Goal: Task Accomplishment & Management: Manage account settings

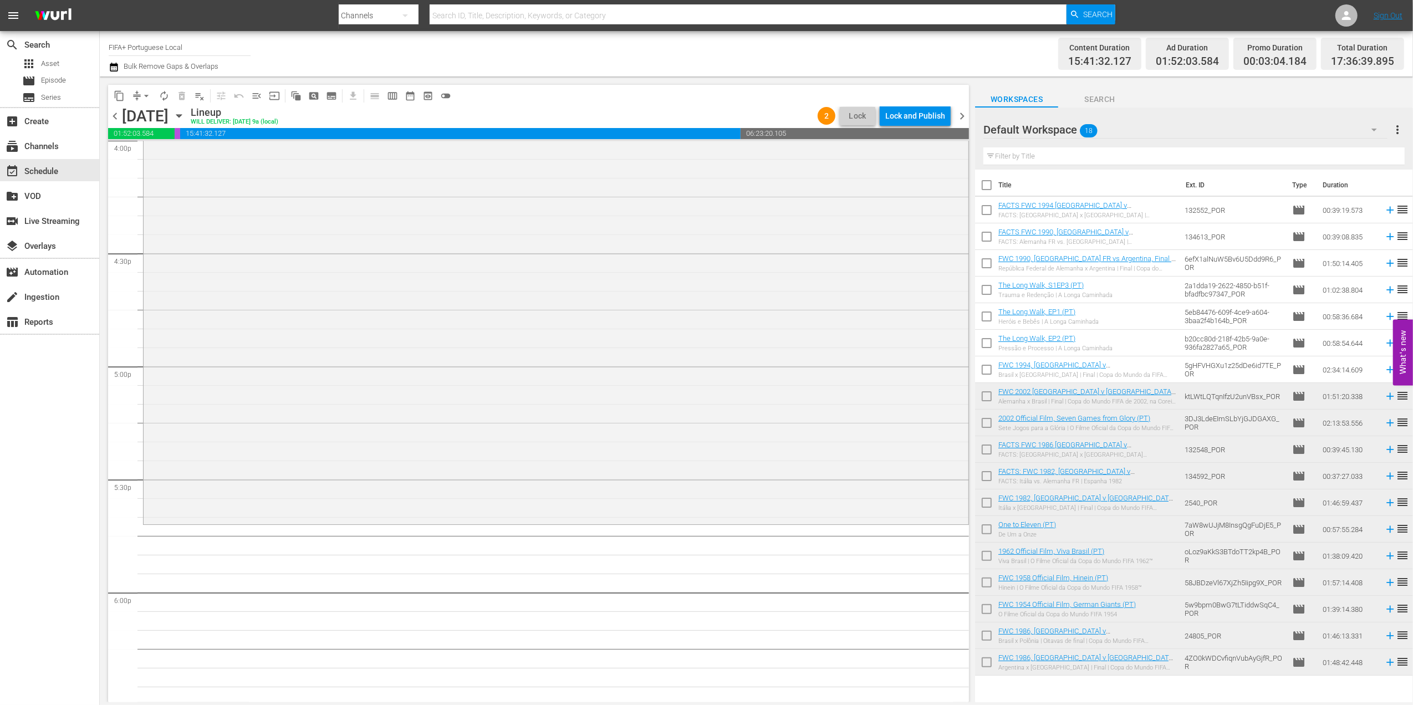
scroll to position [3626, 0]
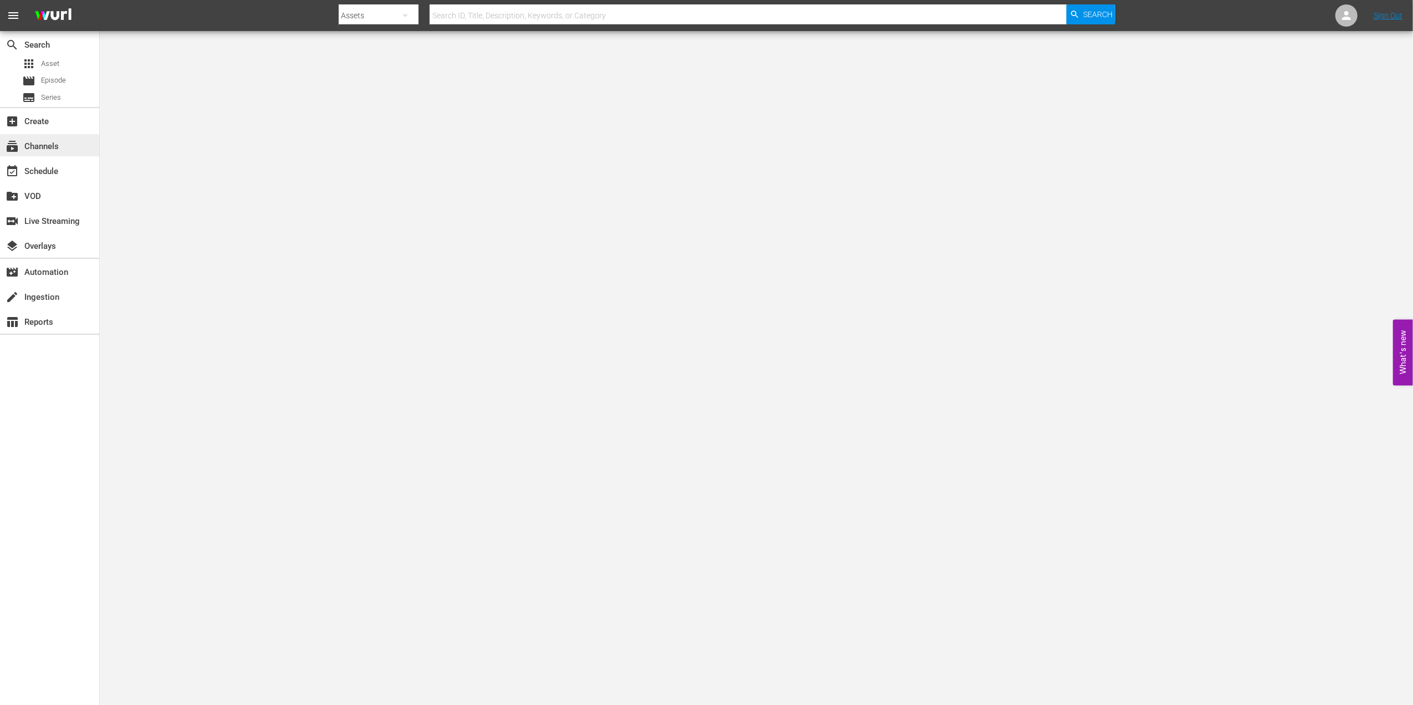
click at [63, 142] on div "subscriptions Channels" at bounding box center [49, 145] width 99 height 22
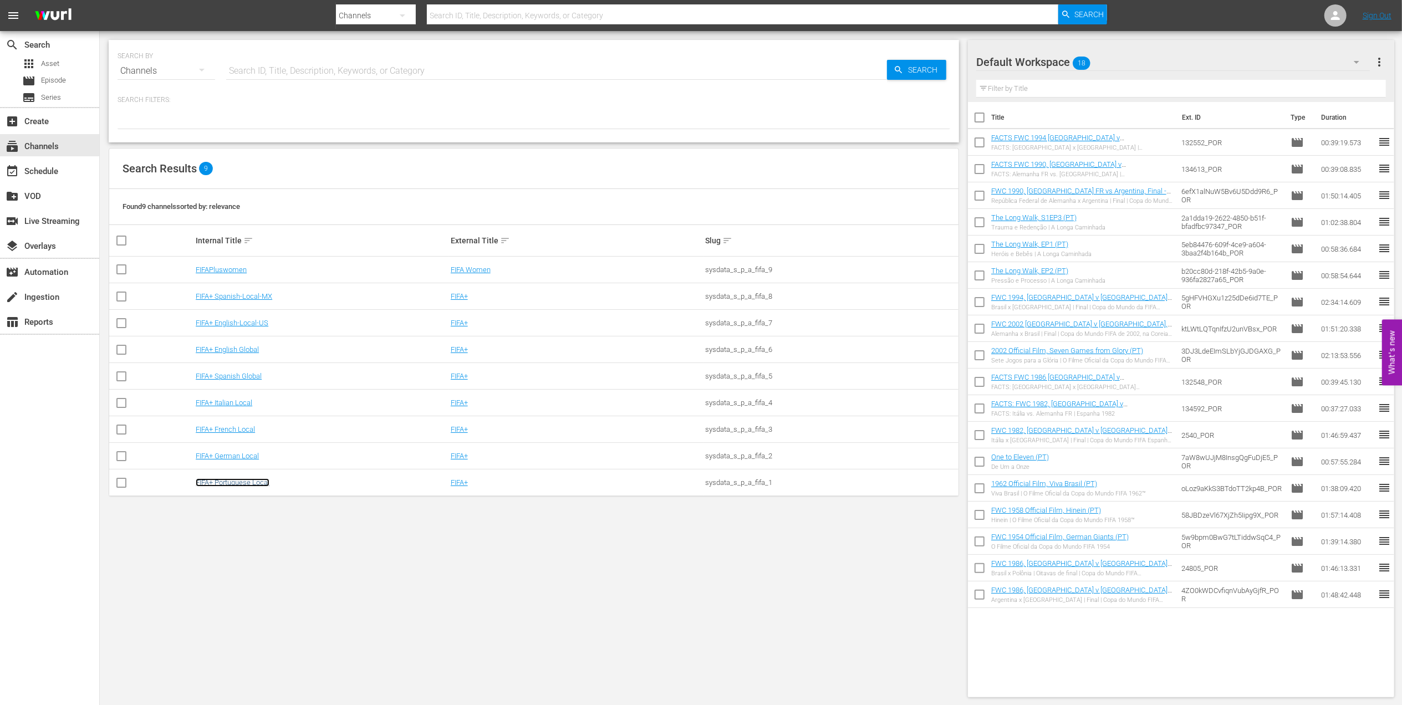
click at [236, 482] on link "FIFA+ Portuguese Local" at bounding box center [233, 482] width 74 height 8
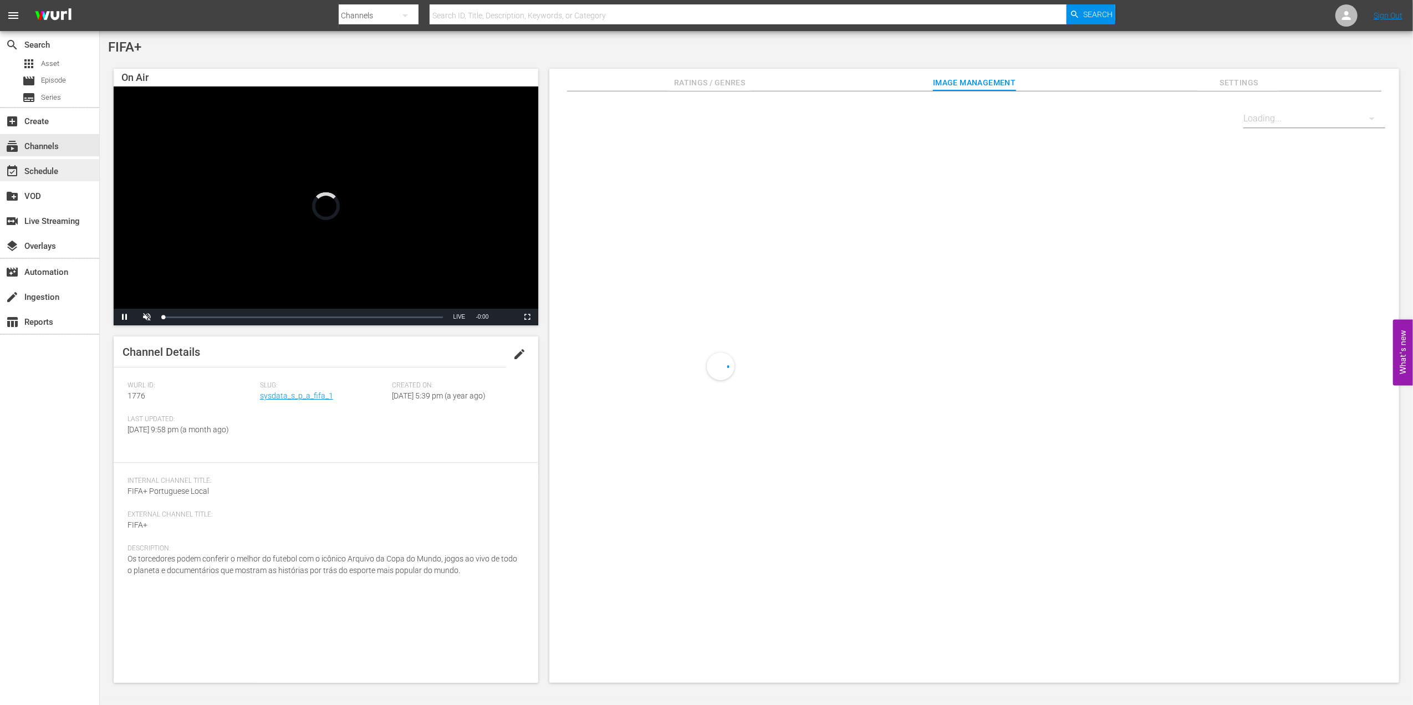
click at [55, 171] on div "event_available Schedule" at bounding box center [31, 170] width 62 height 10
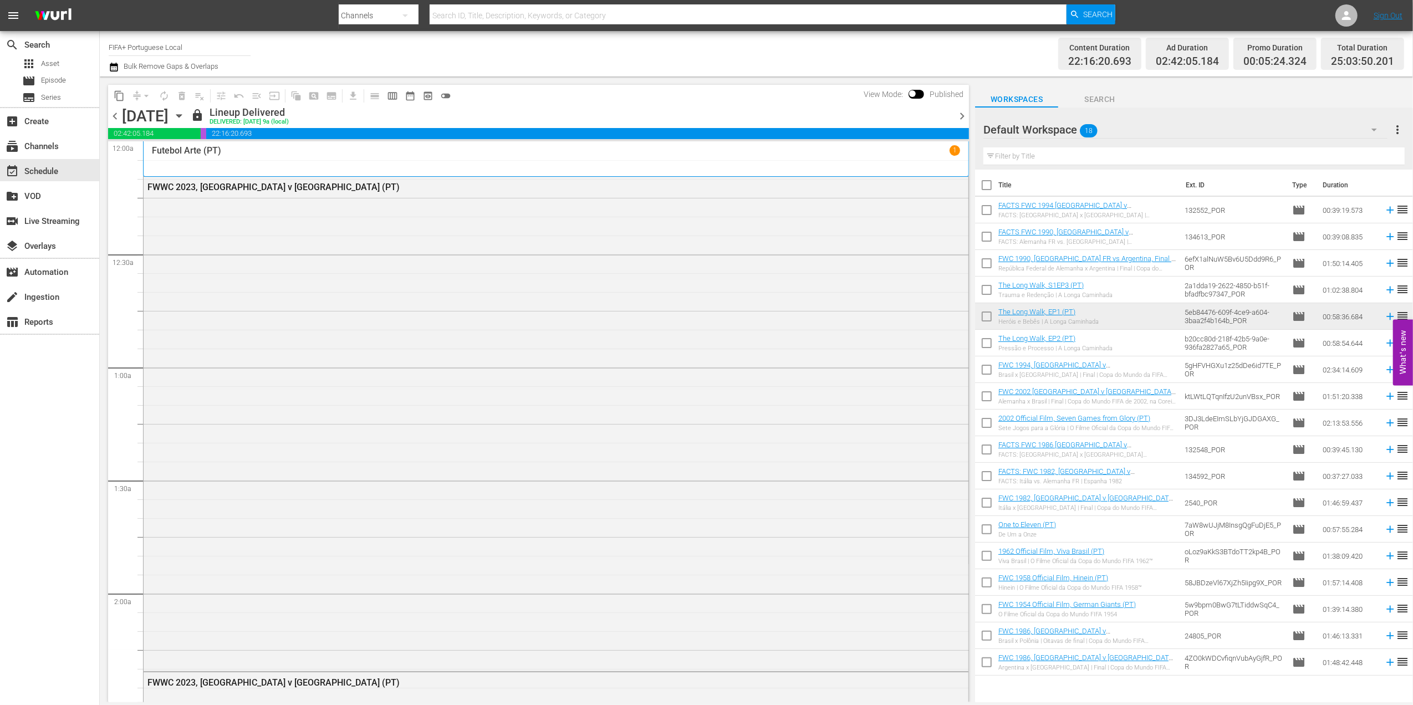
click at [959, 112] on span "chevron_right" at bounding box center [962, 116] width 14 height 14
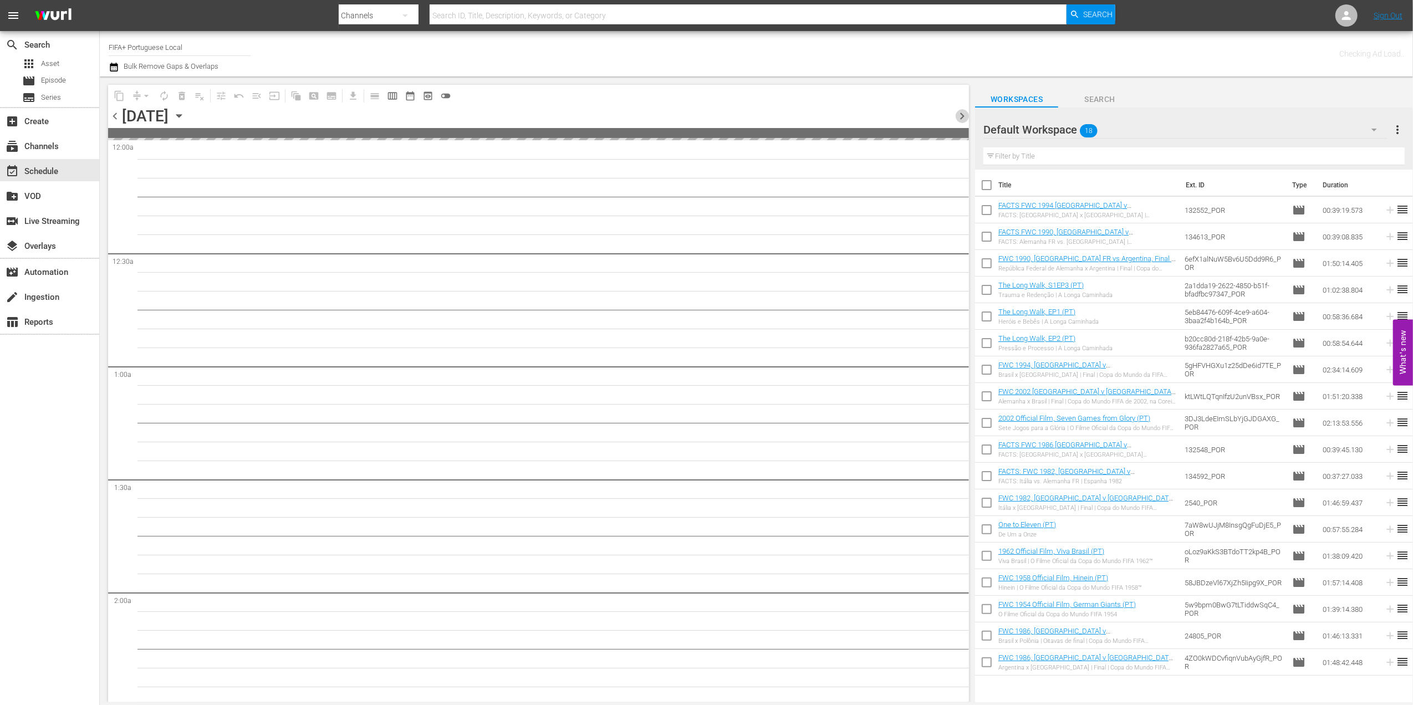
click at [959, 112] on span "chevron_right" at bounding box center [962, 116] width 14 height 14
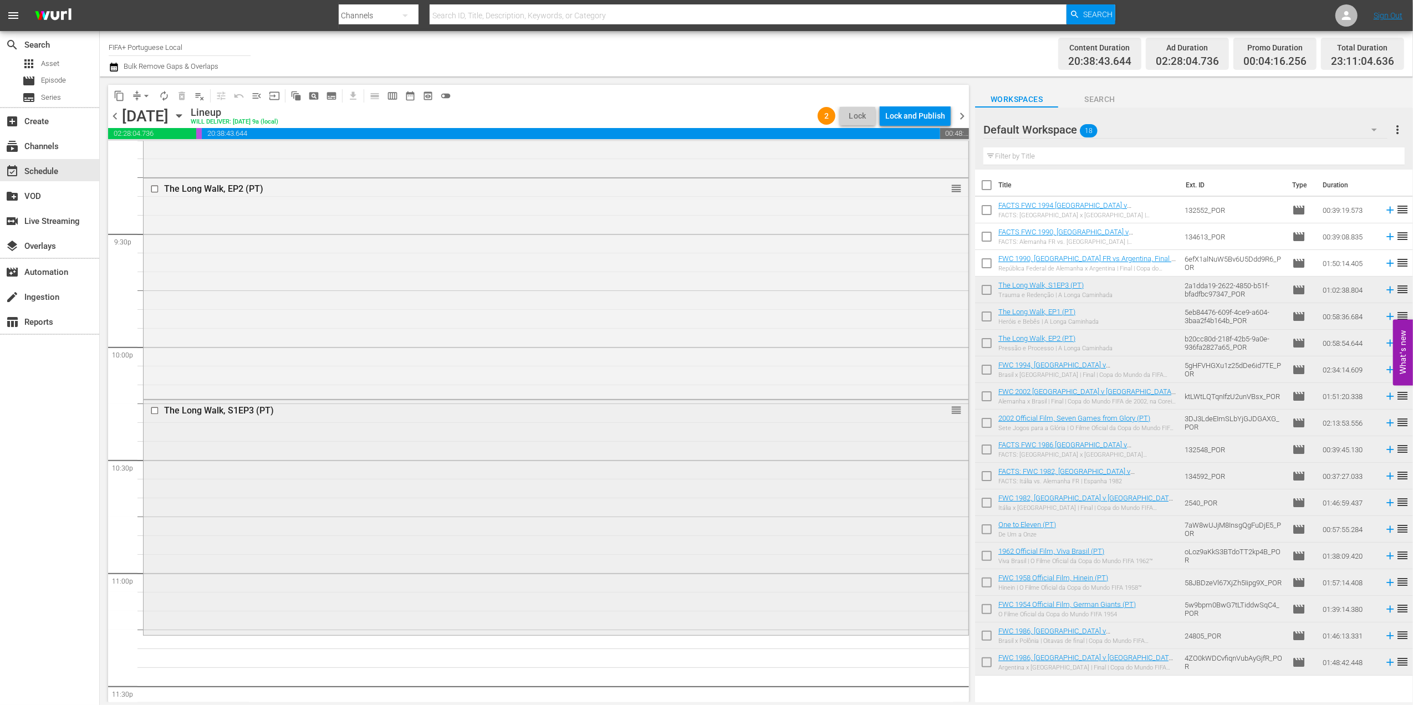
scroll to position [4763, 0]
click at [915, 459] on div "Delete Event" at bounding box center [926, 461] width 88 height 15
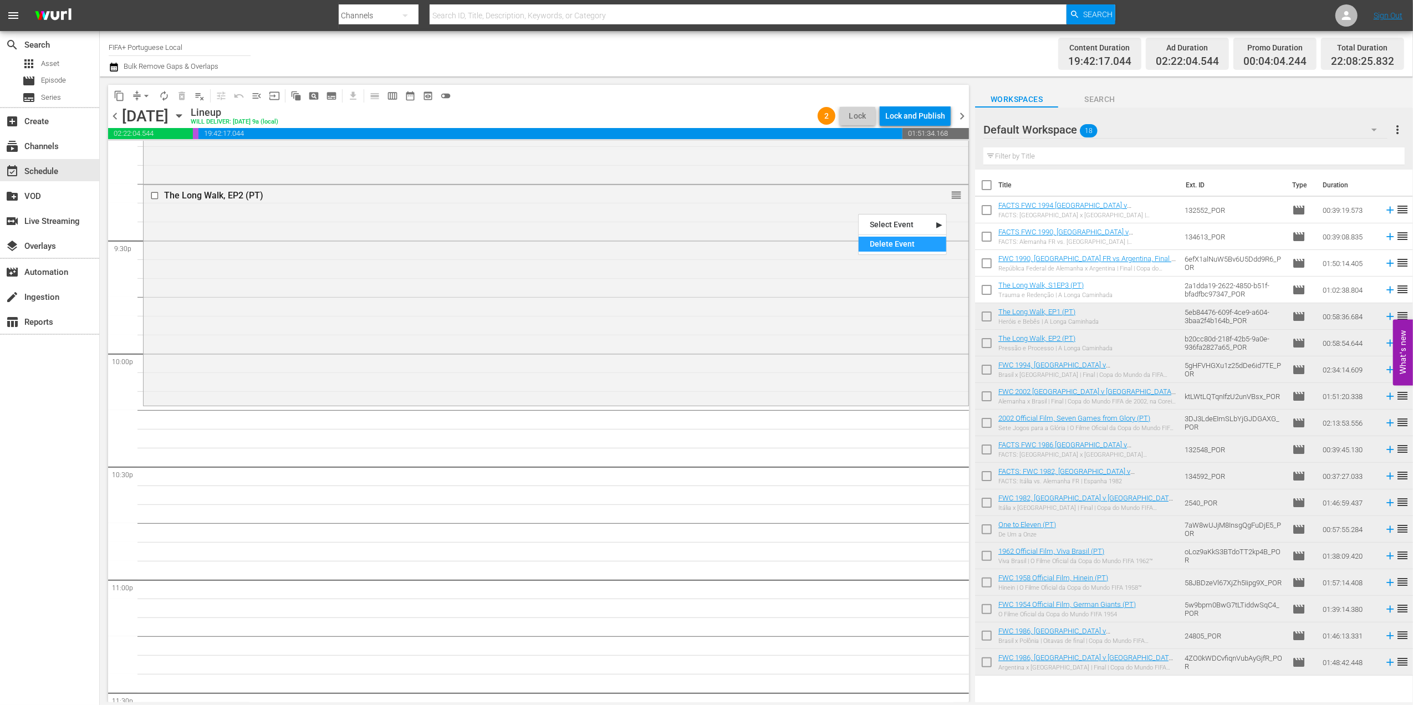
click at [890, 242] on div "Delete Event" at bounding box center [903, 244] width 88 height 15
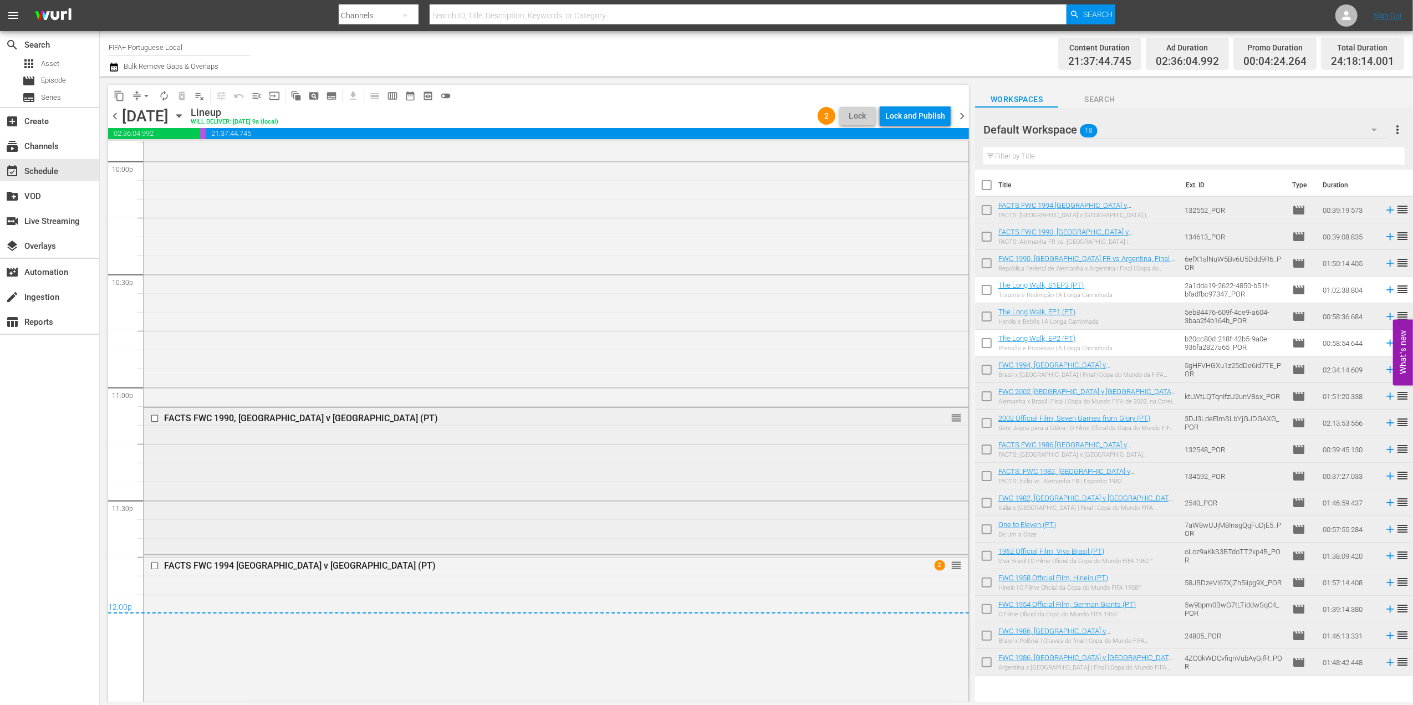
scroll to position [4956, 0]
click at [260, 96] on span "menu_open" at bounding box center [256, 95] width 11 height 11
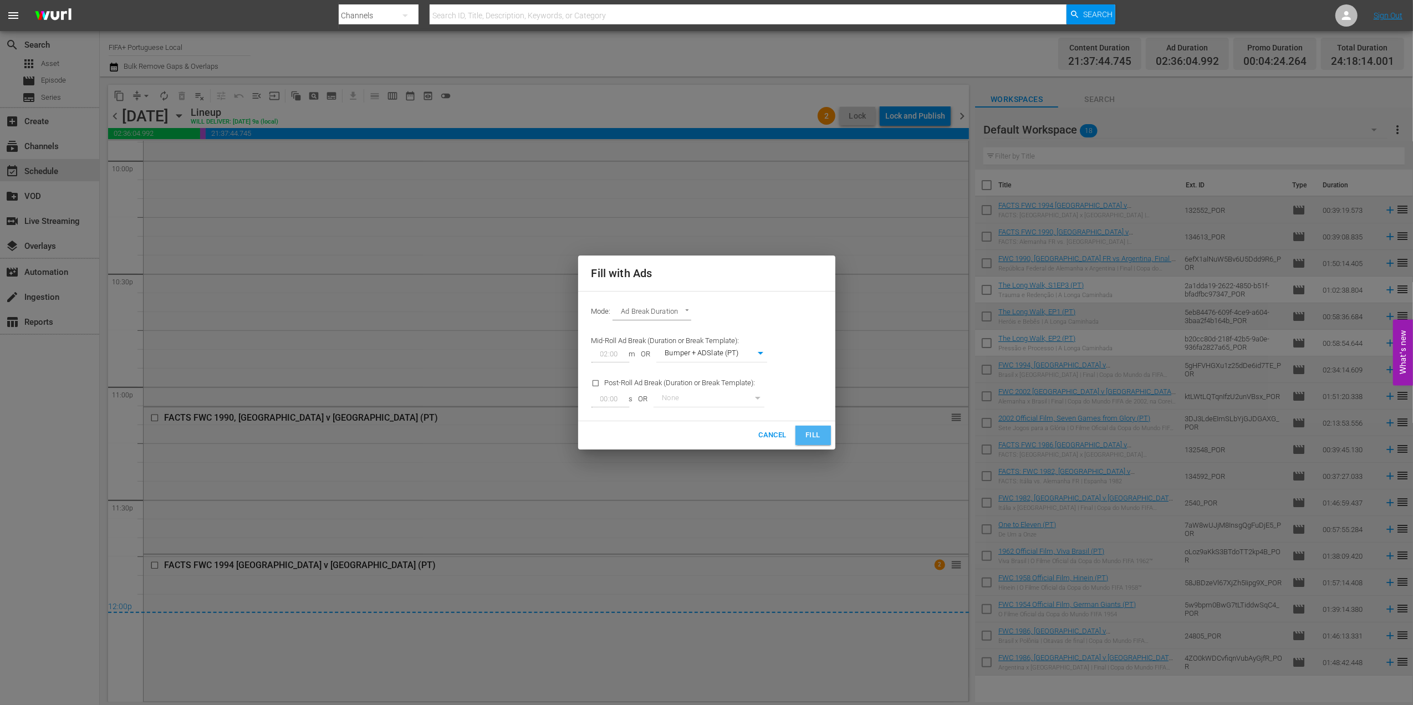
click at [824, 437] on button "Fill" at bounding box center [812, 435] width 35 height 19
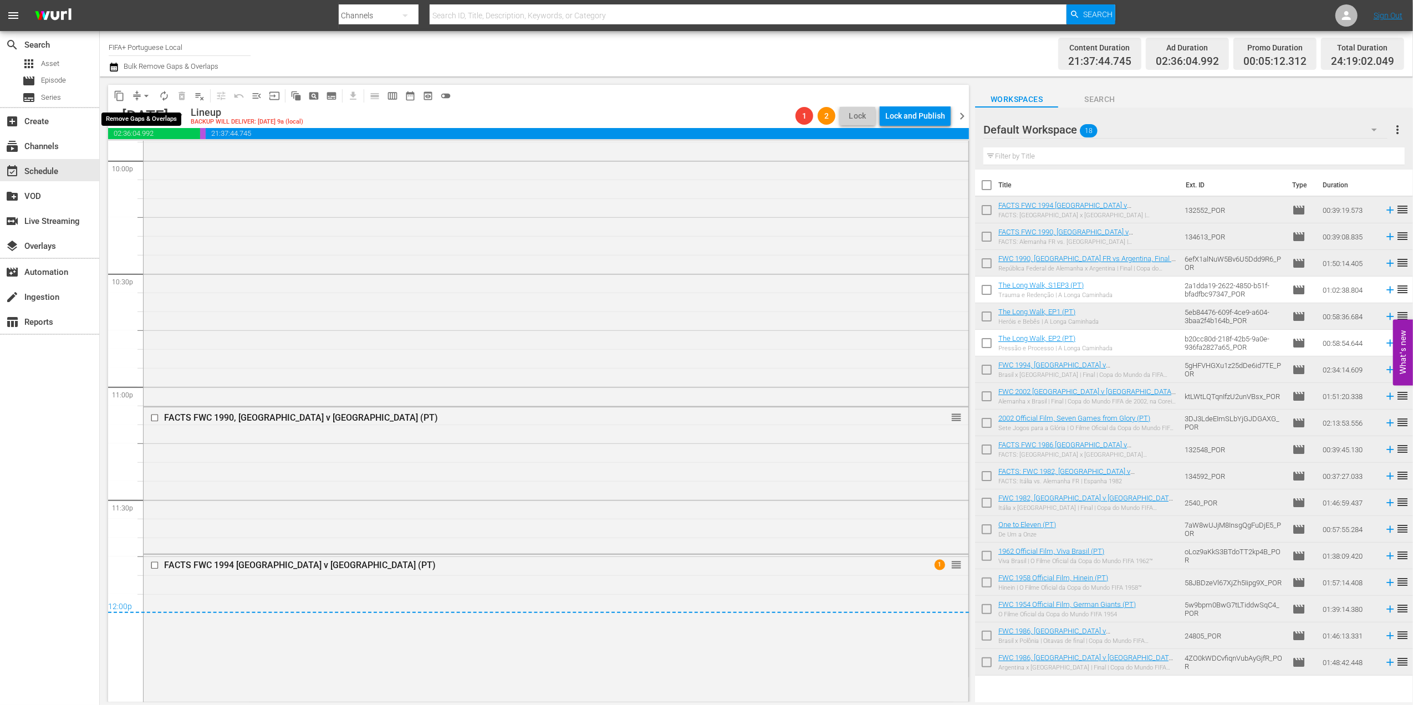
click at [145, 93] on span "arrow_drop_down" at bounding box center [146, 95] width 11 height 11
click at [145, 151] on li "Align to End of Previous Day" at bounding box center [147, 155] width 116 height 18
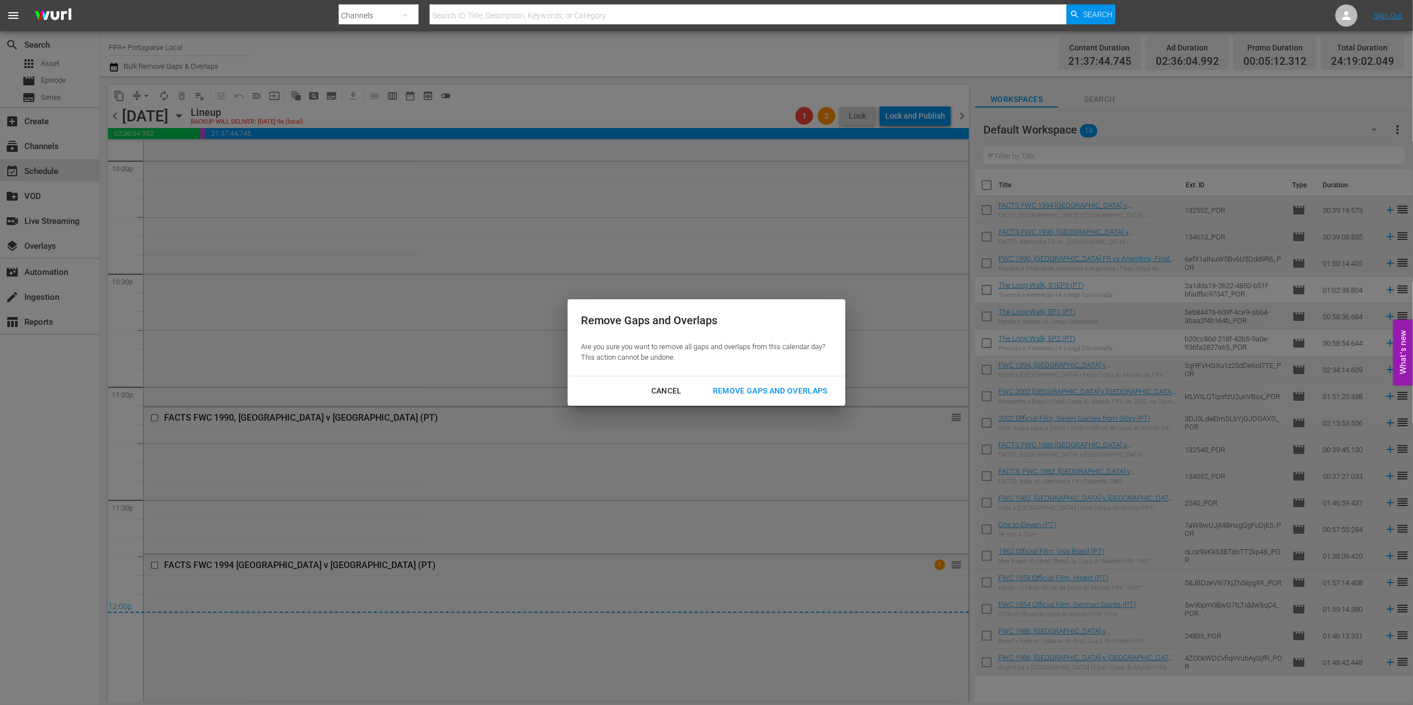
click at [793, 391] on div "Remove Gaps and Overlaps" at bounding box center [770, 391] width 132 height 14
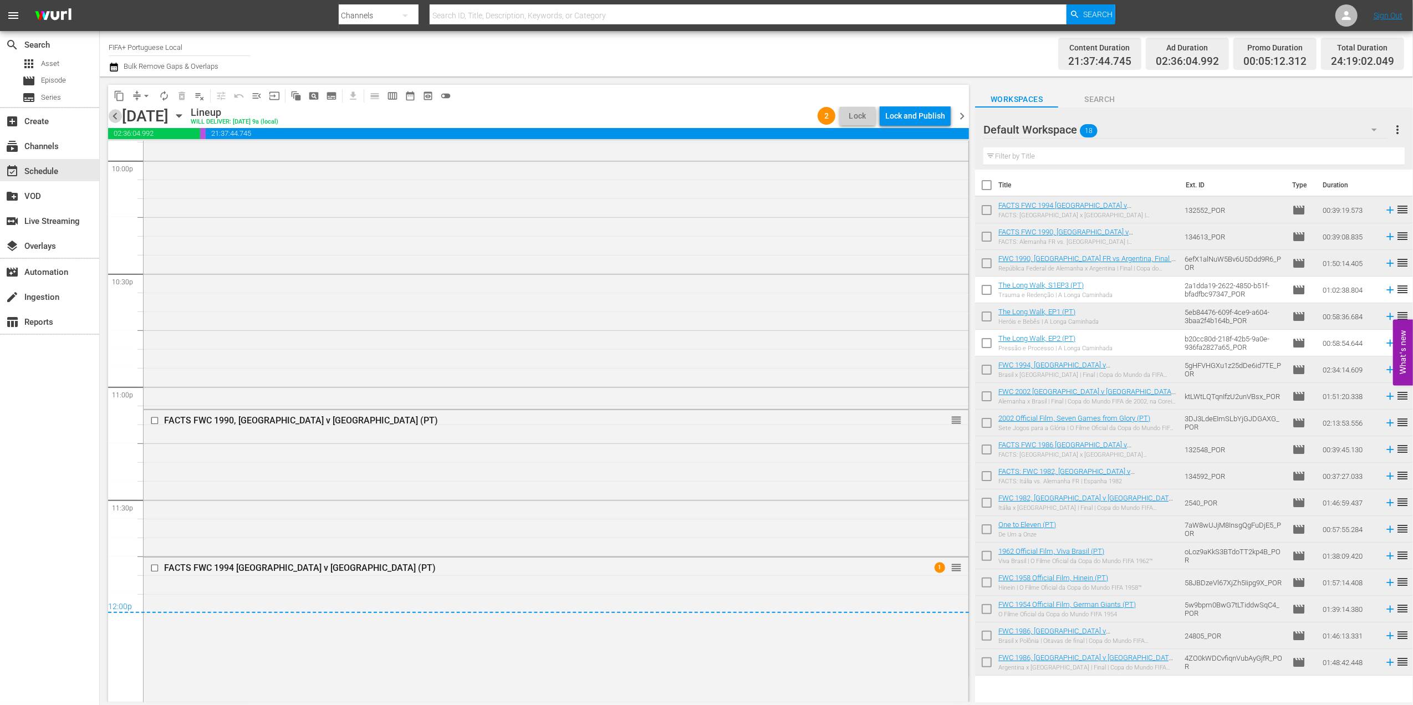
click at [116, 118] on span "chevron_left" at bounding box center [115, 116] width 14 height 14
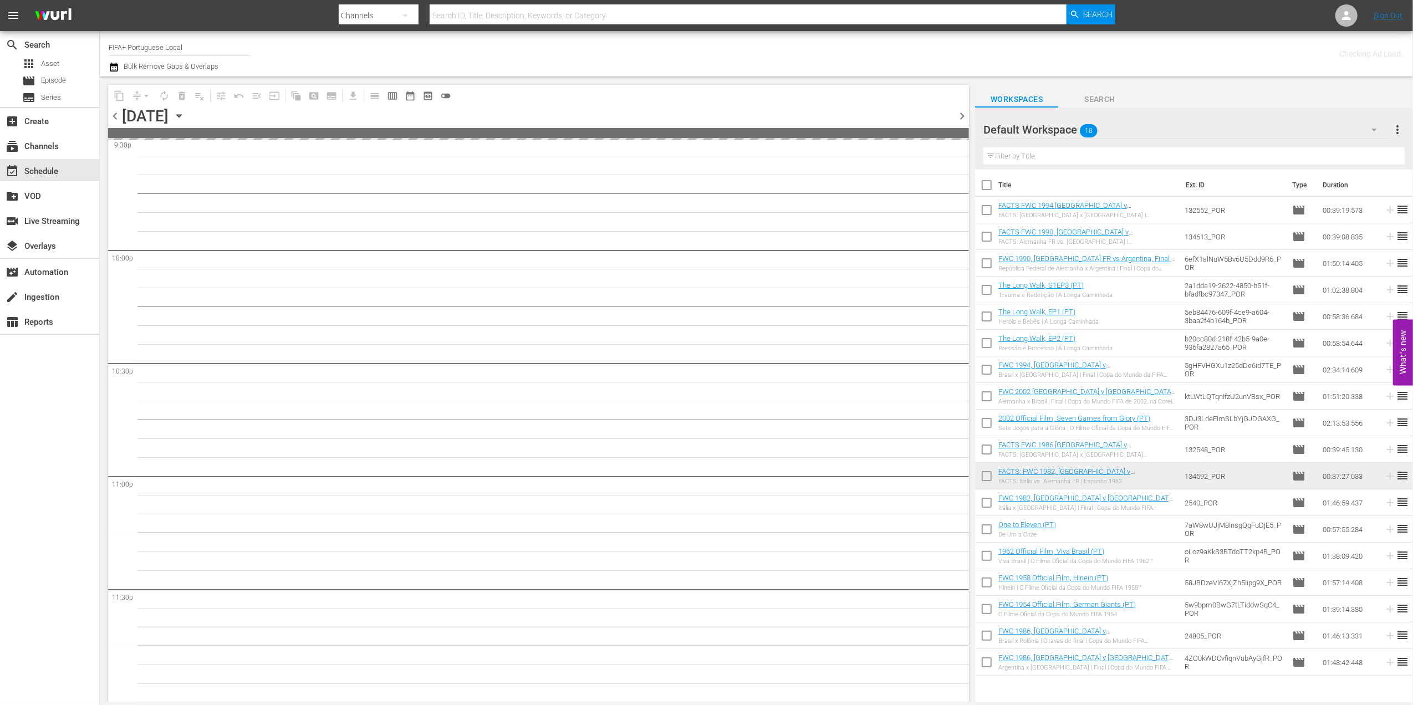
scroll to position [4866, 0]
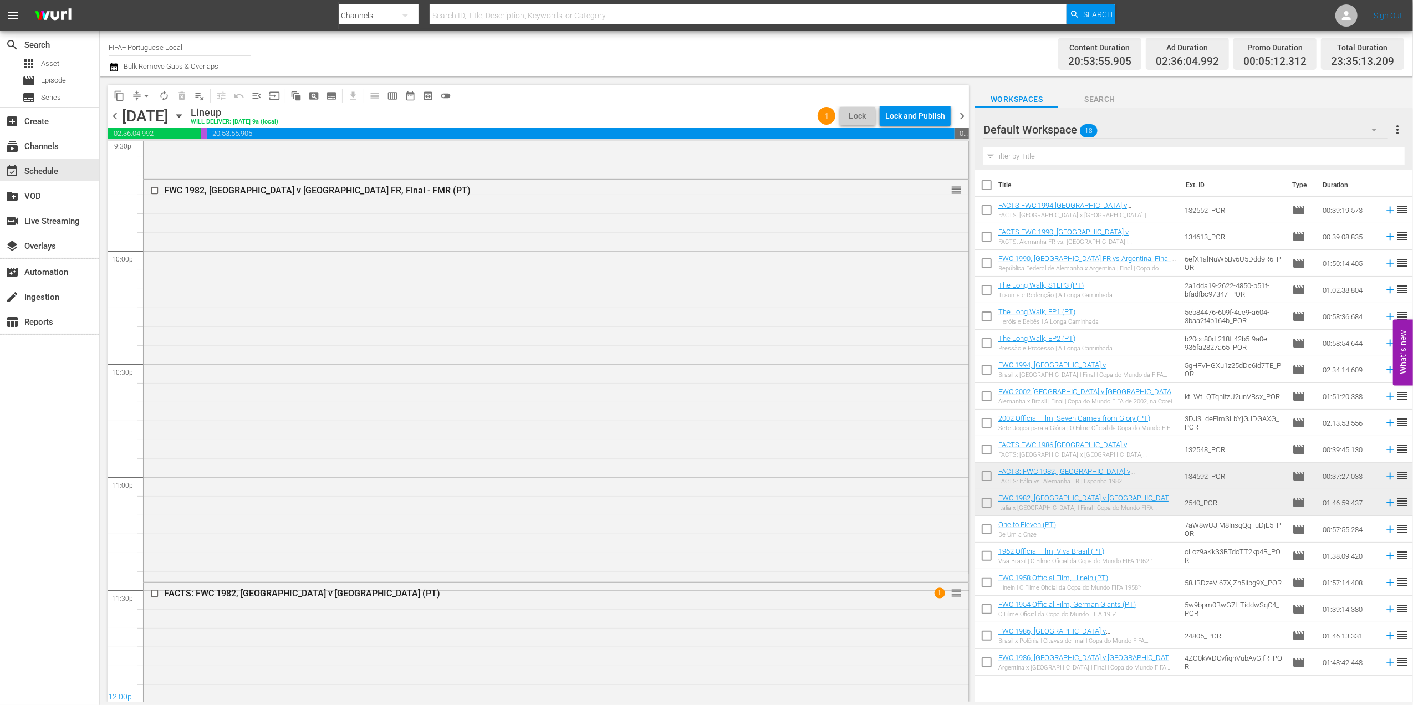
click at [958, 115] on span "chevron_right" at bounding box center [962, 116] width 14 height 14
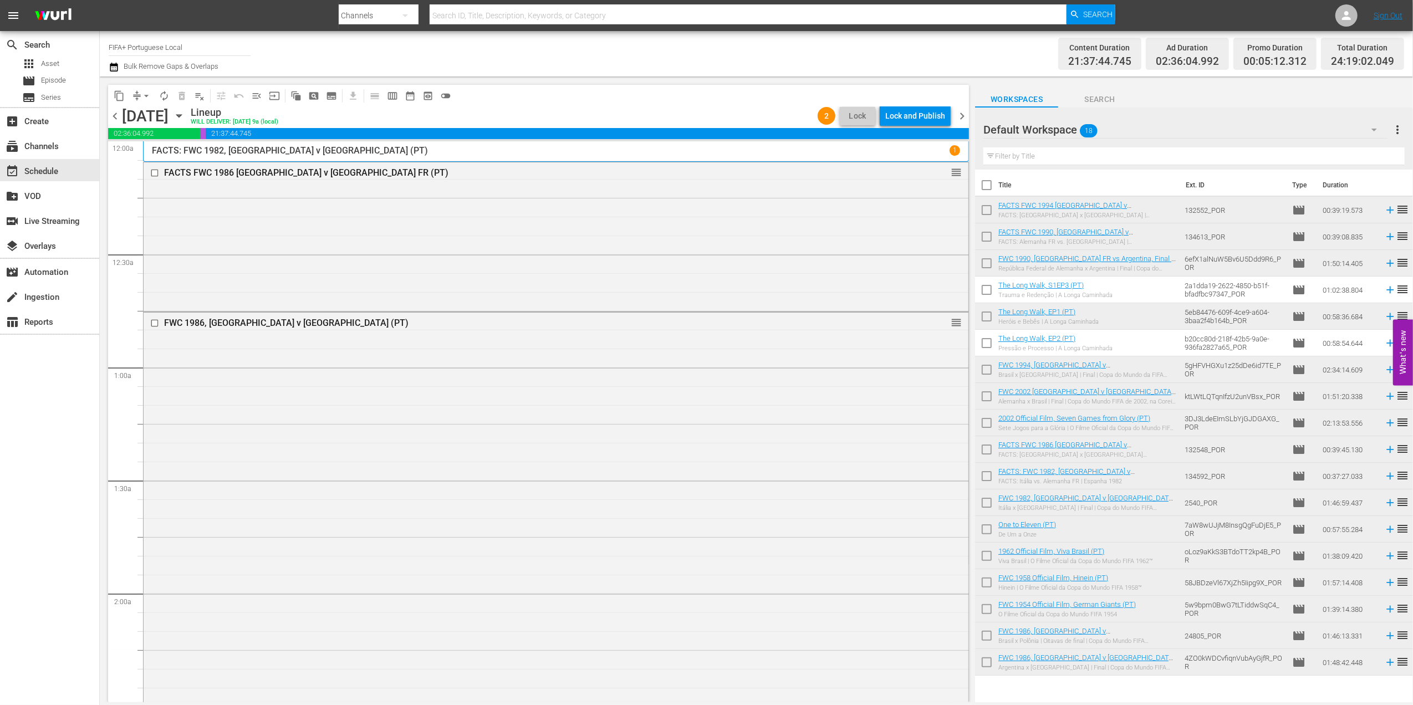
click at [118, 114] on span "chevron_left" at bounding box center [115, 116] width 14 height 14
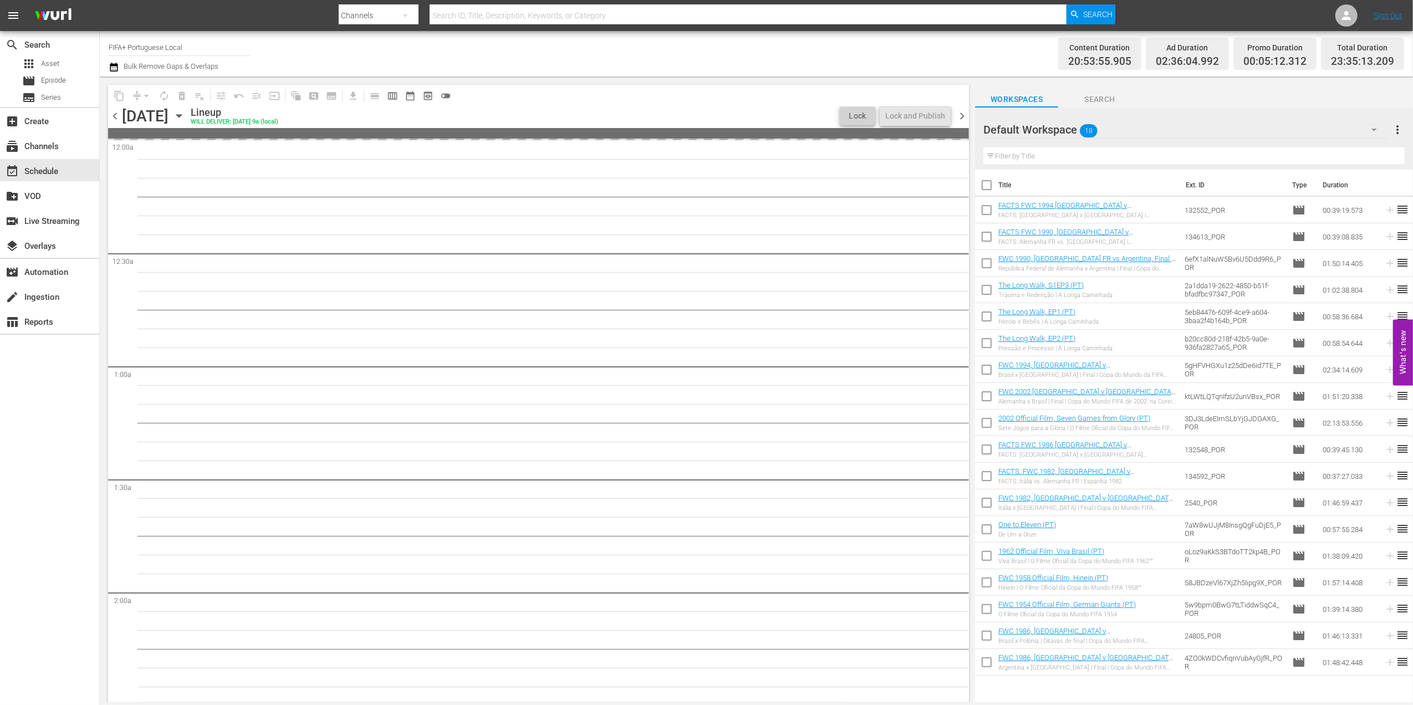
click at [118, 114] on span "chevron_left" at bounding box center [115, 116] width 14 height 14
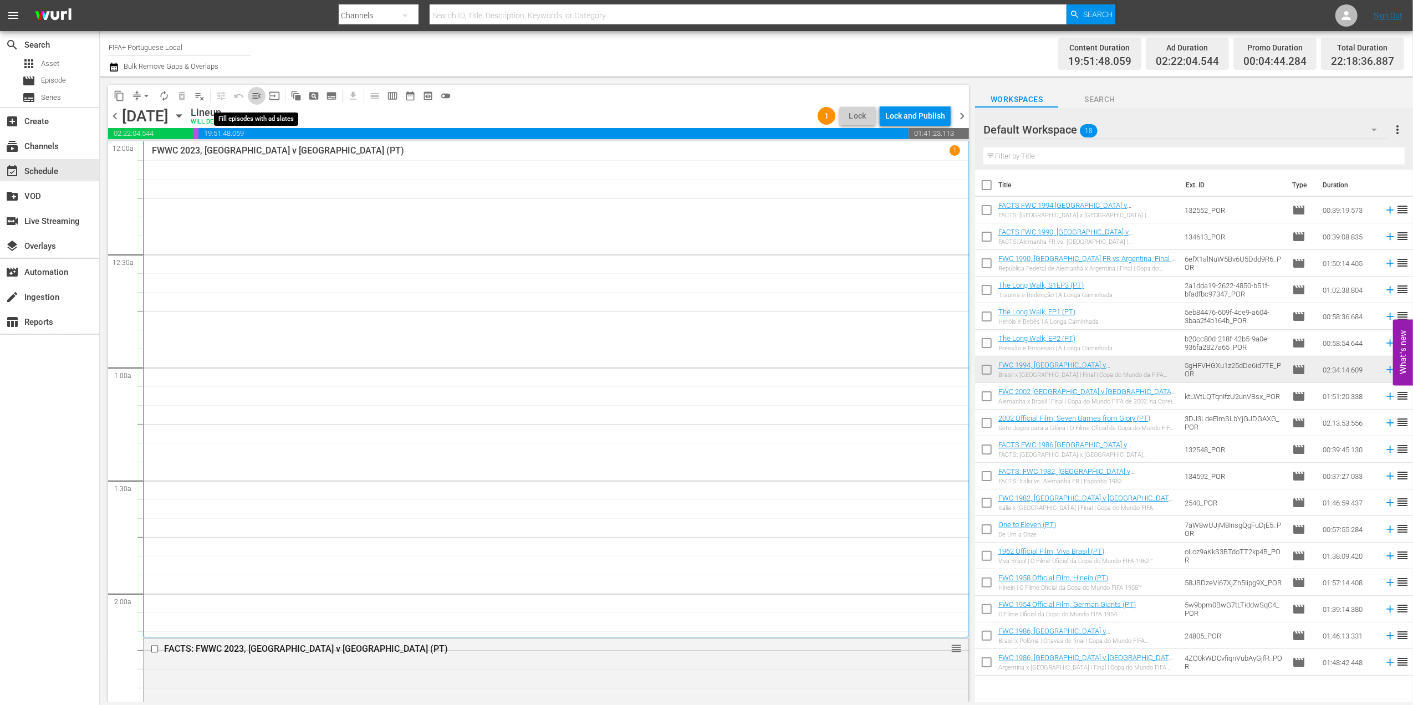
click at [259, 93] on span "menu_open" at bounding box center [256, 95] width 11 height 11
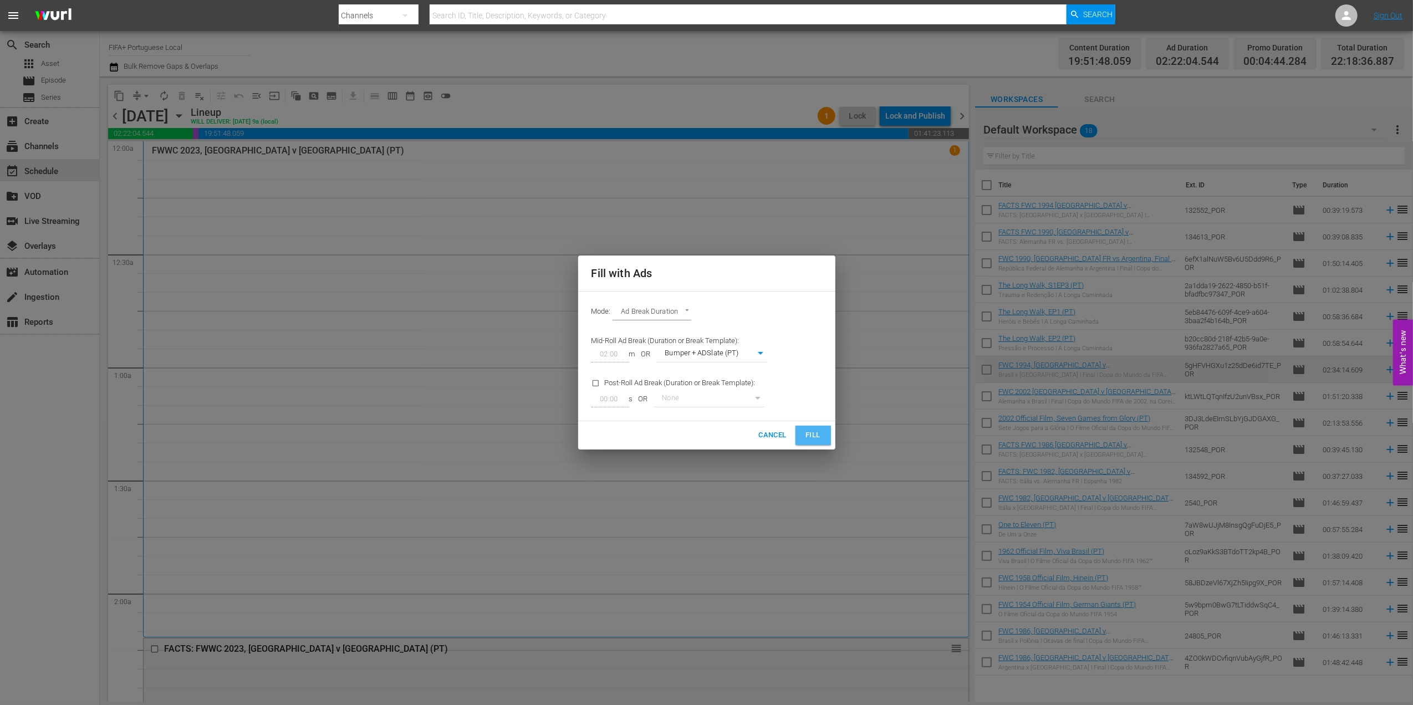
click at [808, 431] on span "Fill" at bounding box center [813, 435] width 18 height 13
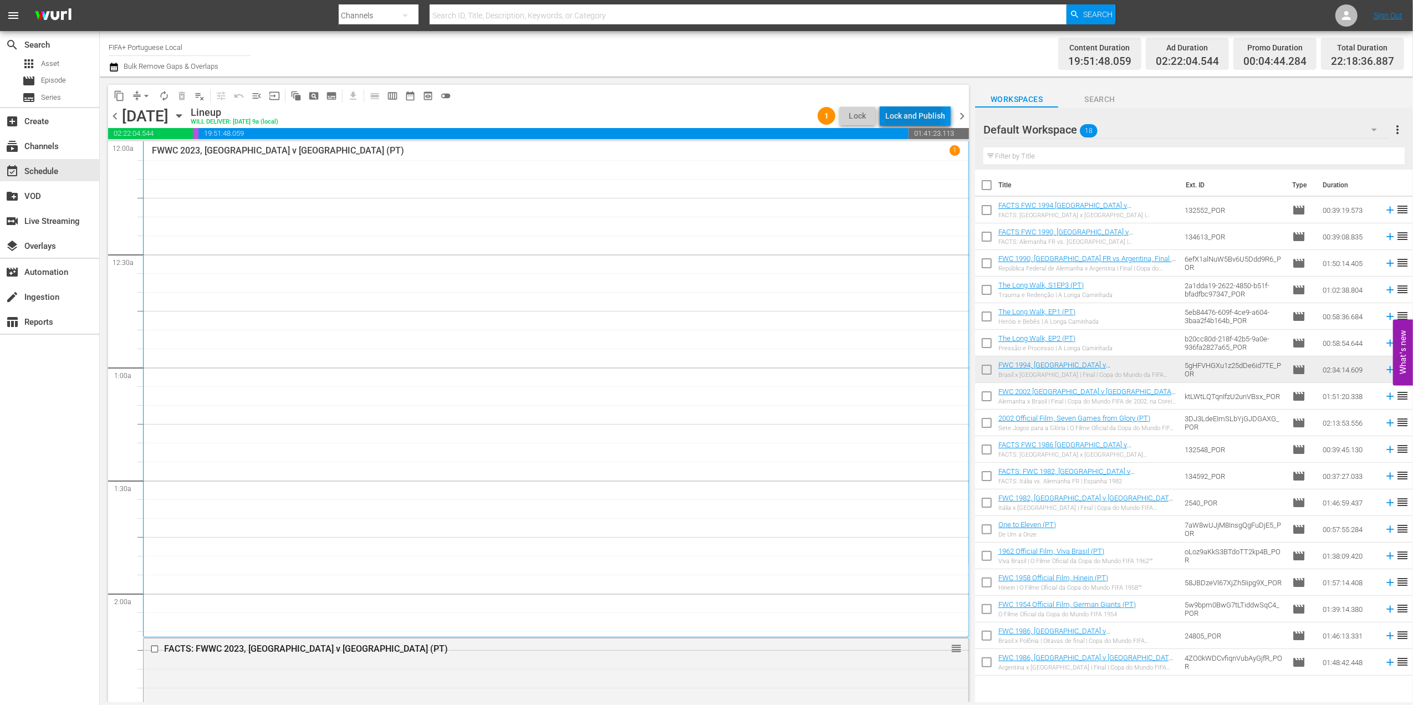
click at [906, 111] on div "Lock and Publish" at bounding box center [915, 116] width 60 height 20
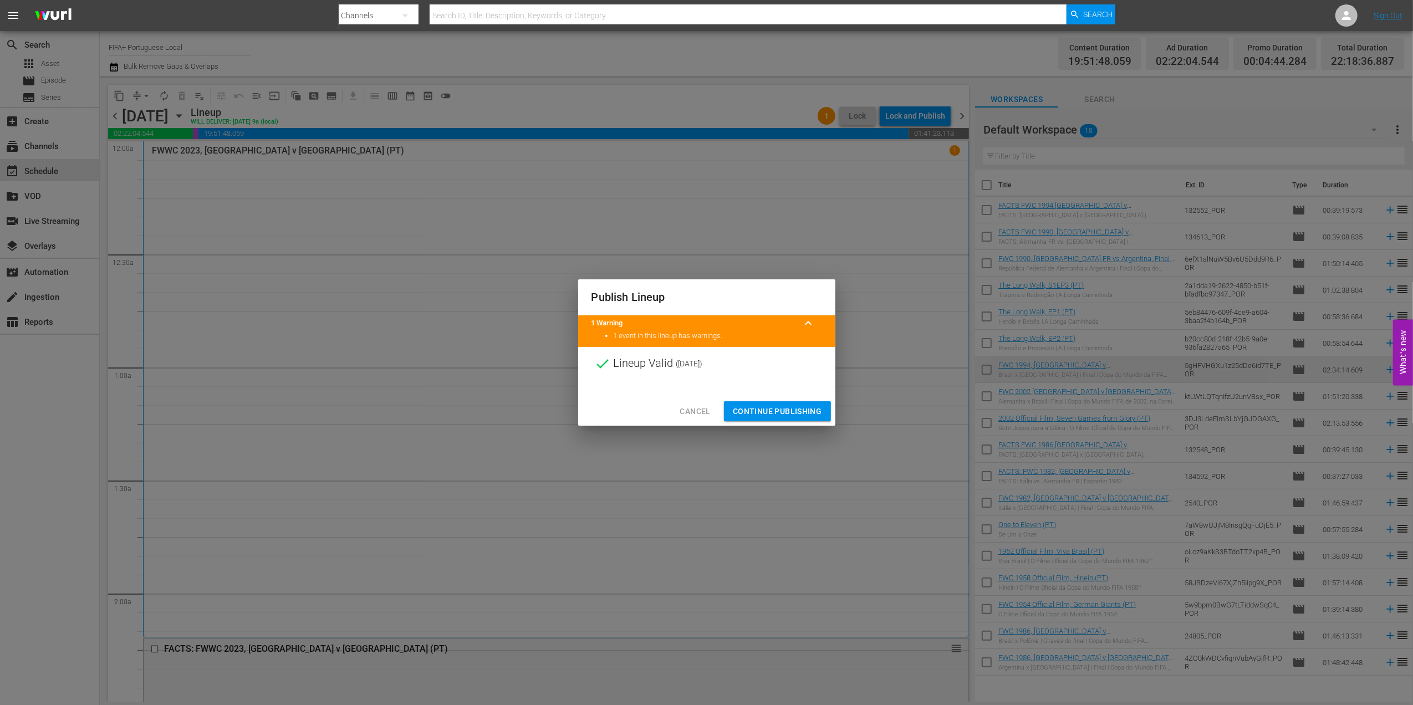
click at [761, 406] on span "Continue Publishing" at bounding box center [777, 412] width 89 height 14
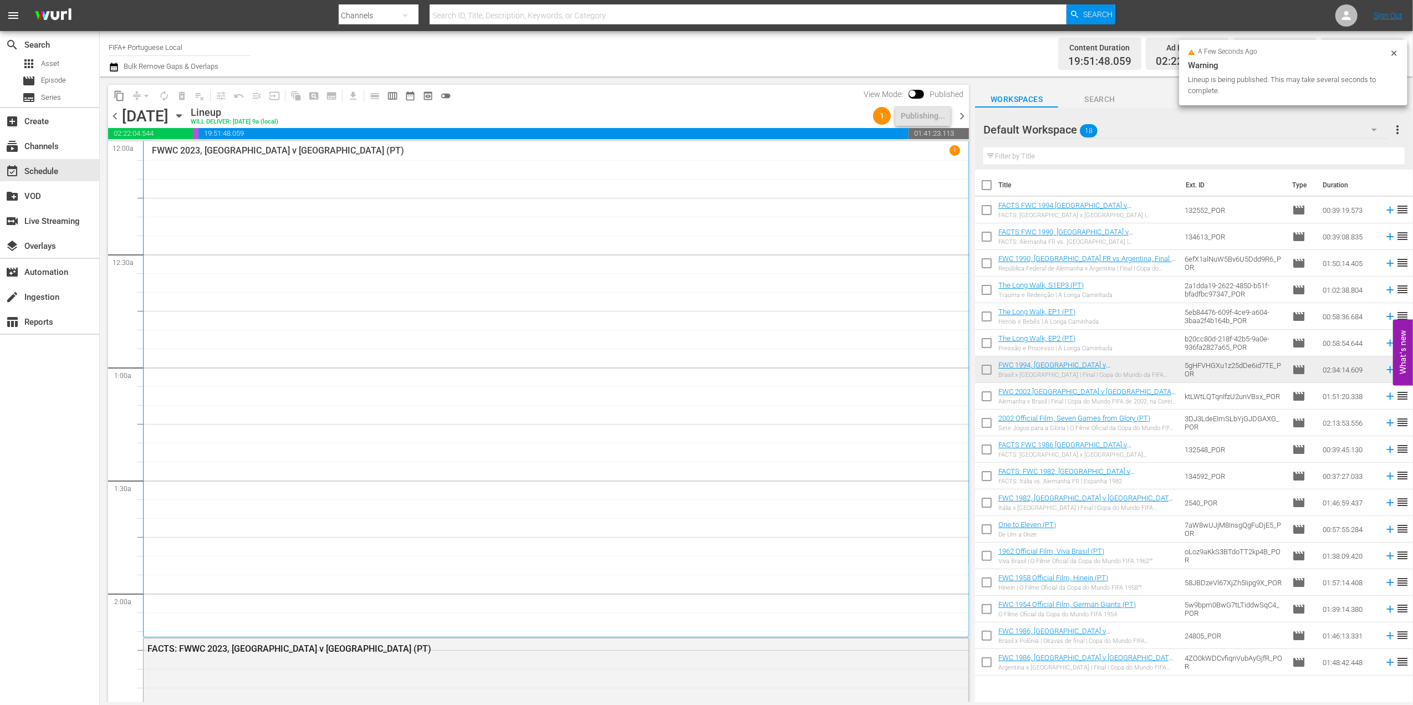
click at [956, 118] on span "chevron_right" at bounding box center [962, 116] width 14 height 14
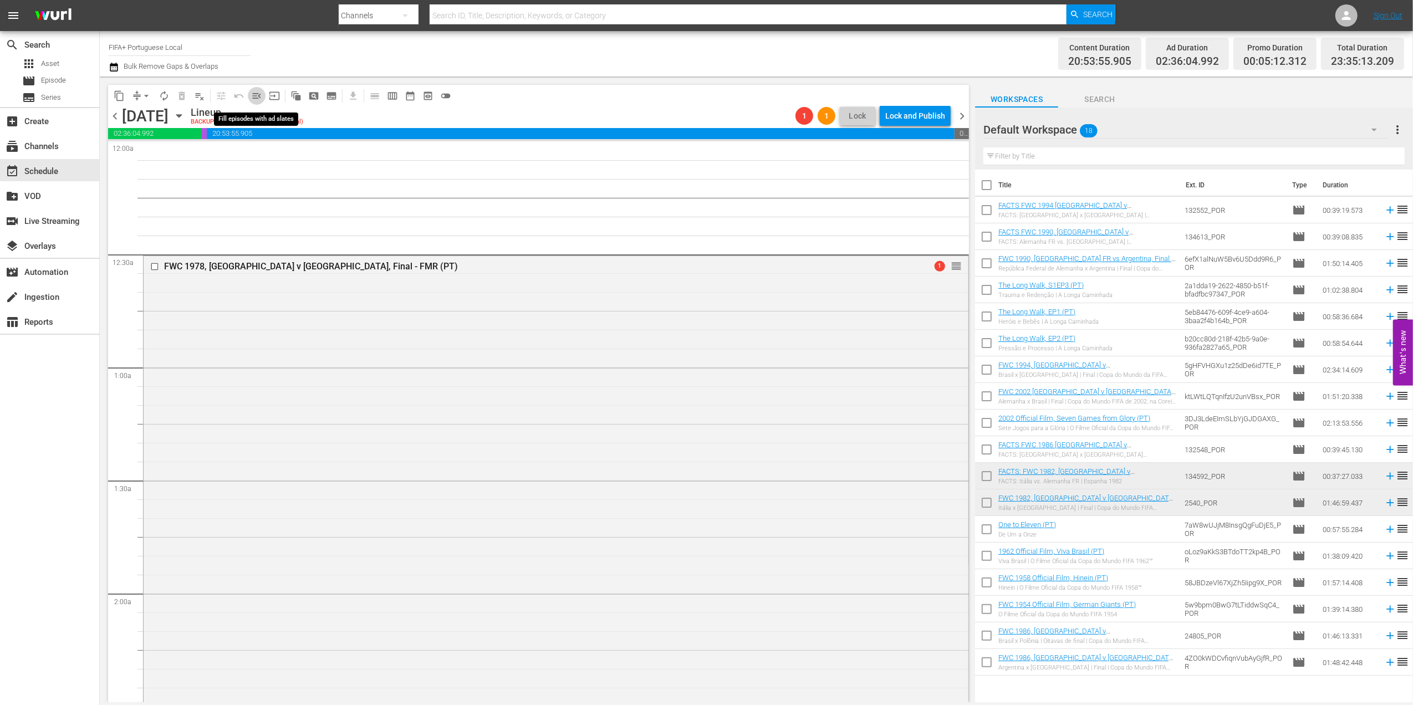
click at [262, 94] on span "menu_open" at bounding box center [256, 95] width 11 height 11
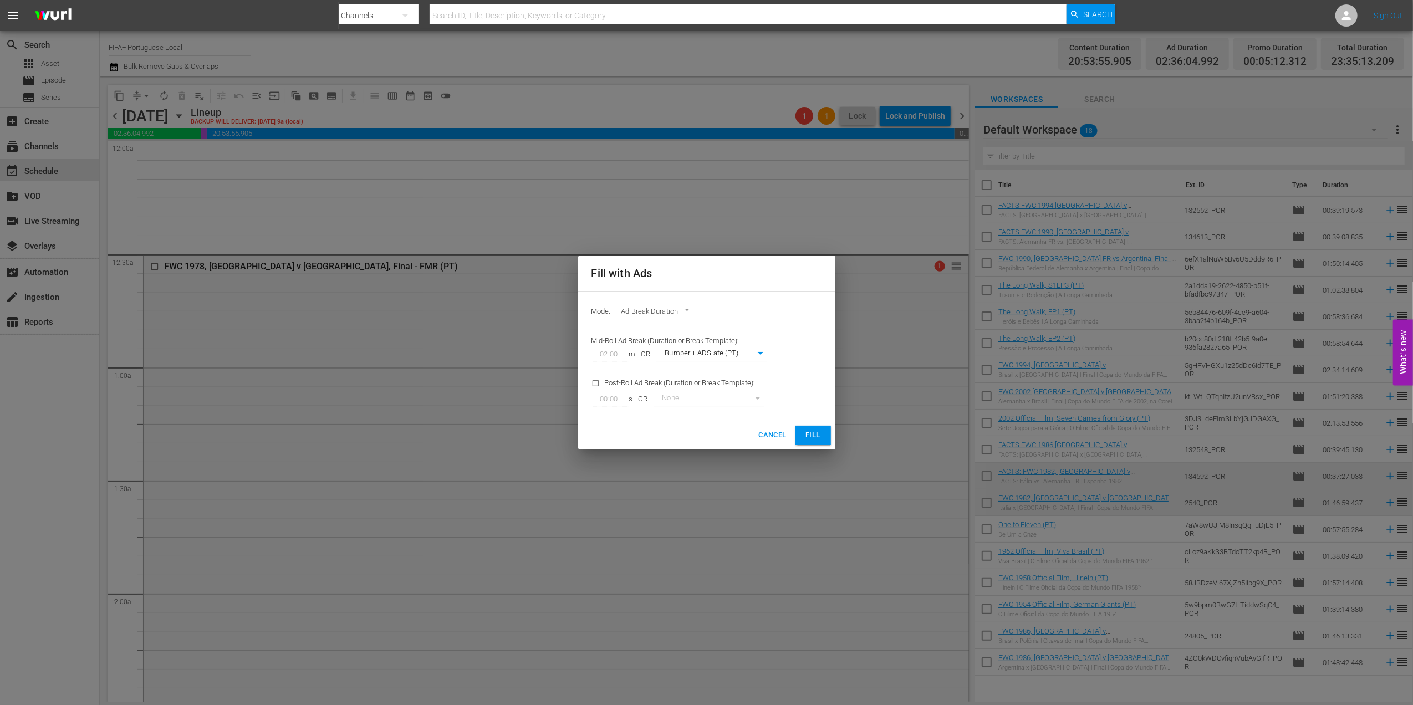
click at [825, 437] on button "Fill" at bounding box center [812, 435] width 35 height 19
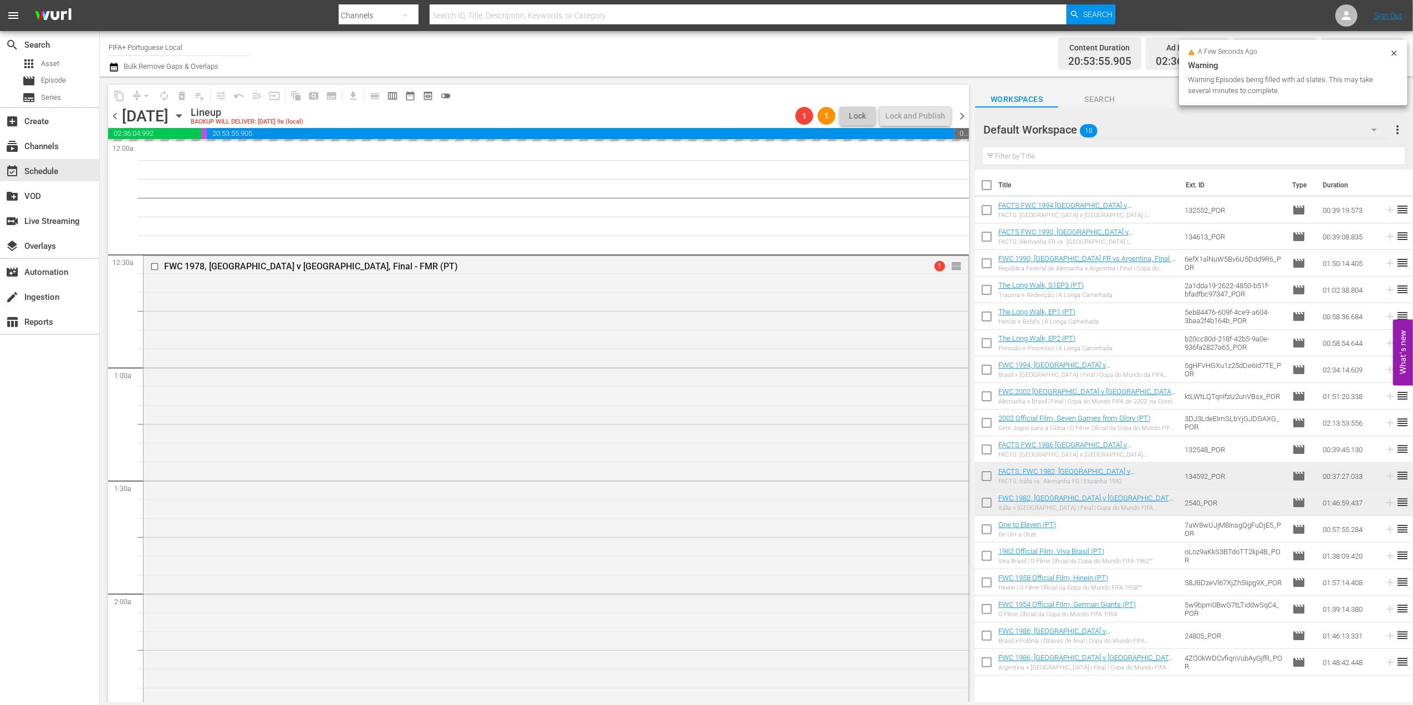
click at [116, 115] on span "chevron_left" at bounding box center [115, 116] width 14 height 14
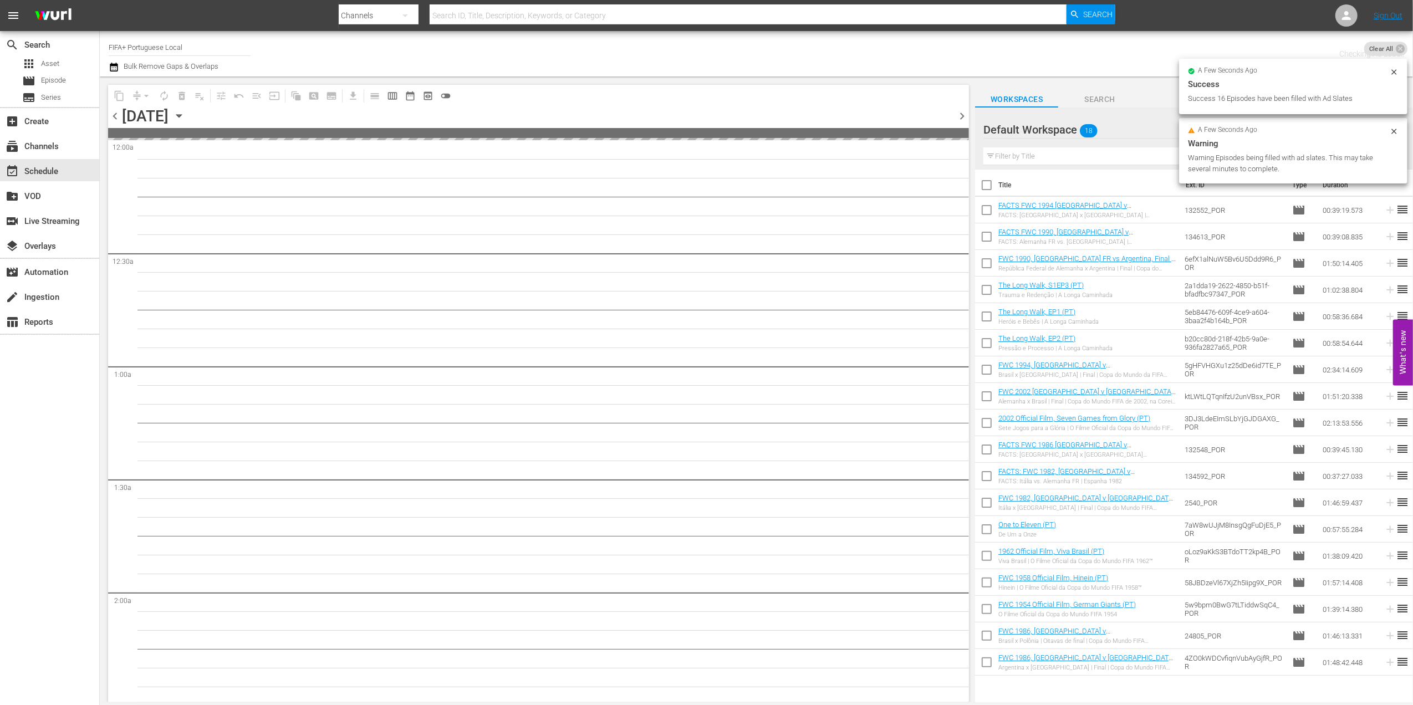
click at [116, 115] on span "chevron_left" at bounding box center [115, 116] width 14 height 14
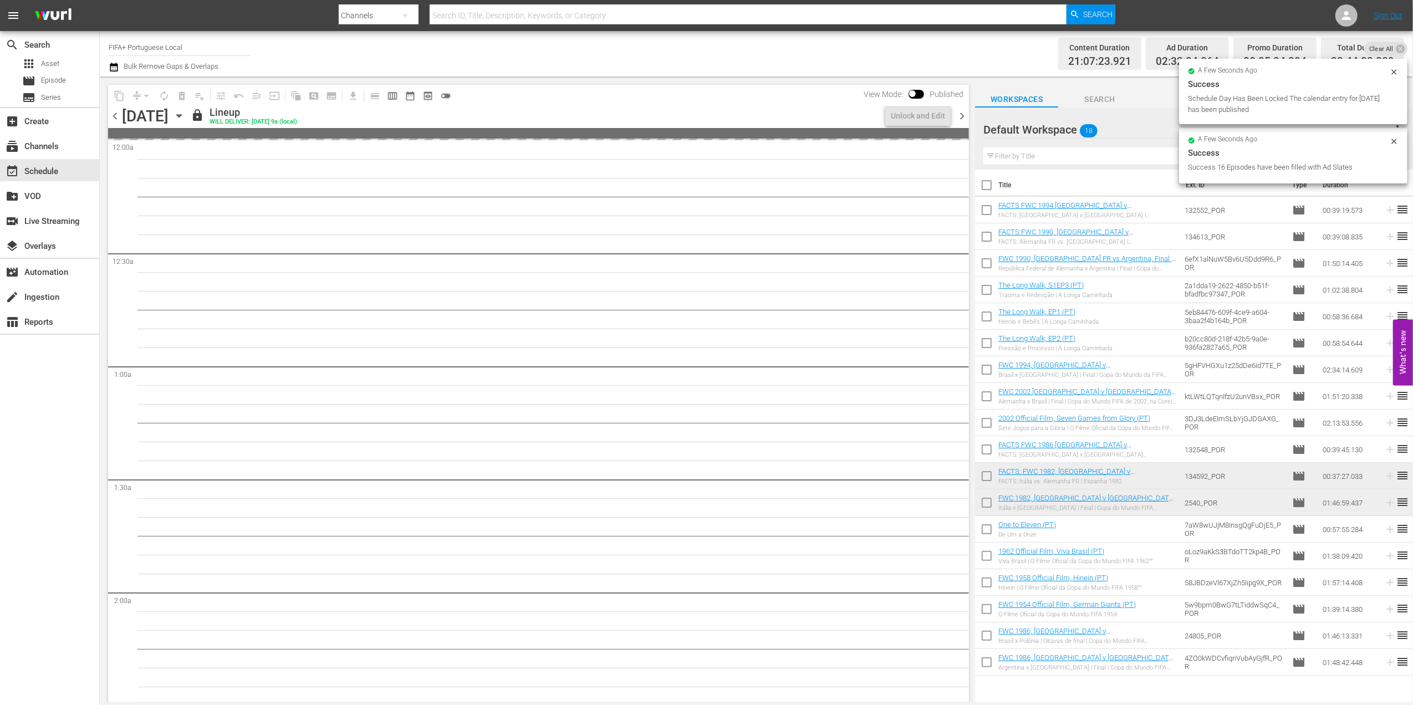
click at [958, 116] on span "chevron_right" at bounding box center [962, 116] width 14 height 14
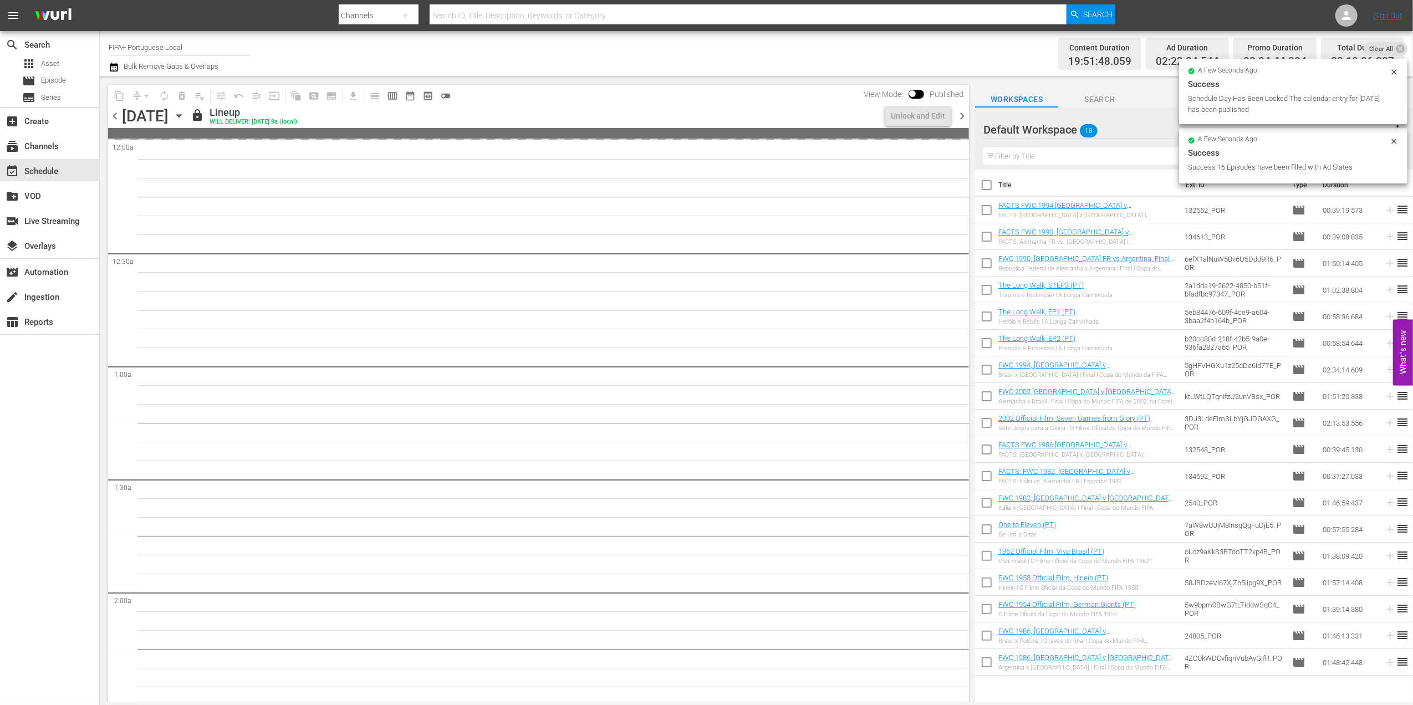
click at [958, 116] on span "chevron_right" at bounding box center [962, 116] width 14 height 14
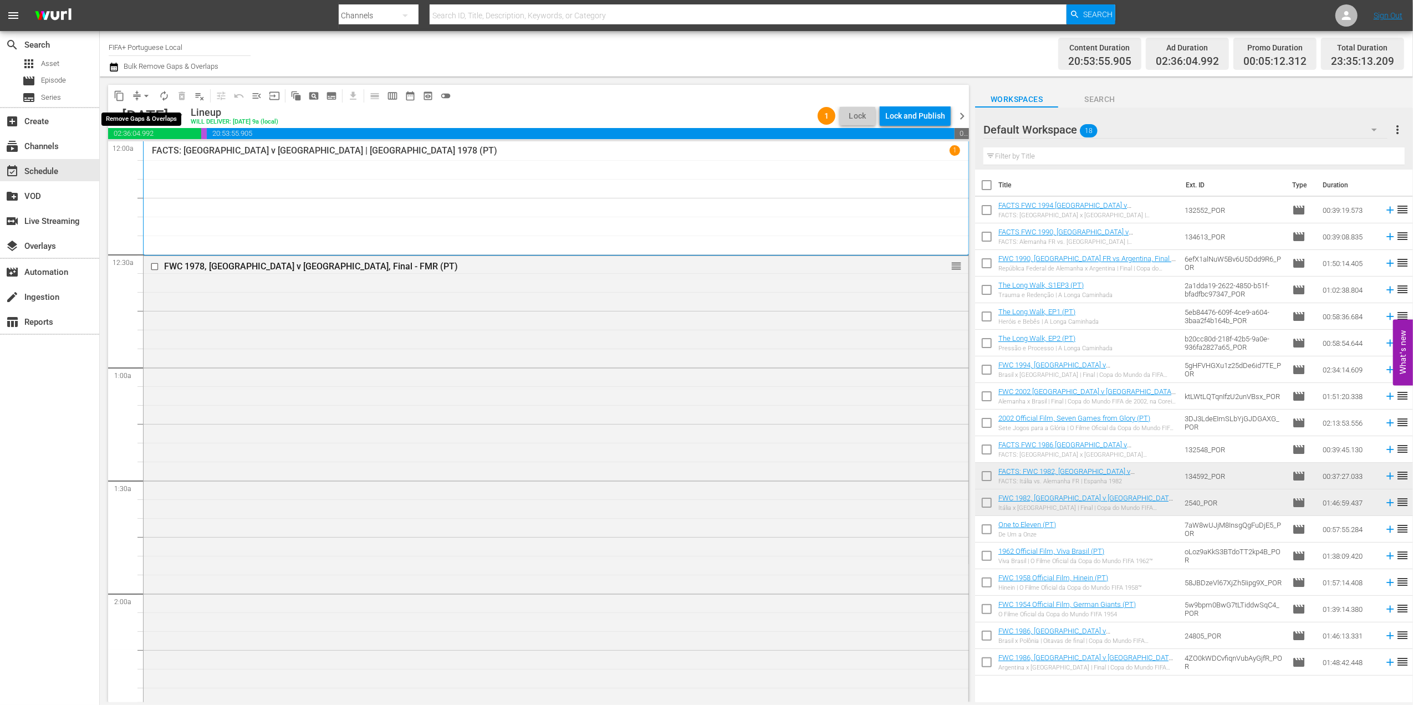
click at [143, 94] on span "arrow_drop_down" at bounding box center [146, 95] width 11 height 11
click at [169, 151] on li "Align to End of Previous Day" at bounding box center [147, 155] width 116 height 18
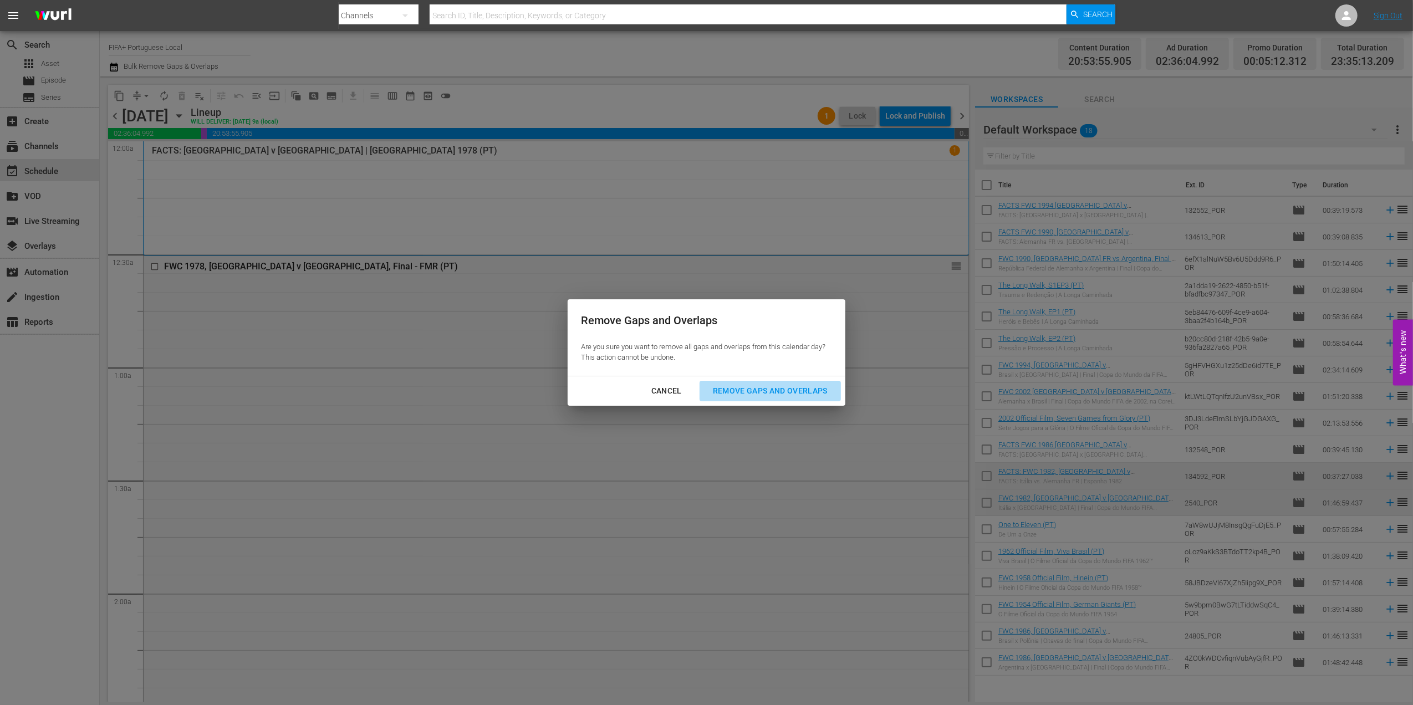
click at [803, 386] on div "Remove Gaps and Overlaps" at bounding box center [770, 391] width 132 height 14
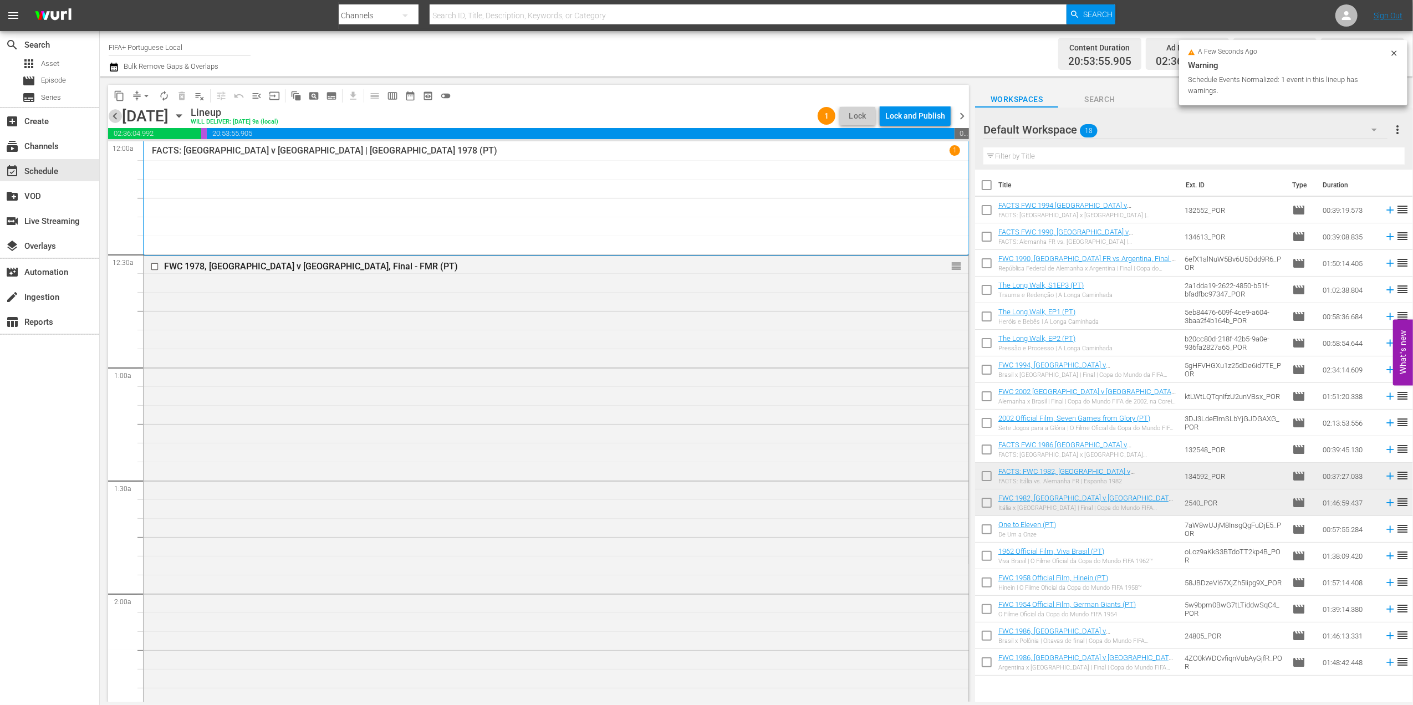
click at [116, 113] on span "chevron_left" at bounding box center [115, 116] width 14 height 14
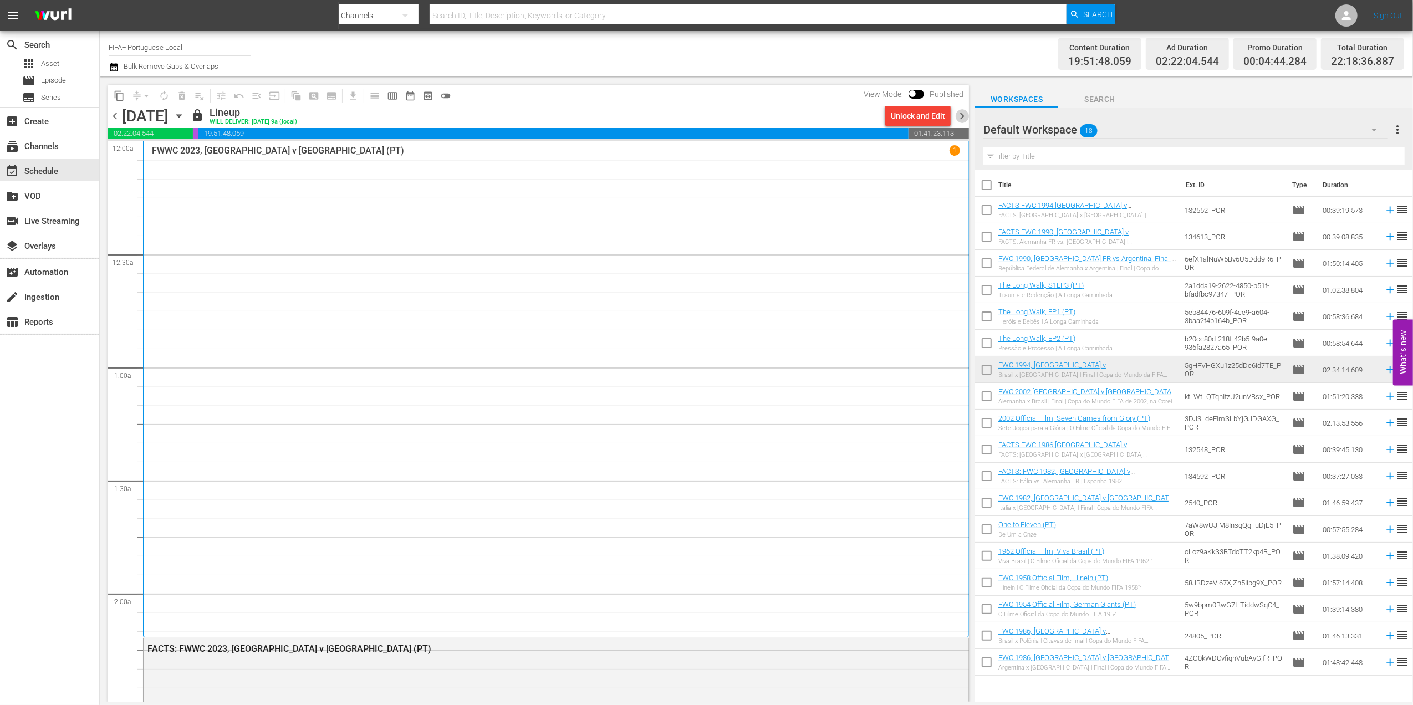
click at [963, 115] on span "chevron_right" at bounding box center [962, 116] width 14 height 14
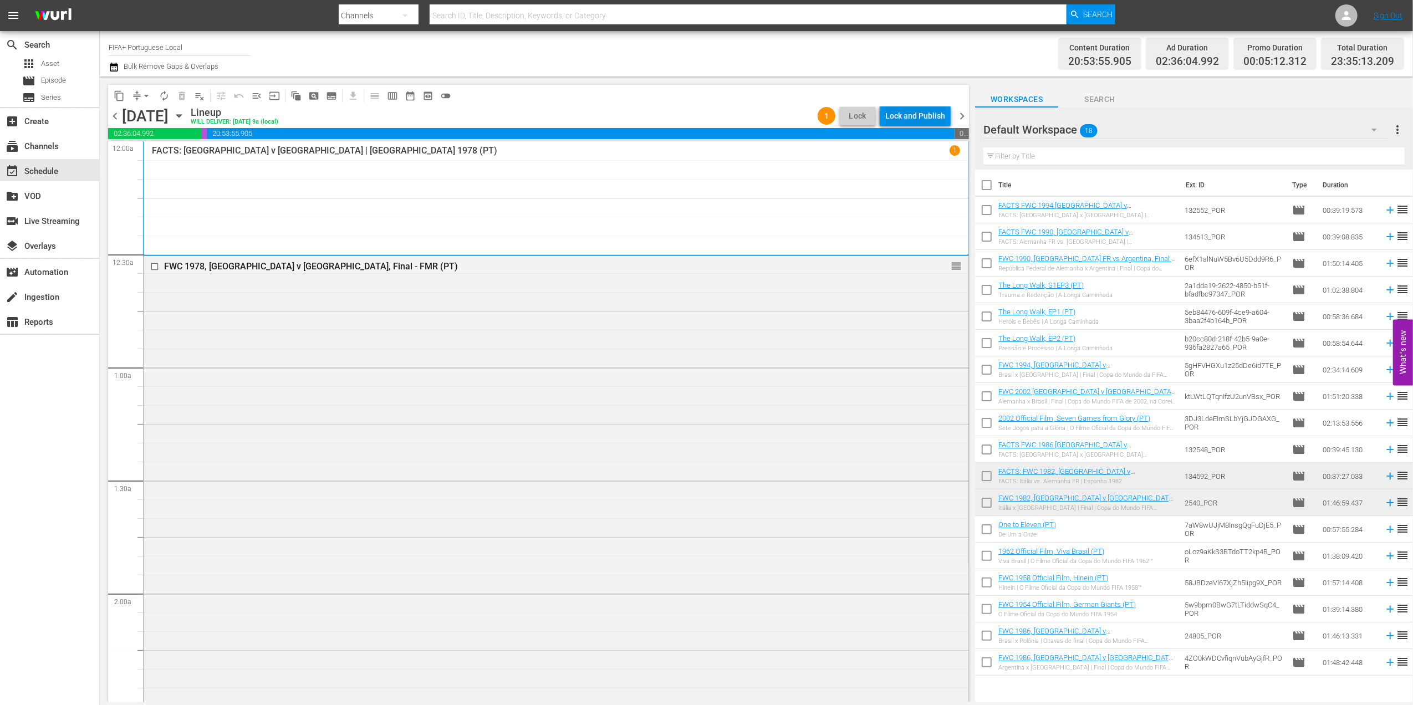
click at [927, 116] on div "Lock and Publish" at bounding box center [915, 116] width 60 height 20
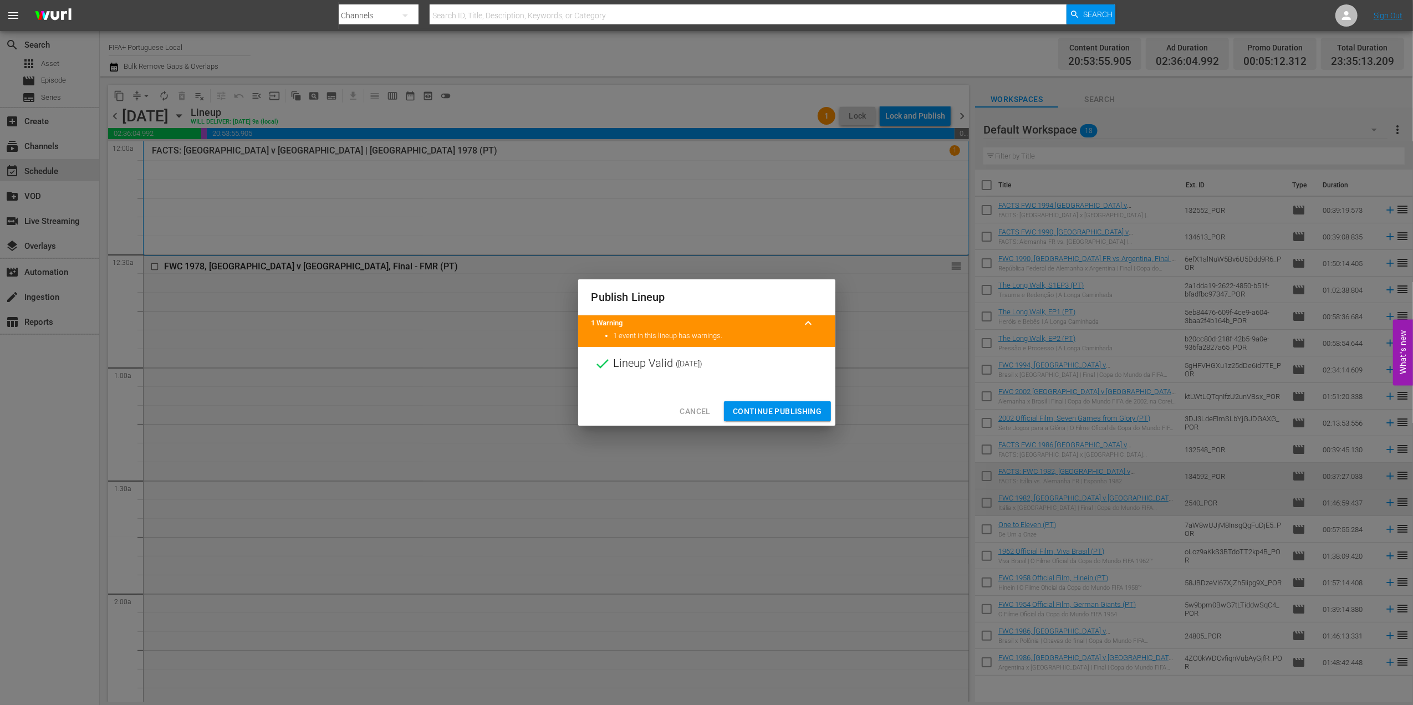
click at [774, 406] on span "Continue Publishing" at bounding box center [777, 412] width 89 height 14
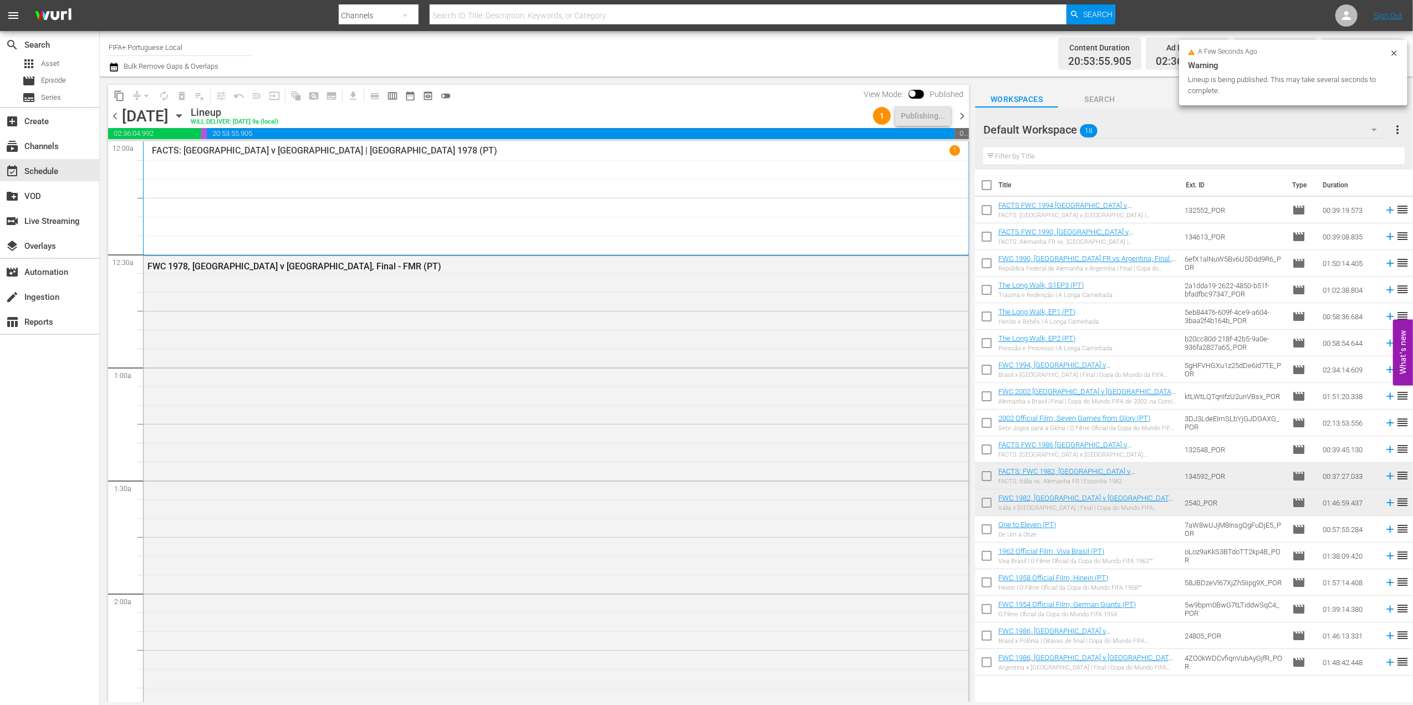
click at [963, 115] on span "chevron_right" at bounding box center [962, 116] width 14 height 14
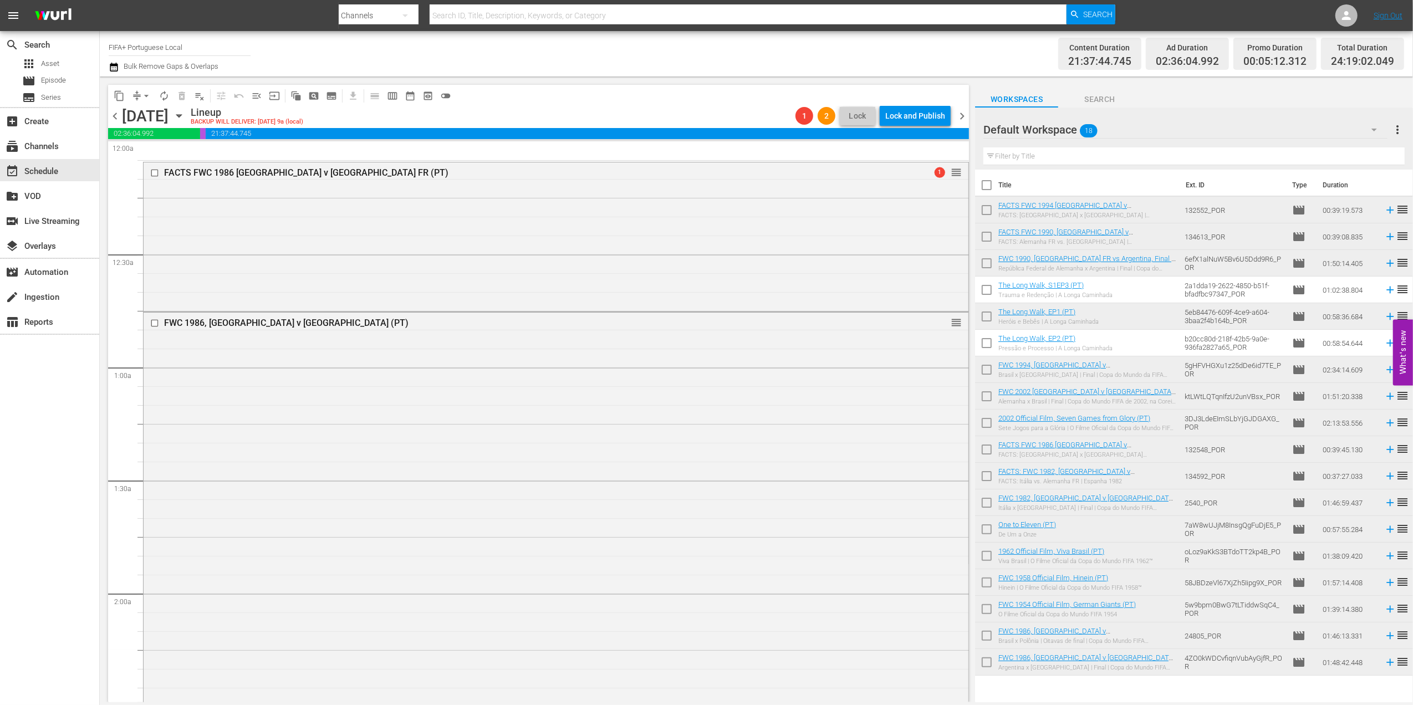
click at [118, 120] on span "chevron_left" at bounding box center [115, 116] width 14 height 14
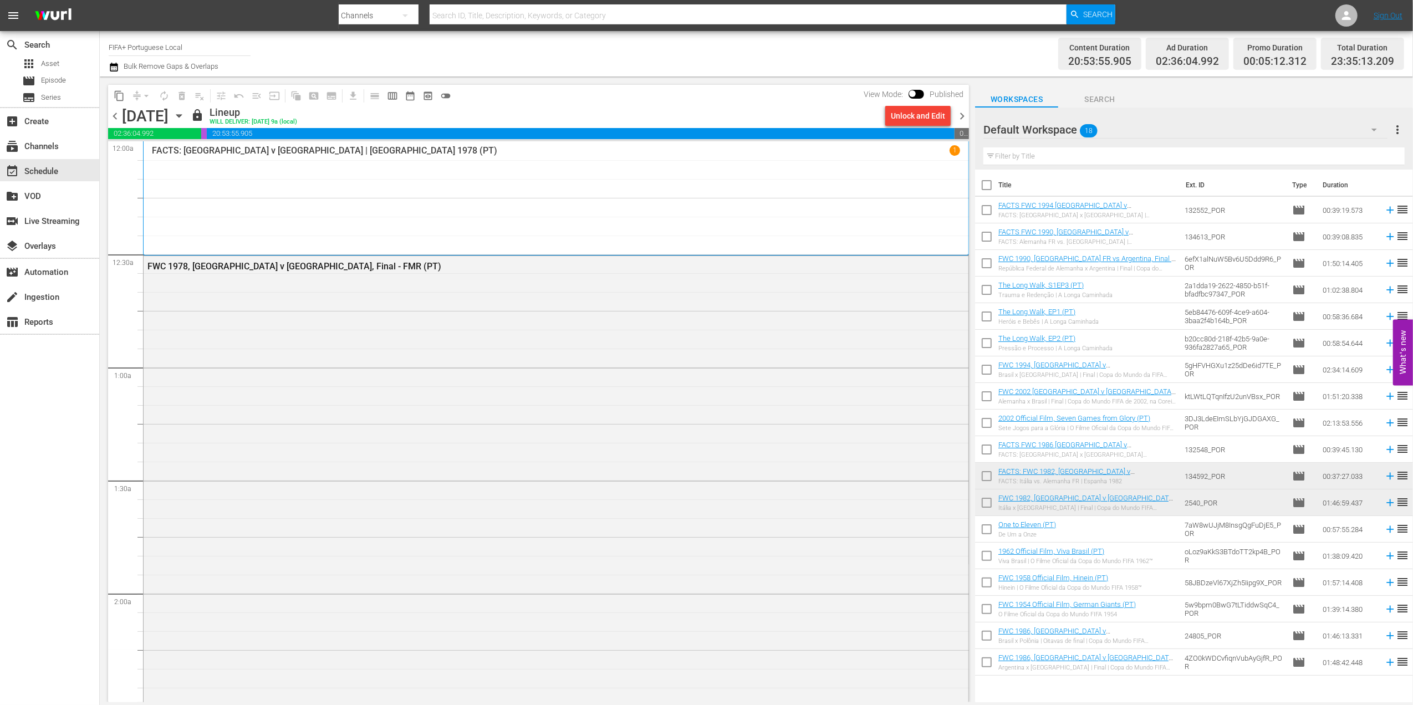
click at [958, 113] on span "chevron_right" at bounding box center [962, 116] width 14 height 14
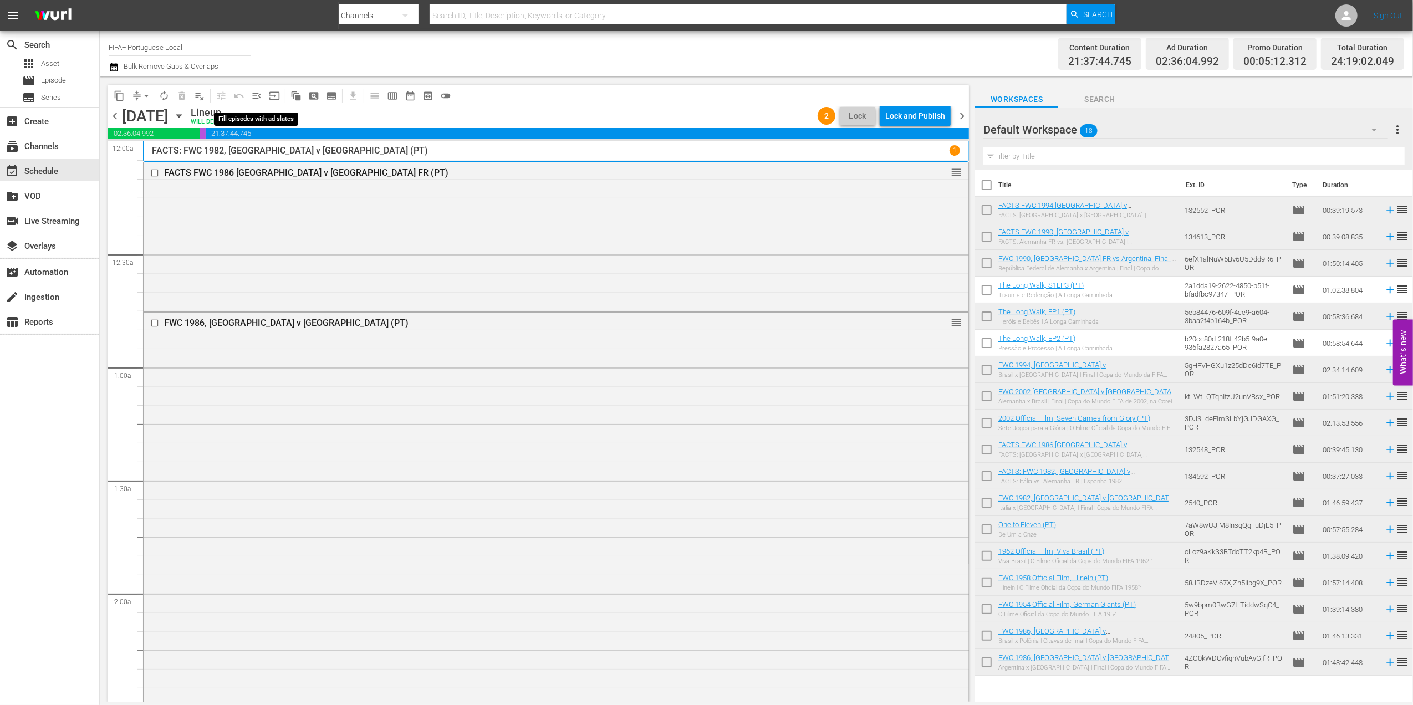
click at [251, 94] on span "menu_open" at bounding box center [256, 95] width 11 height 11
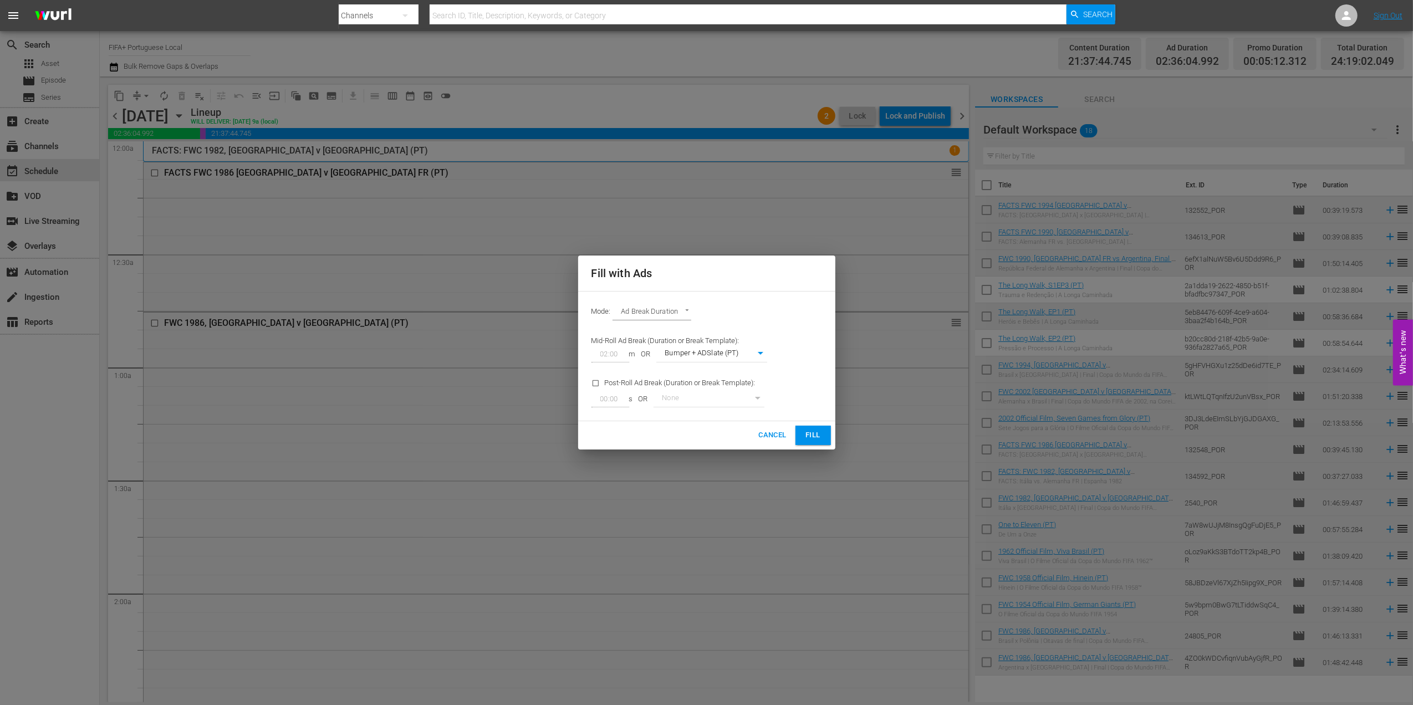
click at [804, 433] on span "Fill" at bounding box center [813, 435] width 18 height 13
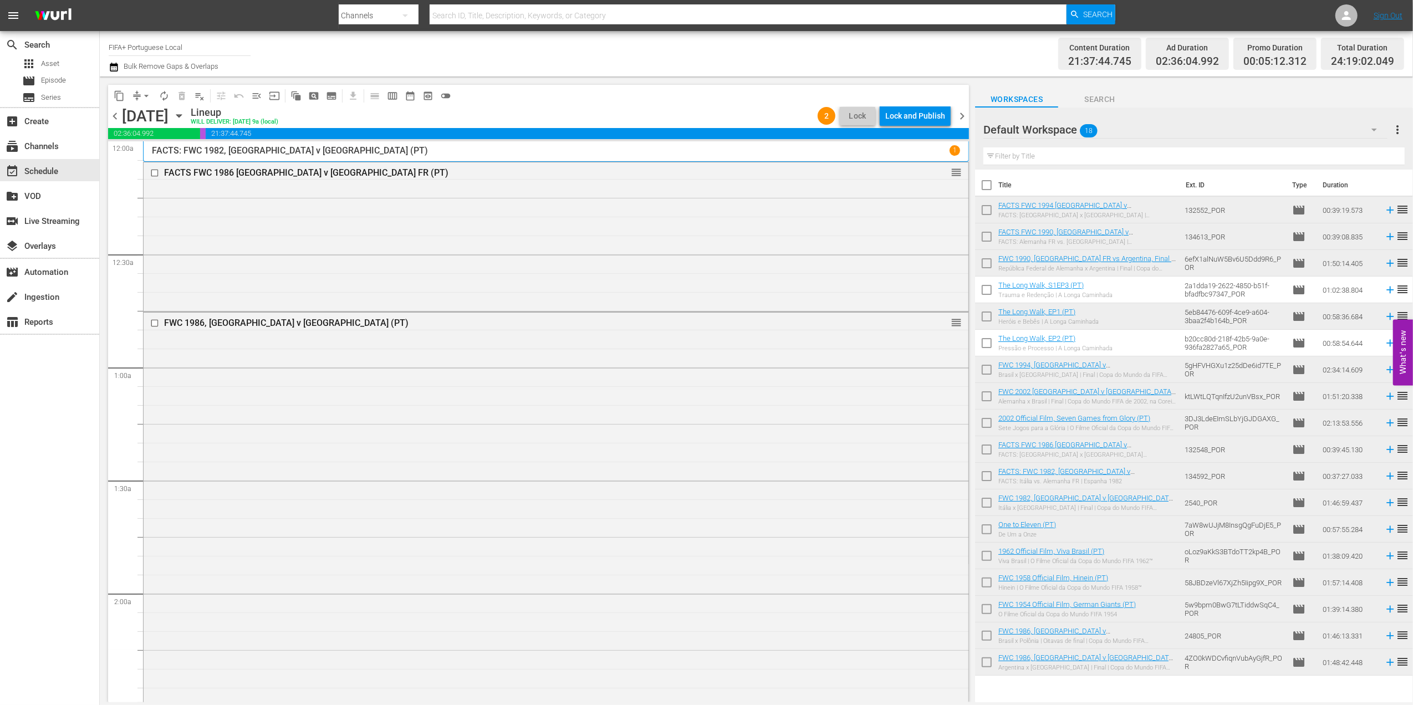
click at [916, 116] on div "Lock and Publish" at bounding box center [915, 116] width 60 height 20
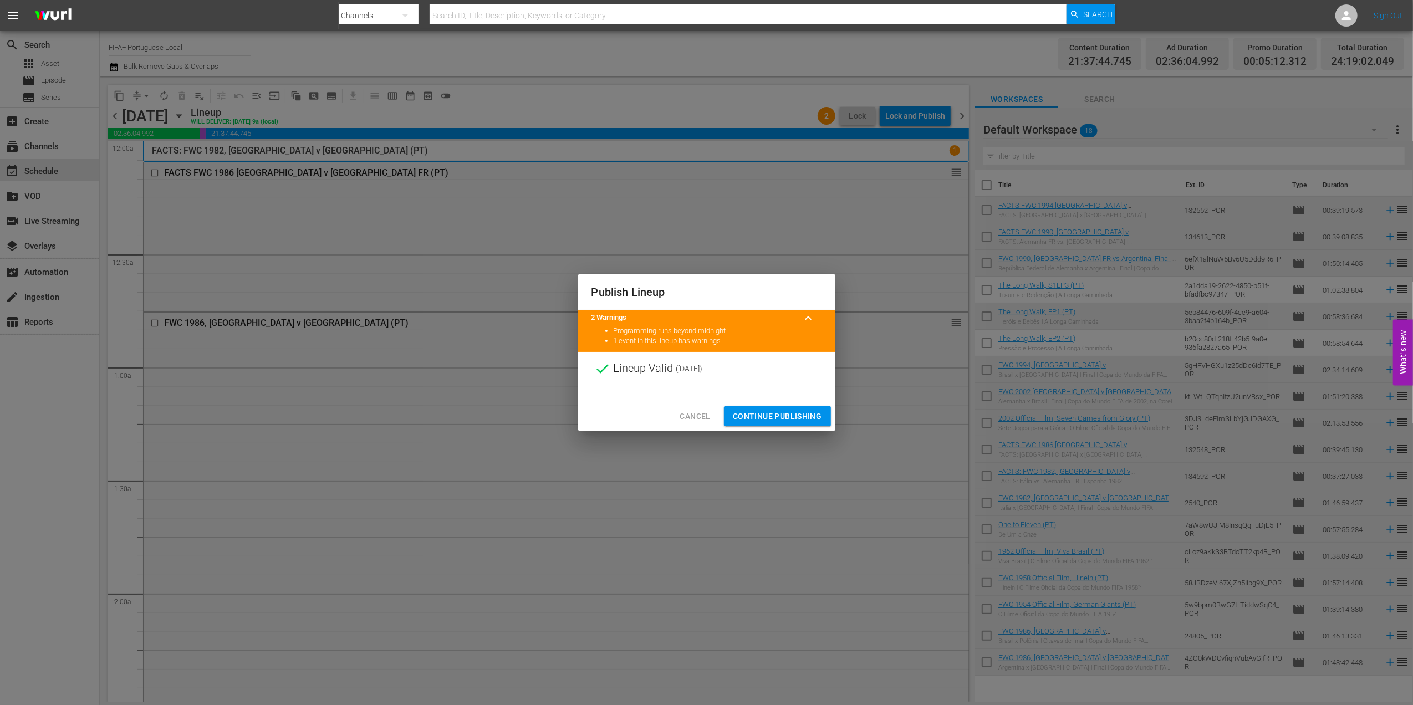
click at [765, 421] on span "Continue Publishing" at bounding box center [777, 417] width 89 height 14
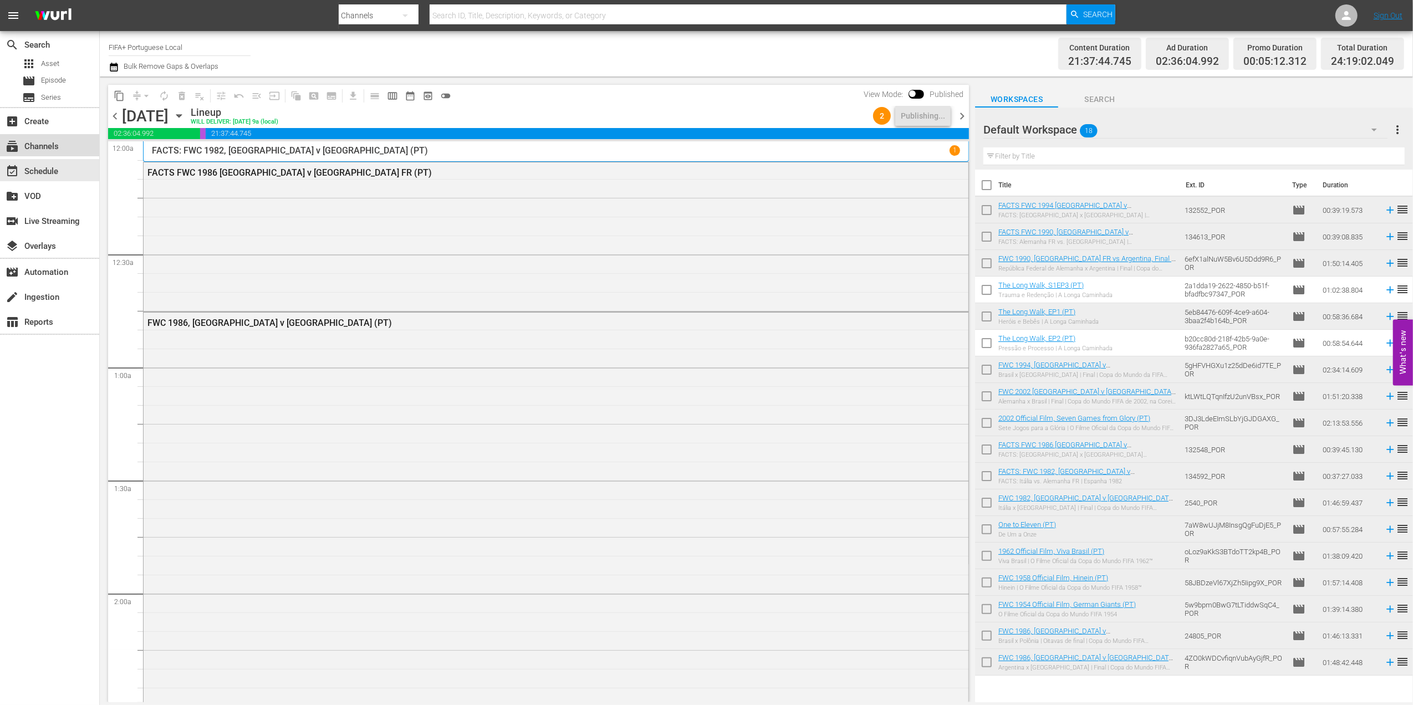
click at [58, 150] on div "subscriptions Channels" at bounding box center [31, 145] width 62 height 10
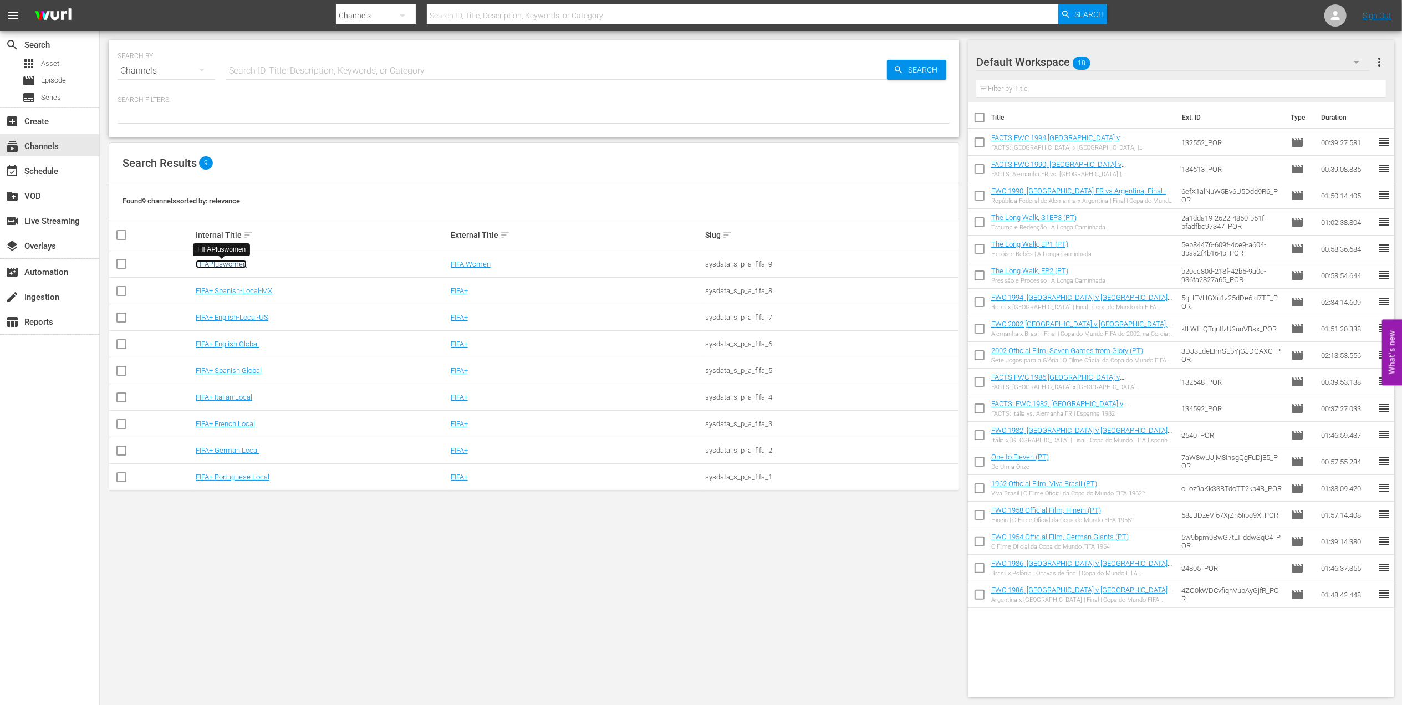
click at [218, 264] on link "FIFAPluswomen" at bounding box center [221, 264] width 51 height 8
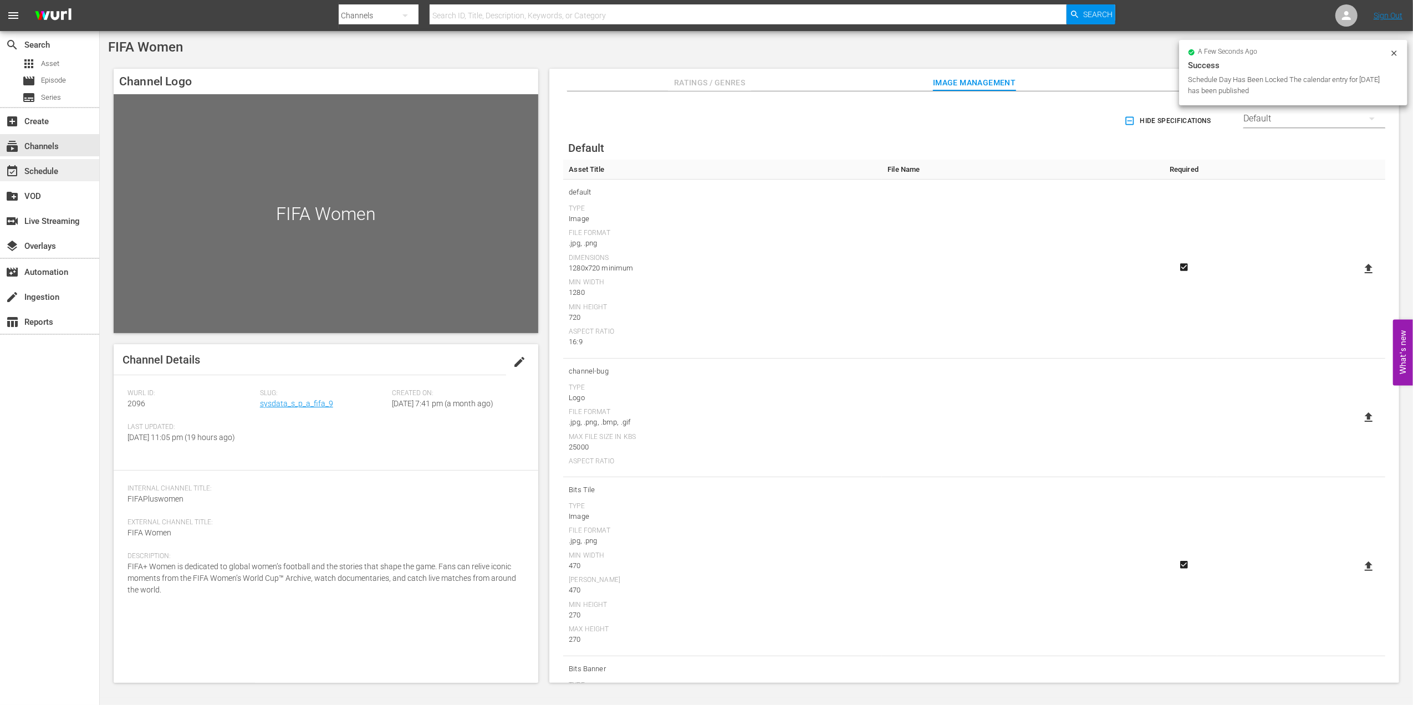
click at [59, 175] on div "event_available Schedule" at bounding box center [49, 170] width 99 height 22
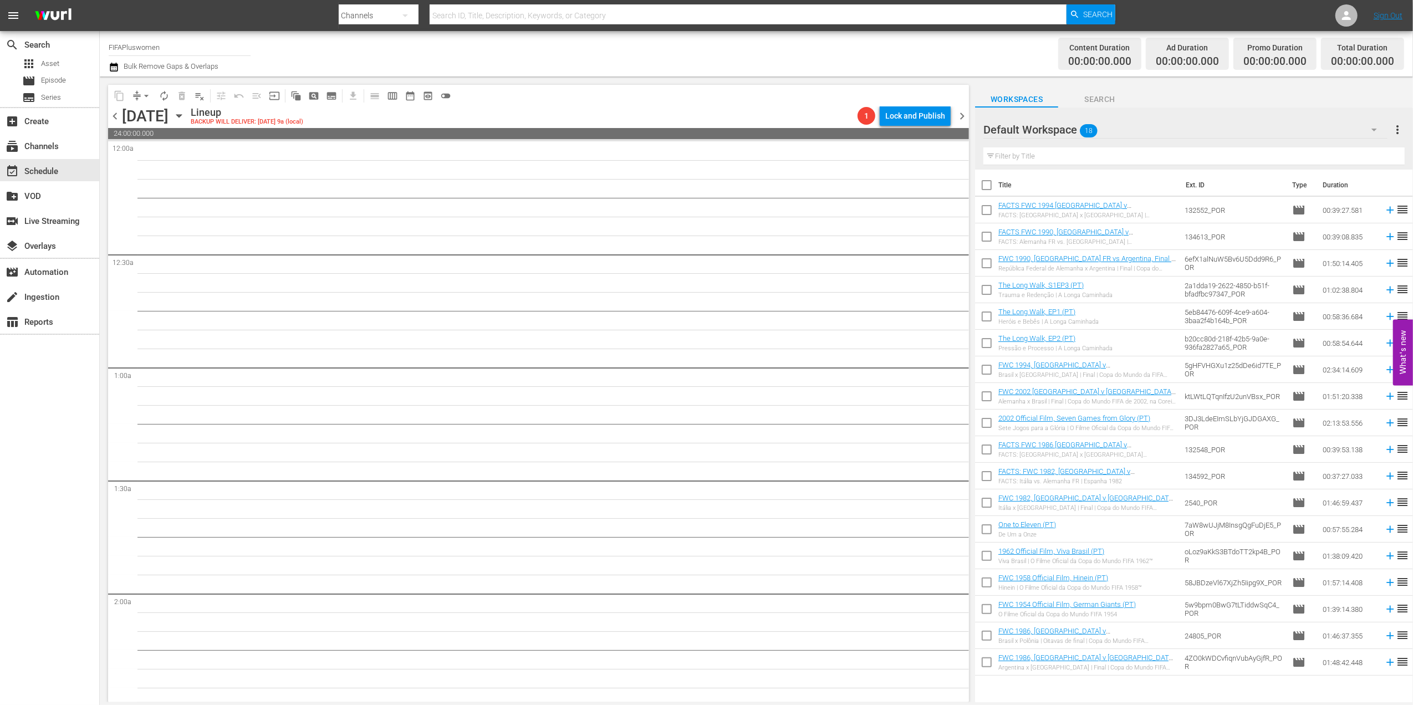
click at [116, 116] on span "chevron_left" at bounding box center [115, 116] width 14 height 14
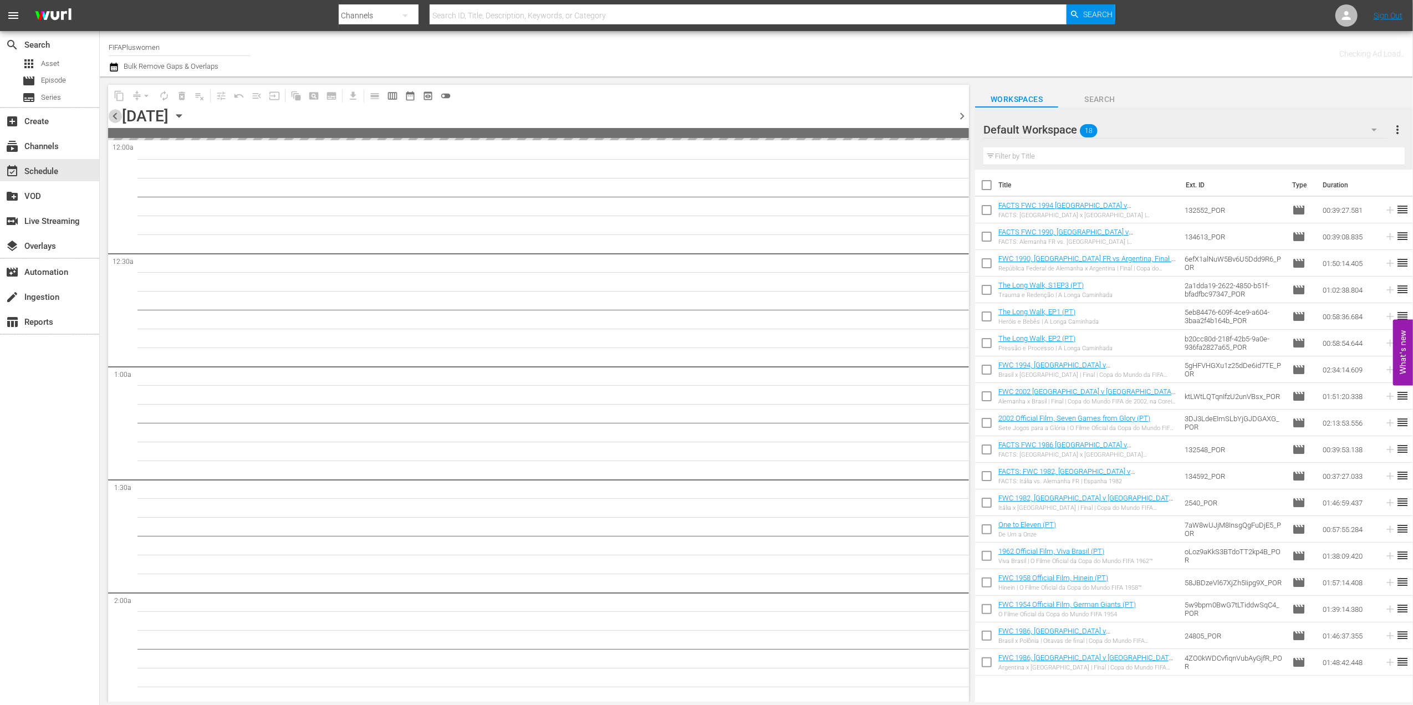
click at [116, 116] on span "chevron_left" at bounding box center [115, 116] width 14 height 14
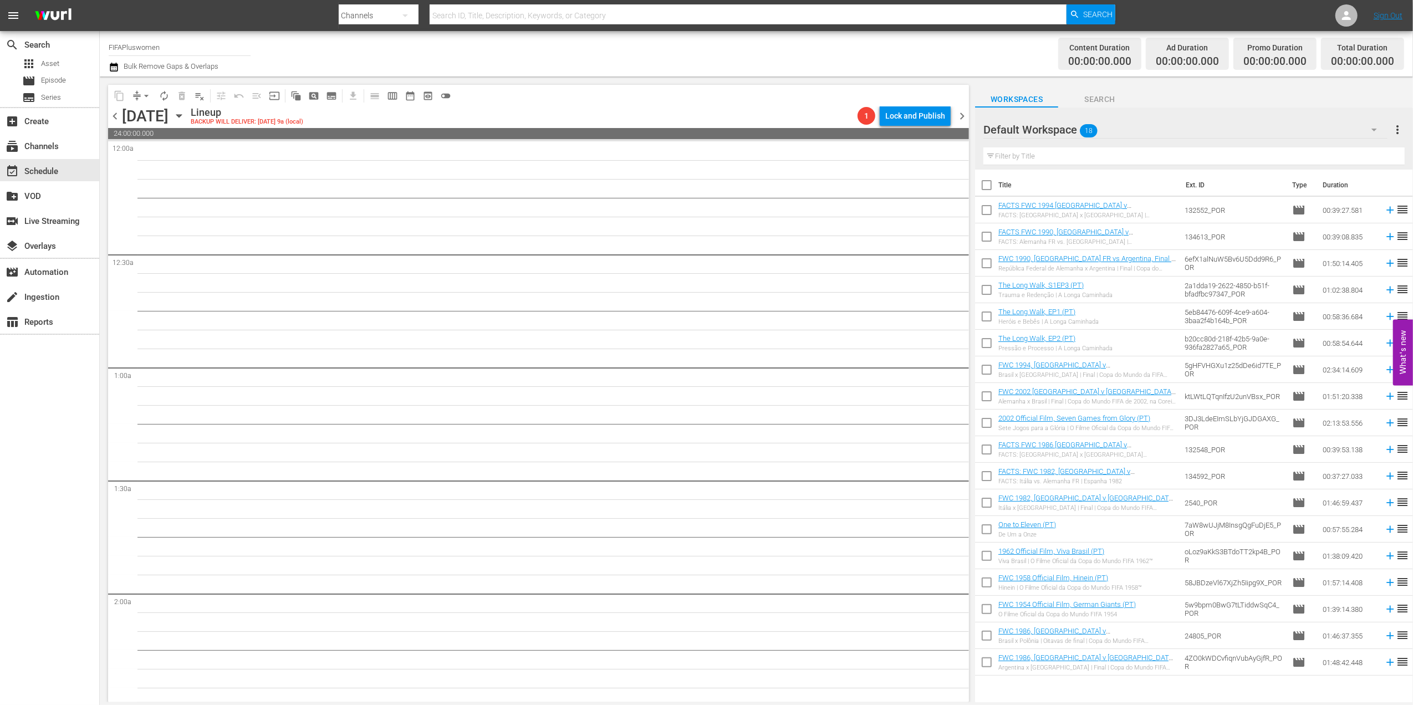
click at [962, 115] on span "chevron_right" at bounding box center [962, 116] width 14 height 14
click at [987, 186] on input "checkbox" at bounding box center [986, 187] width 23 height 23
checkbox input "true"
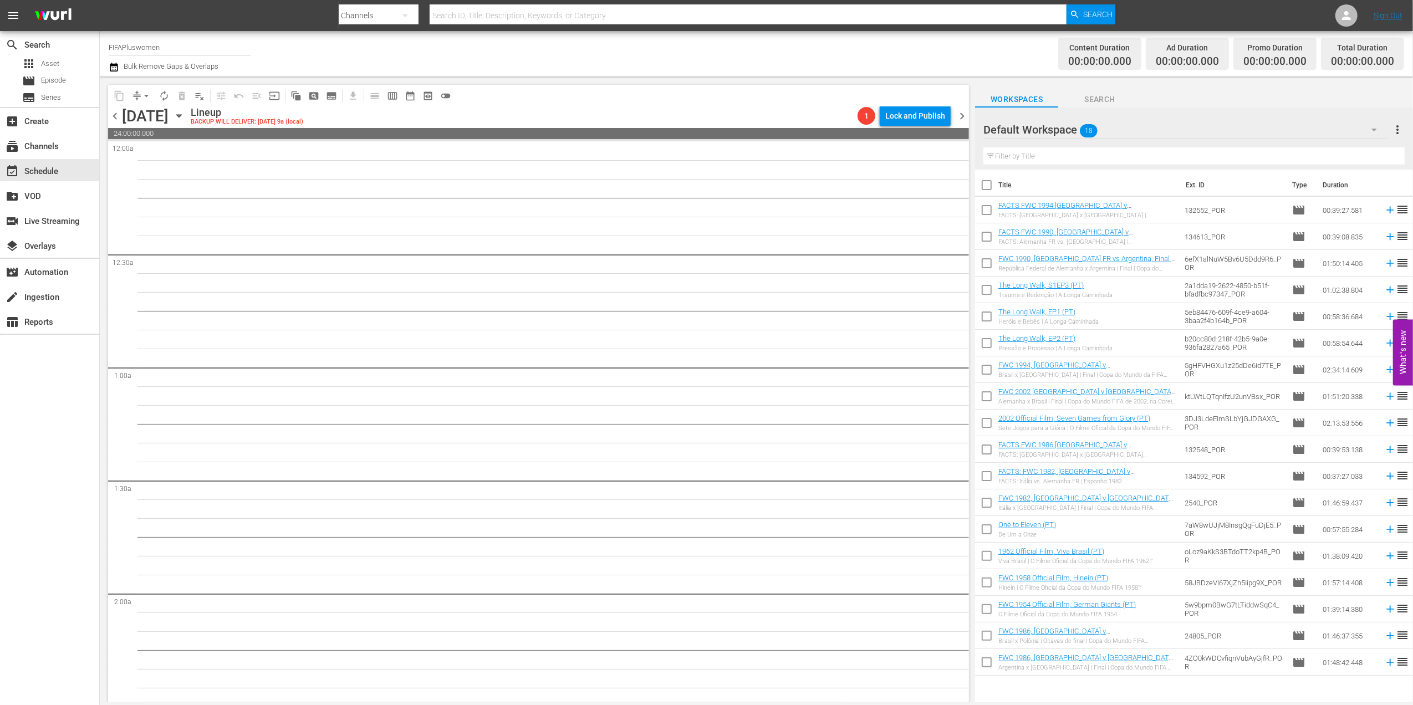
checkbox input "true"
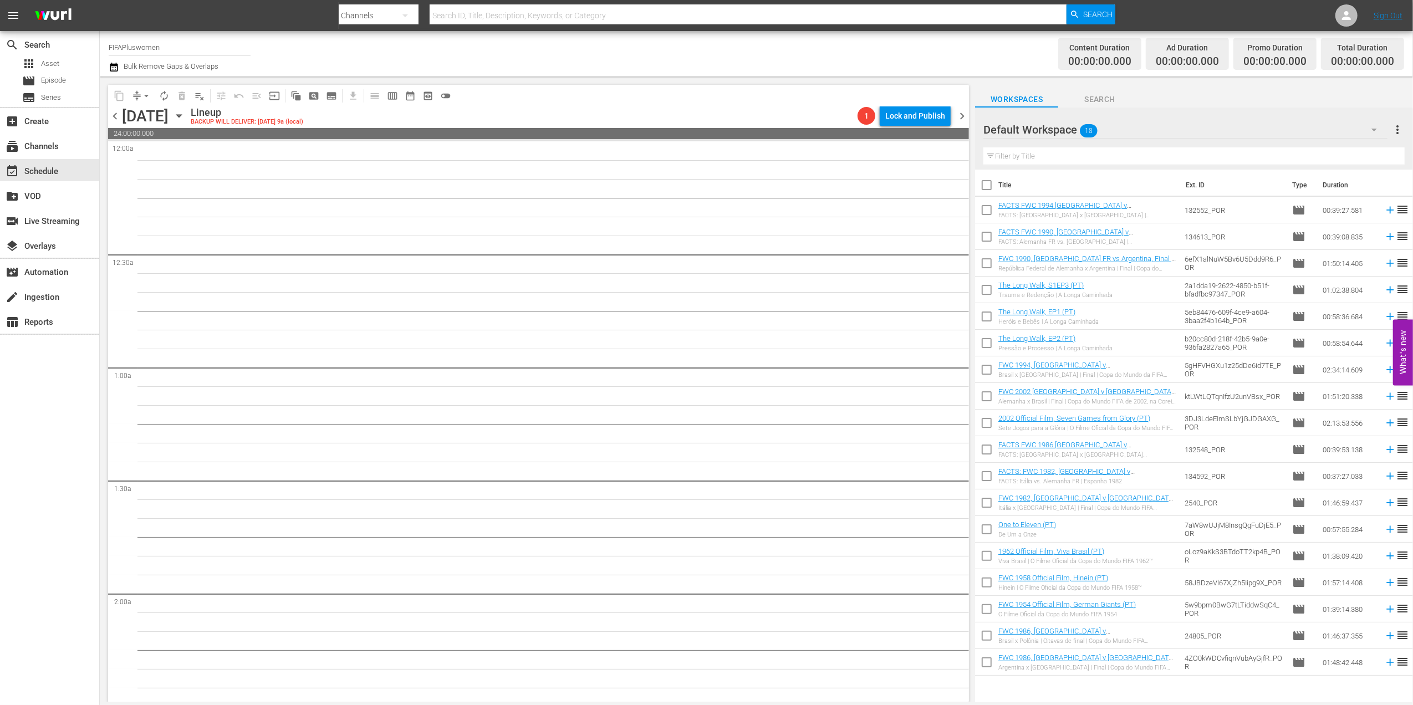
checkbox input "true"
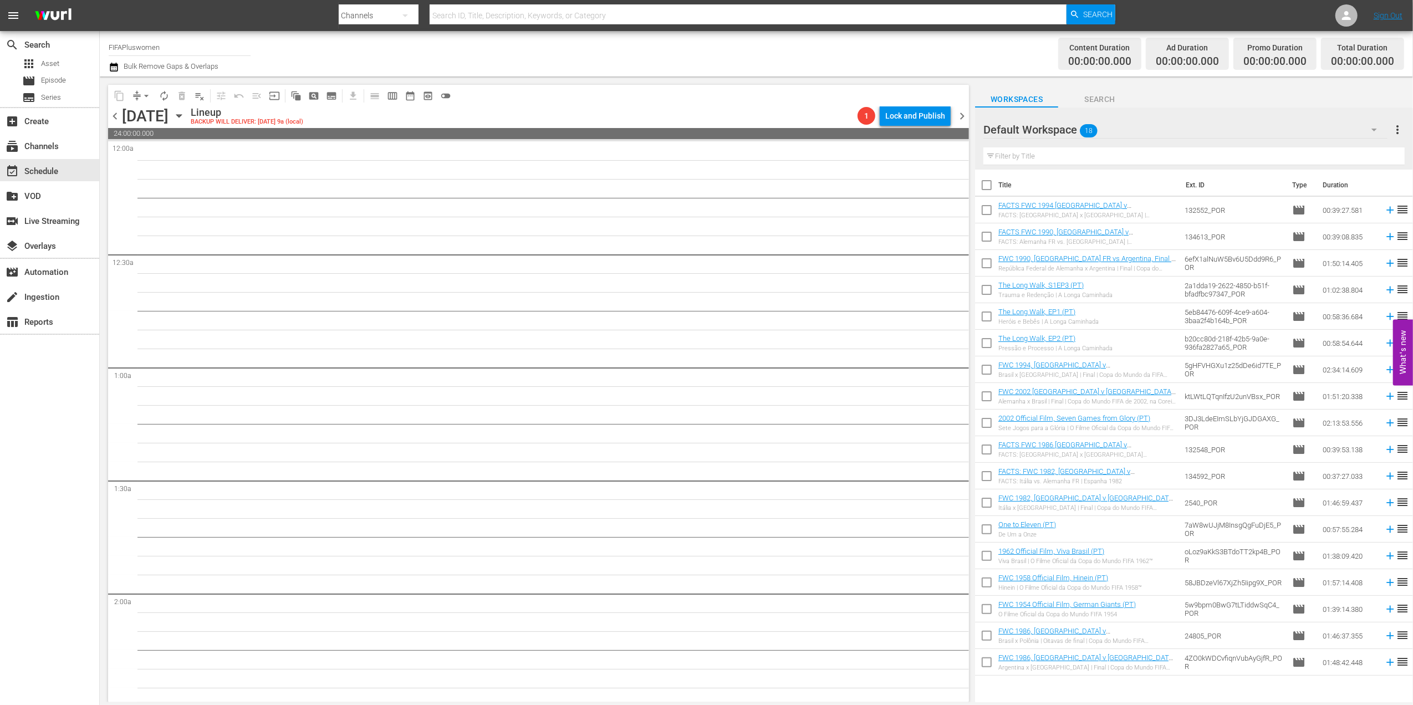
checkbox input "true"
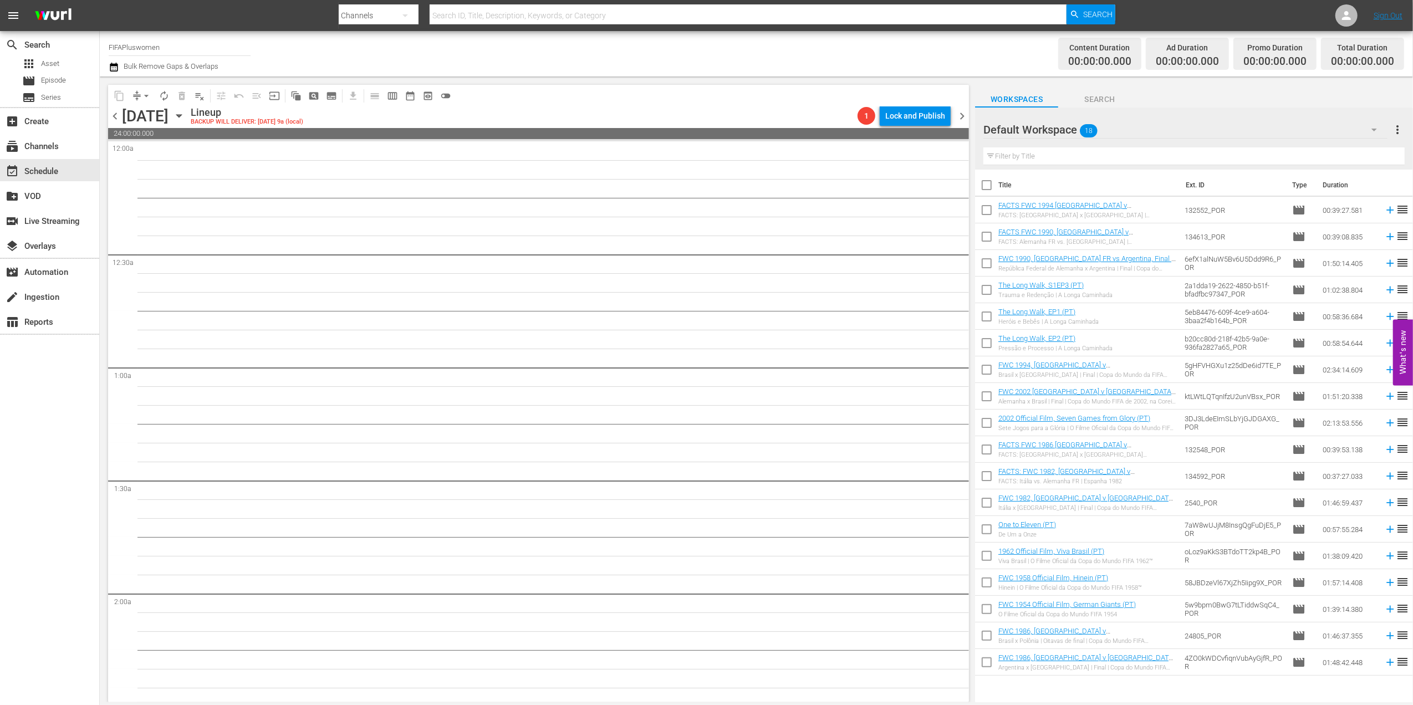
checkbox input "true"
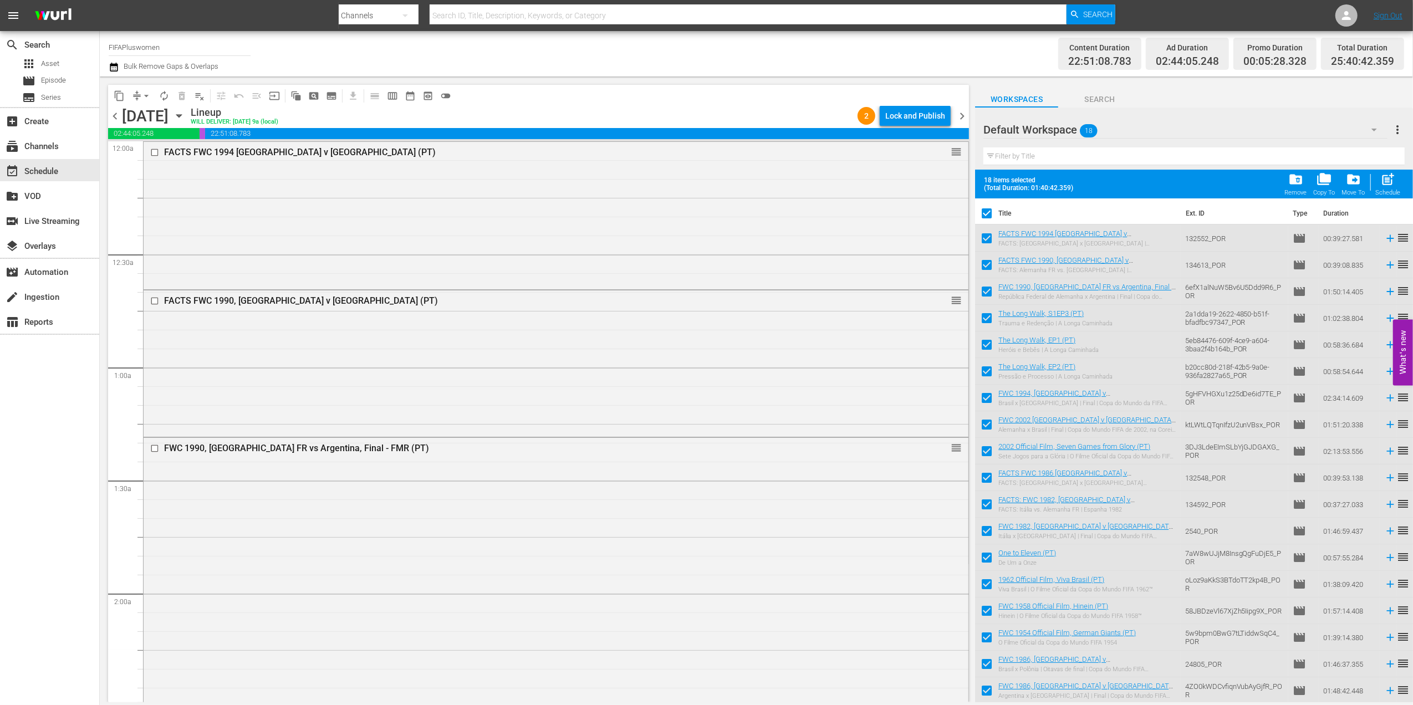
click at [962, 111] on span "chevron_right" at bounding box center [962, 116] width 14 height 14
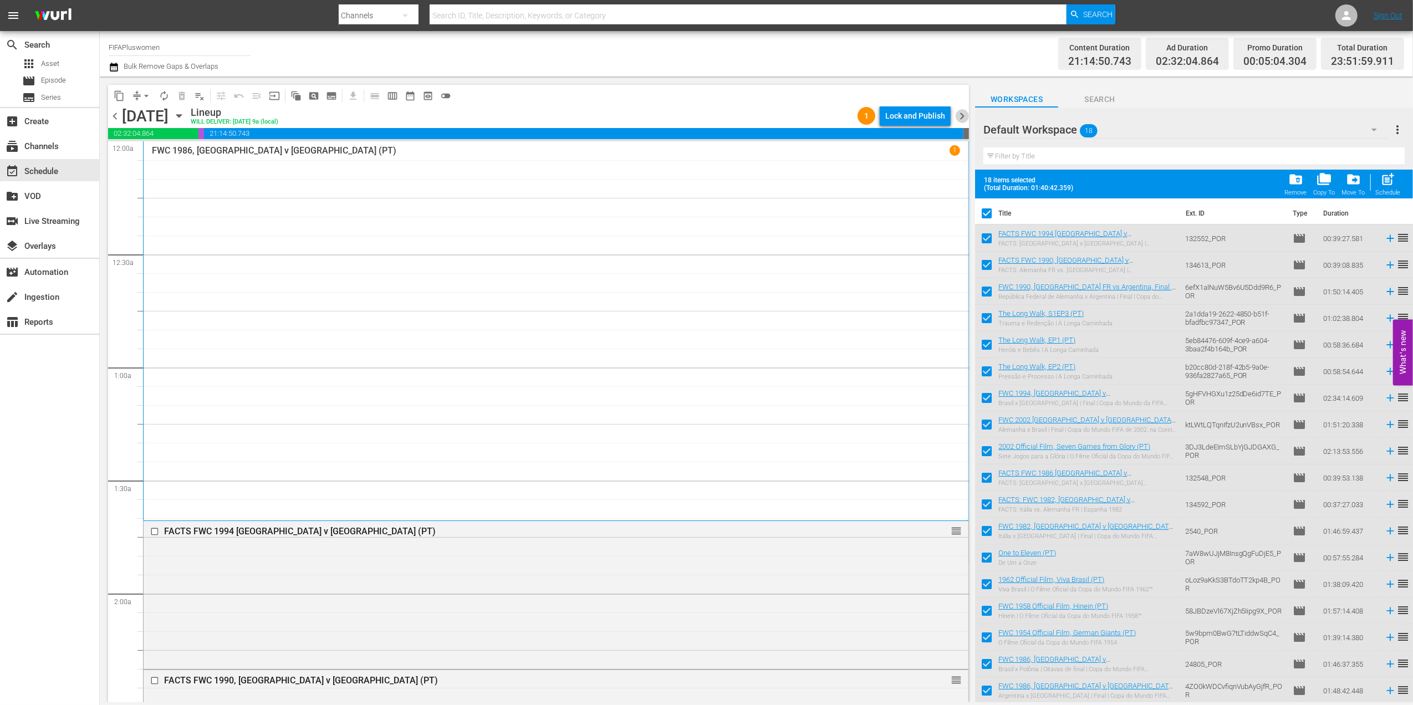
click at [961, 114] on span "chevron_right" at bounding box center [962, 116] width 14 height 14
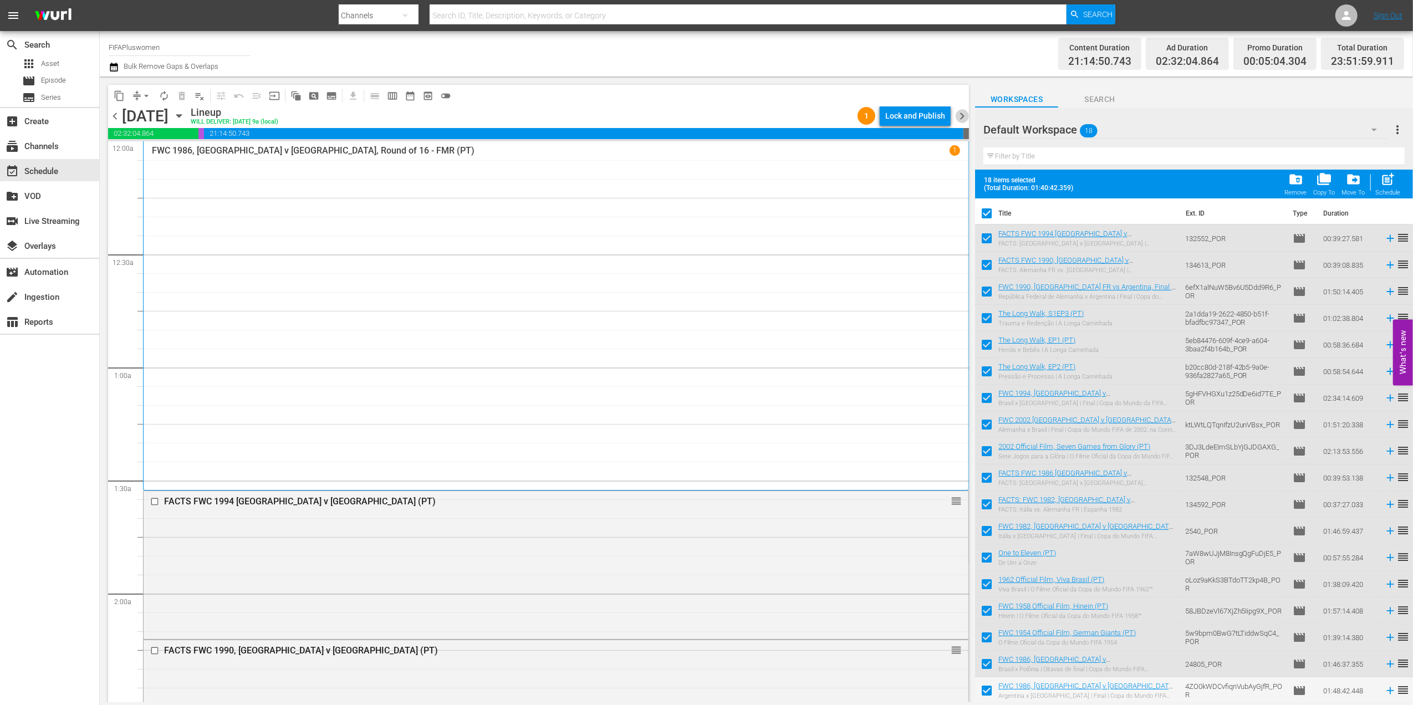
click at [961, 115] on span "chevron_right" at bounding box center [962, 116] width 14 height 14
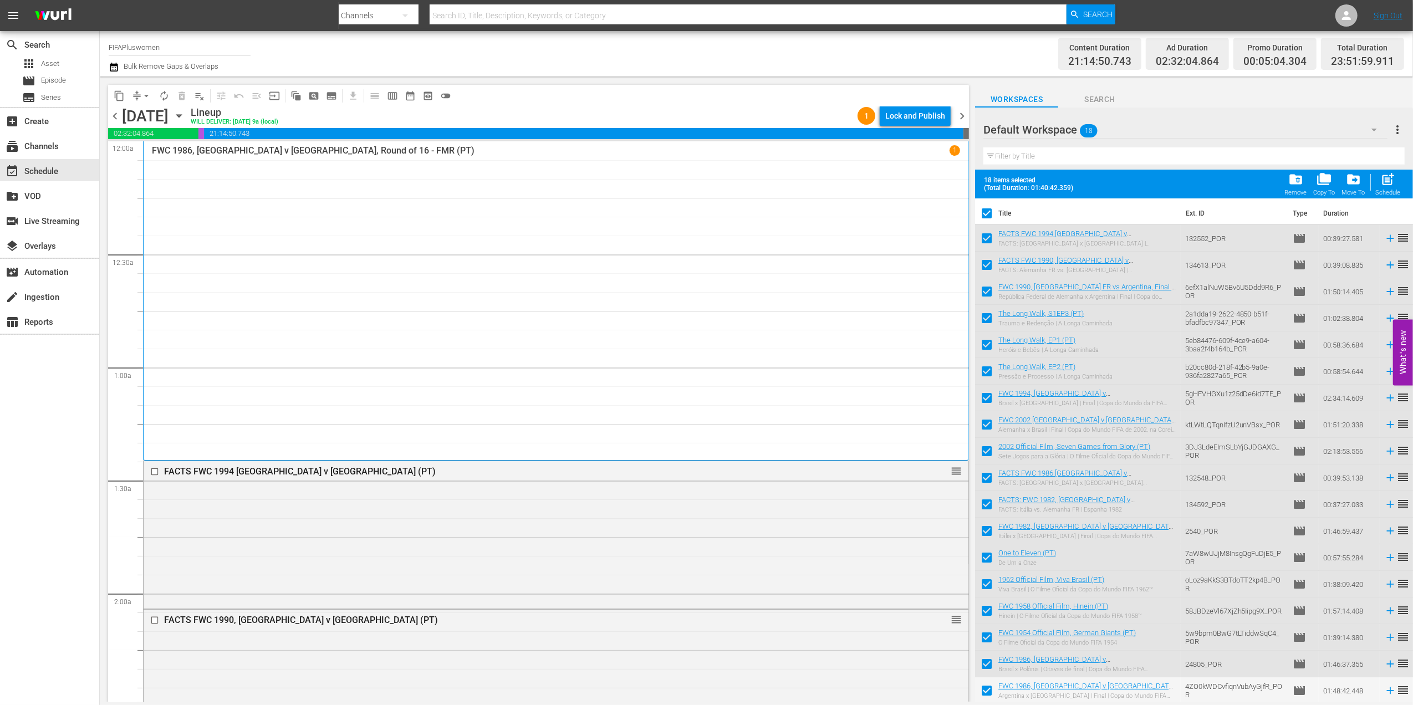
drag, startPoint x: 965, startPoint y: 113, endPoint x: 965, endPoint y: 127, distance: 14.4
click at [965, 114] on span "chevron_right" at bounding box center [962, 116] width 14 height 14
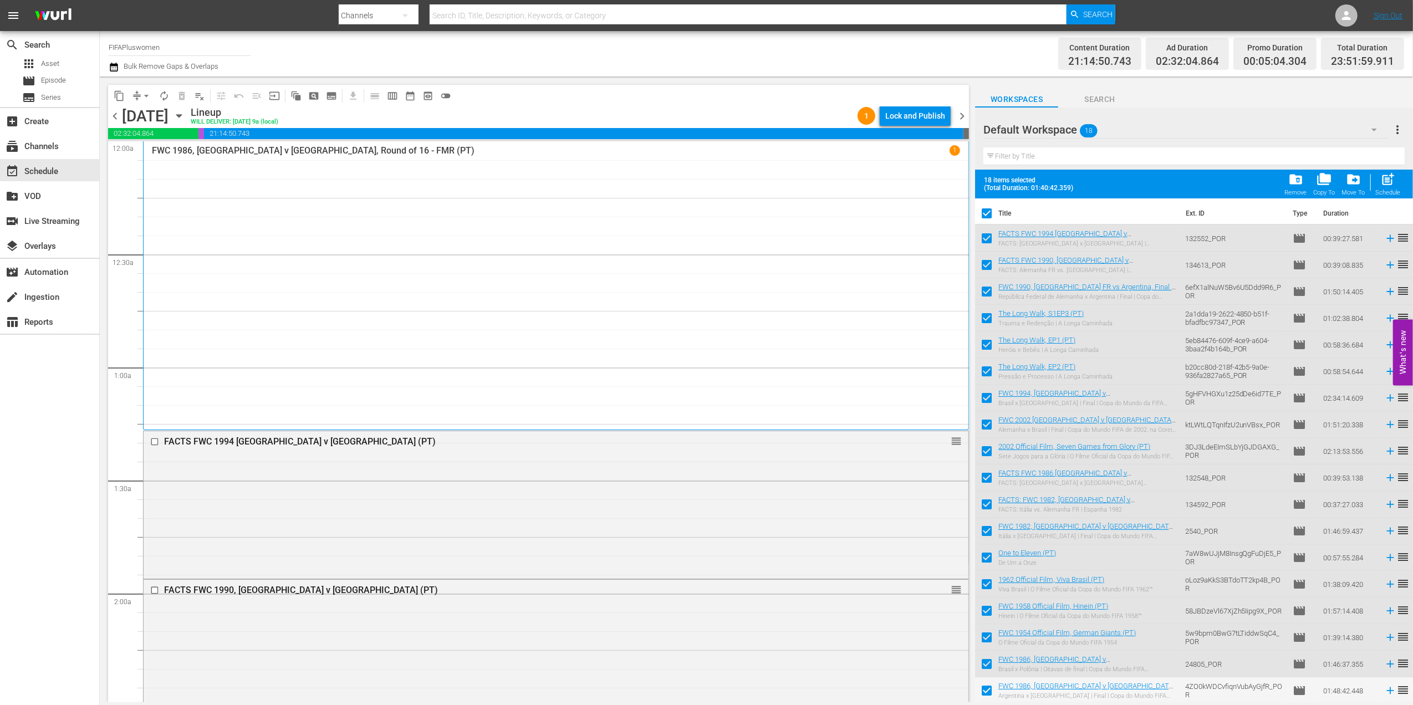
click at [963, 119] on span "chevron_right" at bounding box center [962, 116] width 14 height 14
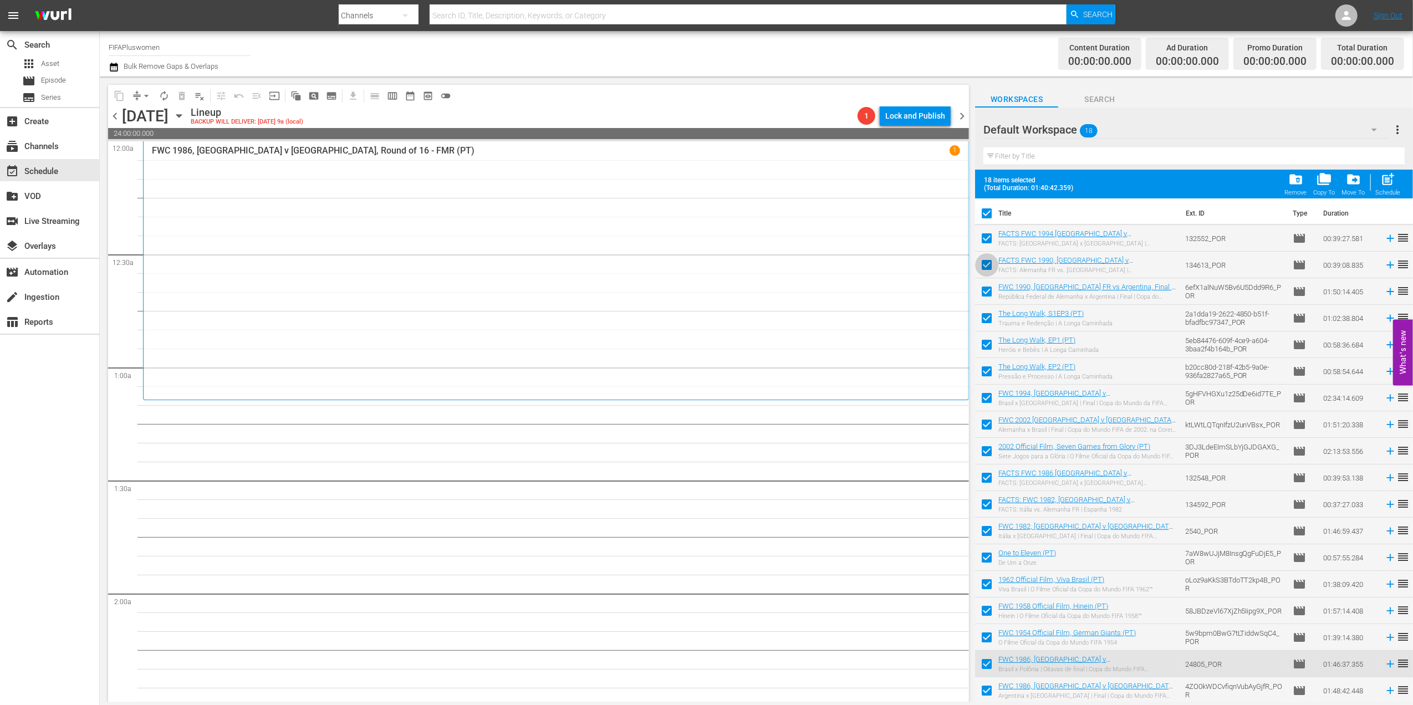
click at [987, 264] on input "checkbox" at bounding box center [986, 267] width 23 height 23
checkbox input "false"
drag, startPoint x: 987, startPoint y: 292, endPoint x: 987, endPoint y: 298, distance: 6.1
click at [987, 293] on input "checkbox" at bounding box center [986, 293] width 23 height 23
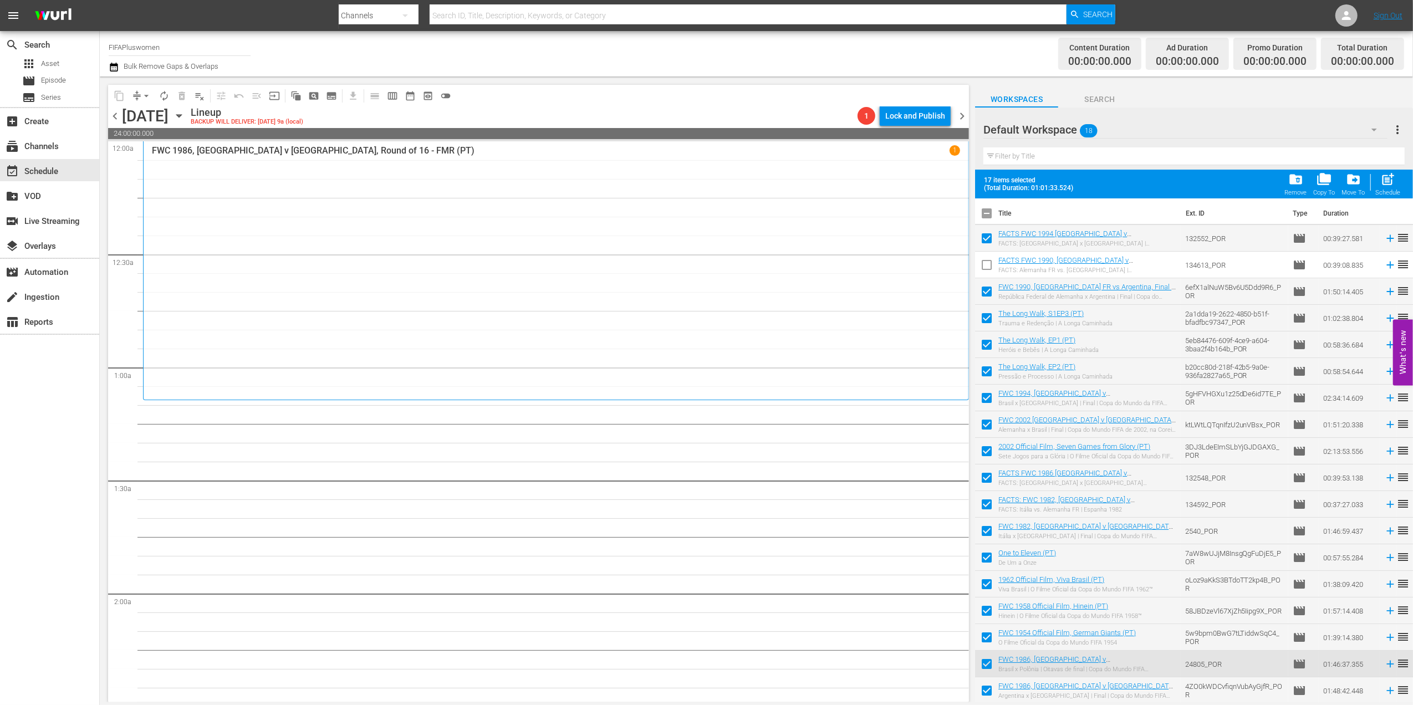
checkbox input "false"
click at [985, 350] on input "checkbox" at bounding box center [986, 346] width 23 height 23
checkbox input "false"
click at [986, 366] on input "checkbox" at bounding box center [986, 373] width 23 height 23
checkbox input "false"
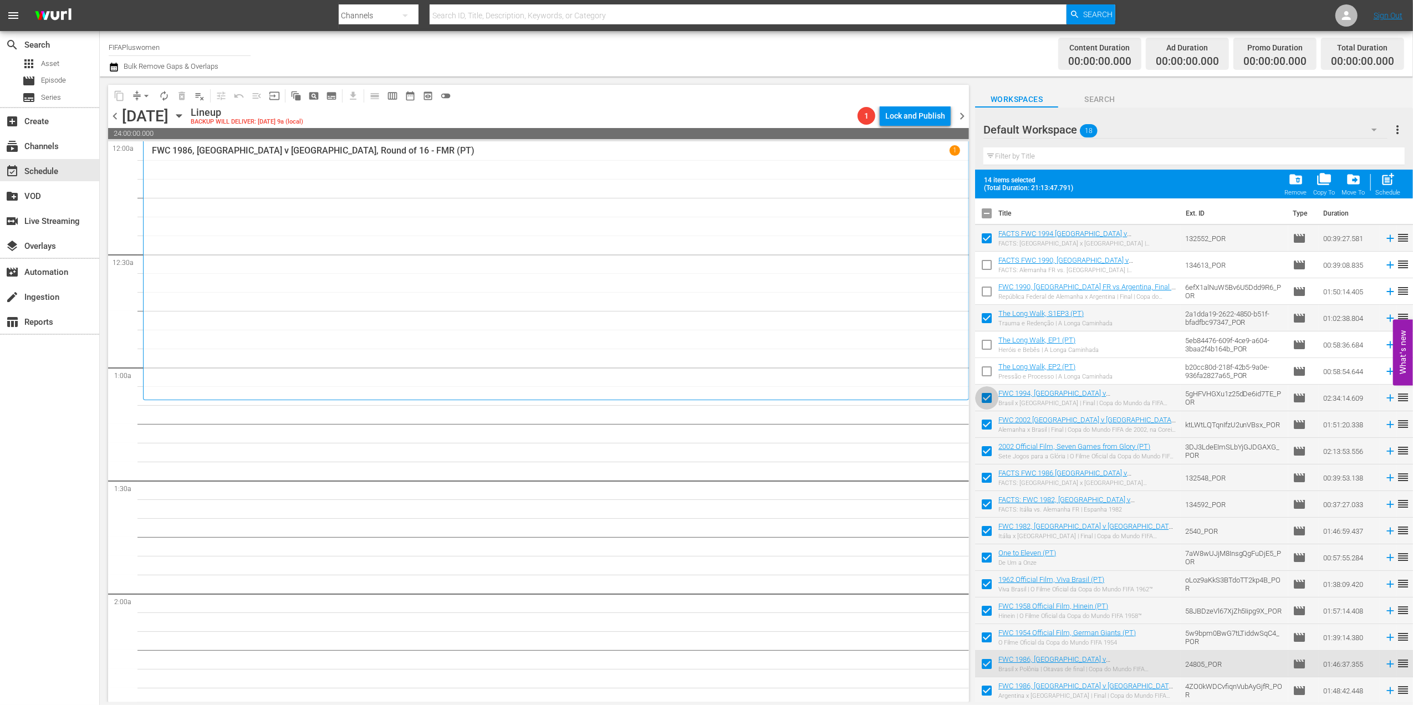
drag, startPoint x: 983, startPoint y: 398, endPoint x: 986, endPoint y: 414, distance: 15.7
click at [984, 399] on input "checkbox" at bounding box center [986, 400] width 23 height 23
checkbox input "false"
click at [983, 424] on input "checkbox" at bounding box center [986, 426] width 23 height 23
checkbox input "false"
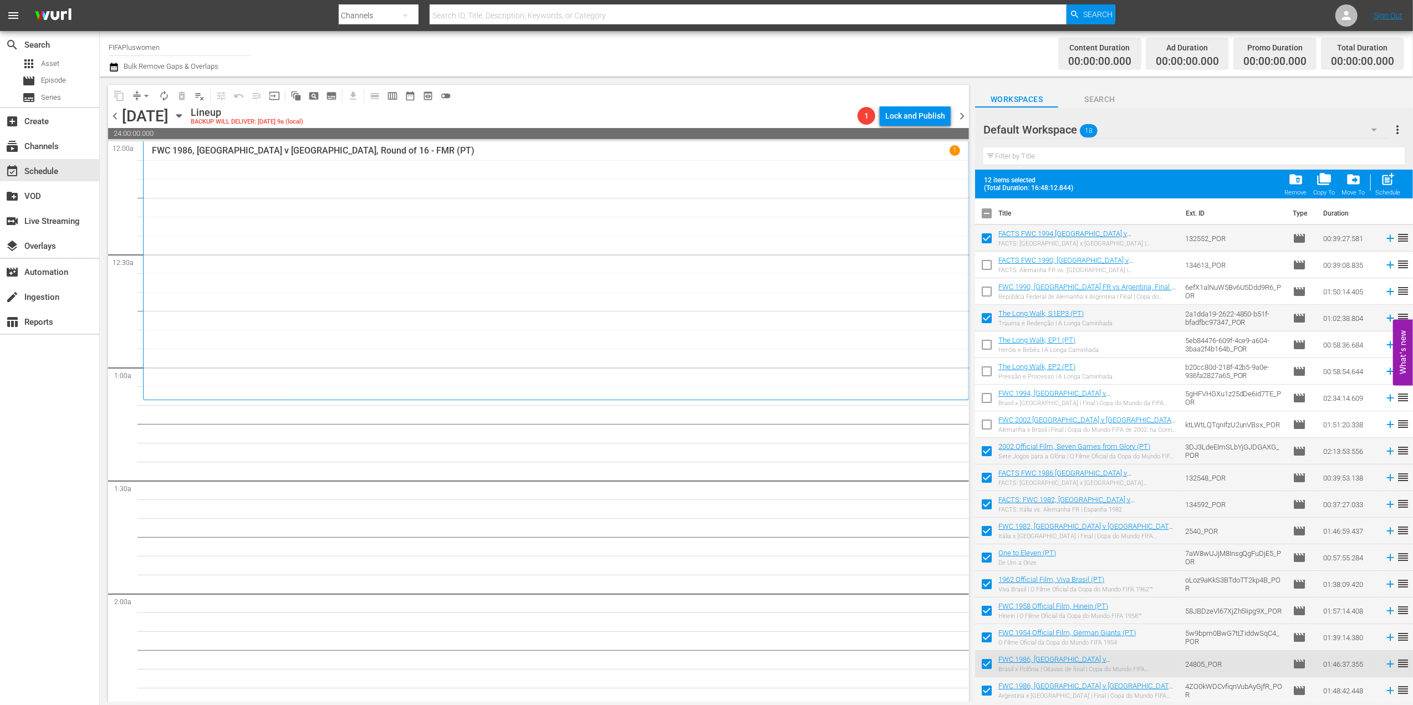
click at [985, 558] on input "checkbox" at bounding box center [986, 559] width 23 height 23
checkbox input "false"
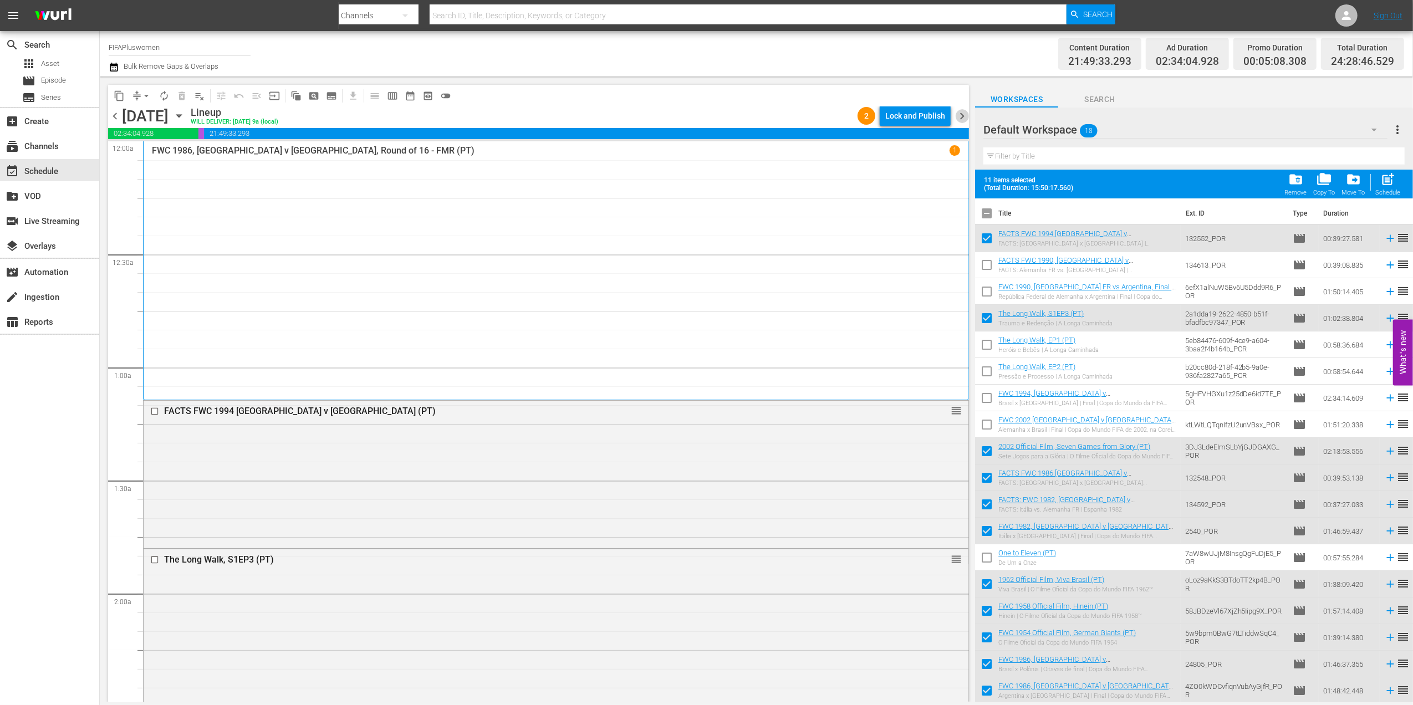
click at [958, 112] on span "chevron_right" at bounding box center [962, 116] width 14 height 14
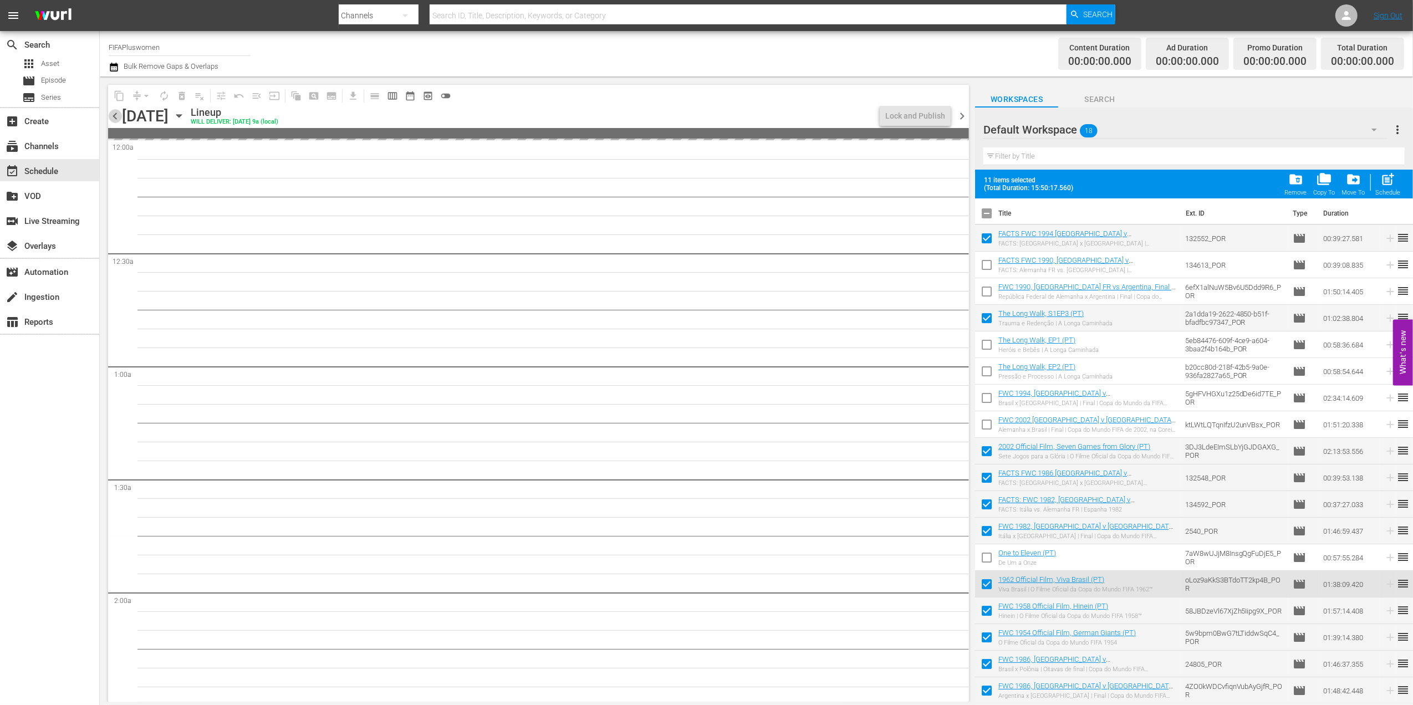
click at [116, 114] on span "chevron_left" at bounding box center [115, 116] width 14 height 14
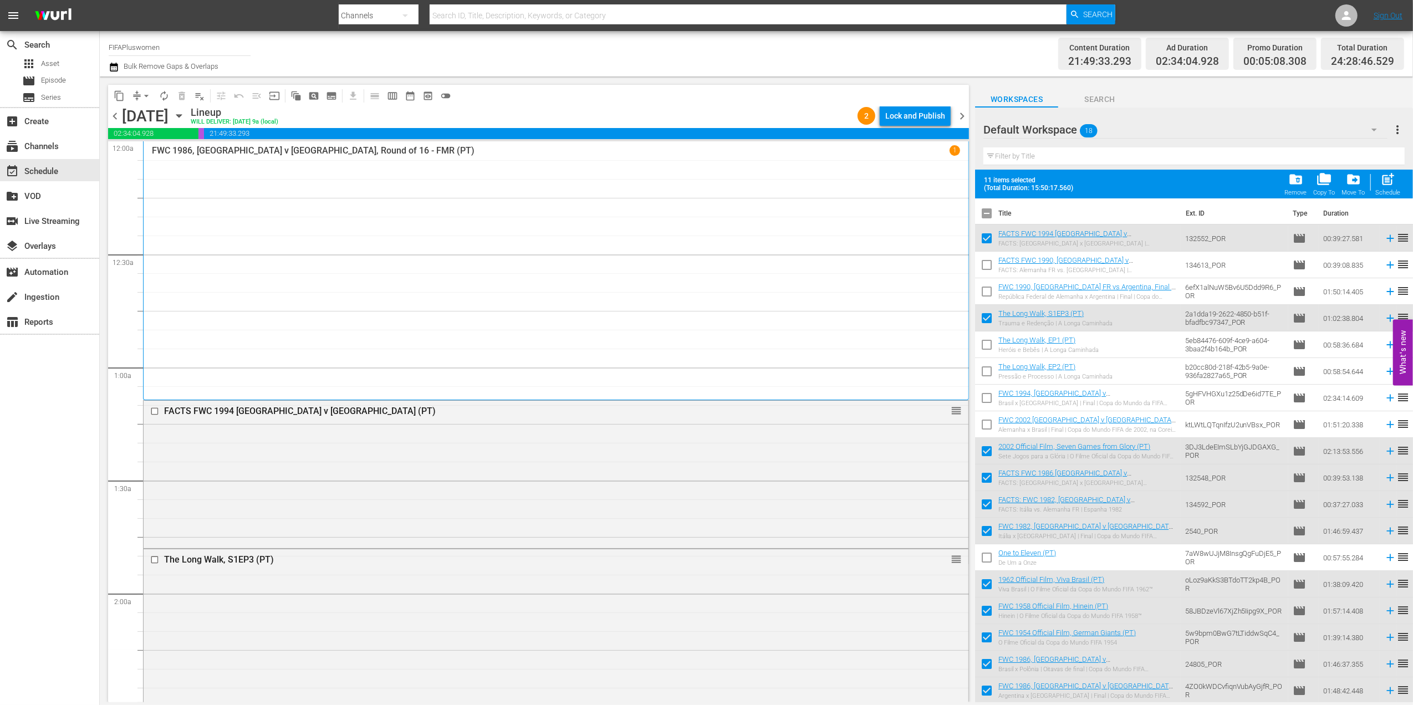
click at [958, 107] on div "chevron_left [DATE] [DATE] Lineup WILL DELIVER: [DATE] 9a (local) 2 Lock and Pu…" at bounding box center [538, 117] width 861 height 22
click at [963, 111] on span "chevron_right" at bounding box center [962, 116] width 14 height 14
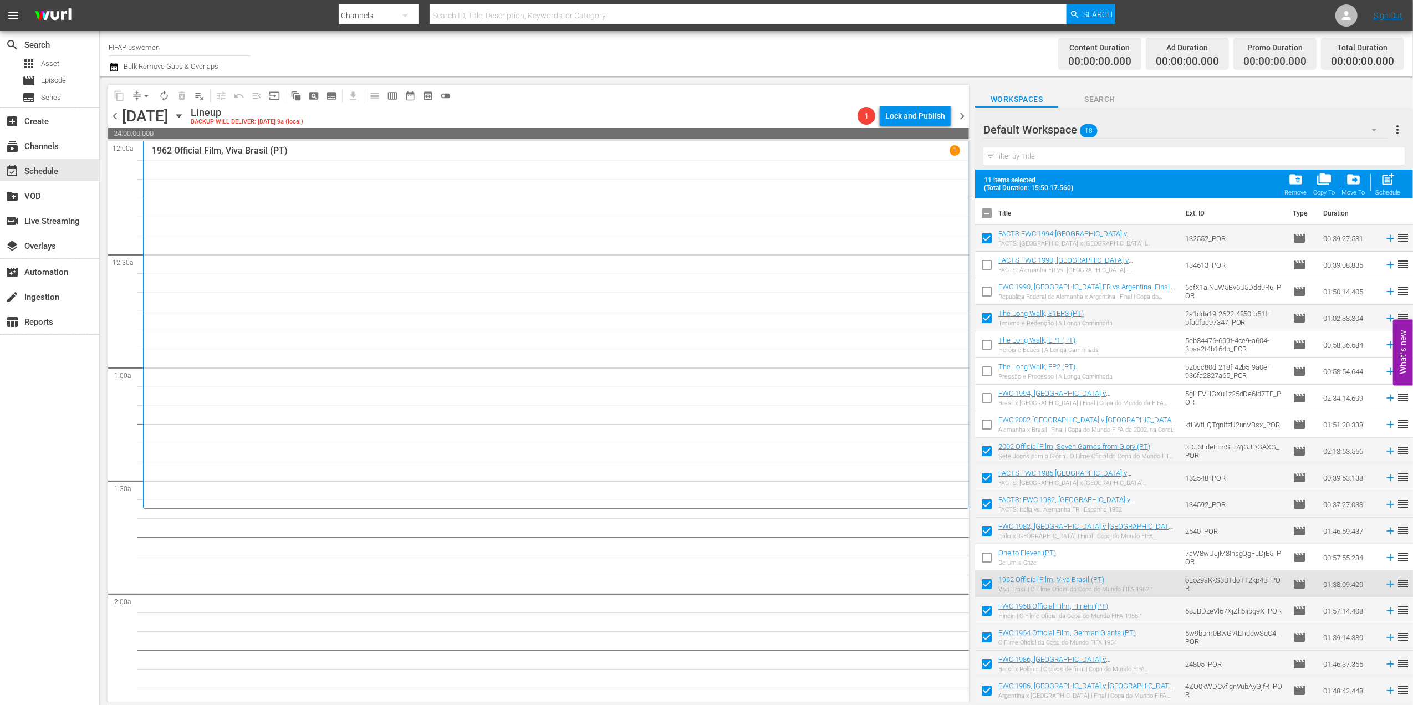
click at [989, 214] on input "checkbox" at bounding box center [986, 215] width 23 height 23
checkbox input "true"
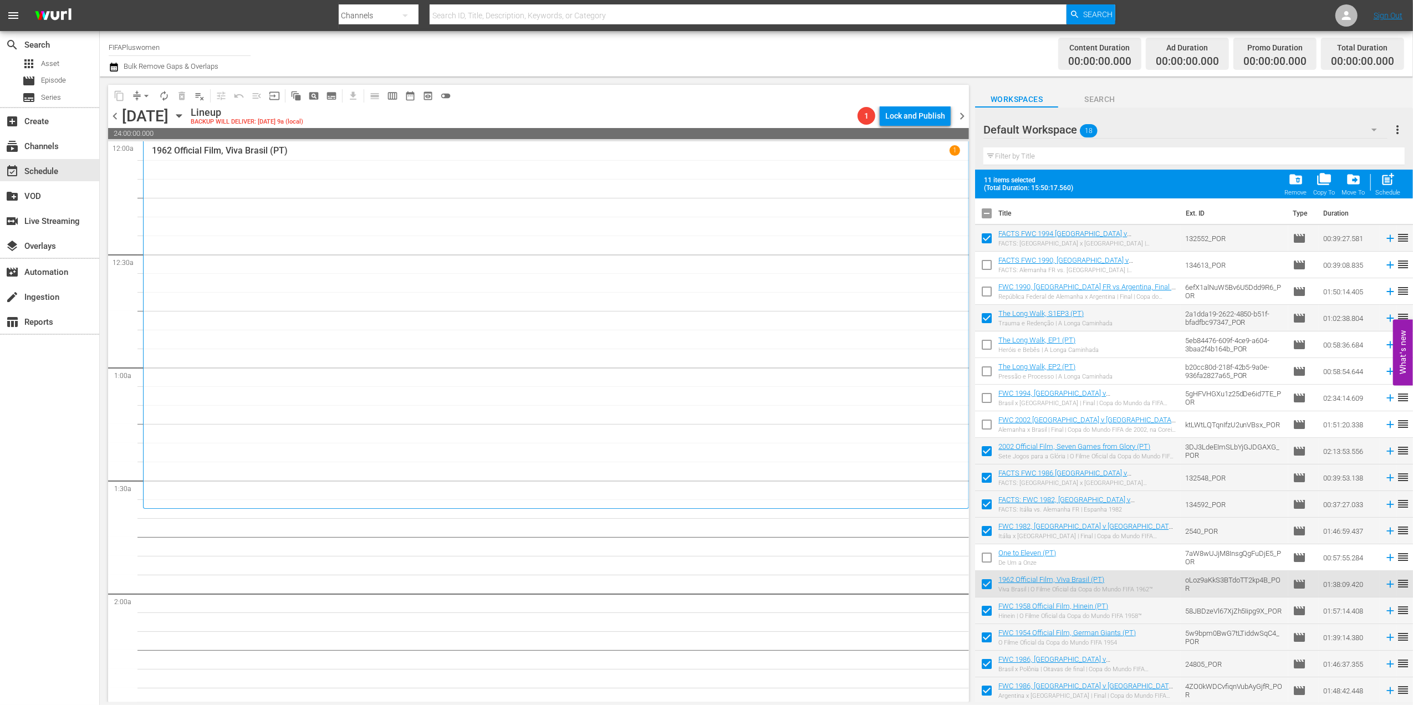
checkbox input "true"
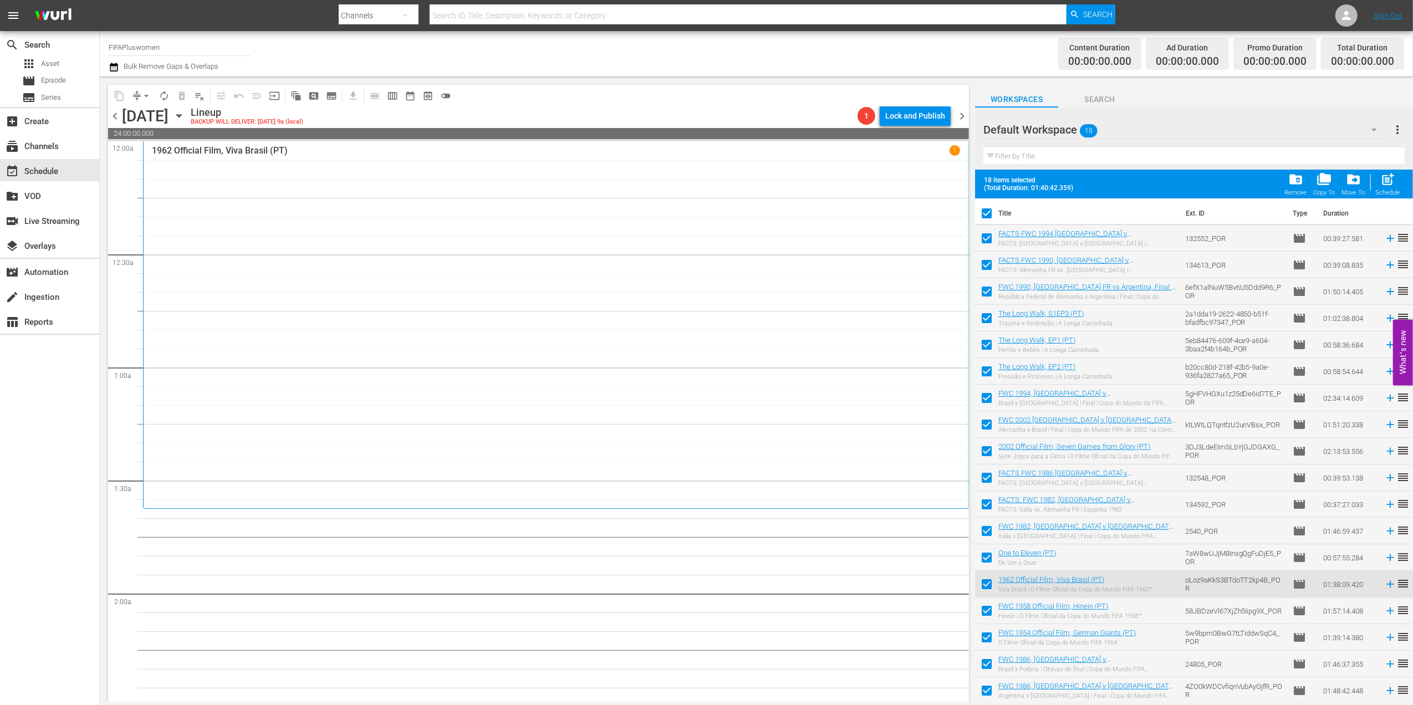
click at [989, 213] on input "checkbox" at bounding box center [986, 215] width 23 height 23
checkbox input "false"
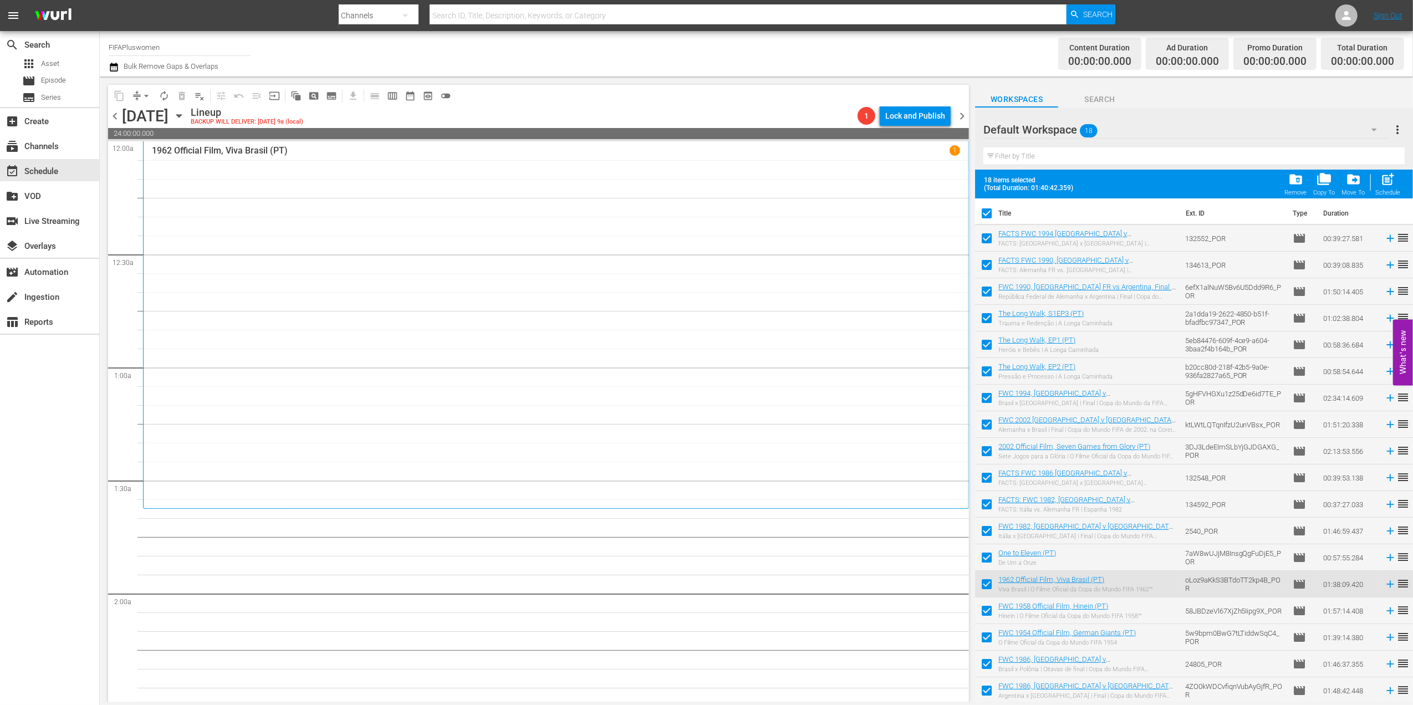
checkbox input "false"
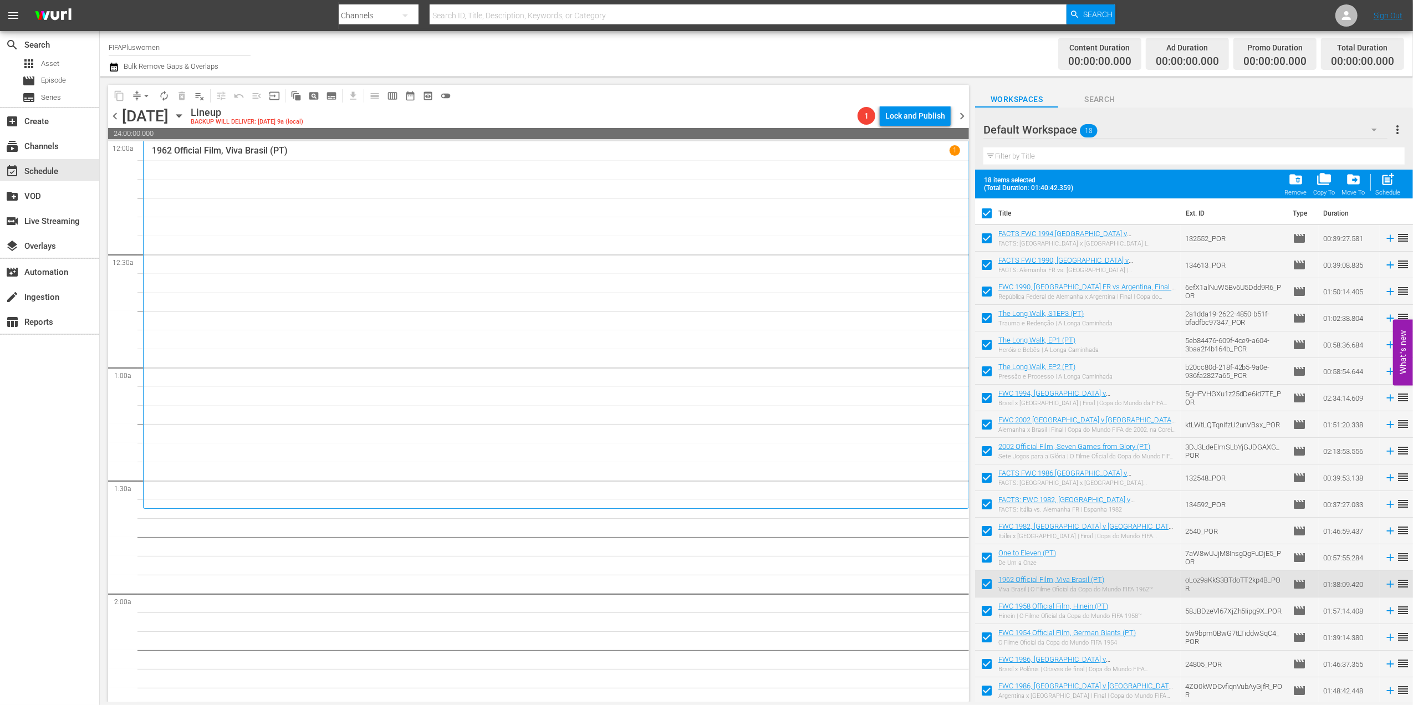
checkbox input "false"
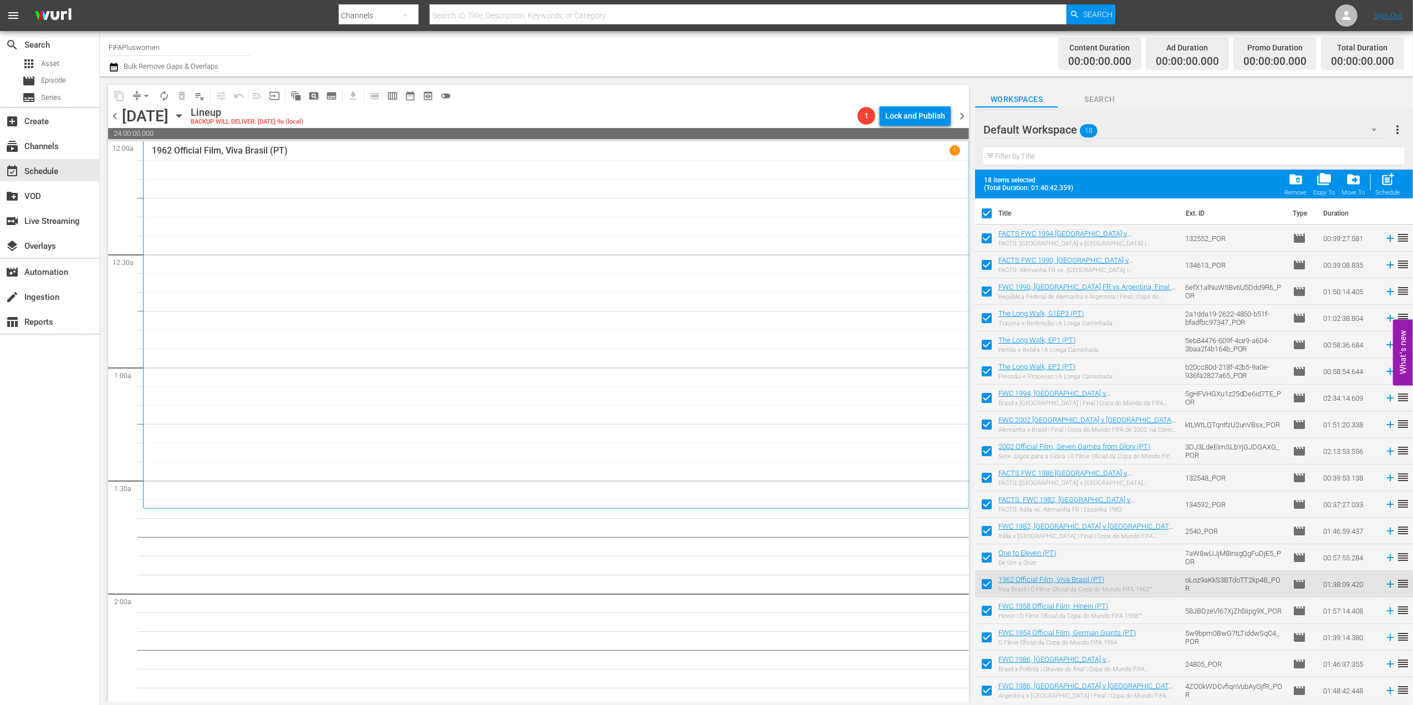
checkbox input "false"
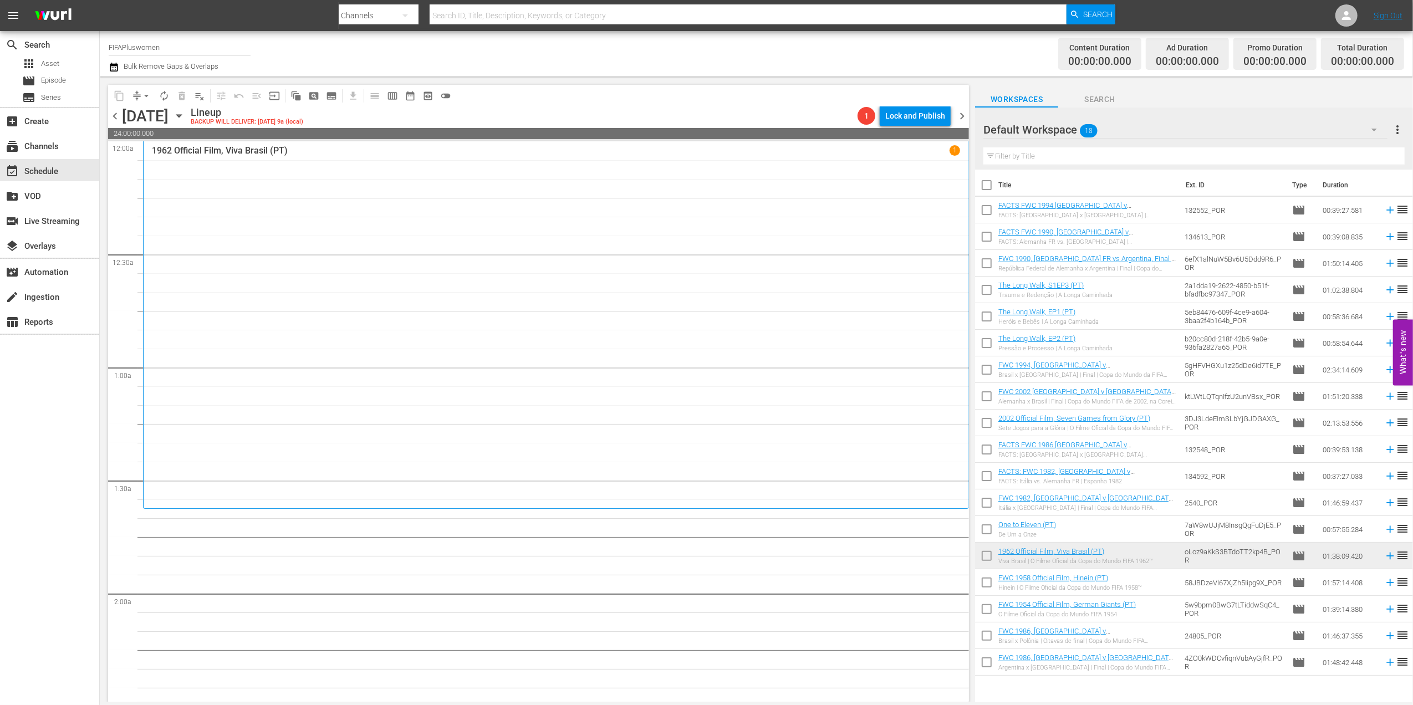
click at [989, 213] on input "checkbox" at bounding box center [986, 212] width 23 height 23
checkbox input "true"
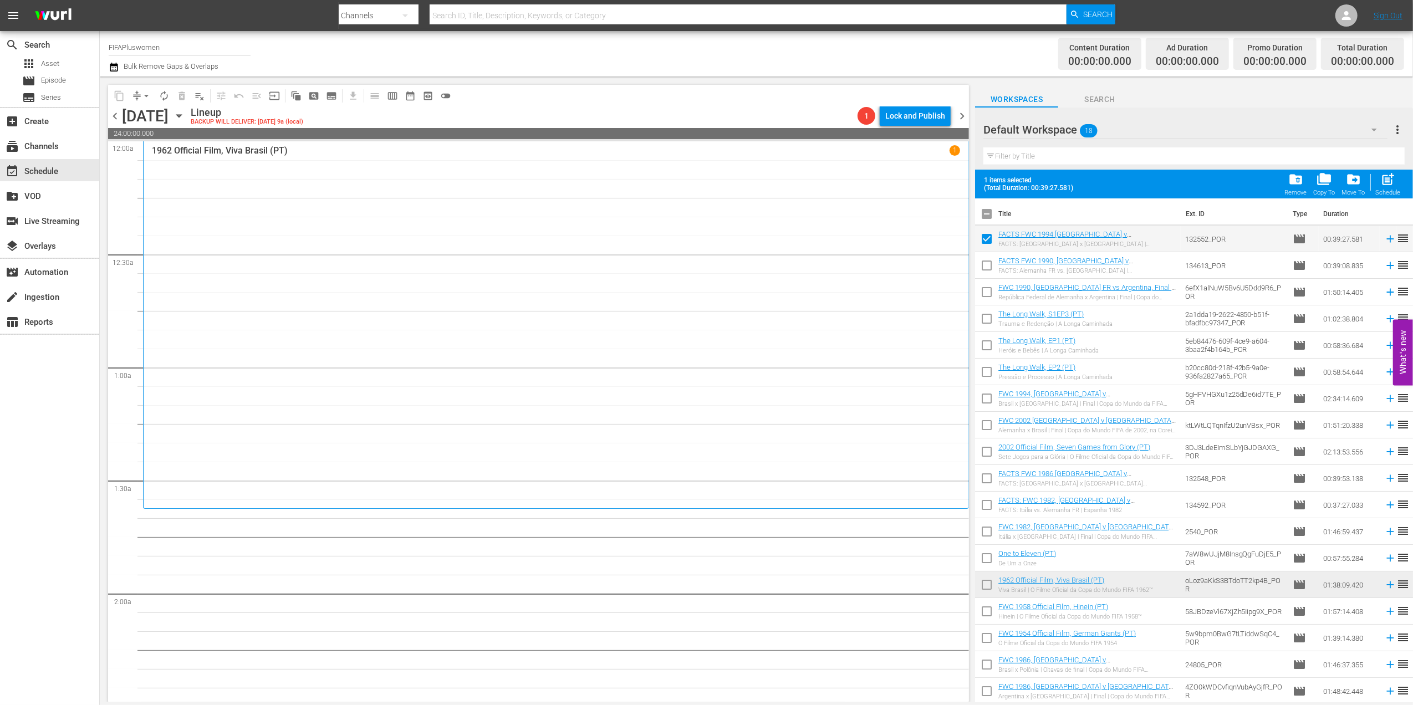
click at [988, 214] on input "checkbox" at bounding box center [986, 216] width 23 height 23
checkbox input "true"
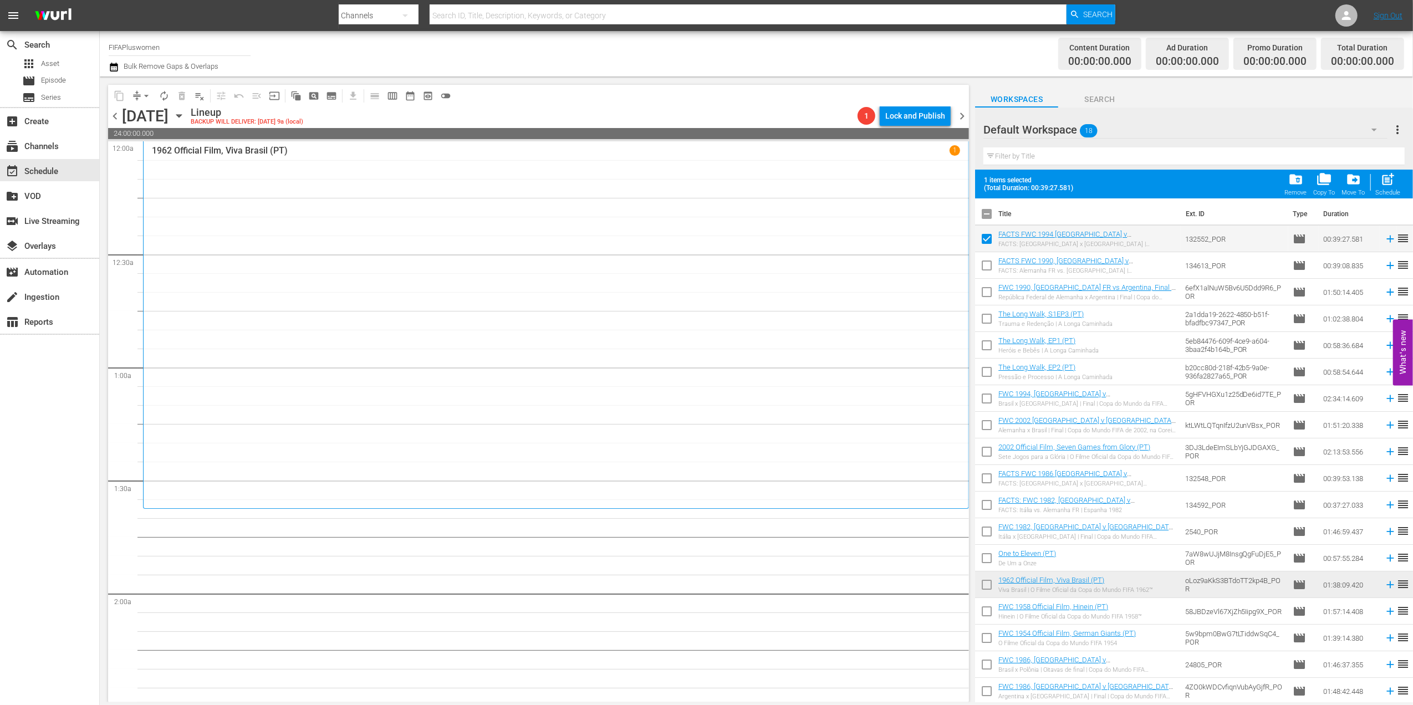
checkbox input "true"
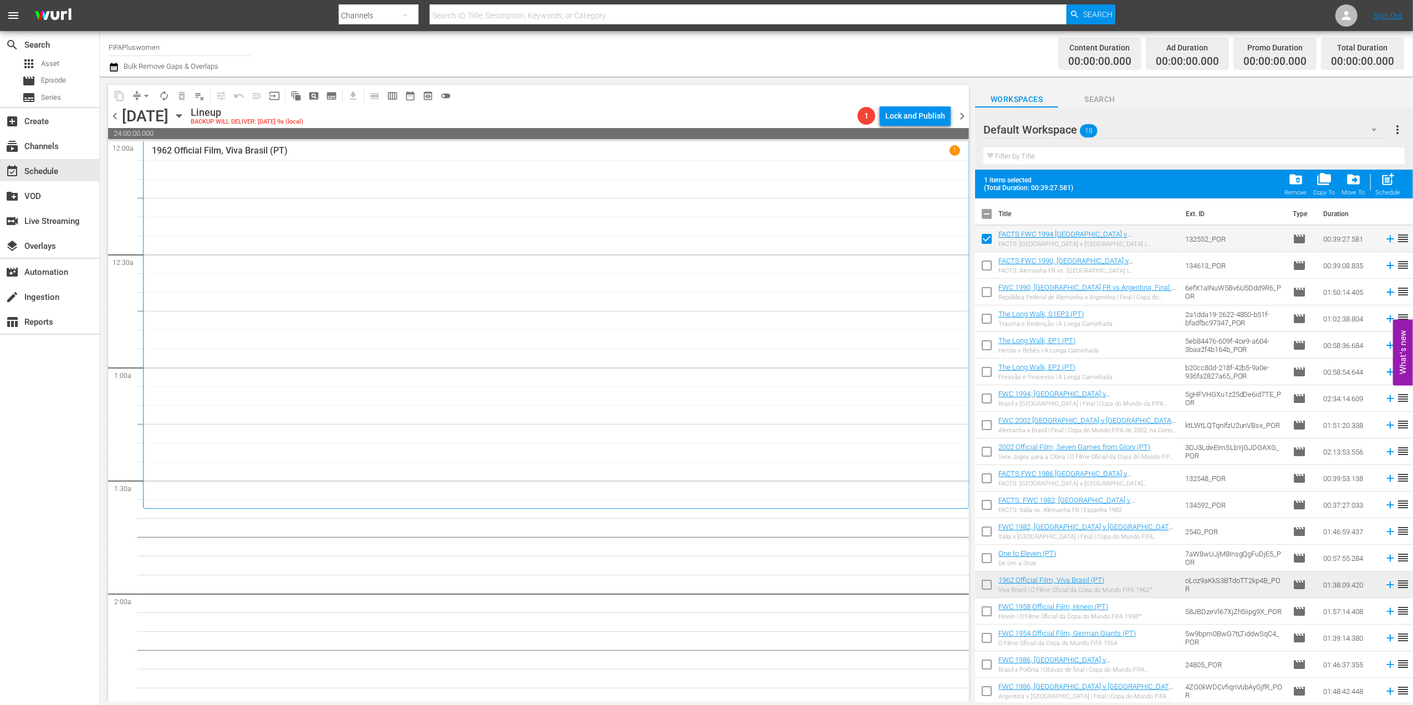
checkbox input "true"
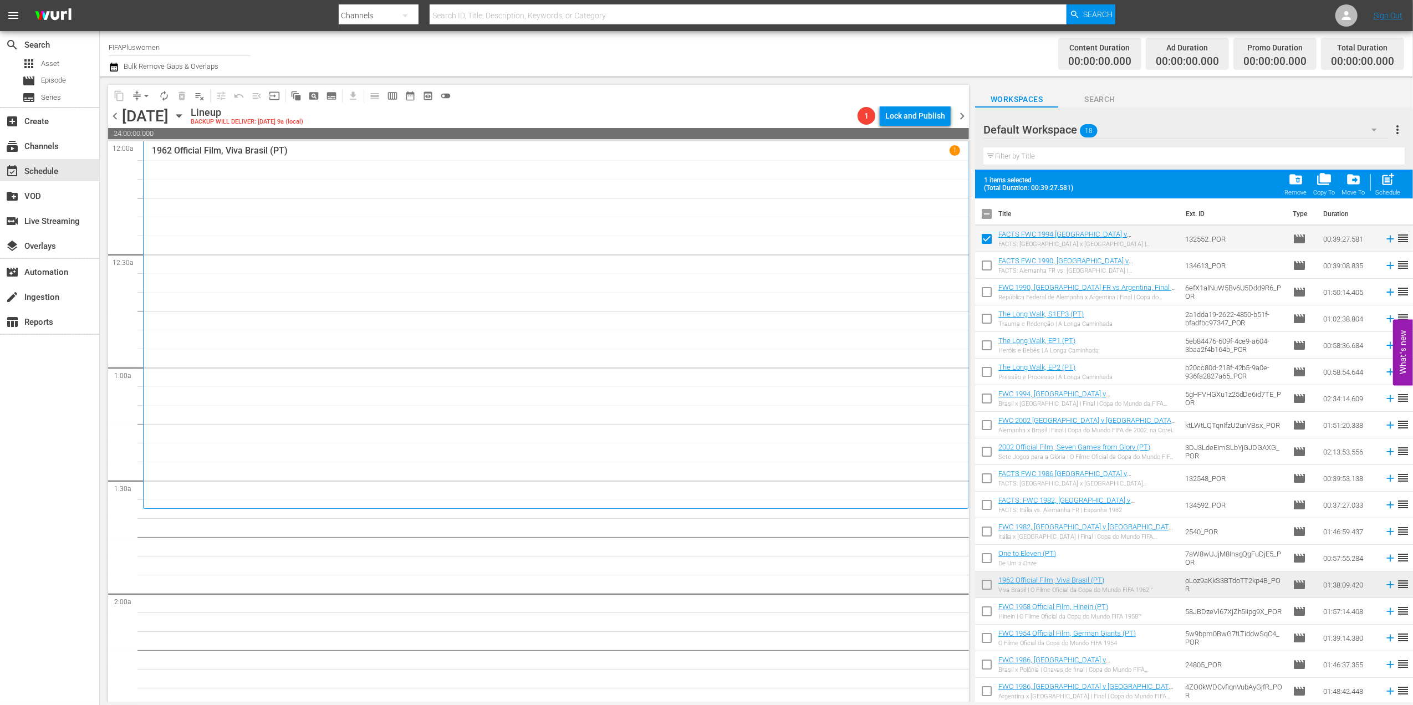
checkbox input "true"
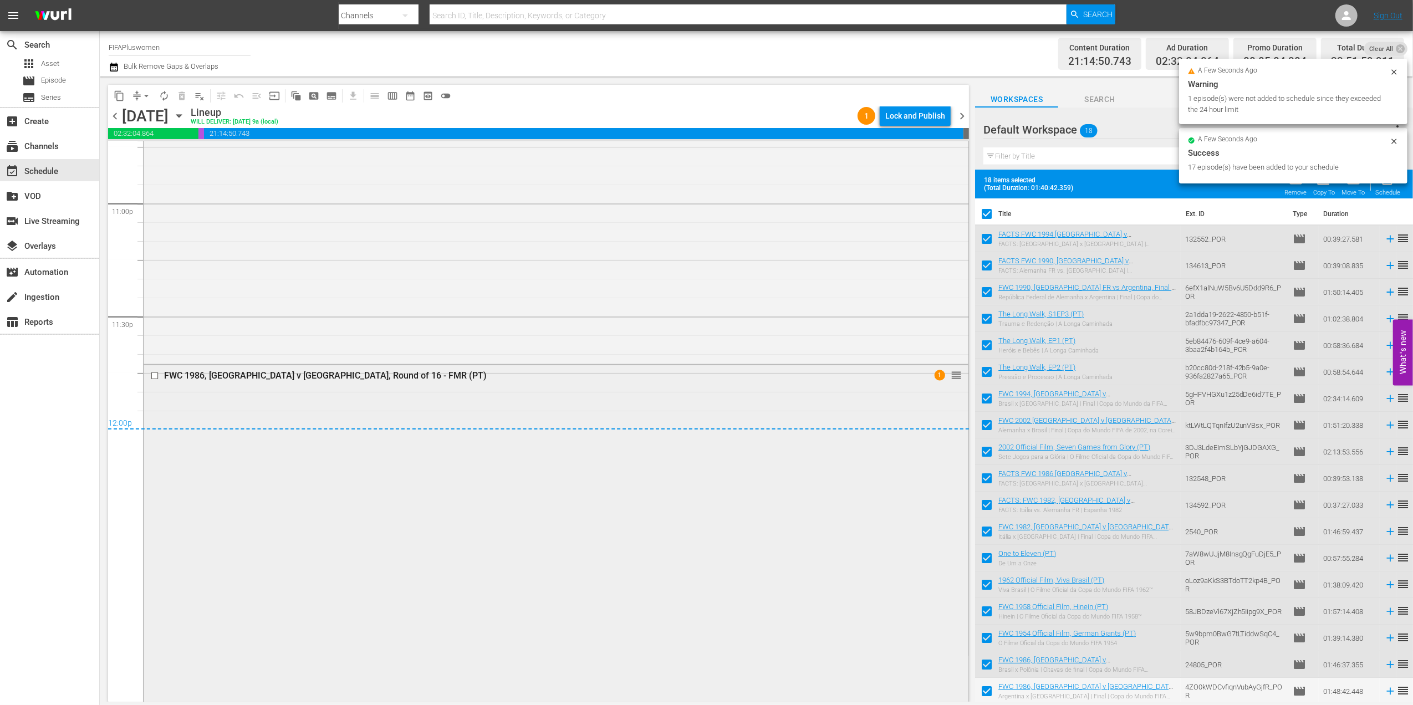
scroll to position [5204, 0]
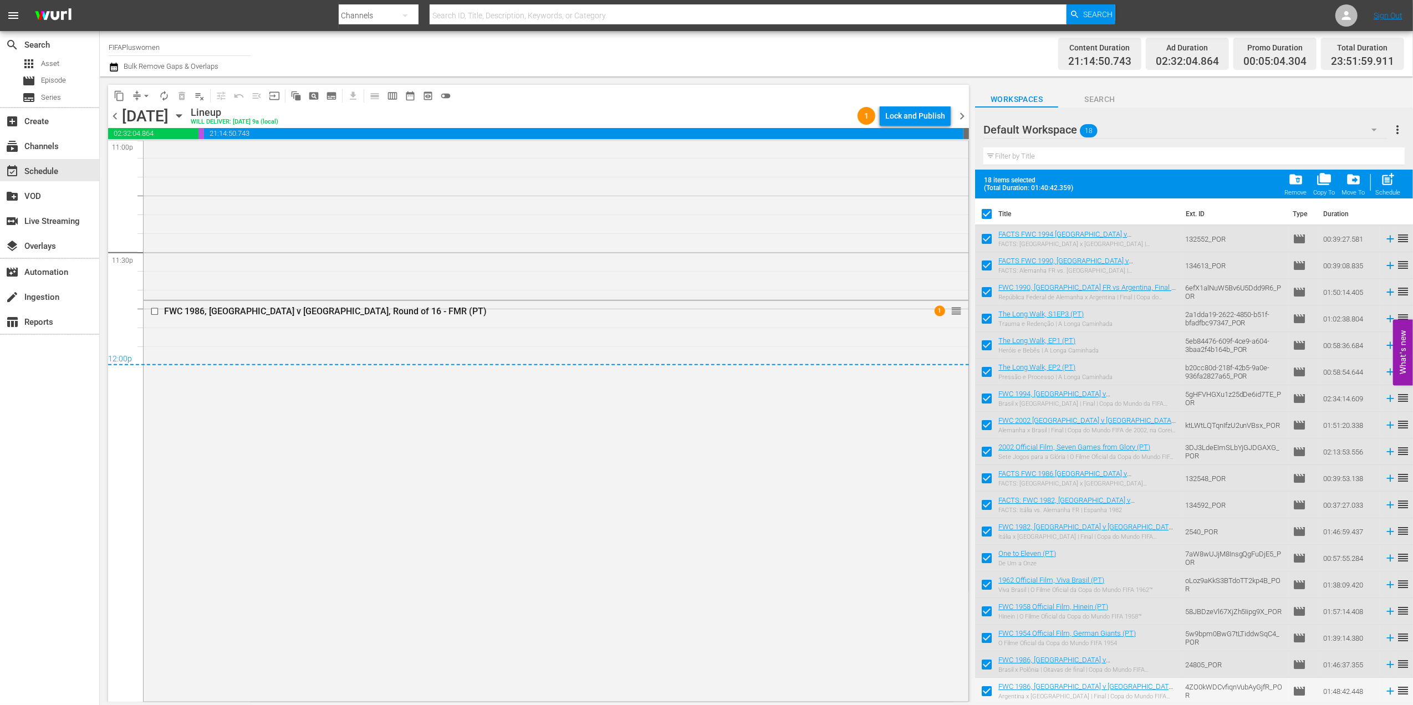
drag, startPoint x: 965, startPoint y: 110, endPoint x: 963, endPoint y: 123, distance: 12.8
click at [965, 111] on span "chevron_right" at bounding box center [962, 116] width 14 height 14
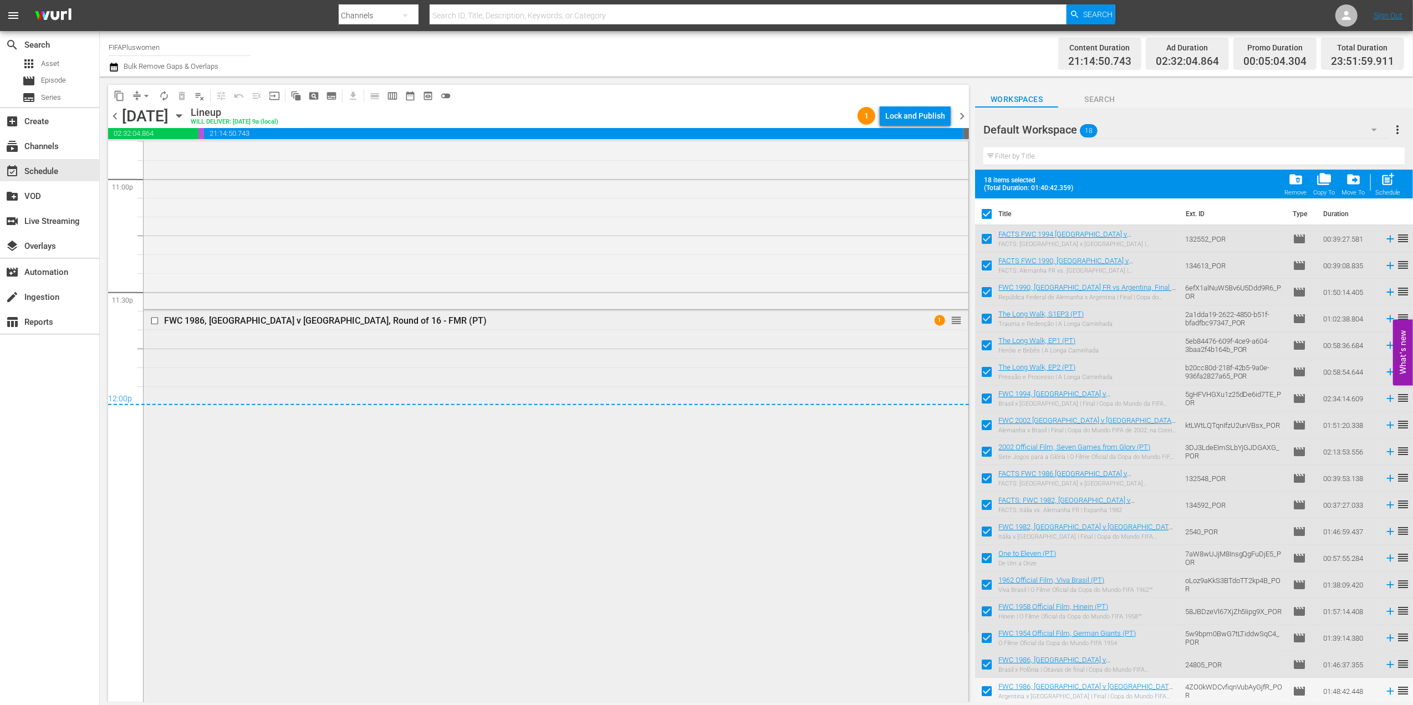
scroll to position [5174, 0]
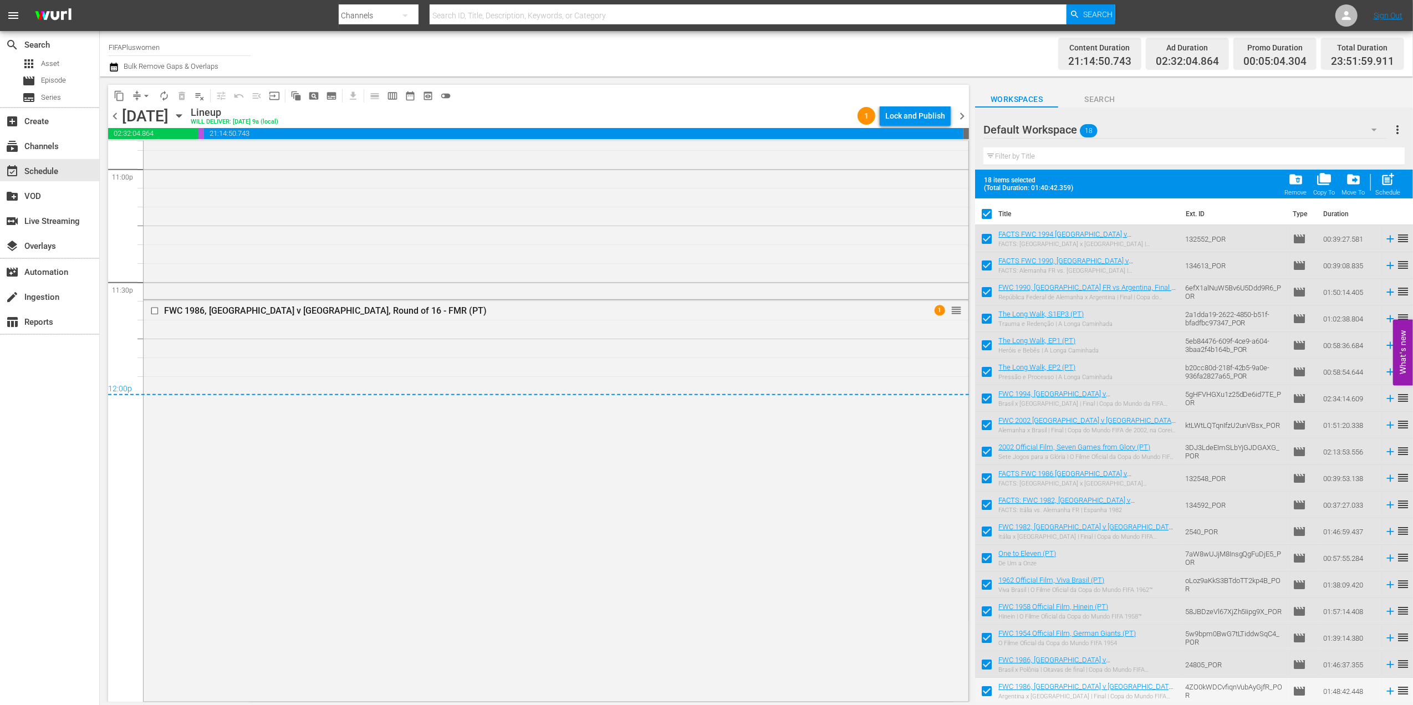
click at [967, 113] on span "chevron_right" at bounding box center [962, 116] width 14 height 14
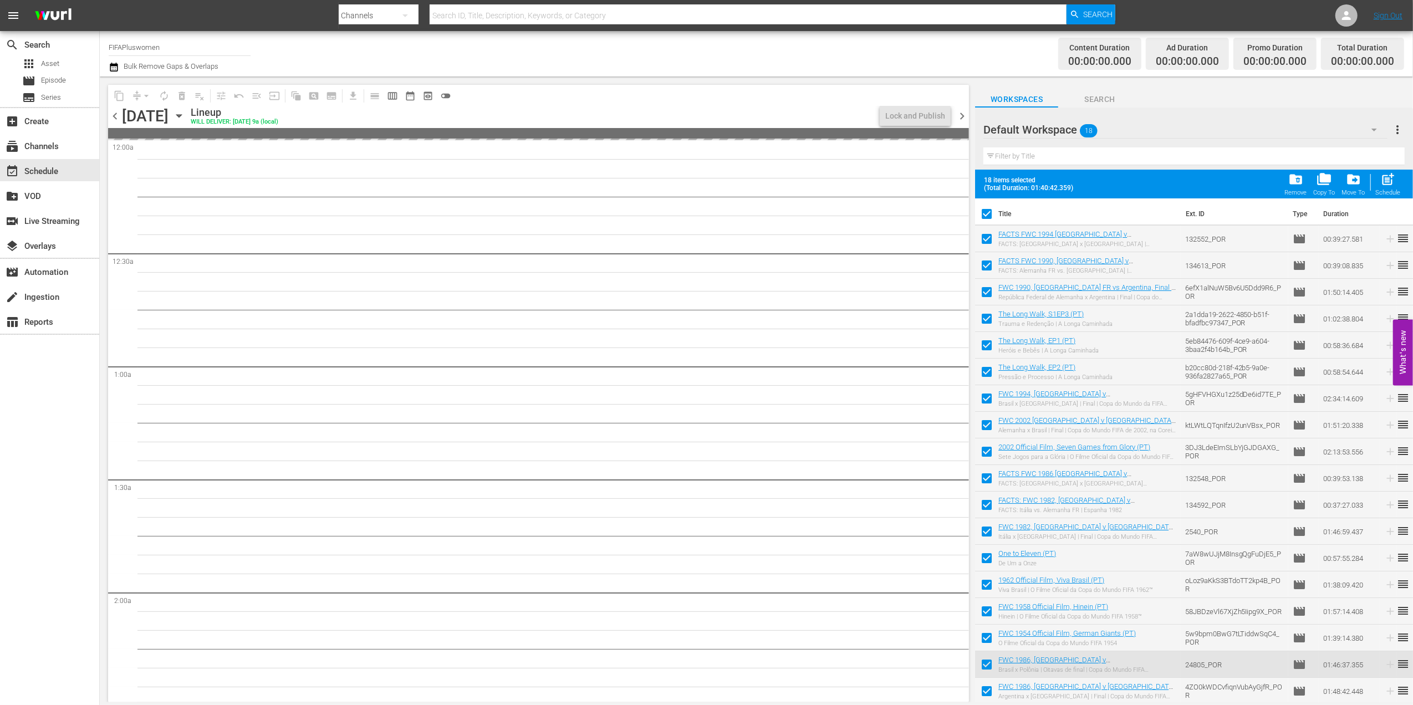
click at [982, 502] on input "checkbox" at bounding box center [986, 507] width 23 height 23
checkbox input "false"
click at [989, 451] on input "checkbox" at bounding box center [986, 453] width 23 height 23
checkbox input "false"
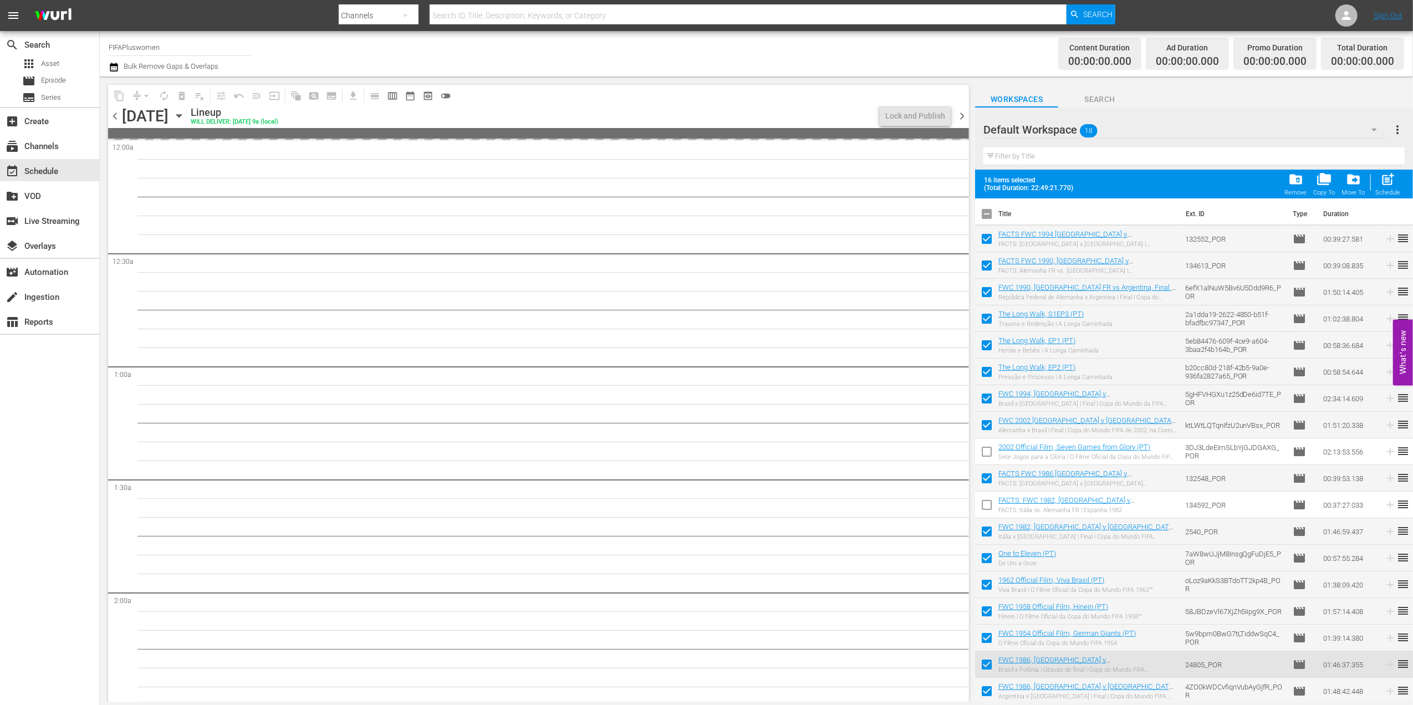
click at [981, 344] on input "checkbox" at bounding box center [986, 347] width 23 height 23
checkbox input "false"
click at [112, 110] on span "chevron_left" at bounding box center [115, 116] width 14 height 14
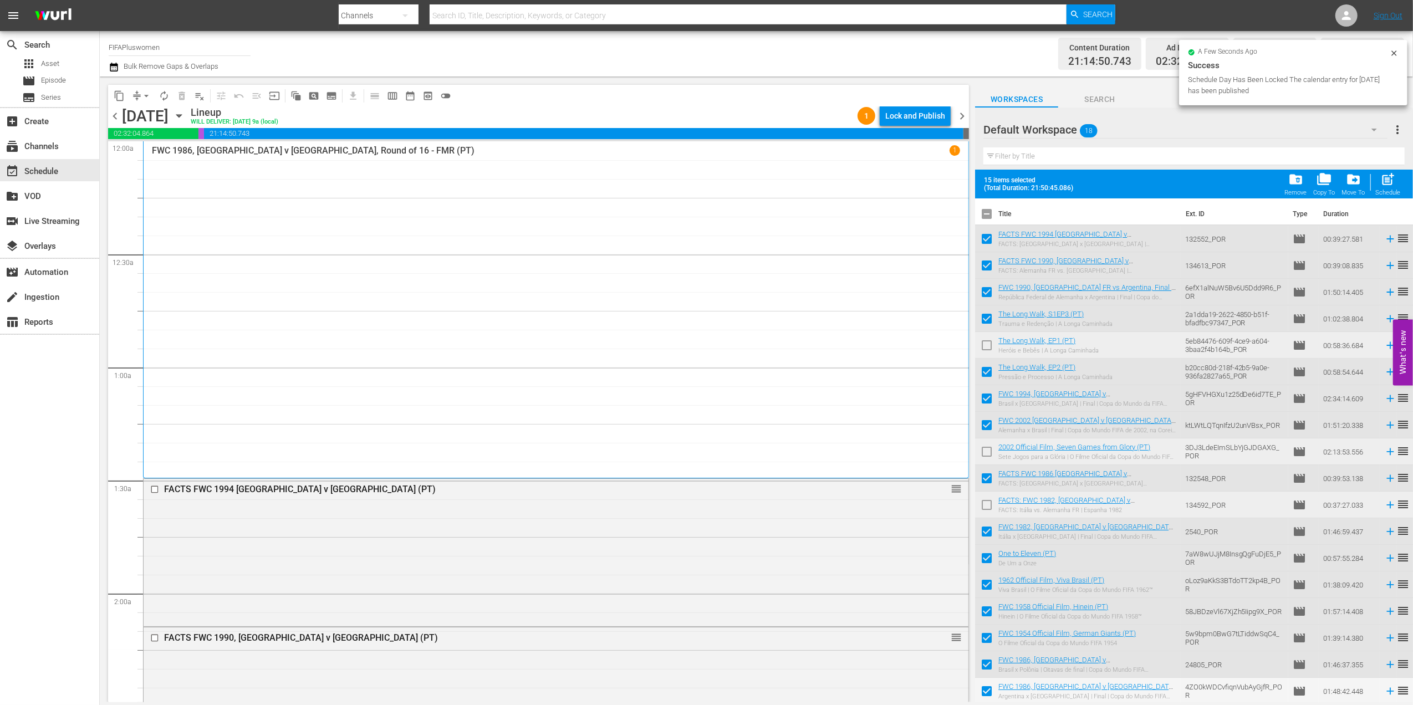
click at [963, 112] on span "chevron_right" at bounding box center [962, 116] width 14 height 14
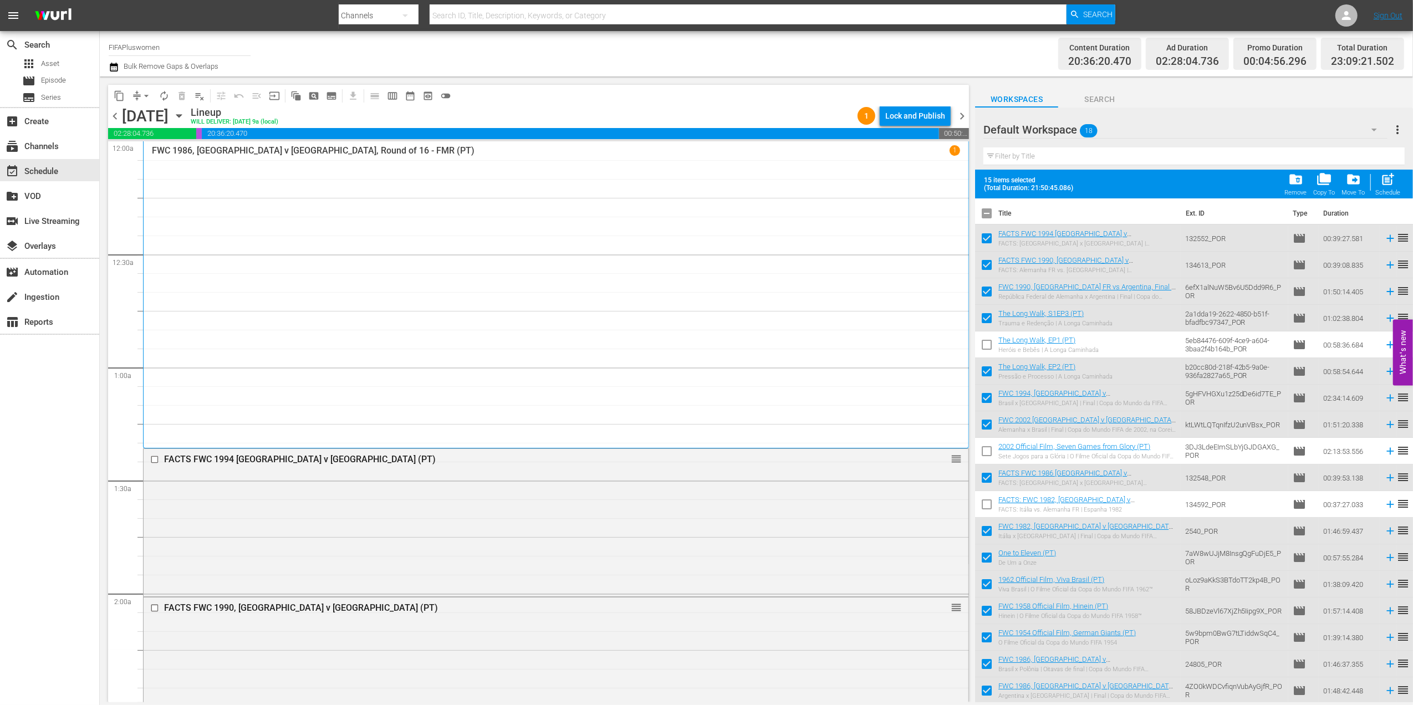
click at [965, 120] on span "chevron_right" at bounding box center [962, 116] width 14 height 14
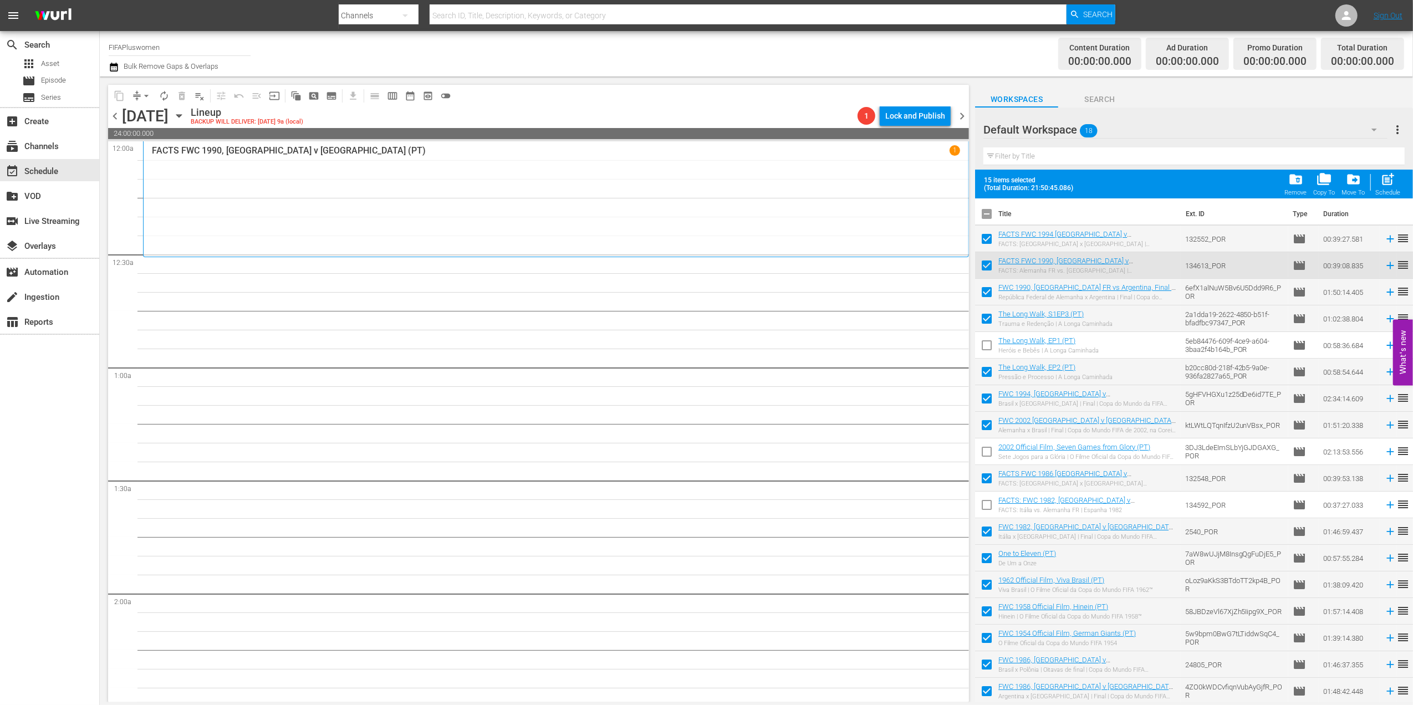
scroll to position [1, 0]
click at [992, 216] on input "checkbox" at bounding box center [986, 215] width 23 height 23
checkbox input "true"
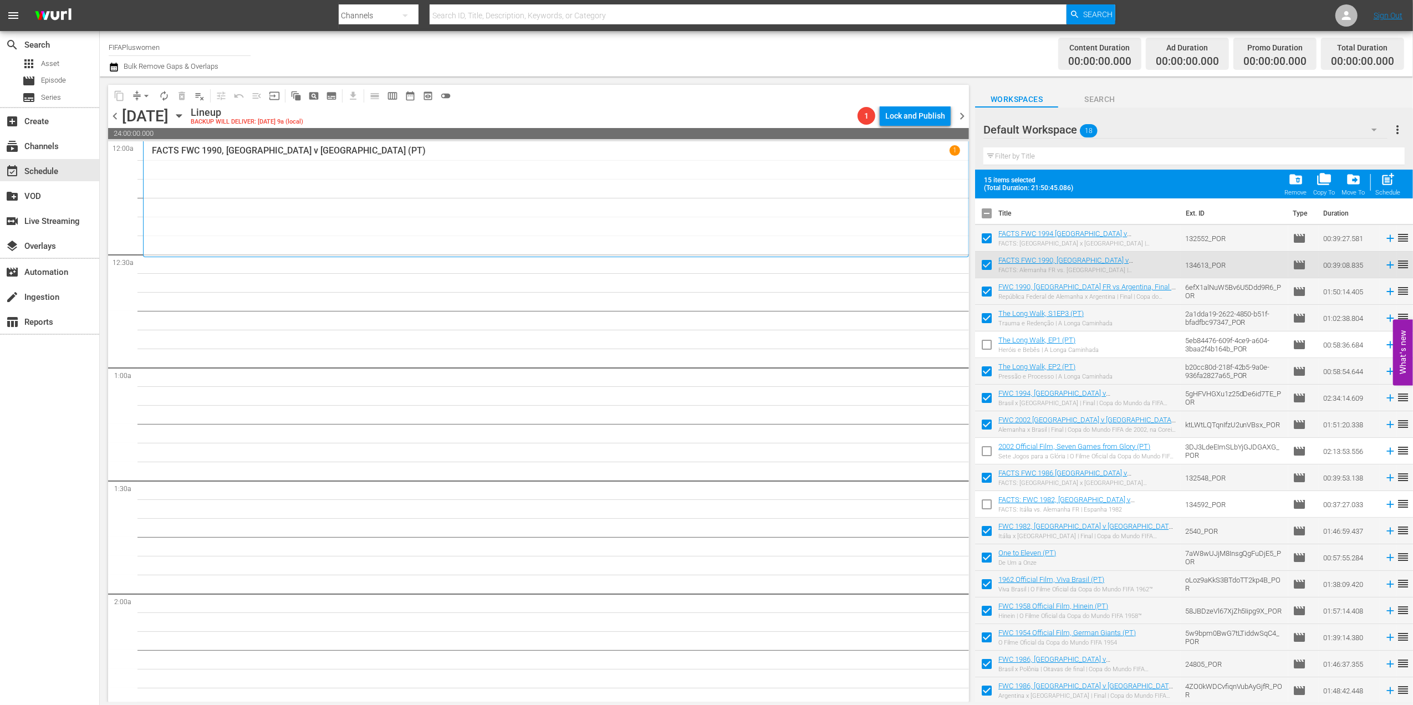
checkbox input "true"
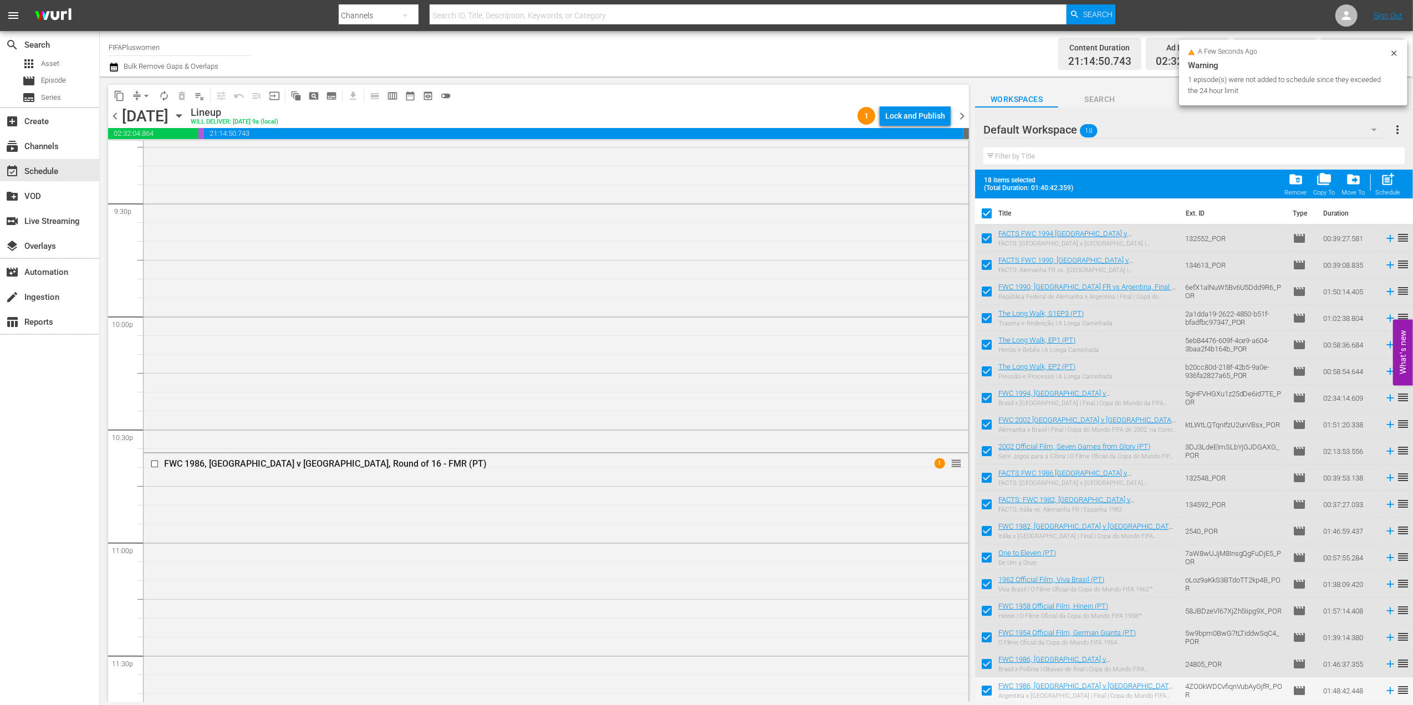
scroll to position [4952, 0]
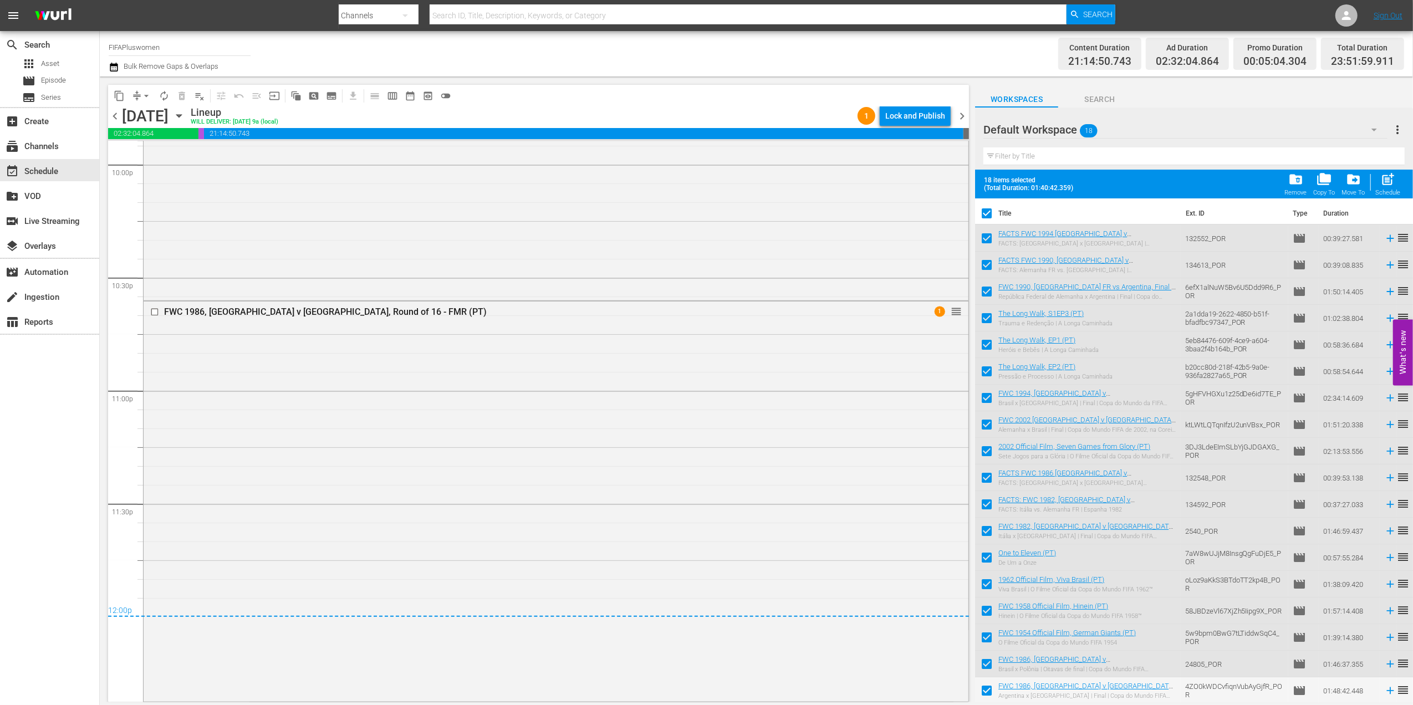
click at [962, 115] on span "chevron_right" at bounding box center [962, 116] width 14 height 14
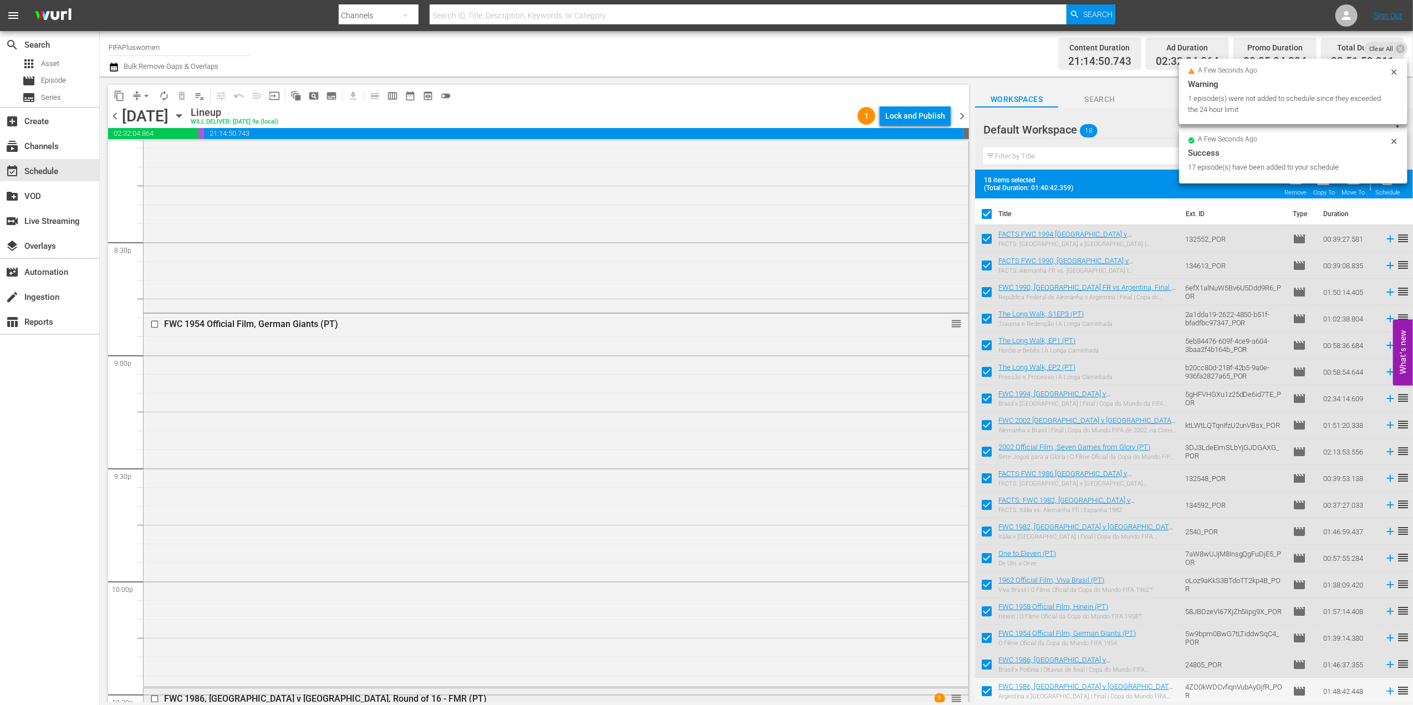
scroll to position [4923, 0]
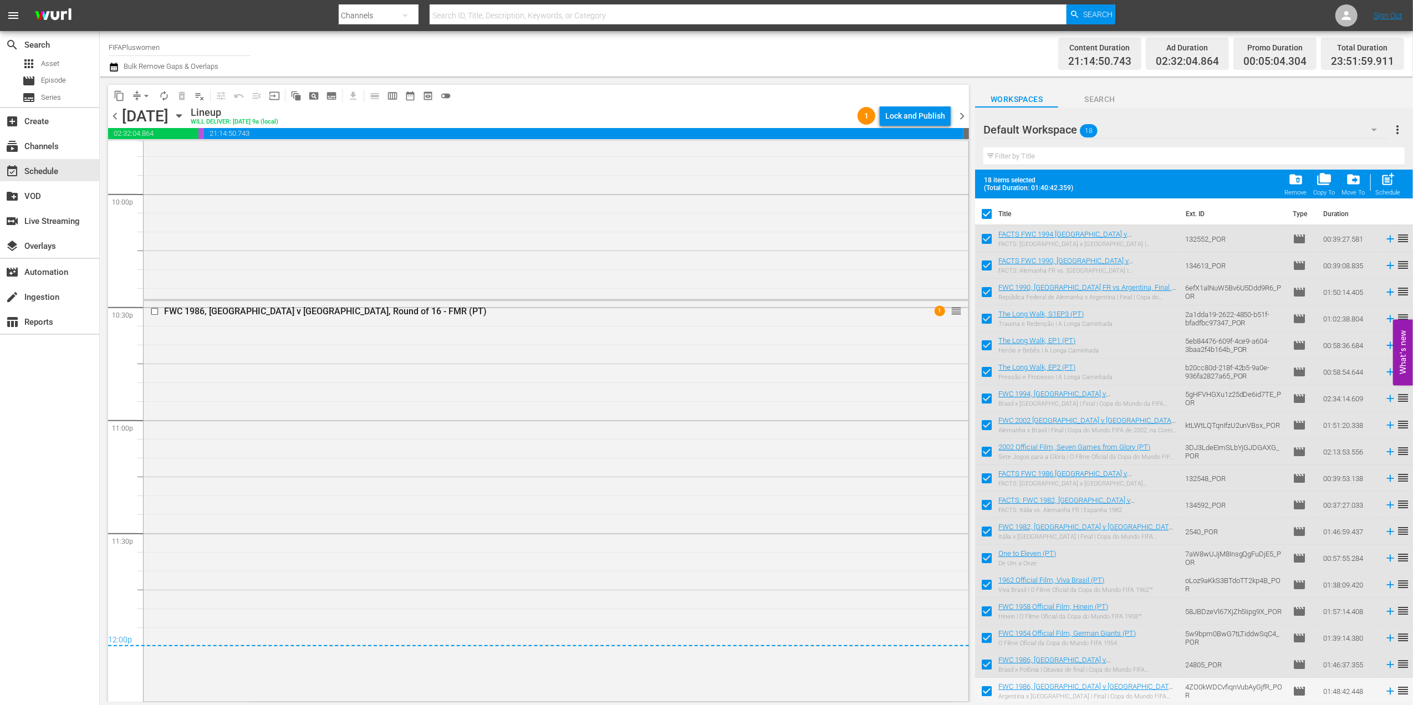
click at [963, 114] on span "chevron_right" at bounding box center [962, 116] width 14 height 14
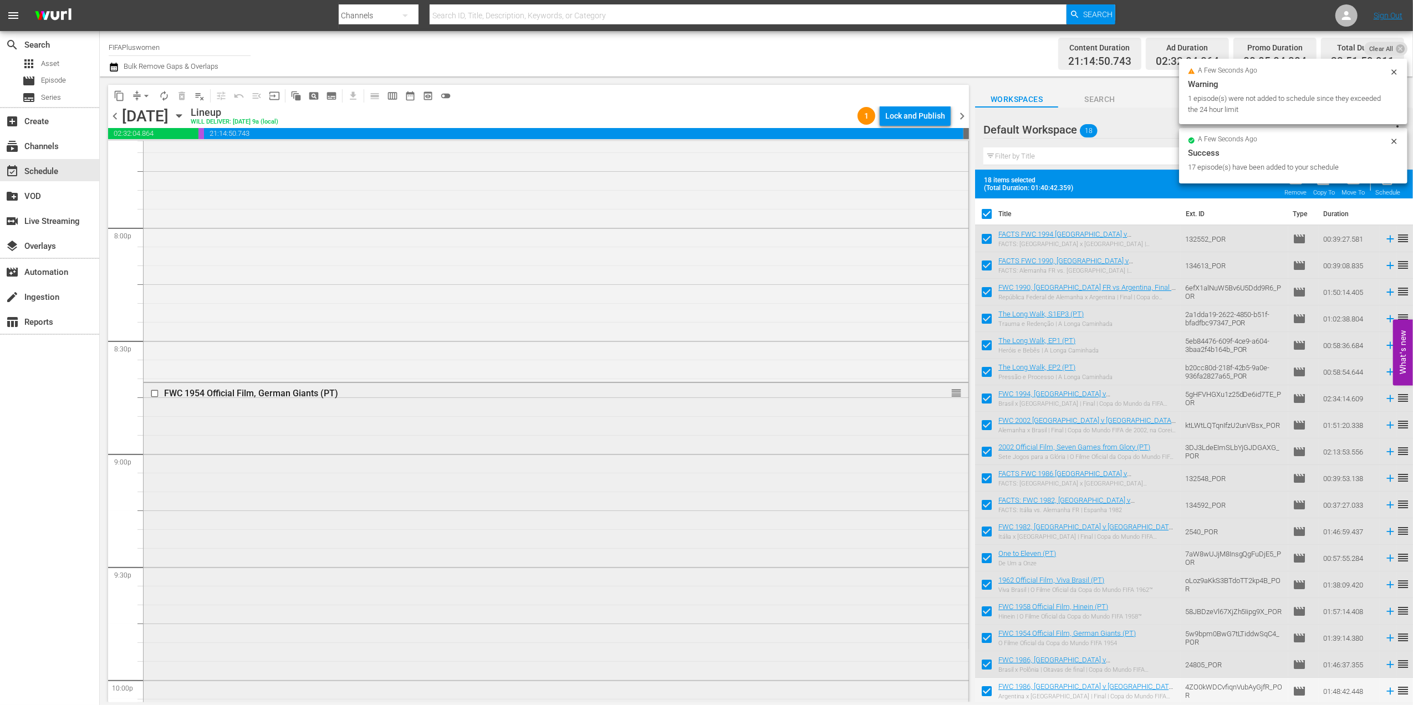
scroll to position [4892, 0]
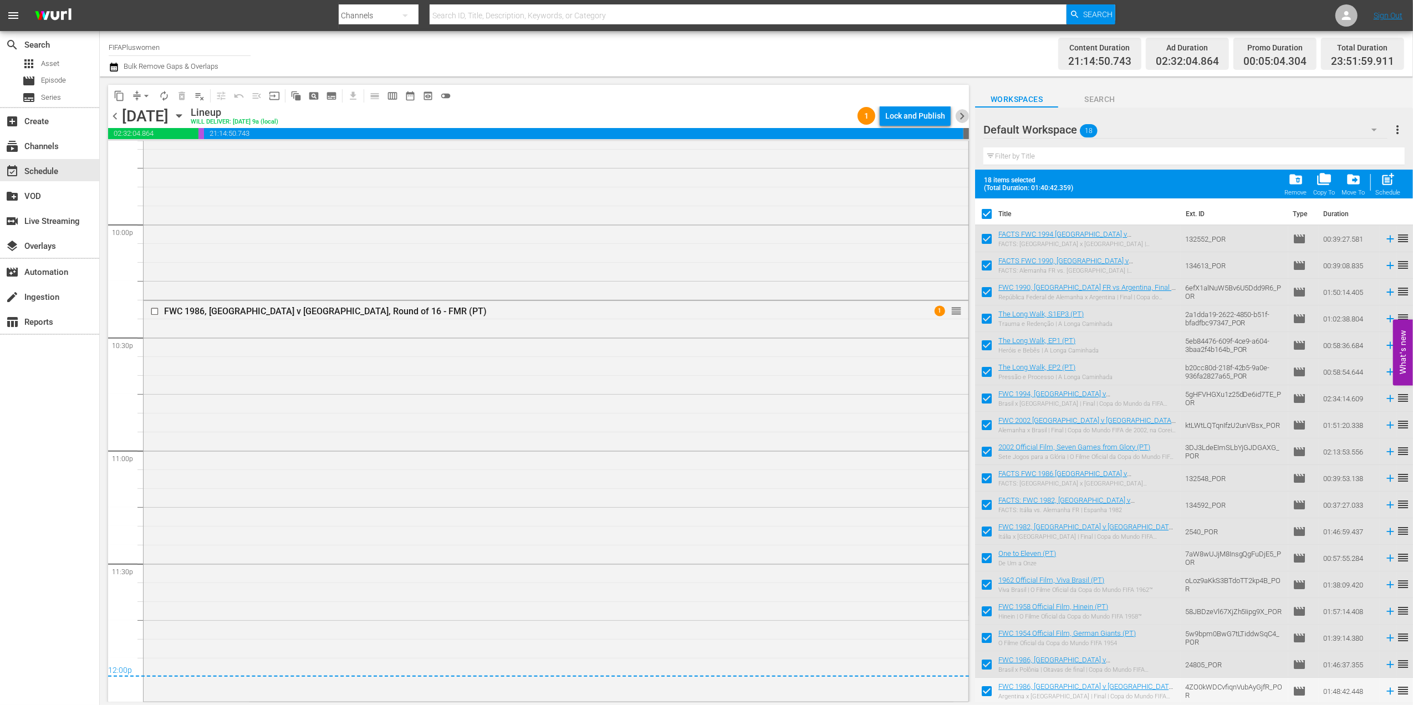
click at [961, 109] on span "chevron_right" at bounding box center [962, 116] width 14 height 14
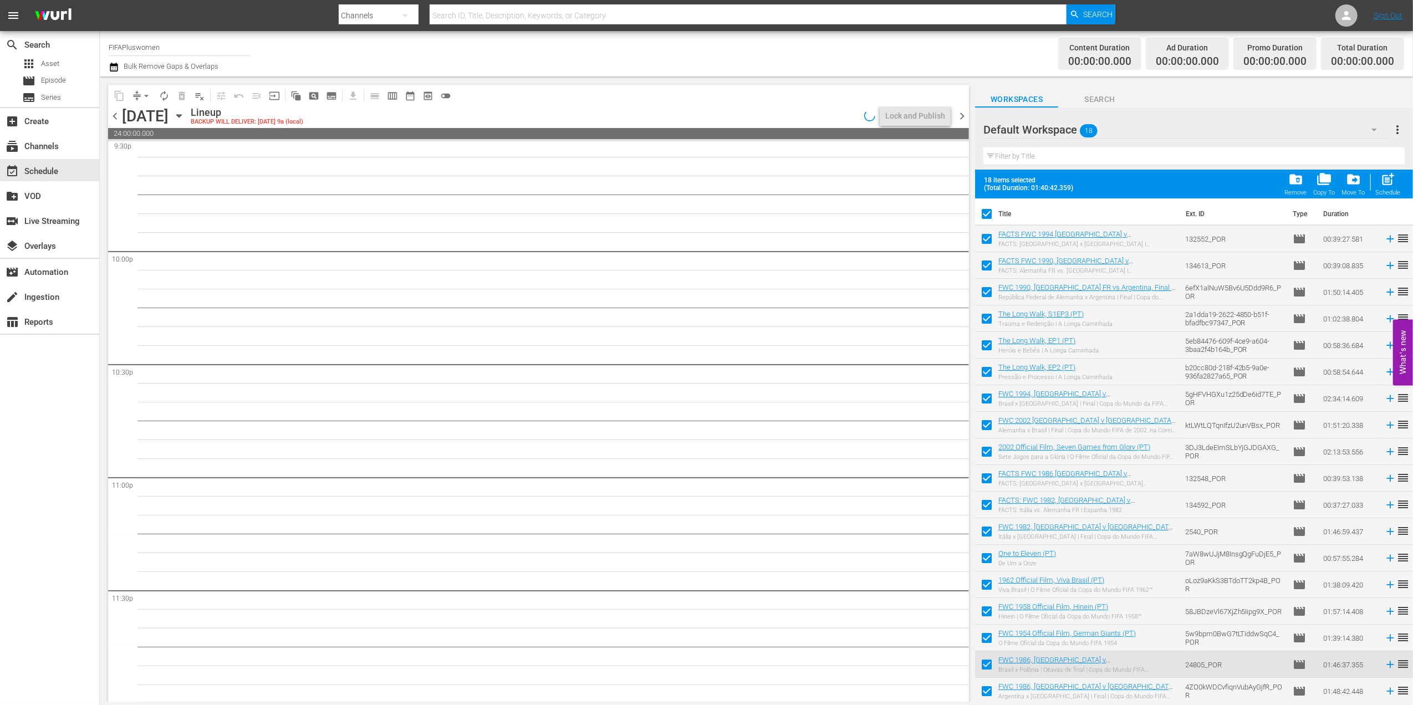
scroll to position [4867, 0]
drag, startPoint x: 986, startPoint y: 244, endPoint x: 986, endPoint y: 251, distance: 7.2
click at [986, 243] on input "checkbox" at bounding box center [986, 240] width 23 height 23
checkbox input "false"
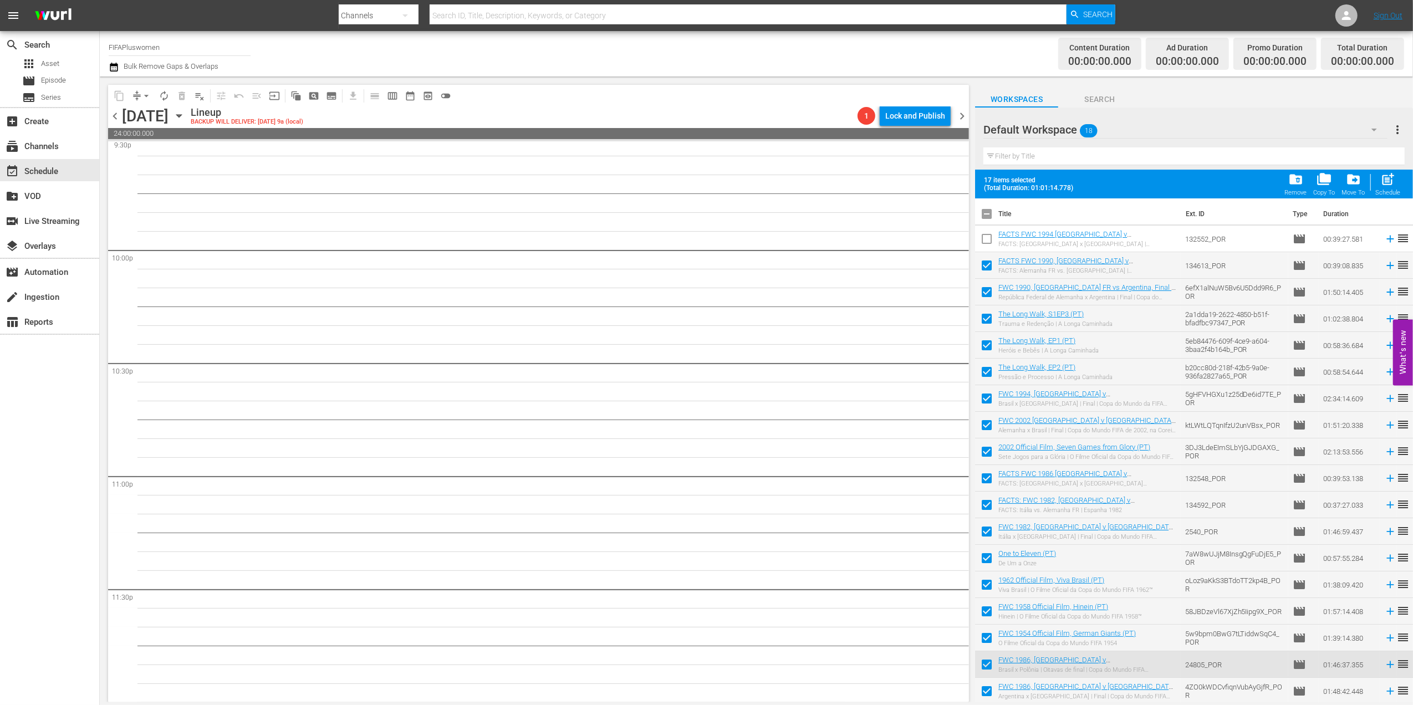
click at [989, 557] on input "checkbox" at bounding box center [986, 560] width 23 height 23
checkbox input "false"
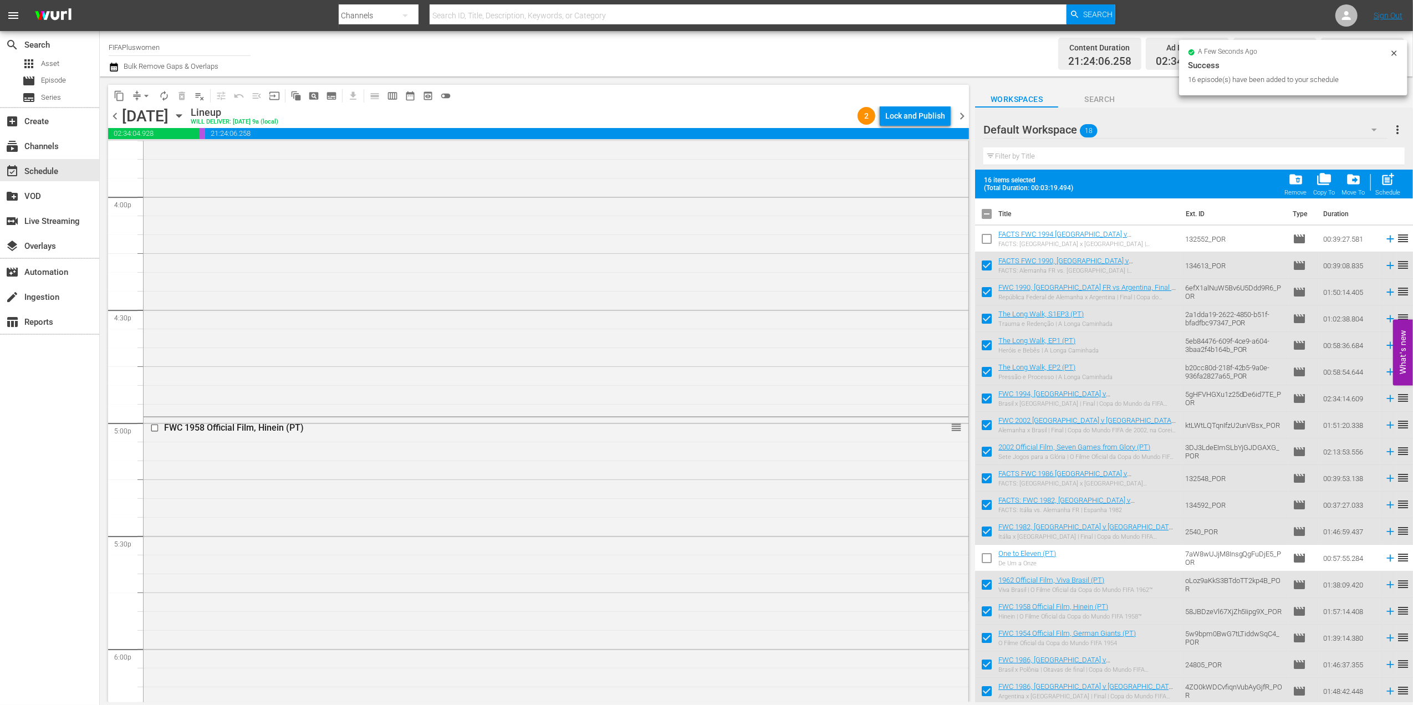
scroll to position [4905, 0]
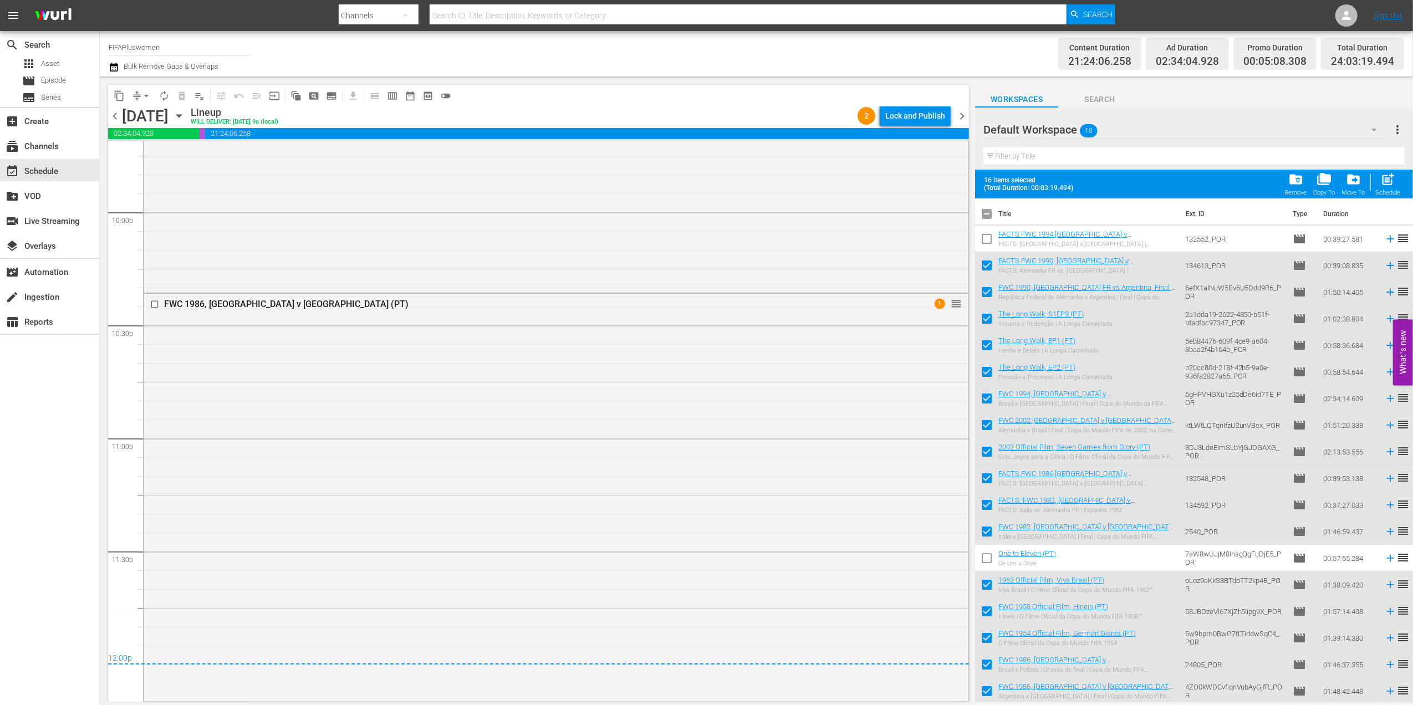
drag, startPoint x: 961, startPoint y: 111, endPoint x: 970, endPoint y: 137, distance: 28.2
click at [961, 111] on span "chevron_right" at bounding box center [962, 116] width 14 height 14
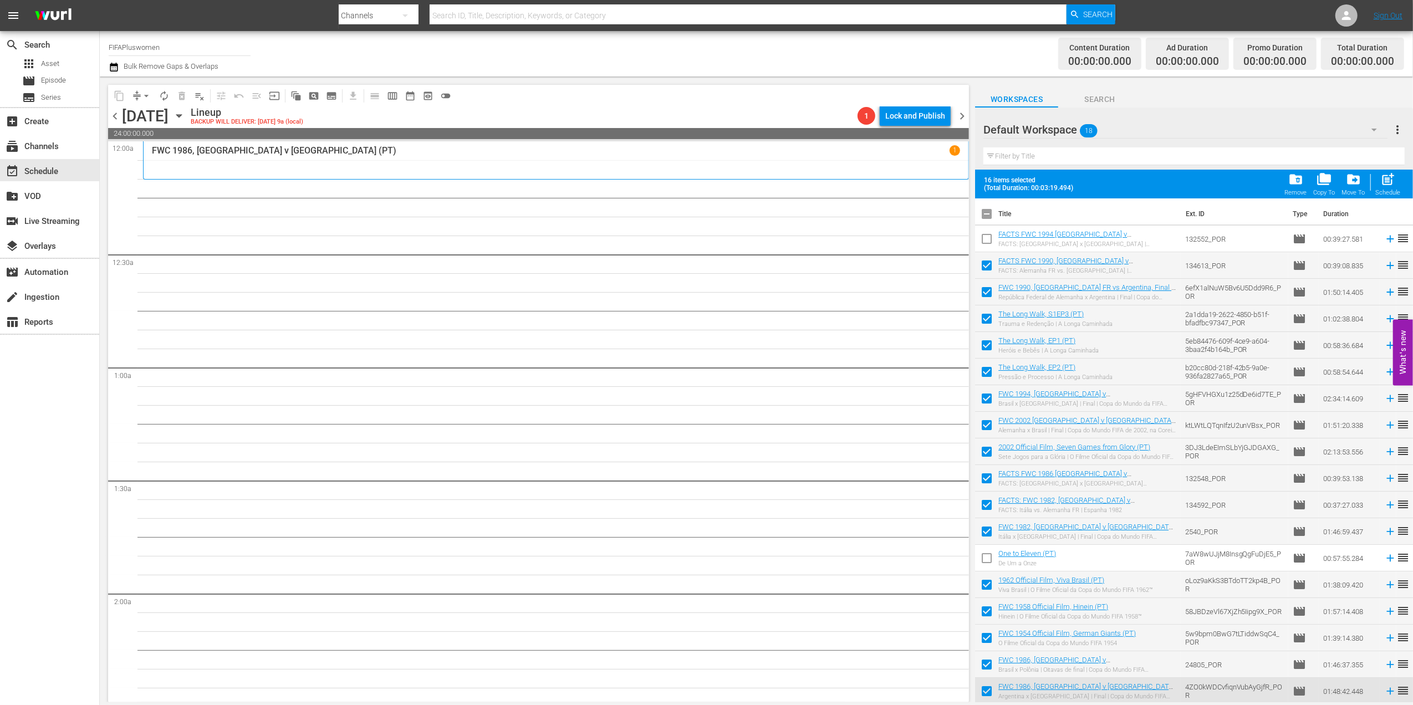
click at [981, 216] on input "checkbox" at bounding box center [986, 216] width 23 height 23
checkbox input "true"
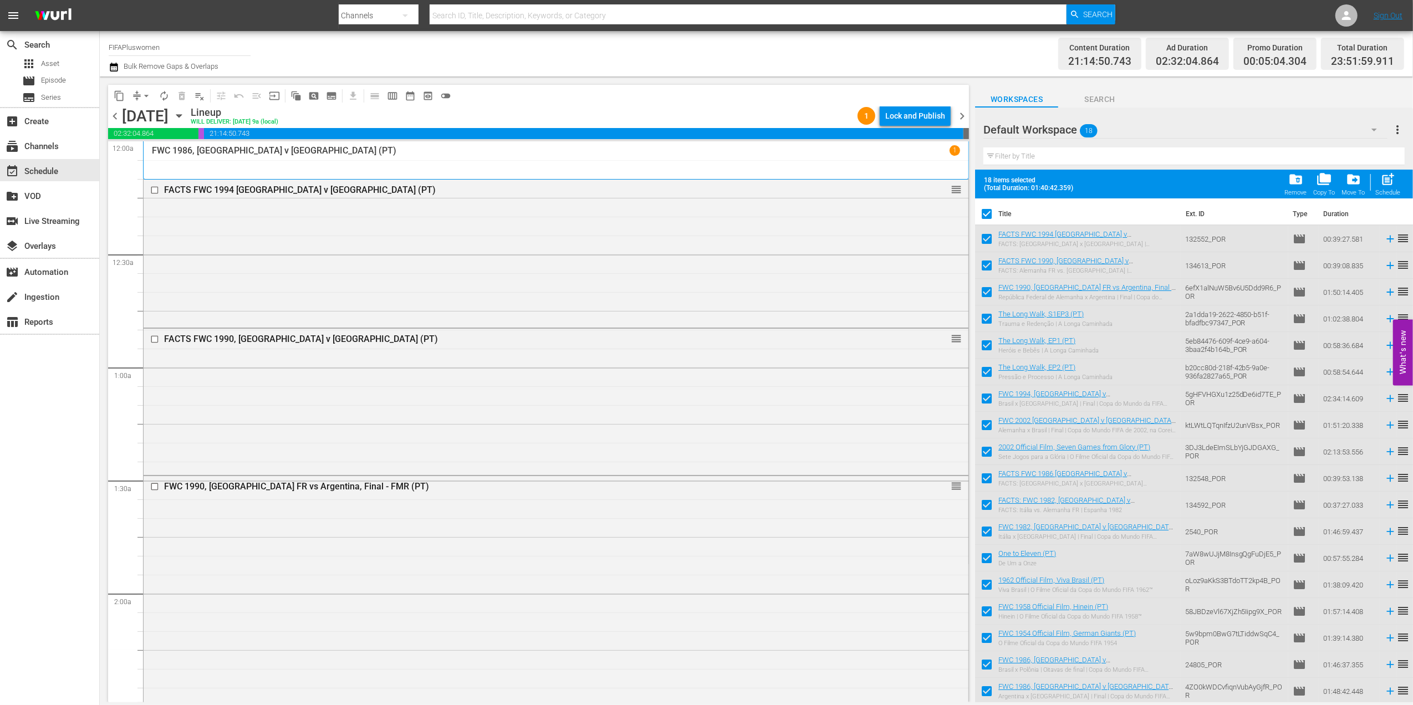
click at [973, 114] on div "content_copy compress arrow_drop_down autorenew_outlined delete_forever_outline…" at bounding box center [537, 389] width 875 height 626
drag, startPoint x: 965, startPoint y: 115, endPoint x: 962, endPoint y: 167, distance: 52.2
click at [965, 116] on span "chevron_right" at bounding box center [962, 116] width 14 height 14
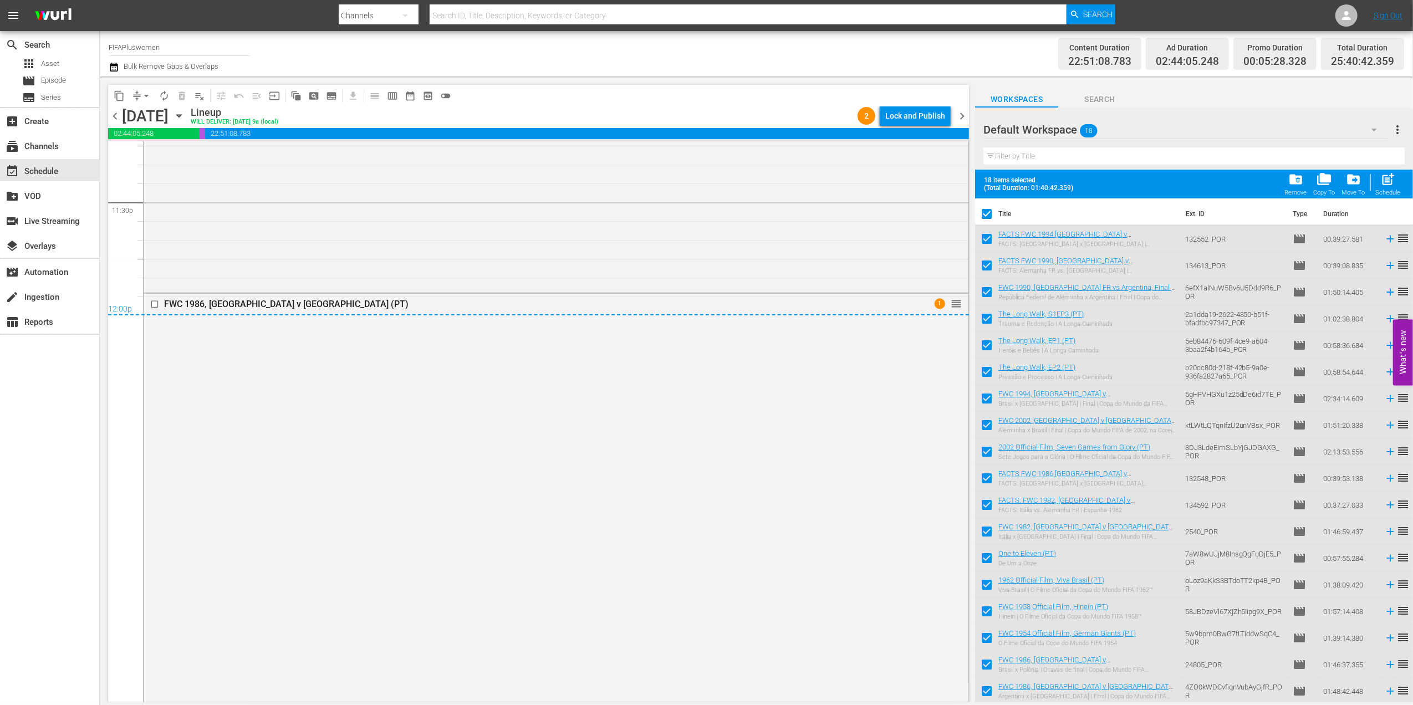
scroll to position [1, 0]
click at [959, 119] on span "chevron_right" at bounding box center [962, 116] width 14 height 14
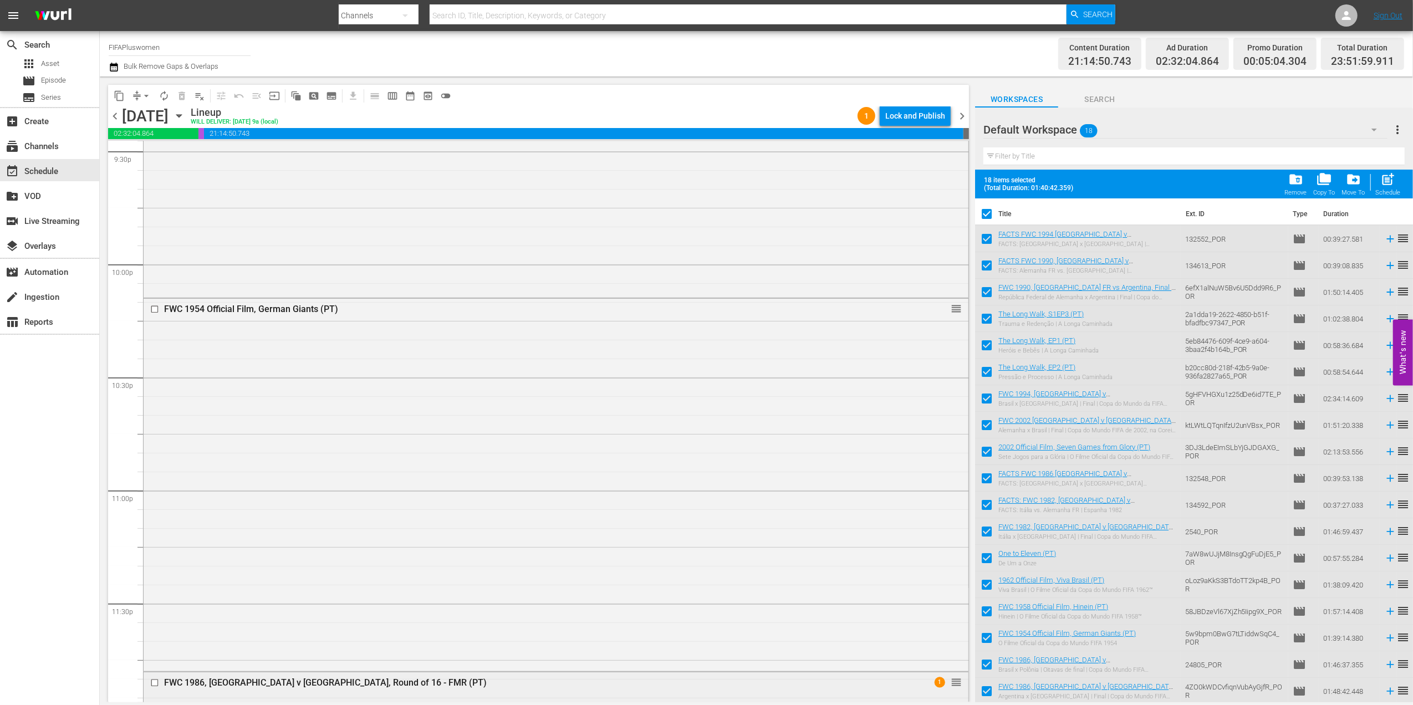
scroll to position [5224, 0]
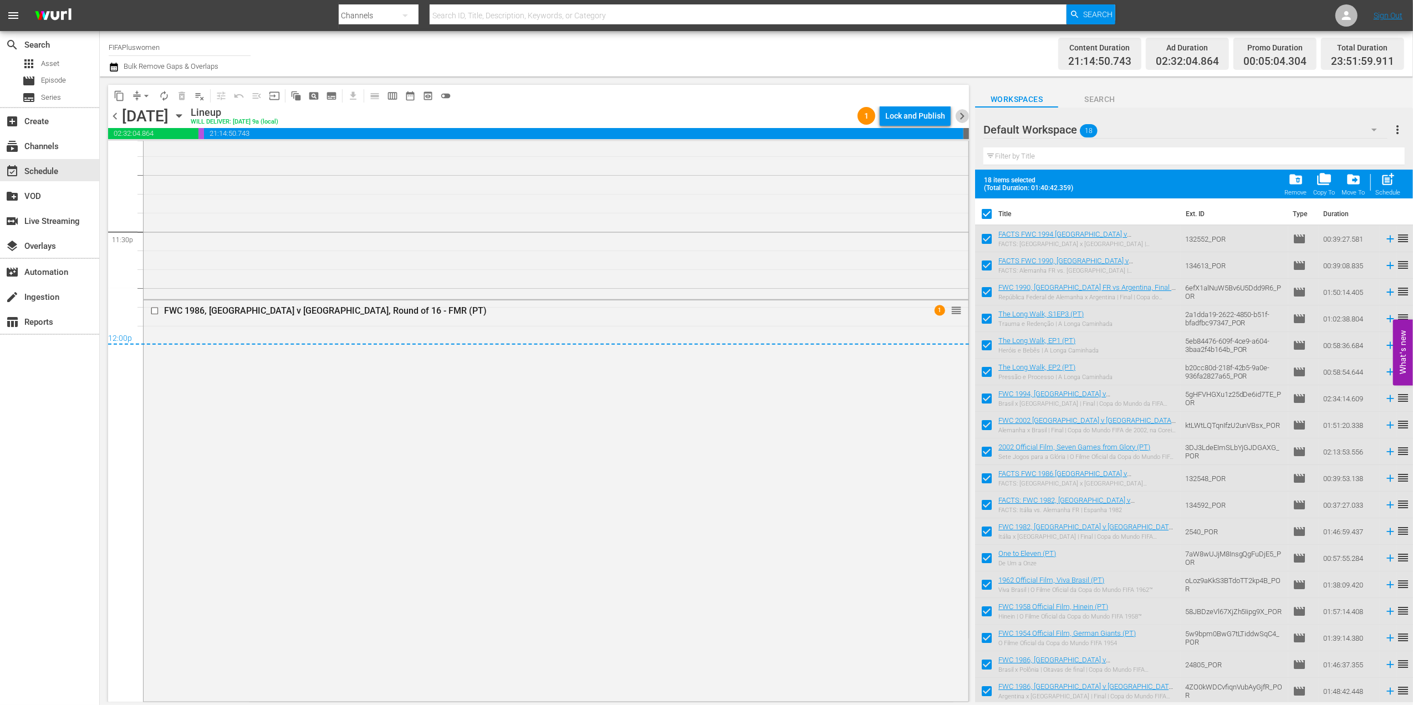
click at [966, 114] on span "chevron_right" at bounding box center [962, 116] width 14 height 14
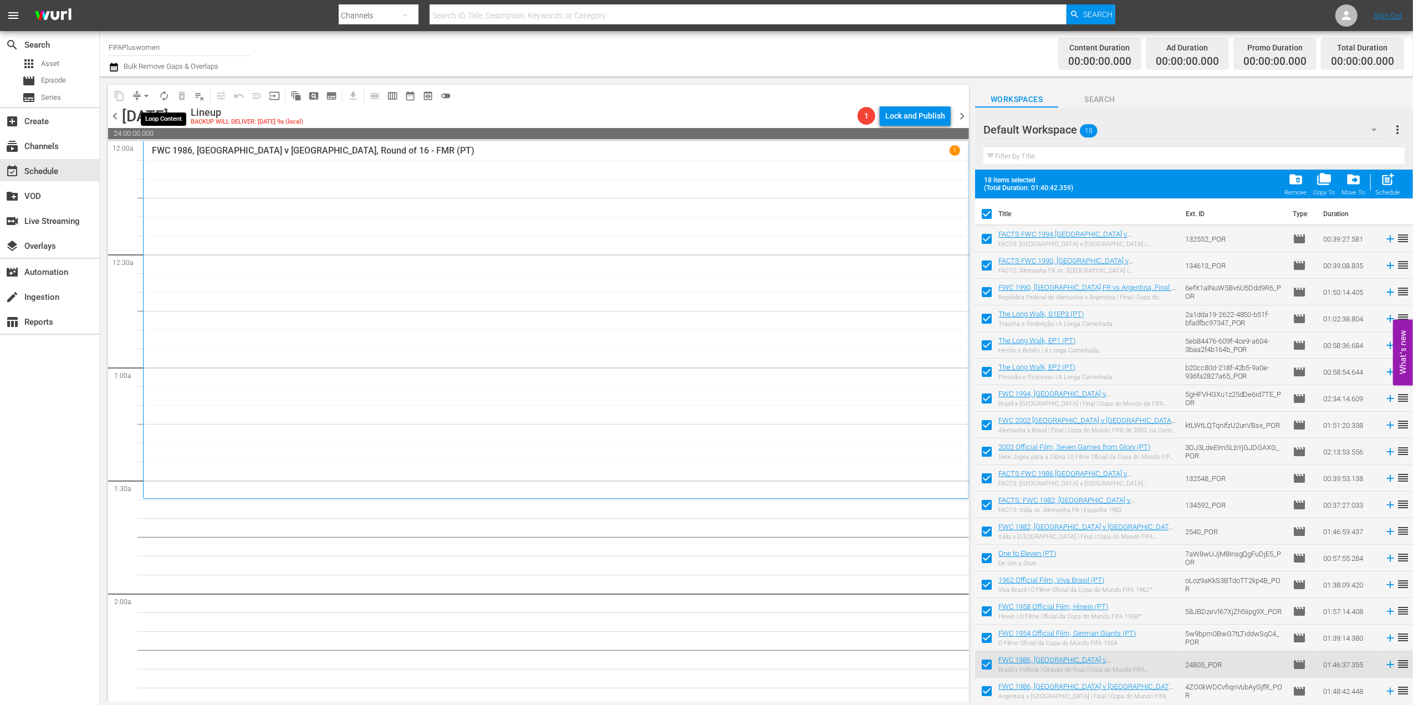
click at [162, 94] on span "autorenew_outlined" at bounding box center [164, 95] width 11 height 11
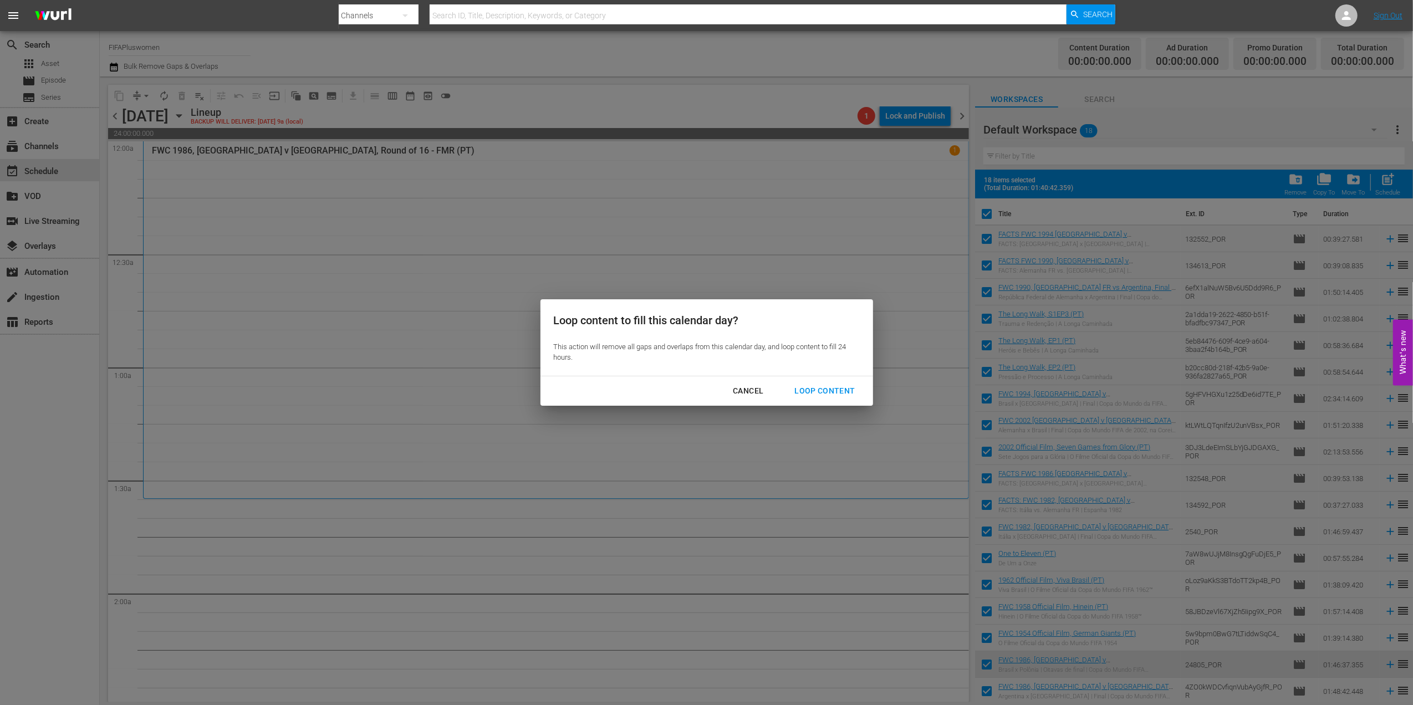
click at [746, 389] on div "Cancel" at bounding box center [748, 391] width 48 height 14
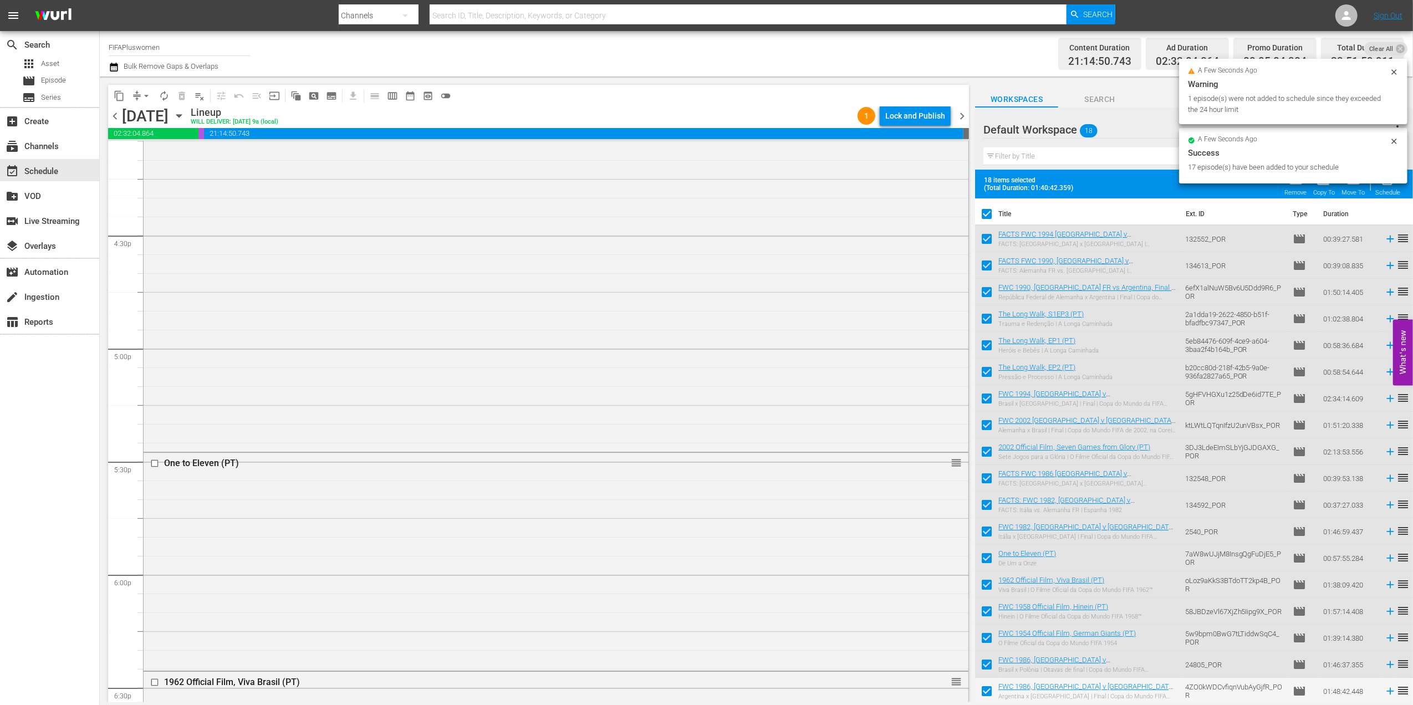
scroll to position [5194, 0]
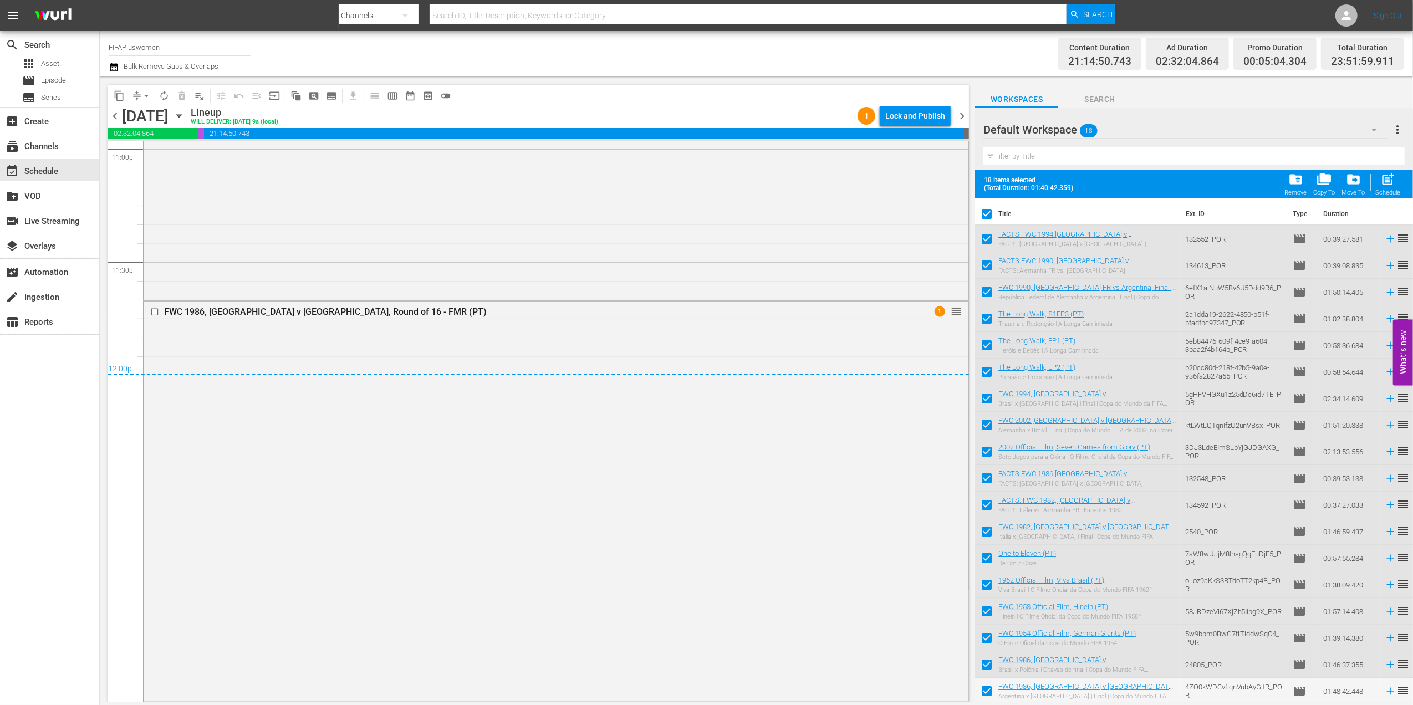
drag, startPoint x: 961, startPoint y: 111, endPoint x: 976, endPoint y: 205, distance: 94.9
click at [961, 113] on span "chevron_right" at bounding box center [962, 116] width 14 height 14
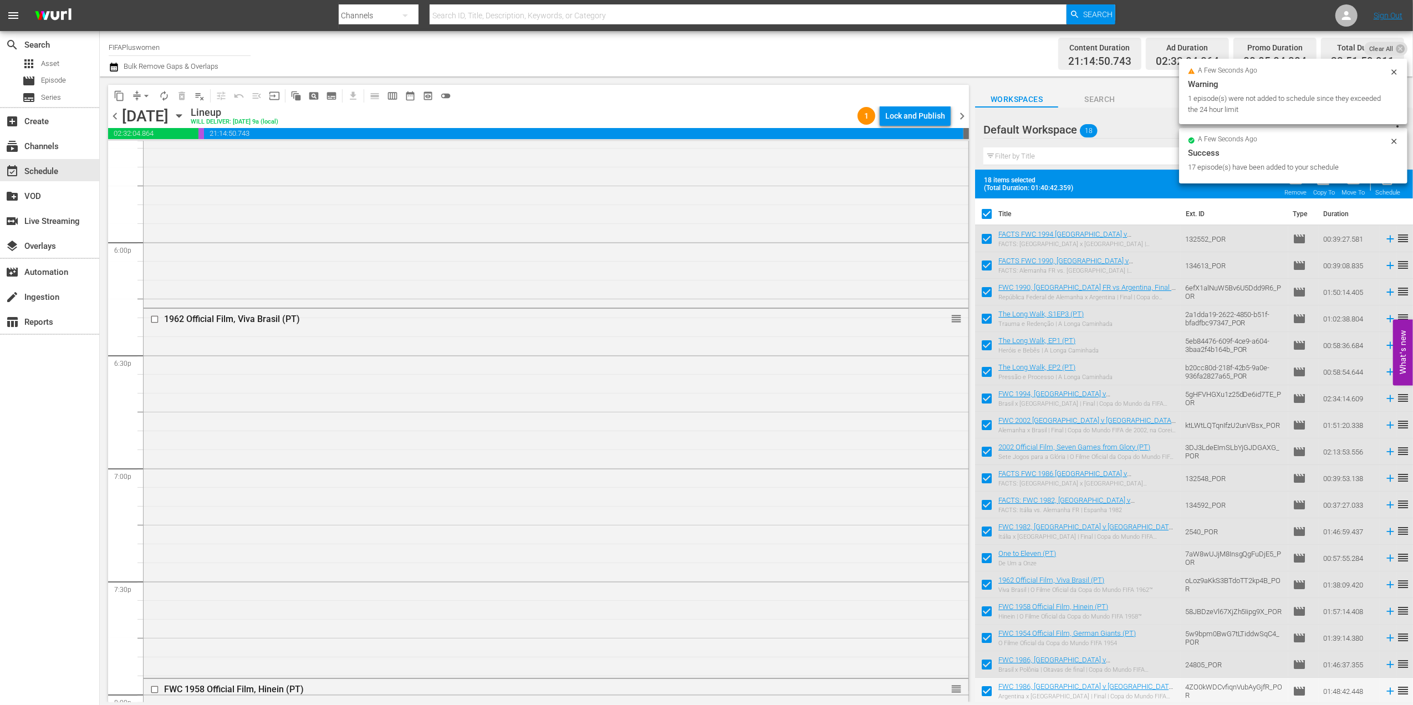
scroll to position [5164, 0]
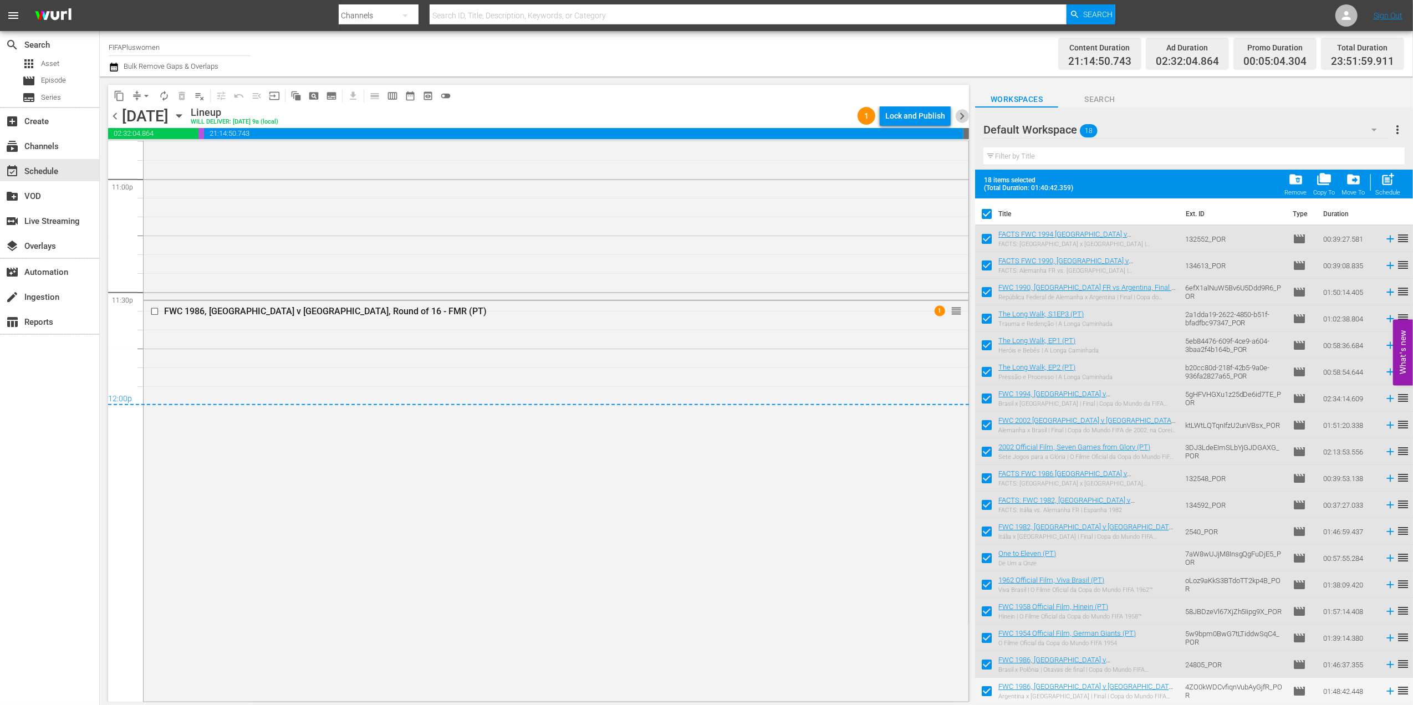
click at [961, 112] on span "chevron_right" at bounding box center [962, 116] width 14 height 14
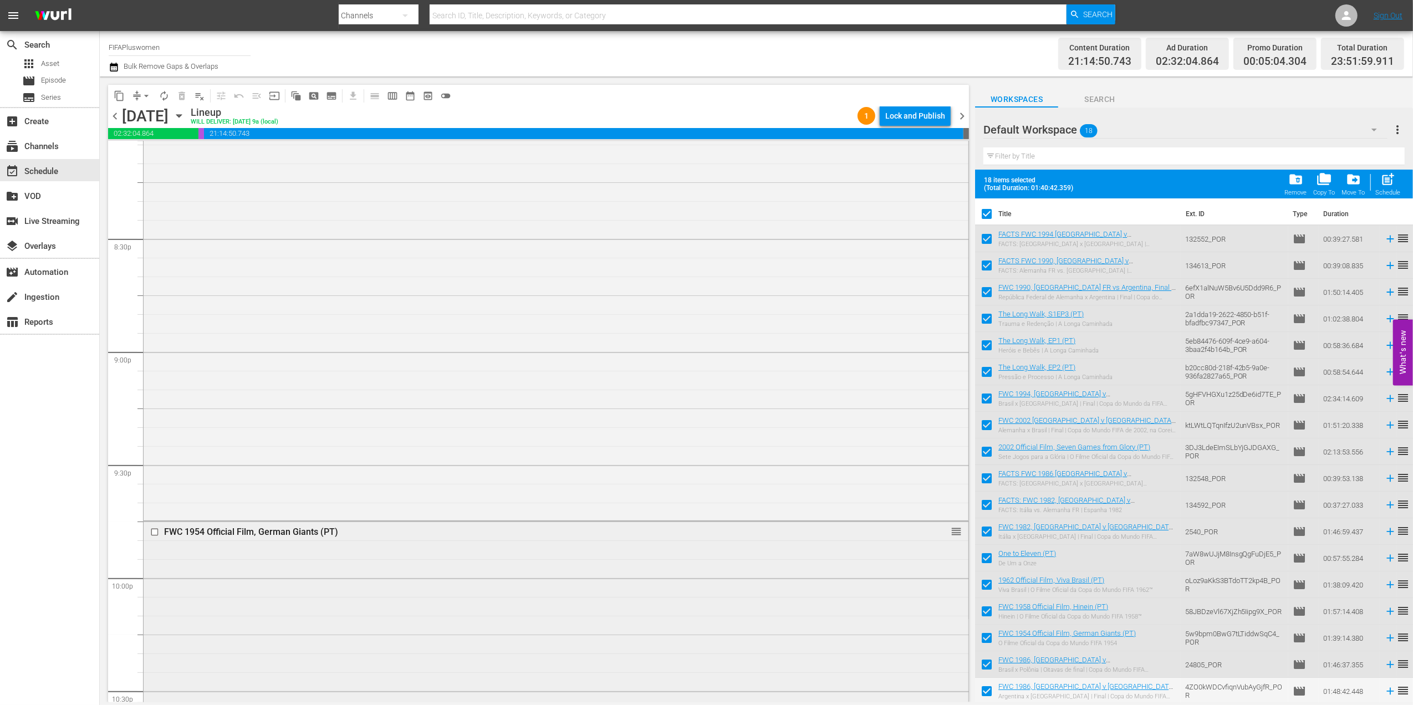
scroll to position [5133, 0]
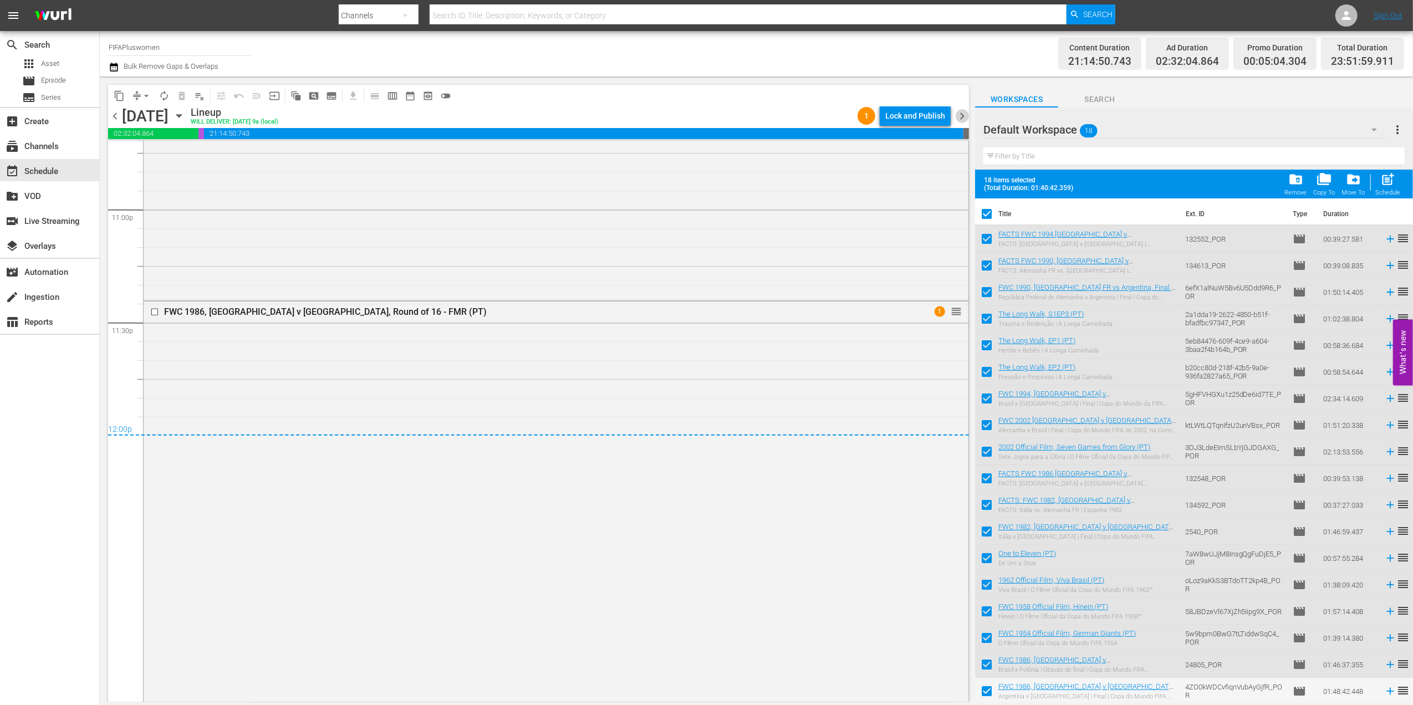
drag, startPoint x: 965, startPoint y: 114, endPoint x: 1003, endPoint y: 159, distance: 58.9
click at [965, 115] on span "chevron_right" at bounding box center [962, 116] width 14 height 14
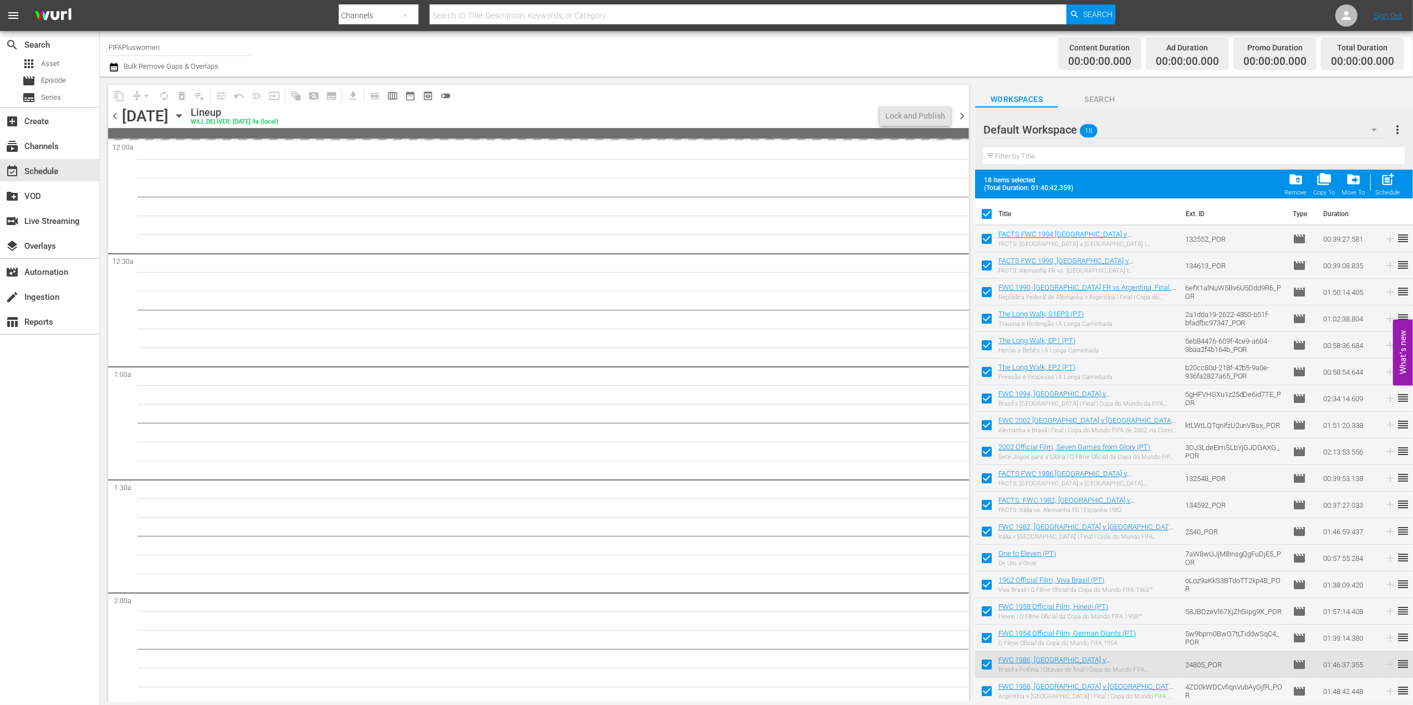
click at [116, 118] on span "chevron_left" at bounding box center [115, 116] width 14 height 14
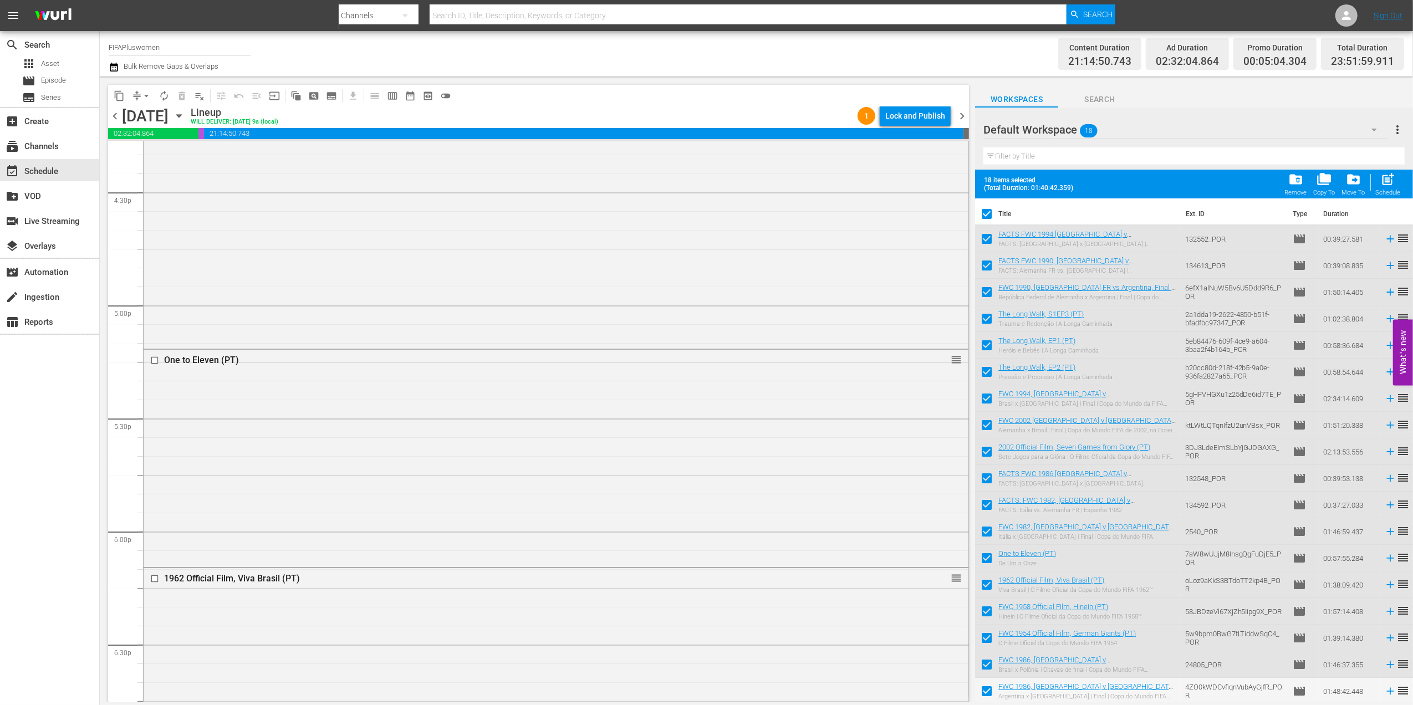
scroll to position [5133, 0]
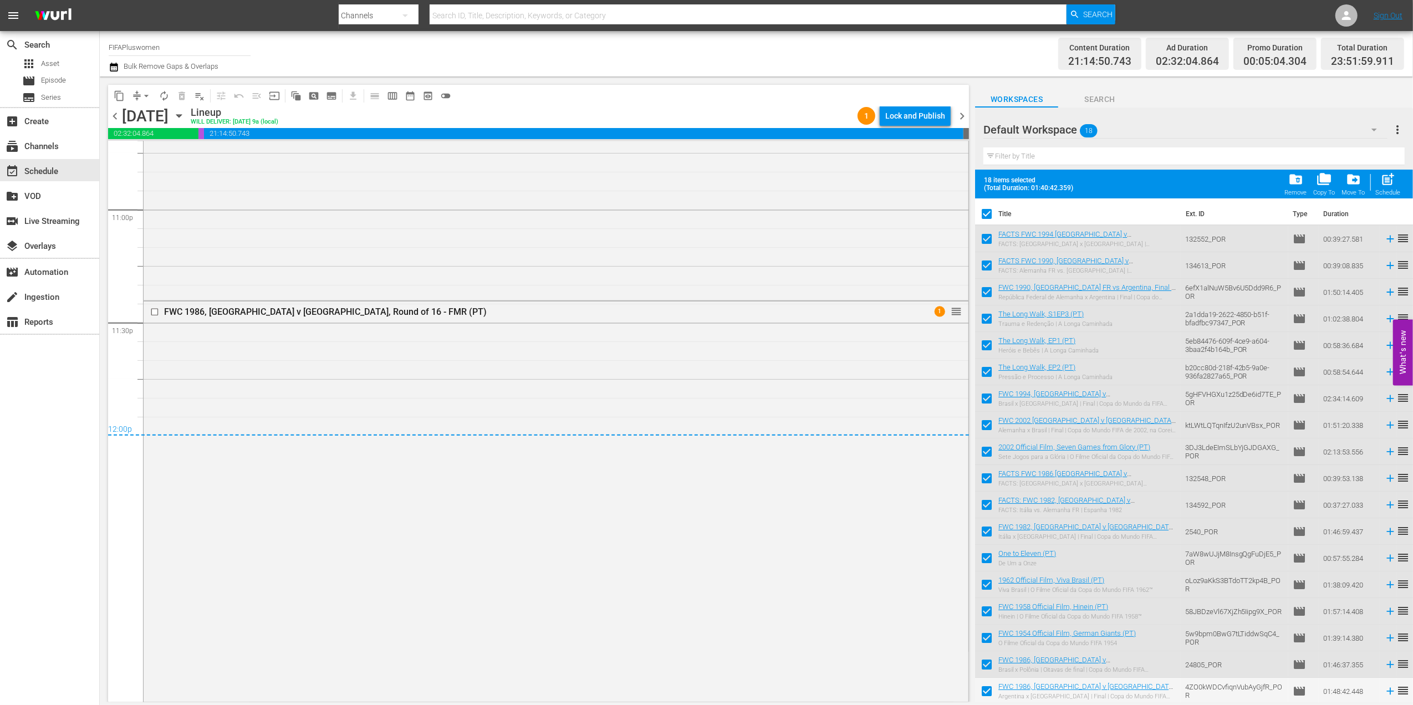
click at [962, 111] on span "chevron_right" at bounding box center [962, 116] width 14 height 14
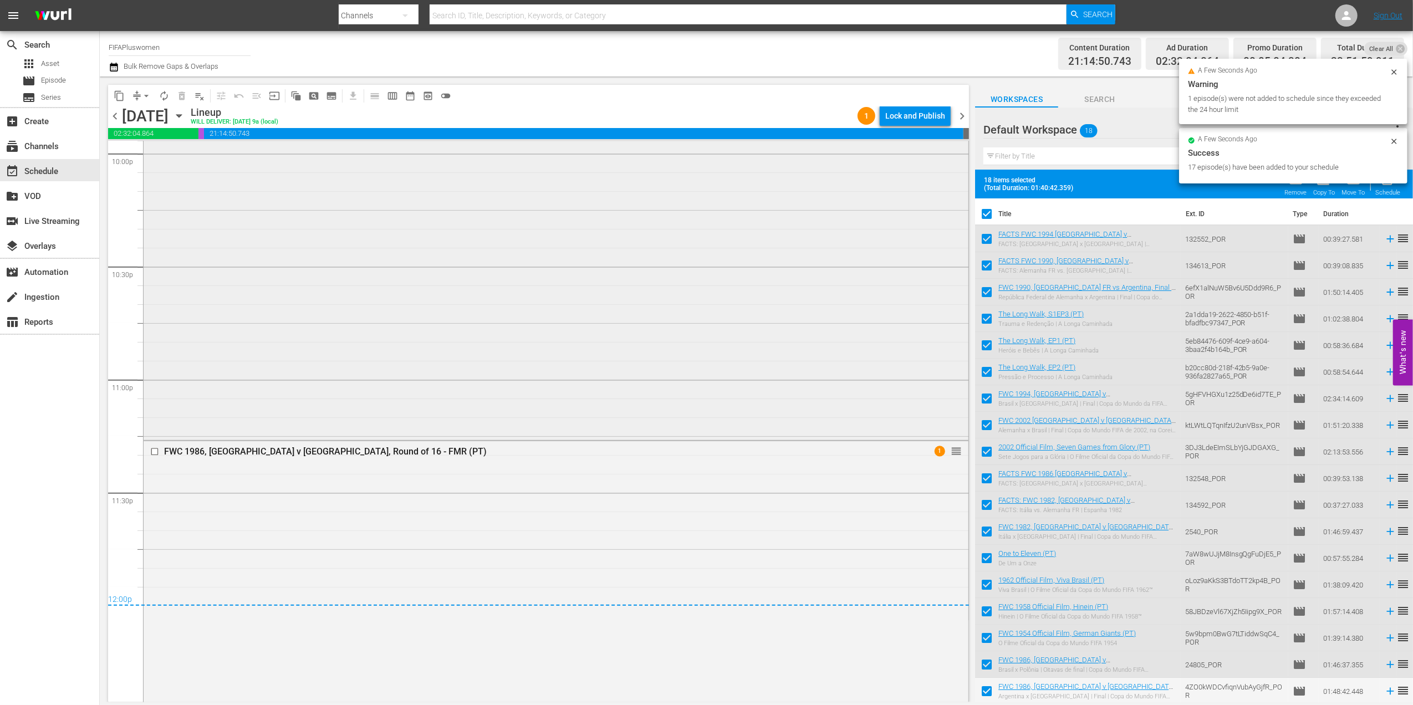
scroll to position [5103, 0]
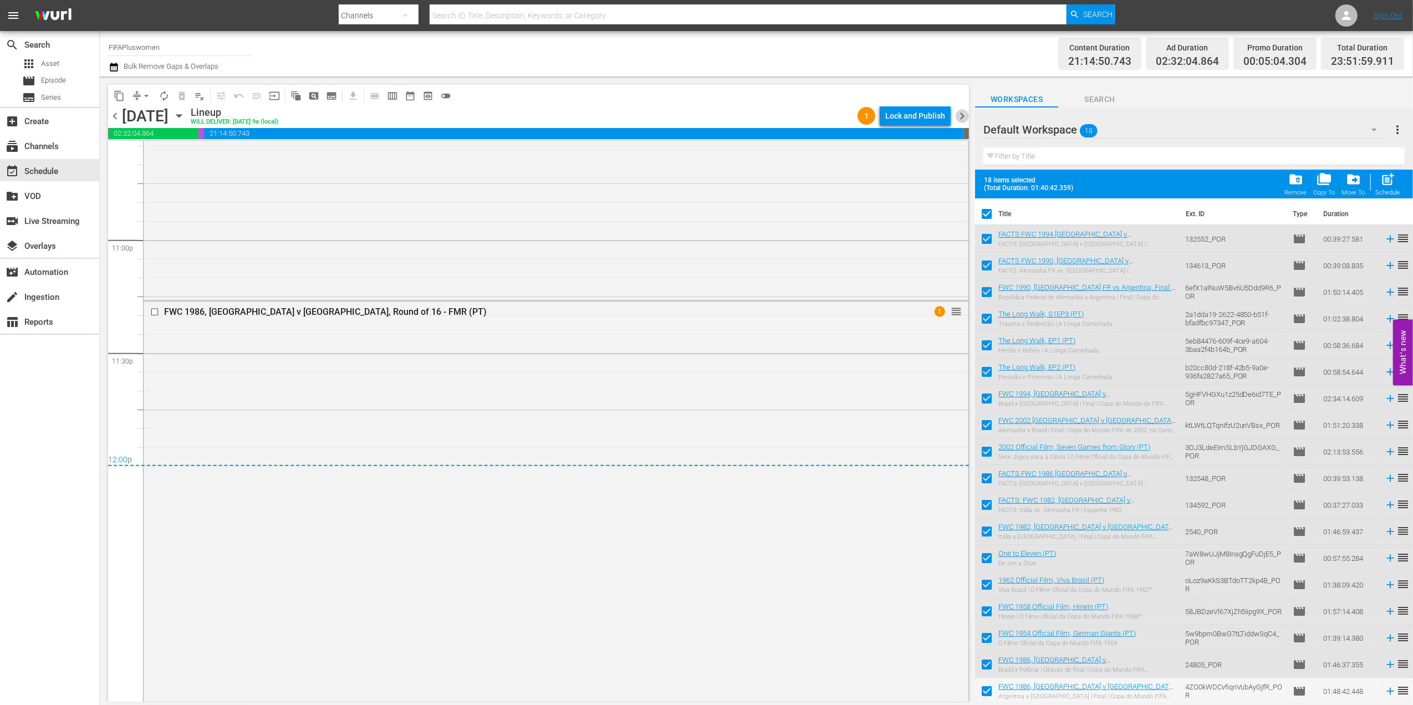
drag, startPoint x: 965, startPoint y: 111, endPoint x: 991, endPoint y: 259, distance: 150.4
click at [967, 118] on span "chevron_right" at bounding box center [962, 116] width 14 height 14
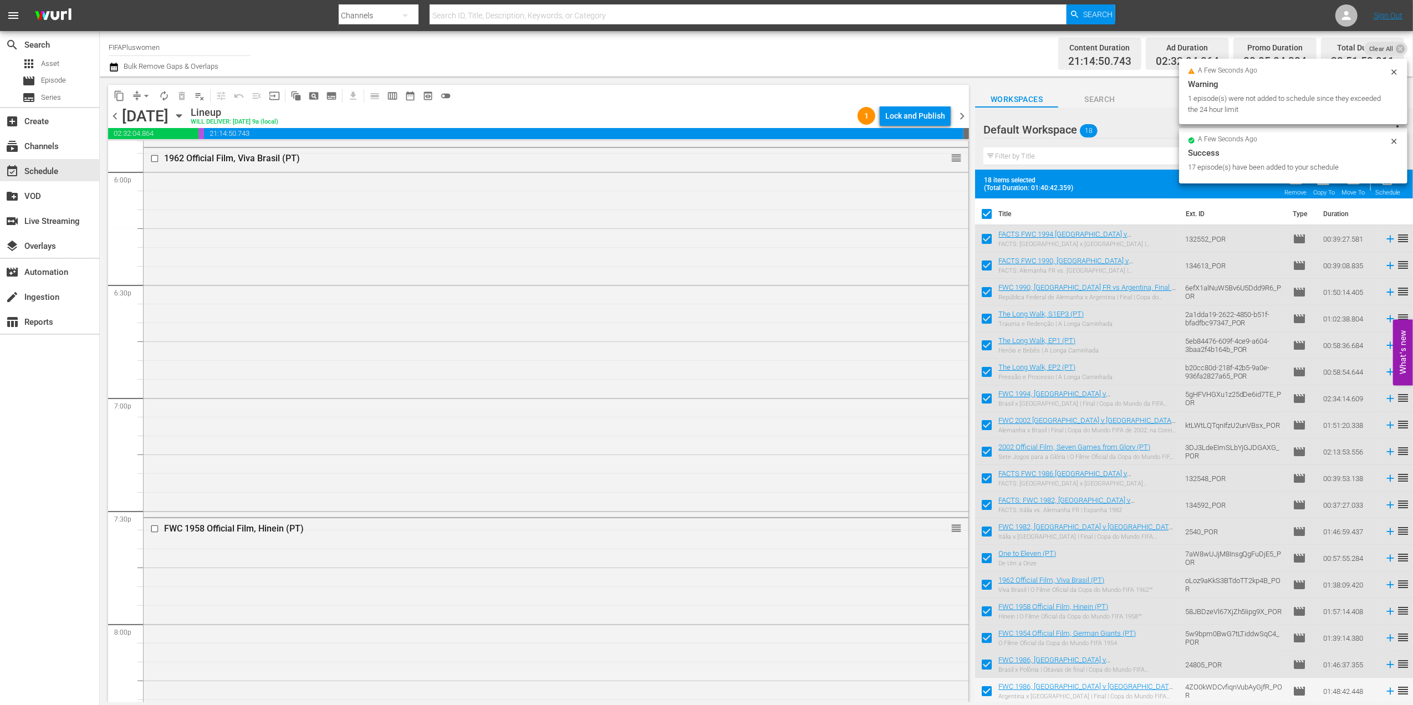
scroll to position [5074, 0]
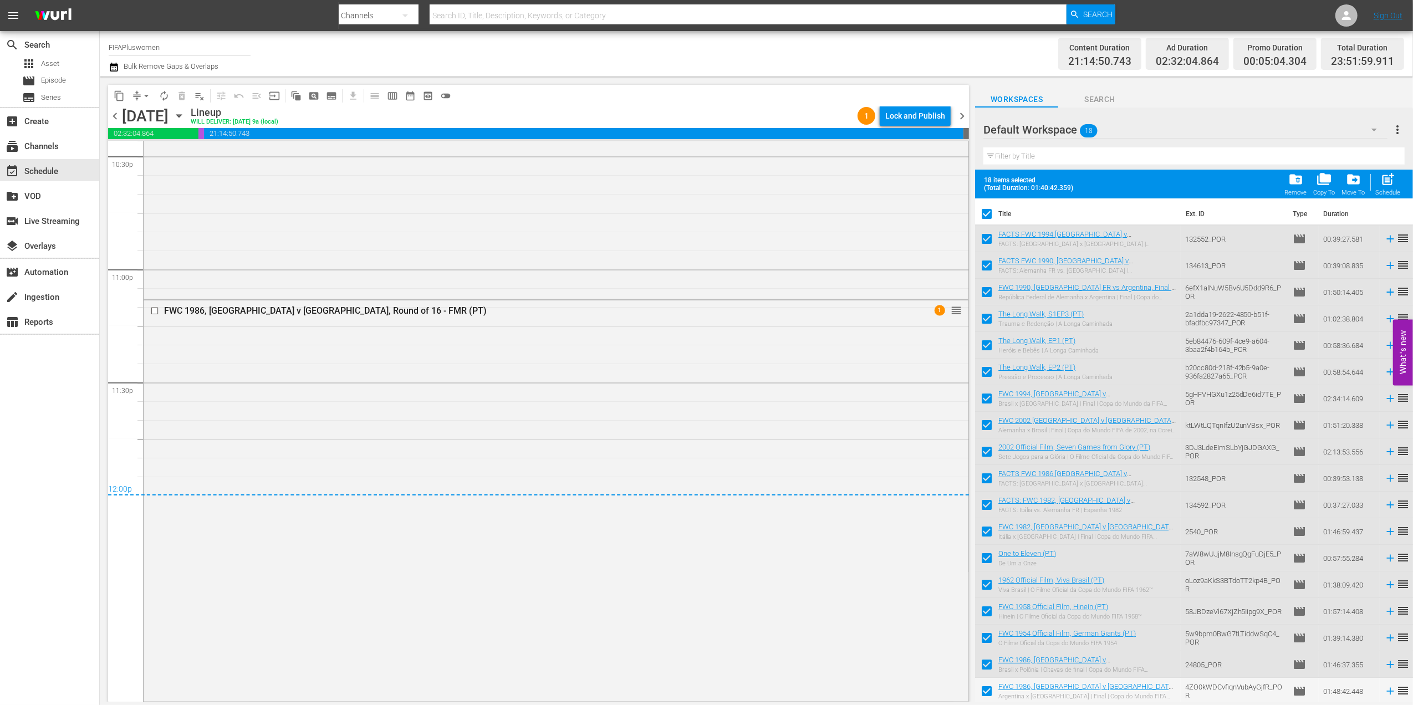
drag, startPoint x: 963, startPoint y: 113, endPoint x: 993, endPoint y: 186, distance: 79.1
click at [966, 113] on span "chevron_right" at bounding box center [962, 116] width 14 height 14
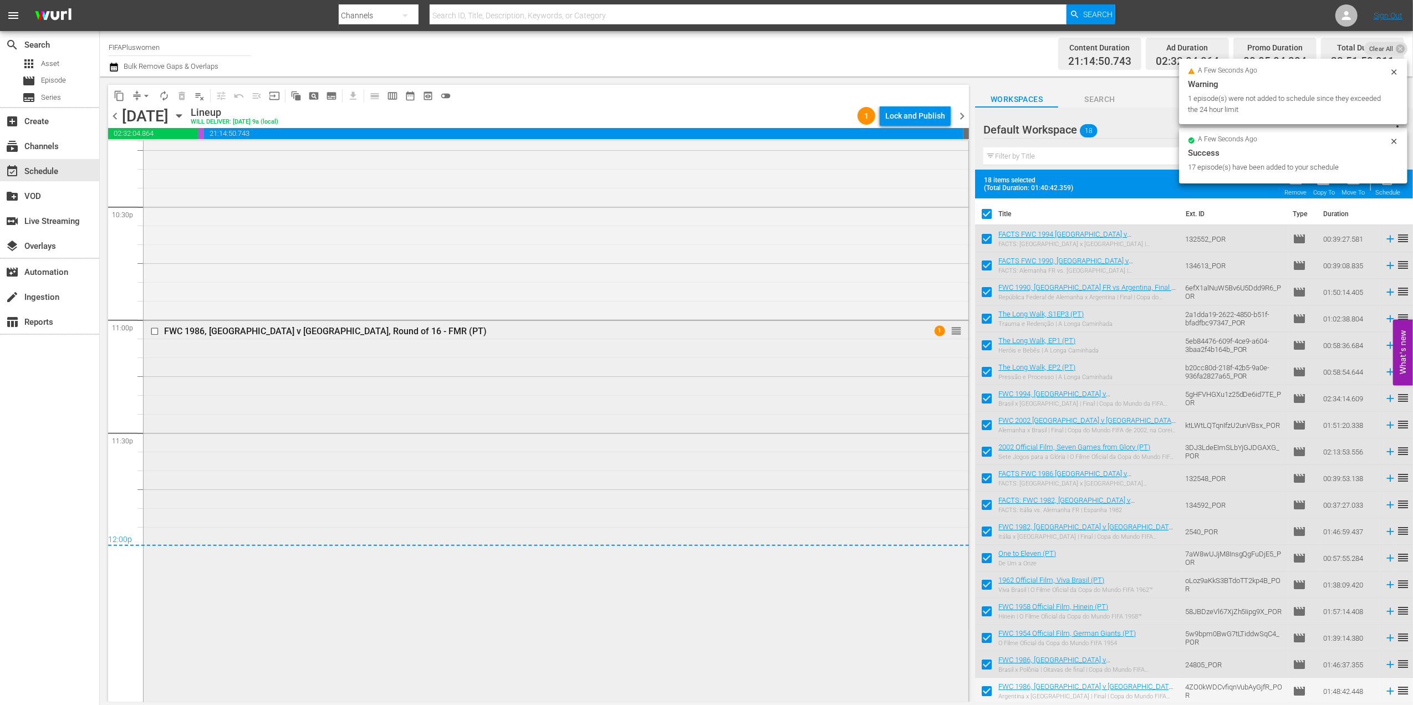
scroll to position [5043, 0]
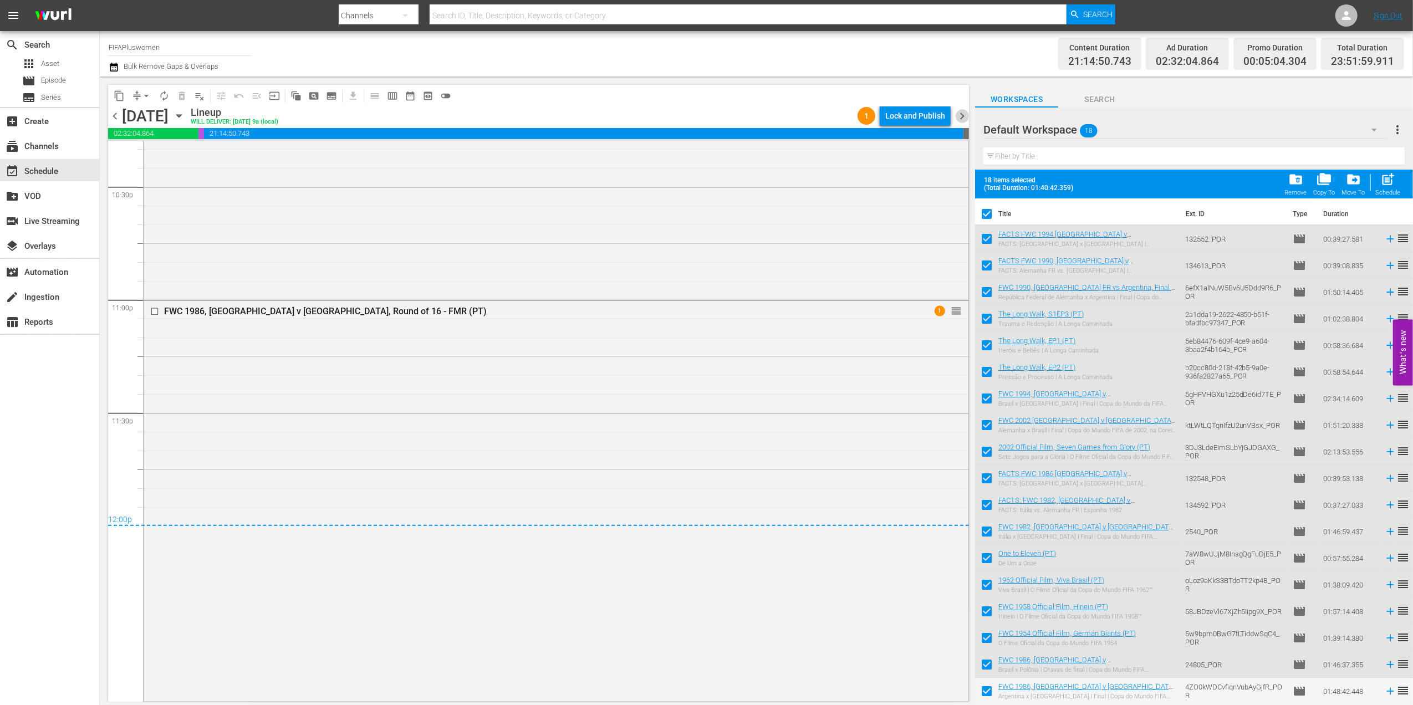
drag, startPoint x: 965, startPoint y: 113, endPoint x: 967, endPoint y: 124, distance: 11.4
click at [965, 114] on span "chevron_right" at bounding box center [962, 116] width 14 height 14
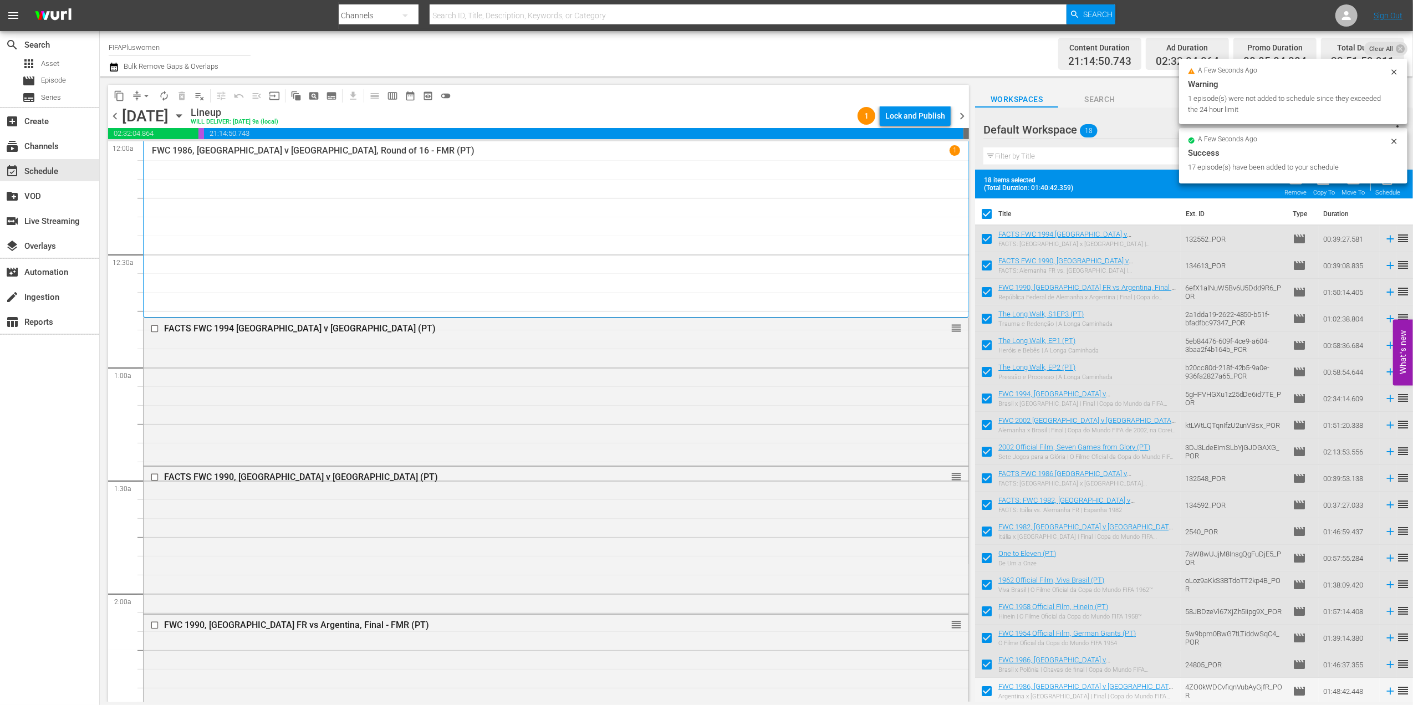
click at [963, 116] on span "chevron_right" at bounding box center [962, 116] width 14 height 14
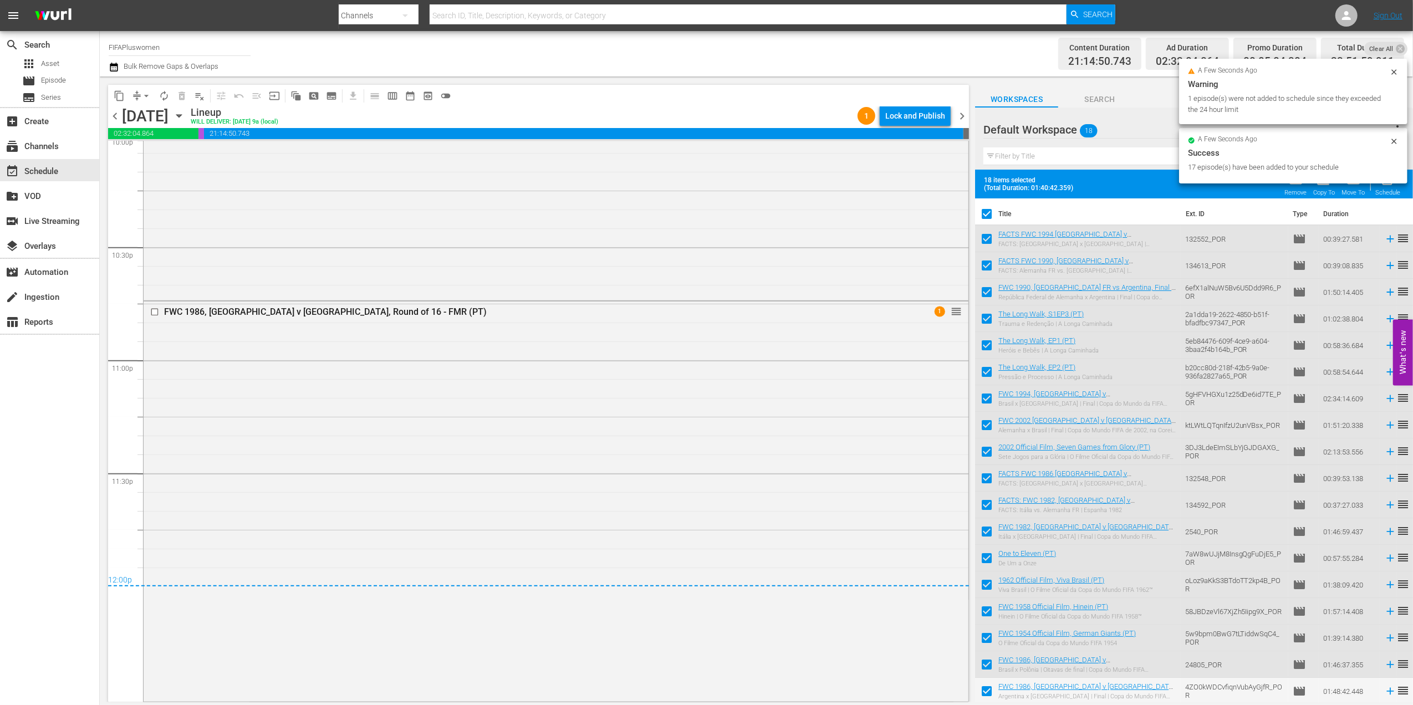
scroll to position [1, 0]
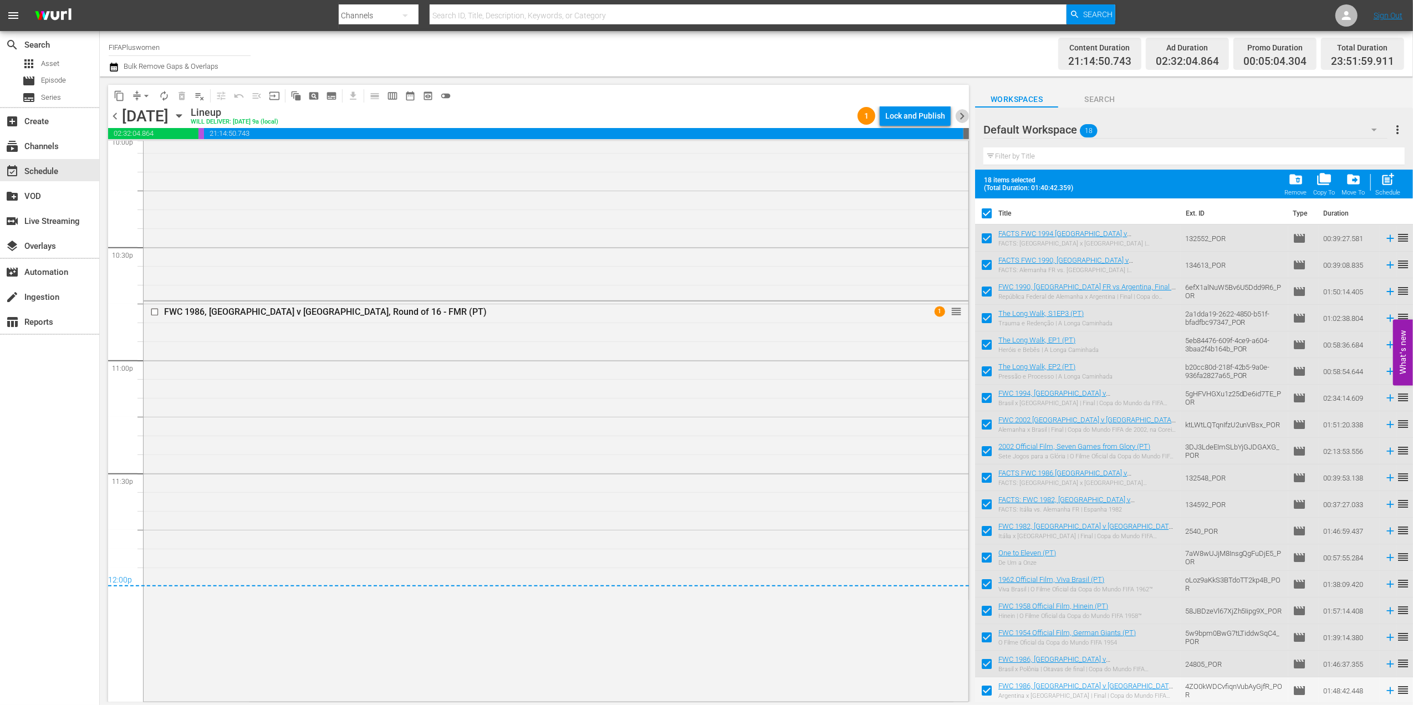
drag, startPoint x: 969, startPoint y: 114, endPoint x: 966, endPoint y: 203, distance: 89.3
click at [969, 115] on span "chevron_right" at bounding box center [962, 116] width 14 height 14
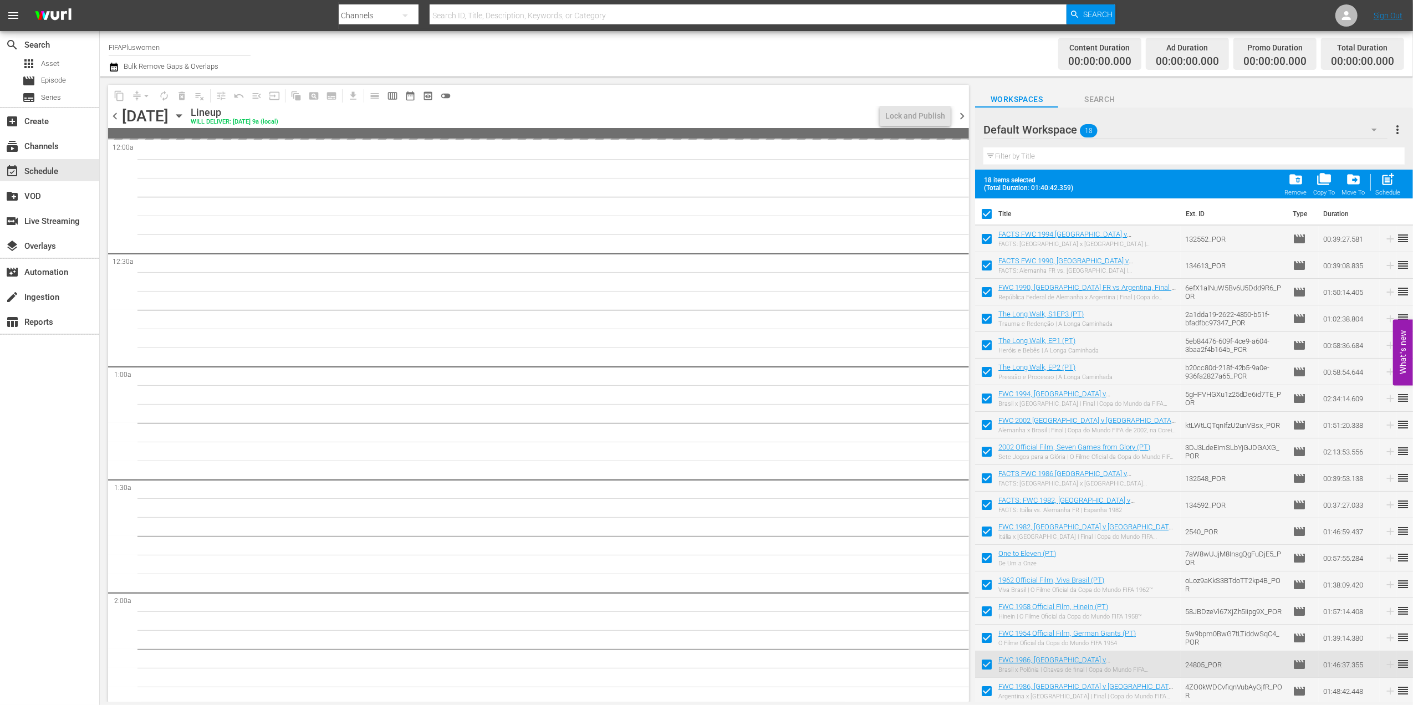
click at [120, 115] on span "chevron_left" at bounding box center [115, 116] width 14 height 14
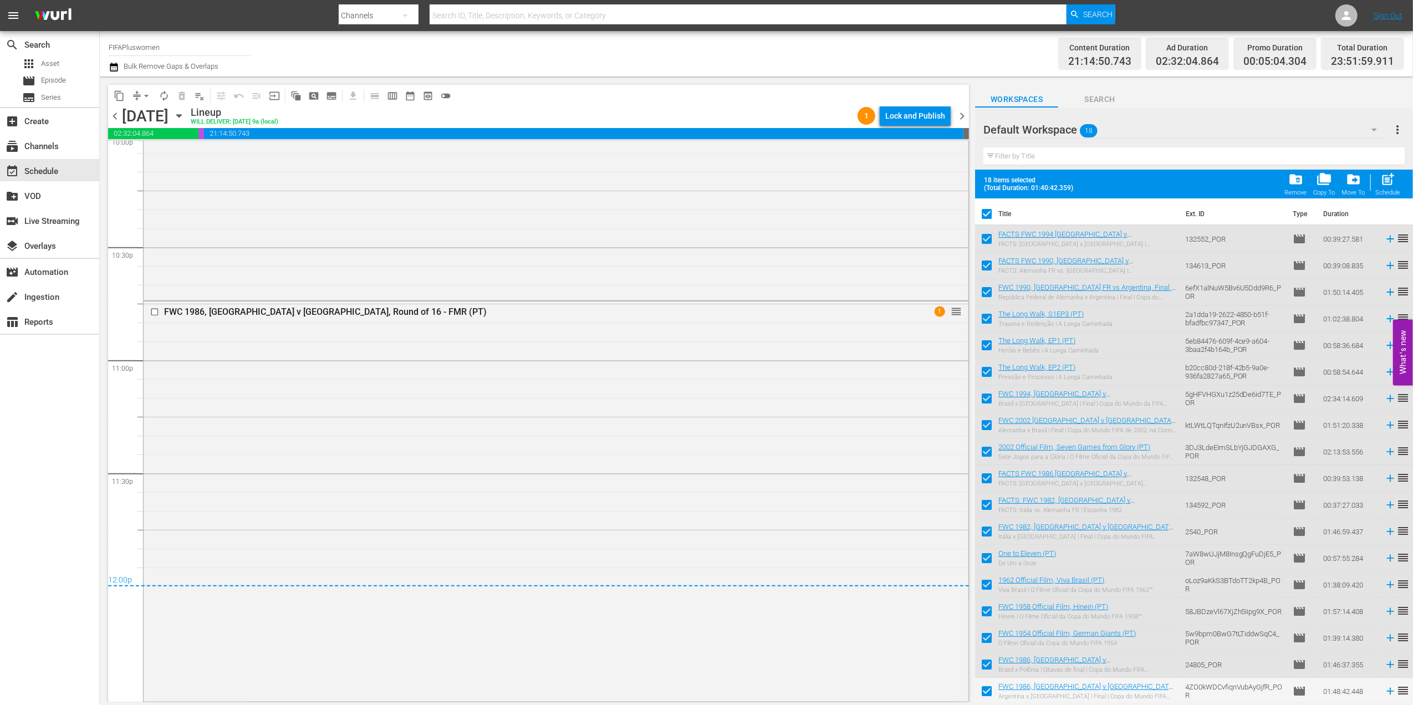
drag, startPoint x: 961, startPoint y: 114, endPoint x: 1053, endPoint y: 216, distance: 137.8
click at [961, 114] on span "chevron_right" at bounding box center [962, 116] width 14 height 14
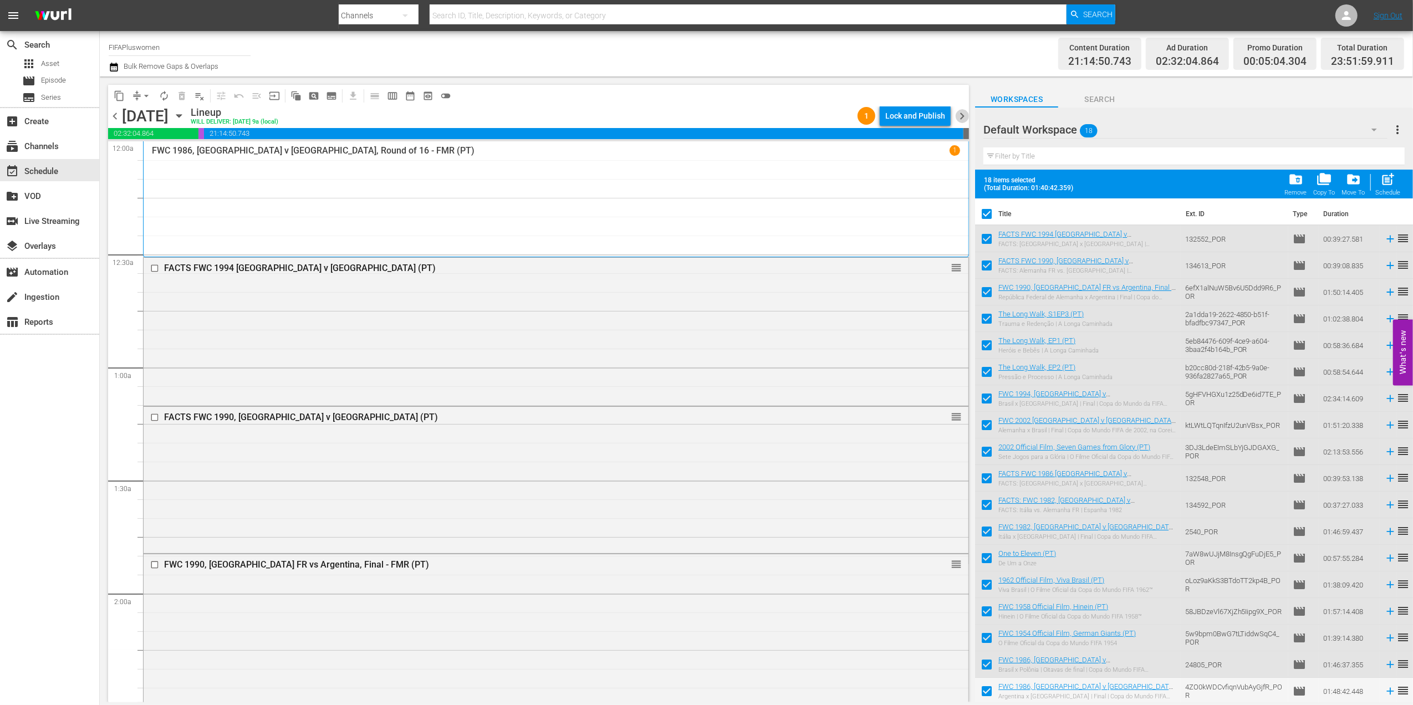
click at [958, 116] on span "chevron_right" at bounding box center [962, 116] width 14 height 14
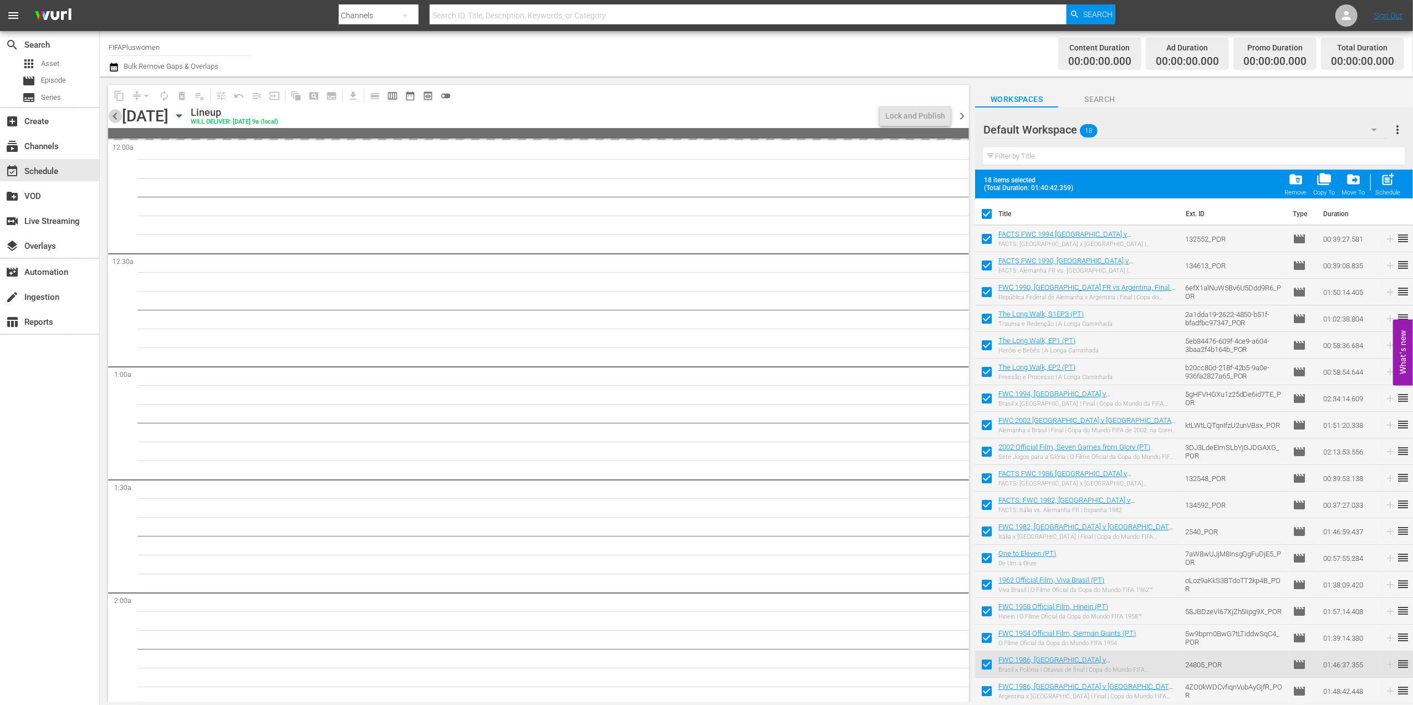
click at [114, 115] on span "chevron_left" at bounding box center [115, 116] width 14 height 14
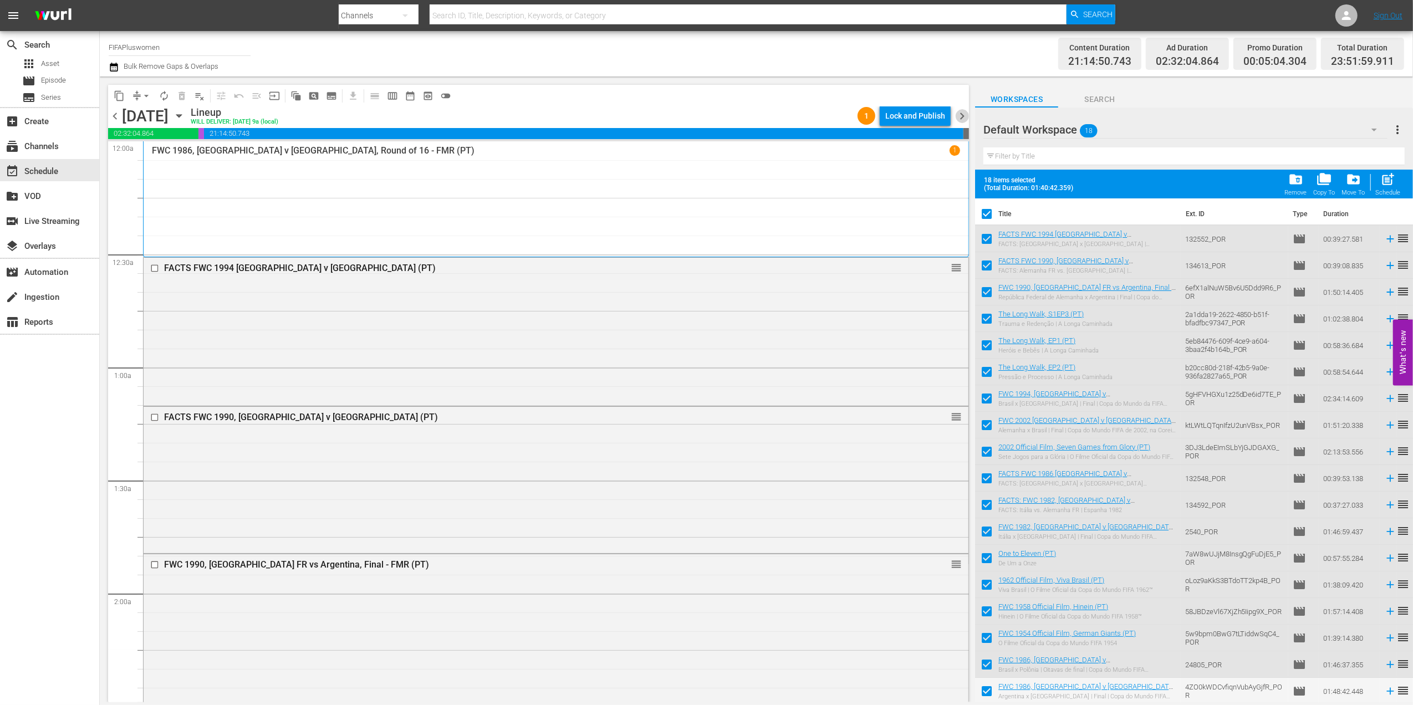
click at [962, 120] on span "chevron_right" at bounding box center [962, 116] width 14 height 14
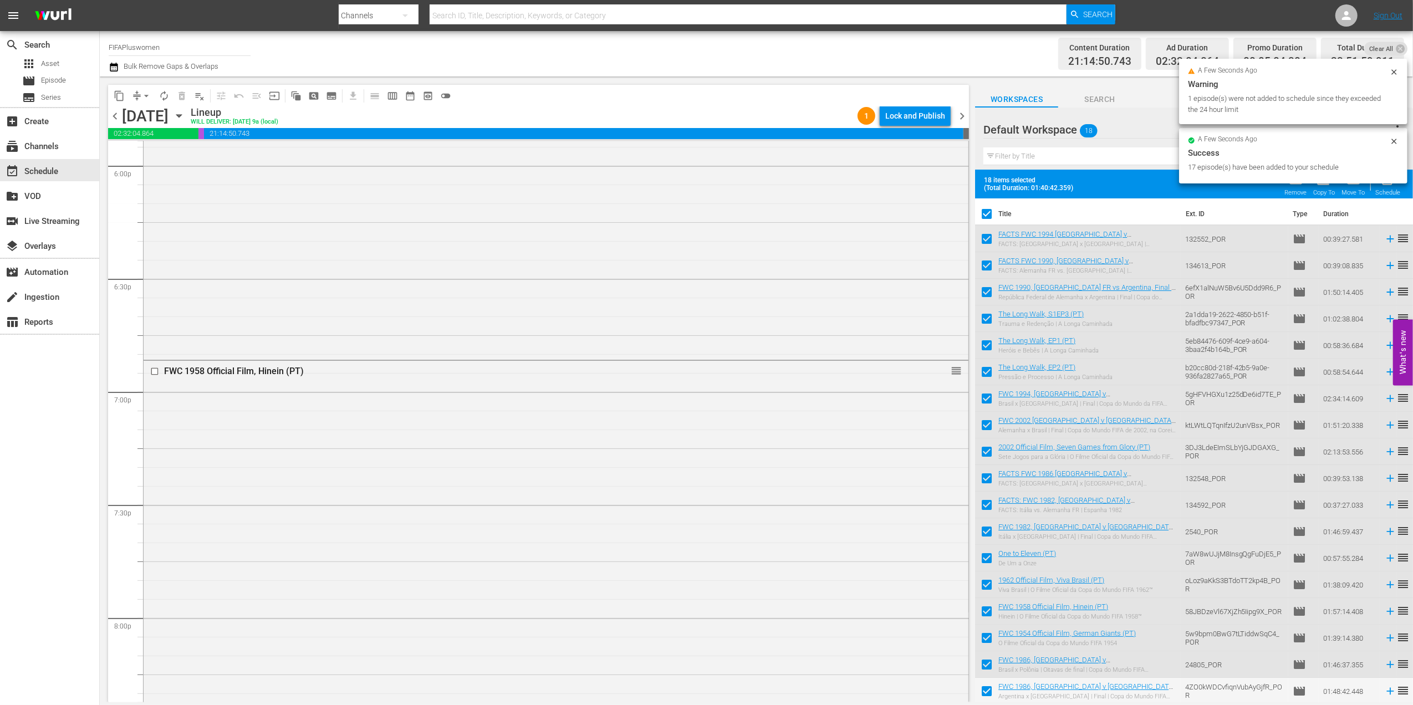
scroll to position [4923, 0]
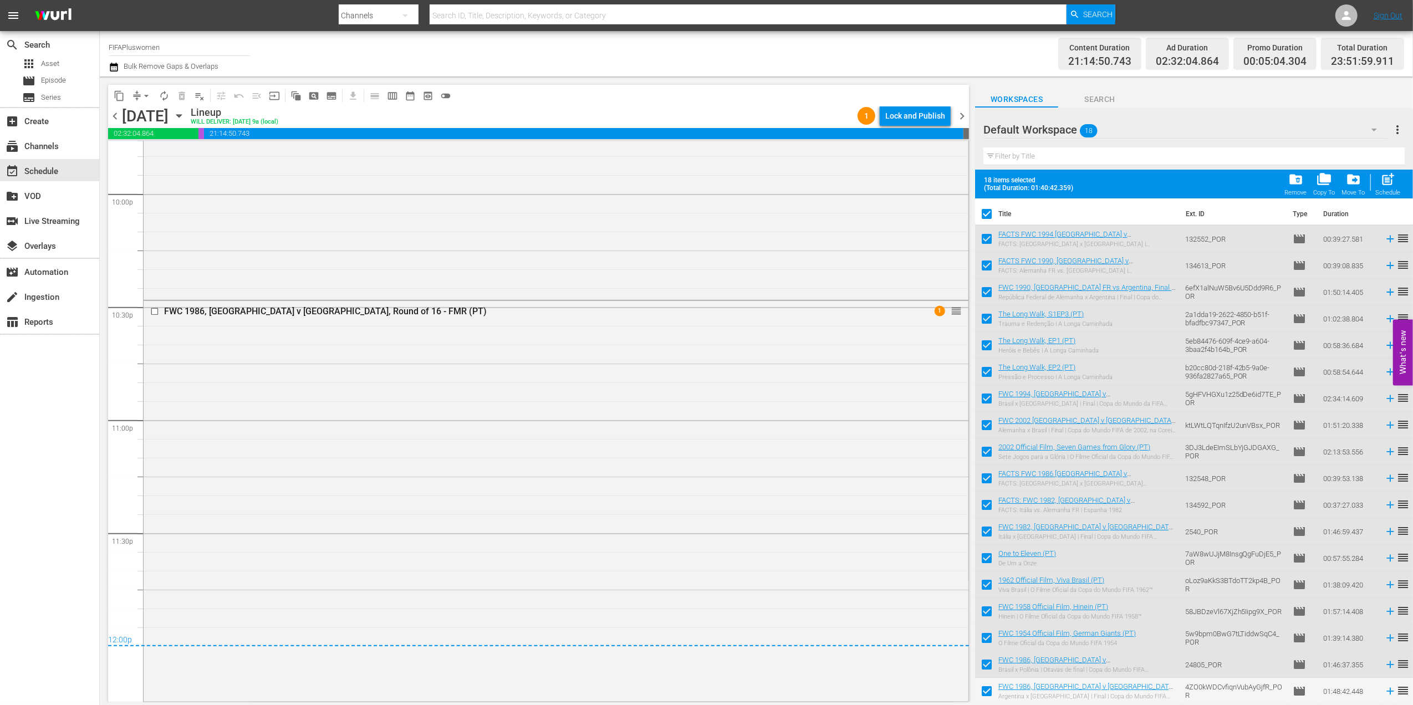
click at [956, 114] on span "chevron_right" at bounding box center [962, 116] width 14 height 14
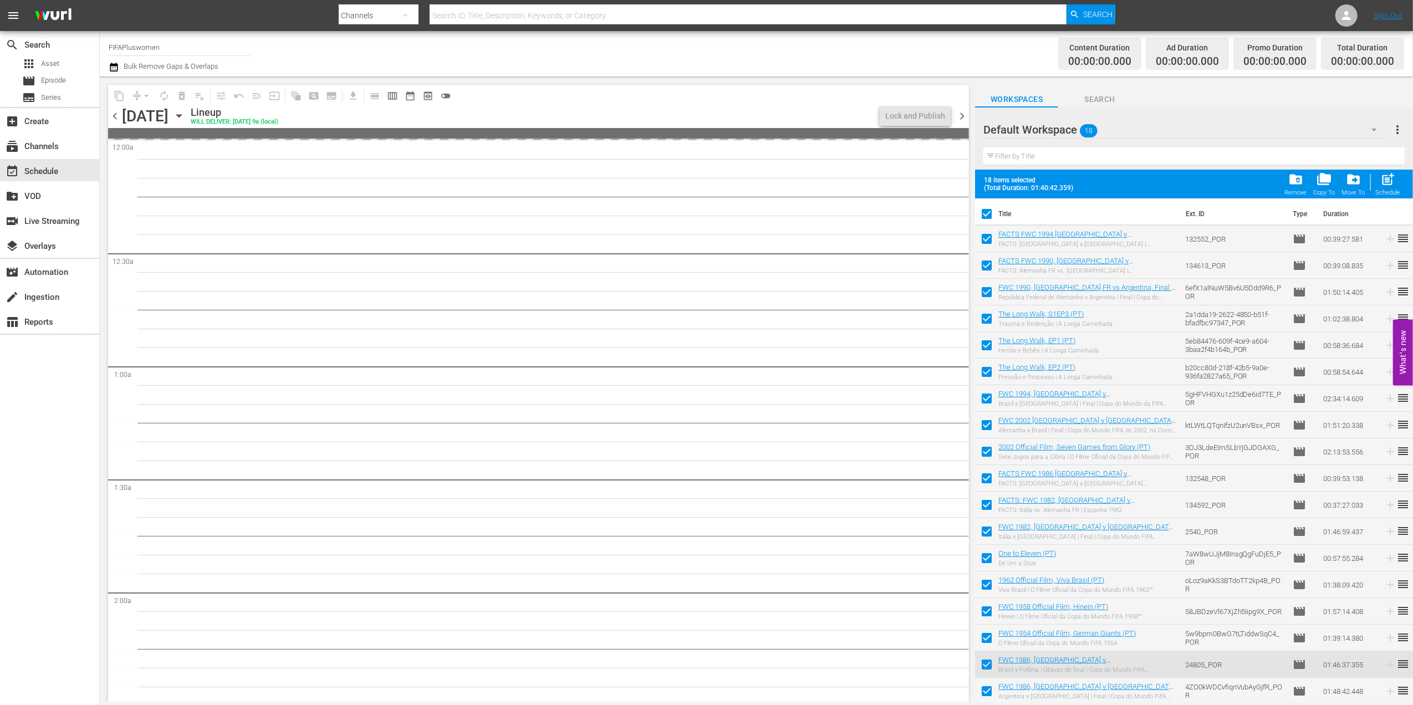
click at [116, 118] on span "chevron_left" at bounding box center [115, 116] width 14 height 14
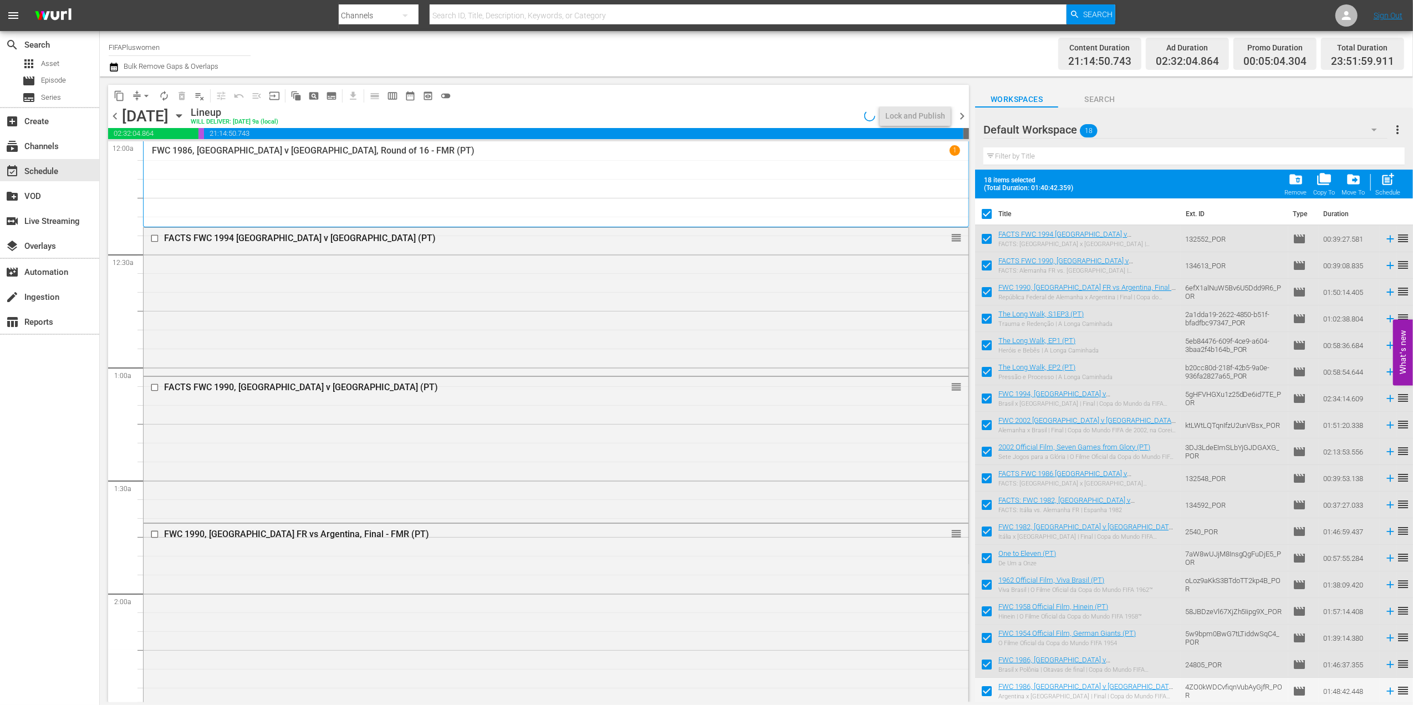
click at [967, 114] on span "chevron_right" at bounding box center [962, 116] width 14 height 14
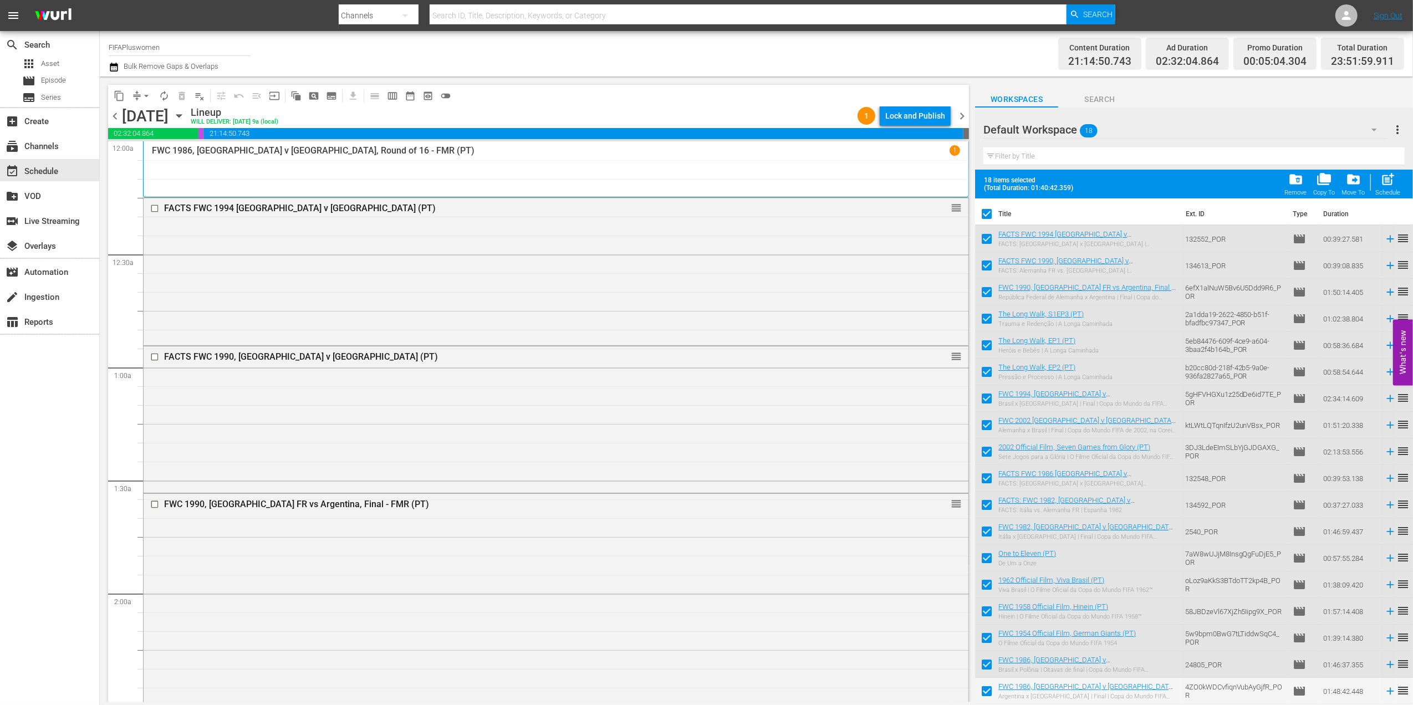
click at [959, 115] on span "chevron_right" at bounding box center [962, 116] width 14 height 14
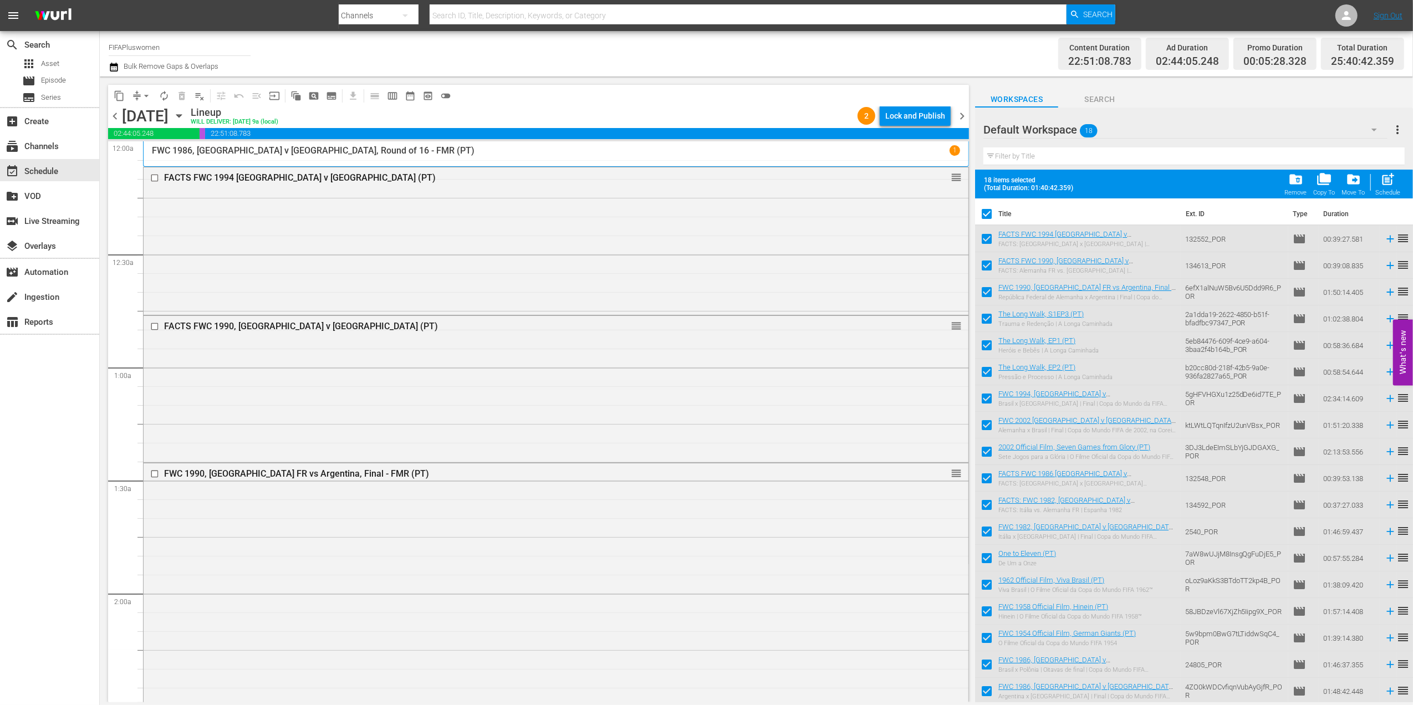
click at [959, 111] on span "chevron_right" at bounding box center [962, 116] width 14 height 14
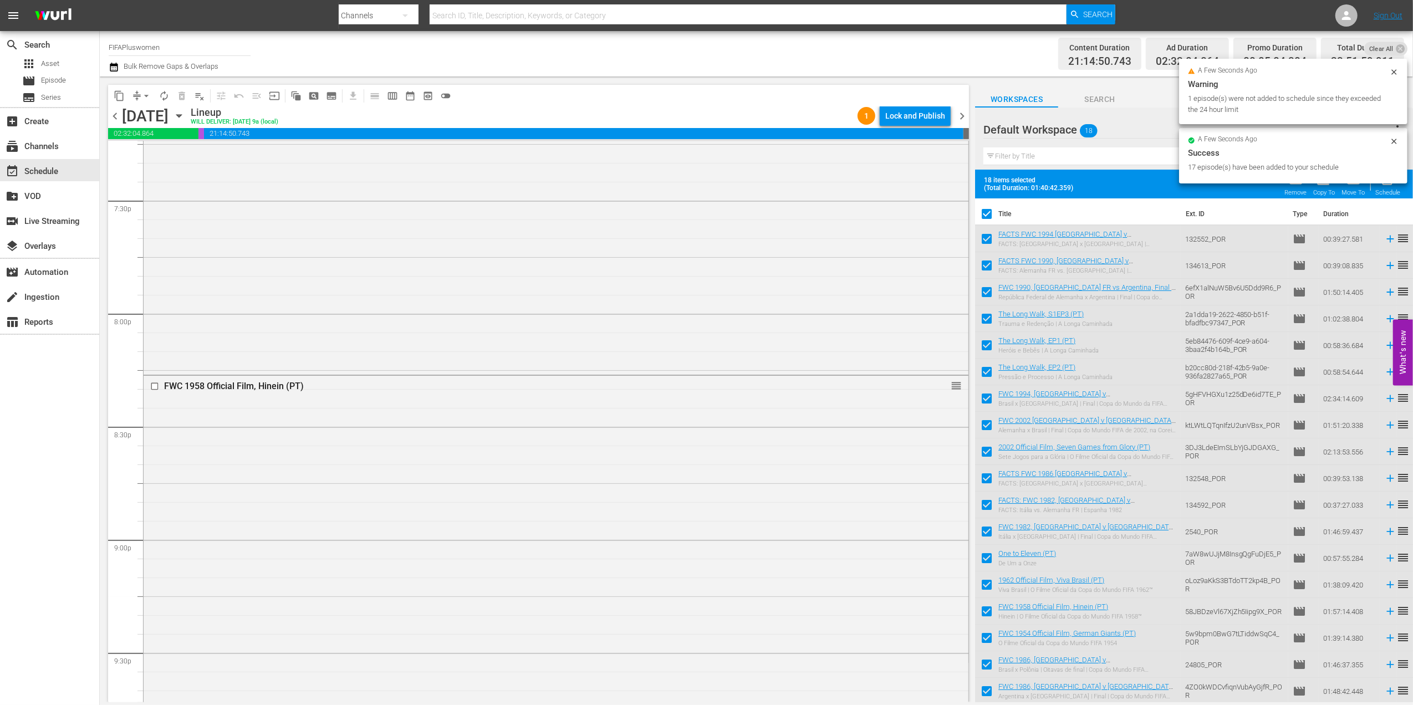
scroll to position [5242, 0]
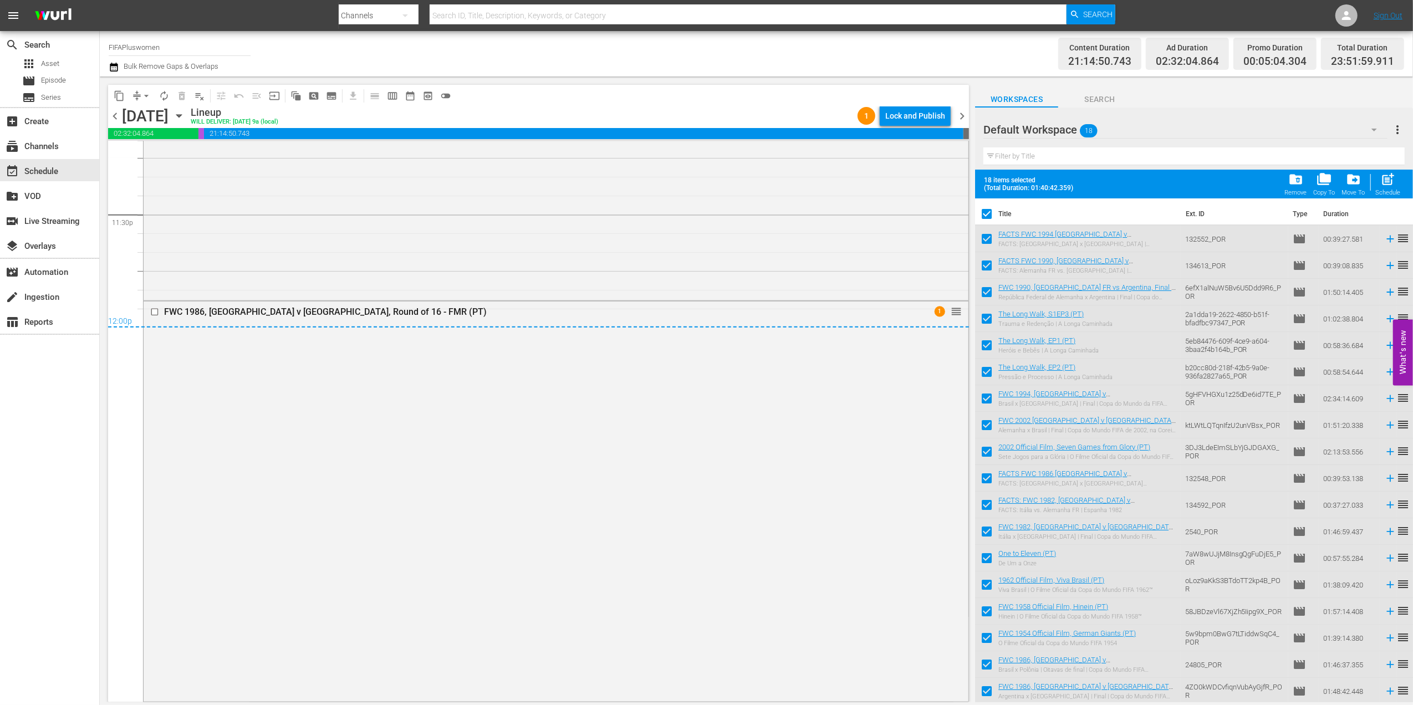
drag, startPoint x: 963, startPoint y: 114, endPoint x: 972, endPoint y: 119, distance: 10.2
click at [963, 116] on span "chevron_right" at bounding box center [962, 116] width 14 height 14
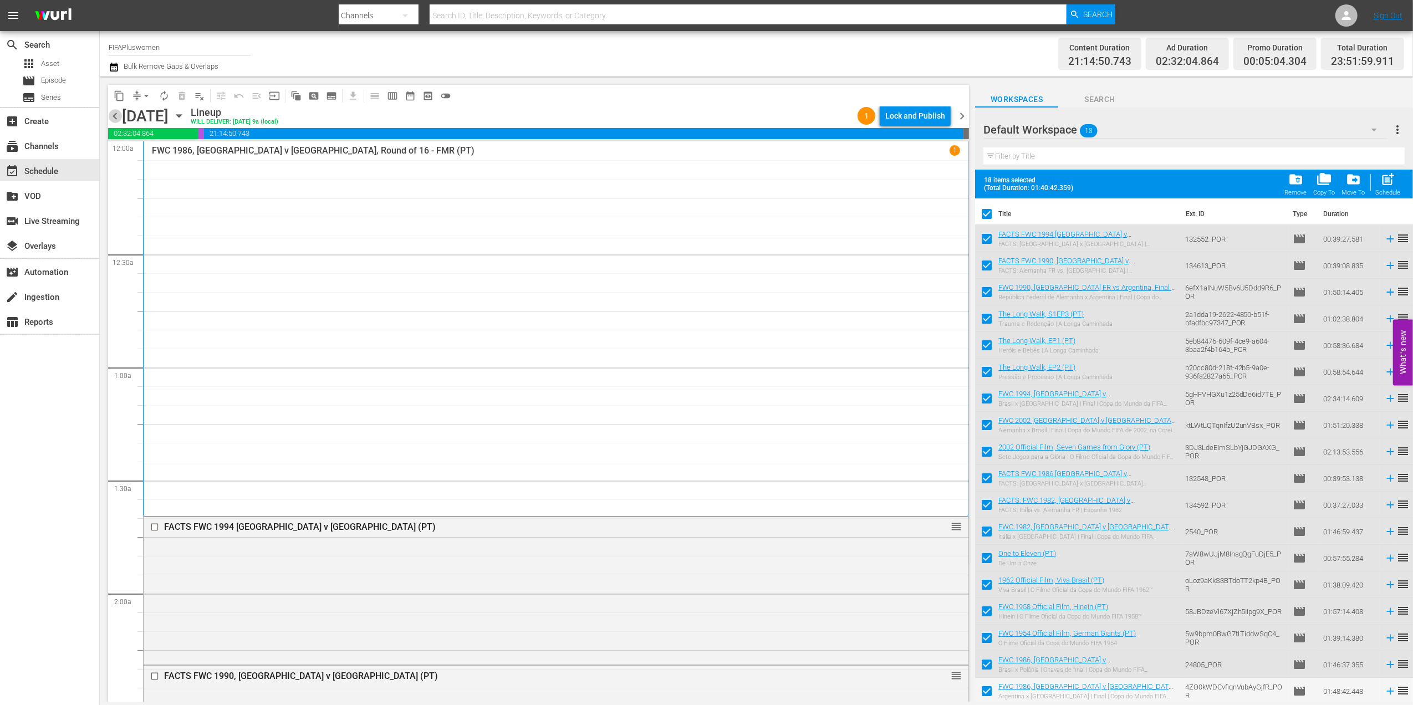
click at [116, 114] on span "chevron_left" at bounding box center [115, 116] width 14 height 14
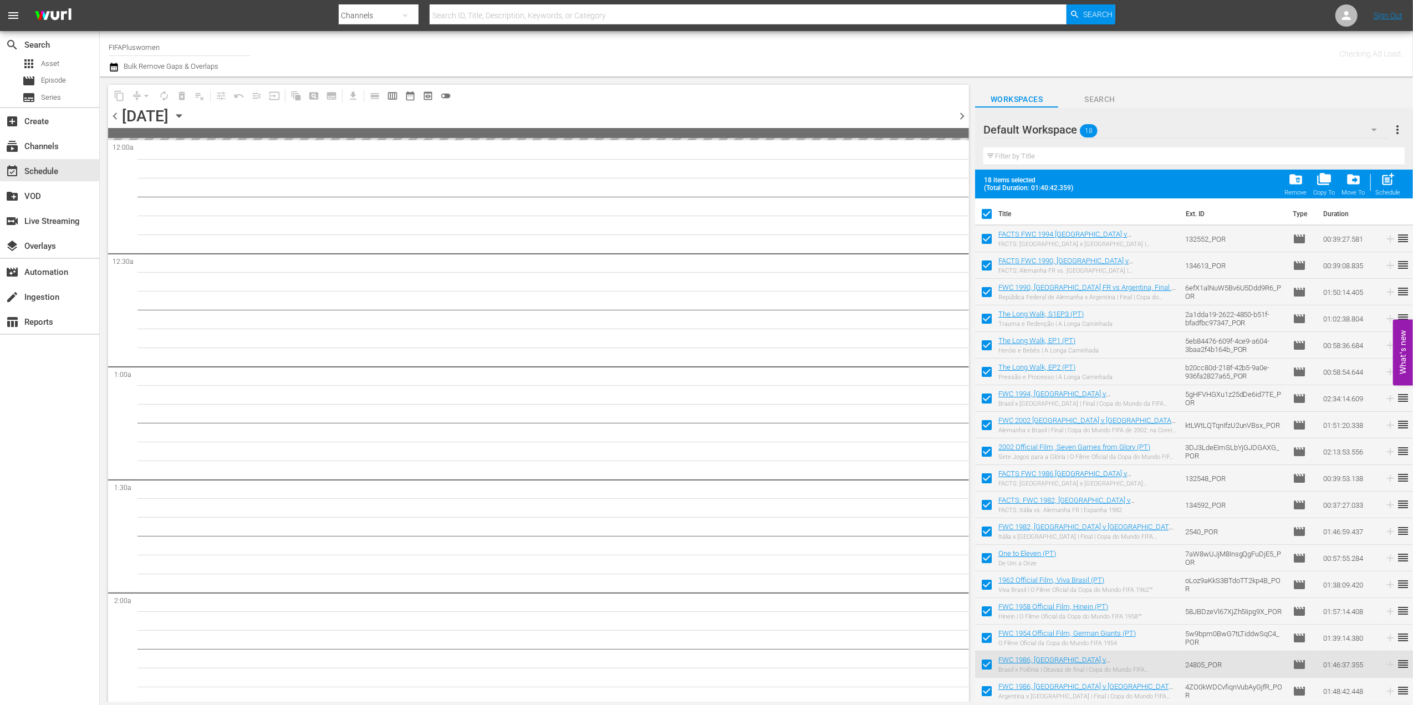
click at [116, 114] on span "chevron_left" at bounding box center [115, 116] width 14 height 14
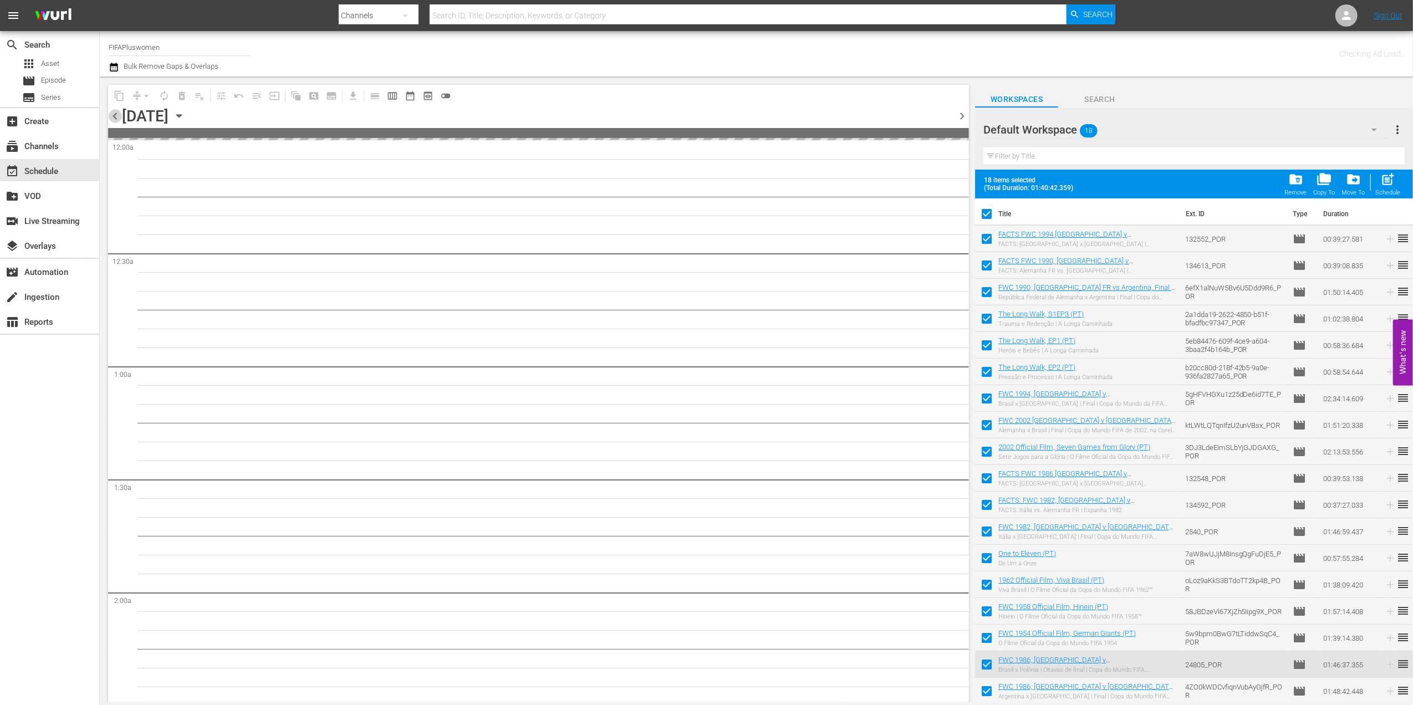
click at [116, 114] on span "chevron_left" at bounding box center [115, 116] width 14 height 14
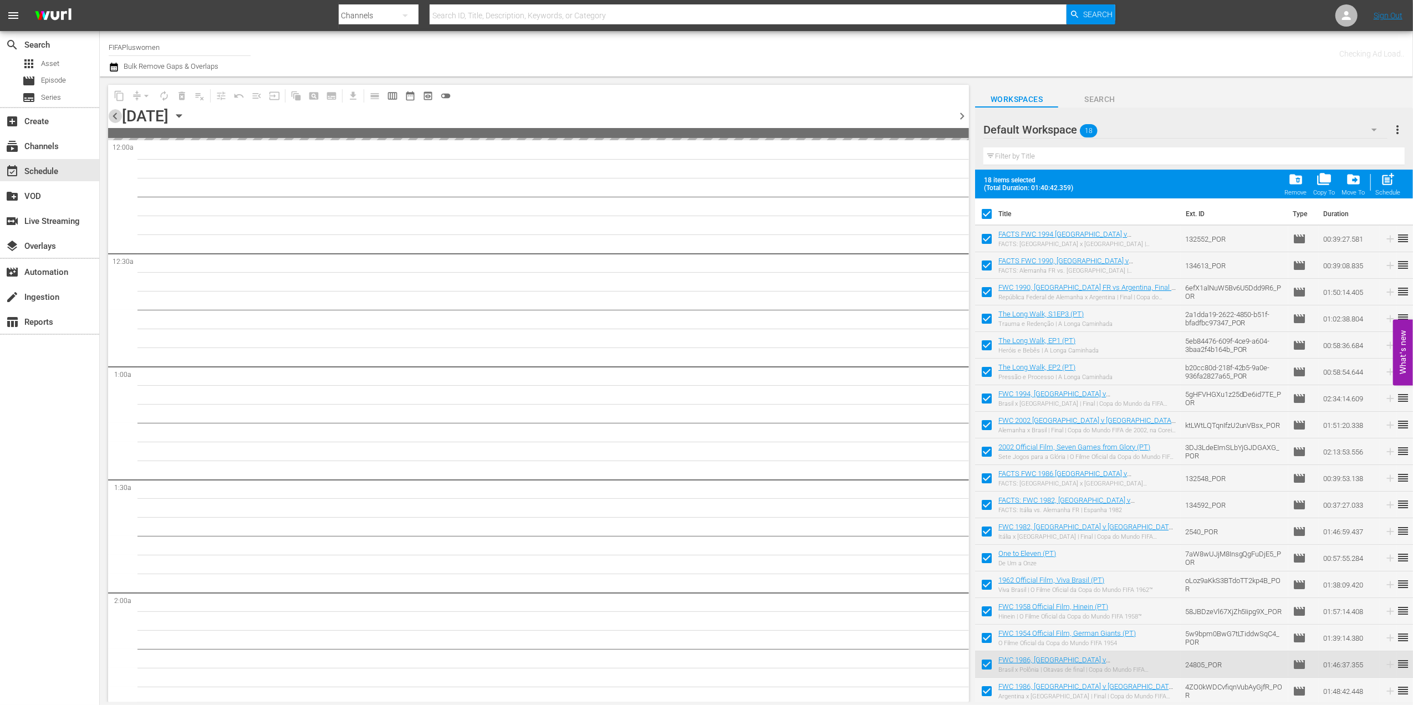
click at [116, 114] on span "chevron_left" at bounding box center [115, 116] width 14 height 14
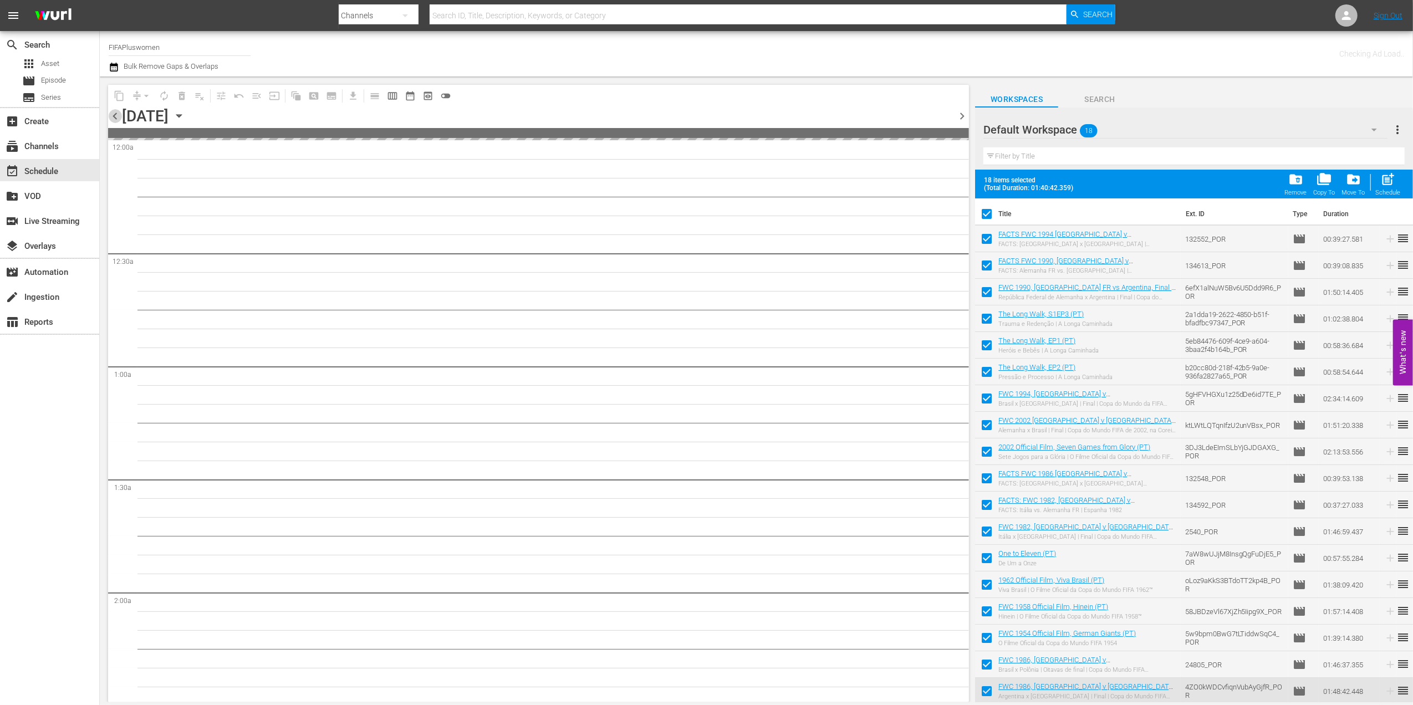
click at [116, 114] on span "chevron_left" at bounding box center [115, 116] width 14 height 14
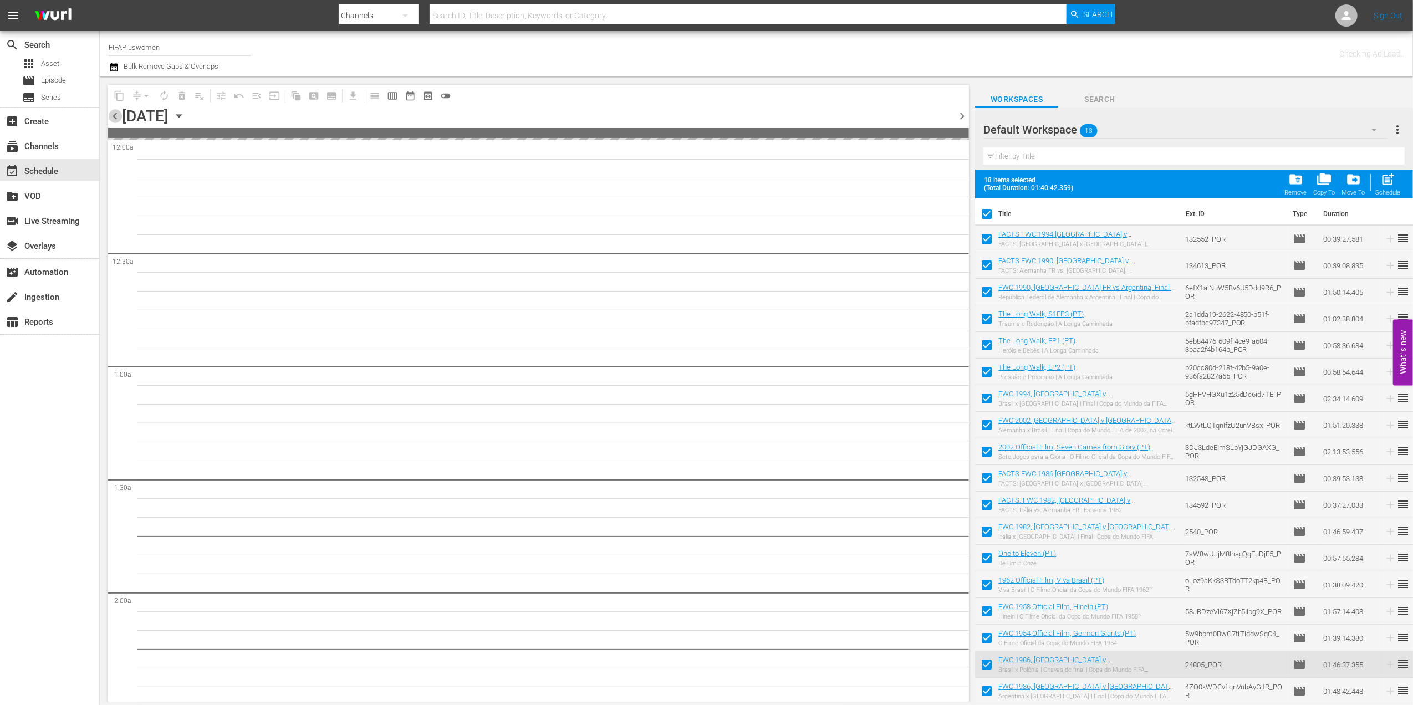
click at [116, 114] on span "chevron_left" at bounding box center [115, 116] width 14 height 14
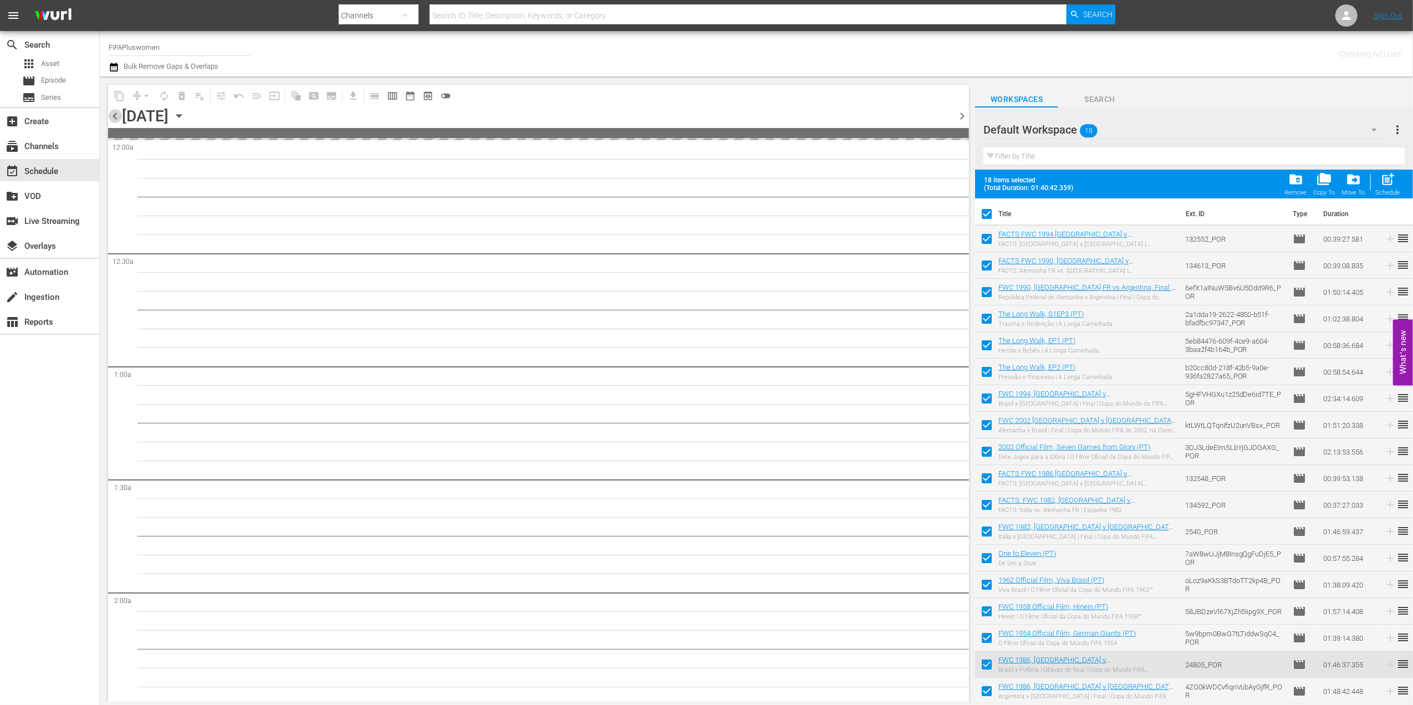
click at [116, 114] on span "chevron_left" at bounding box center [115, 116] width 14 height 14
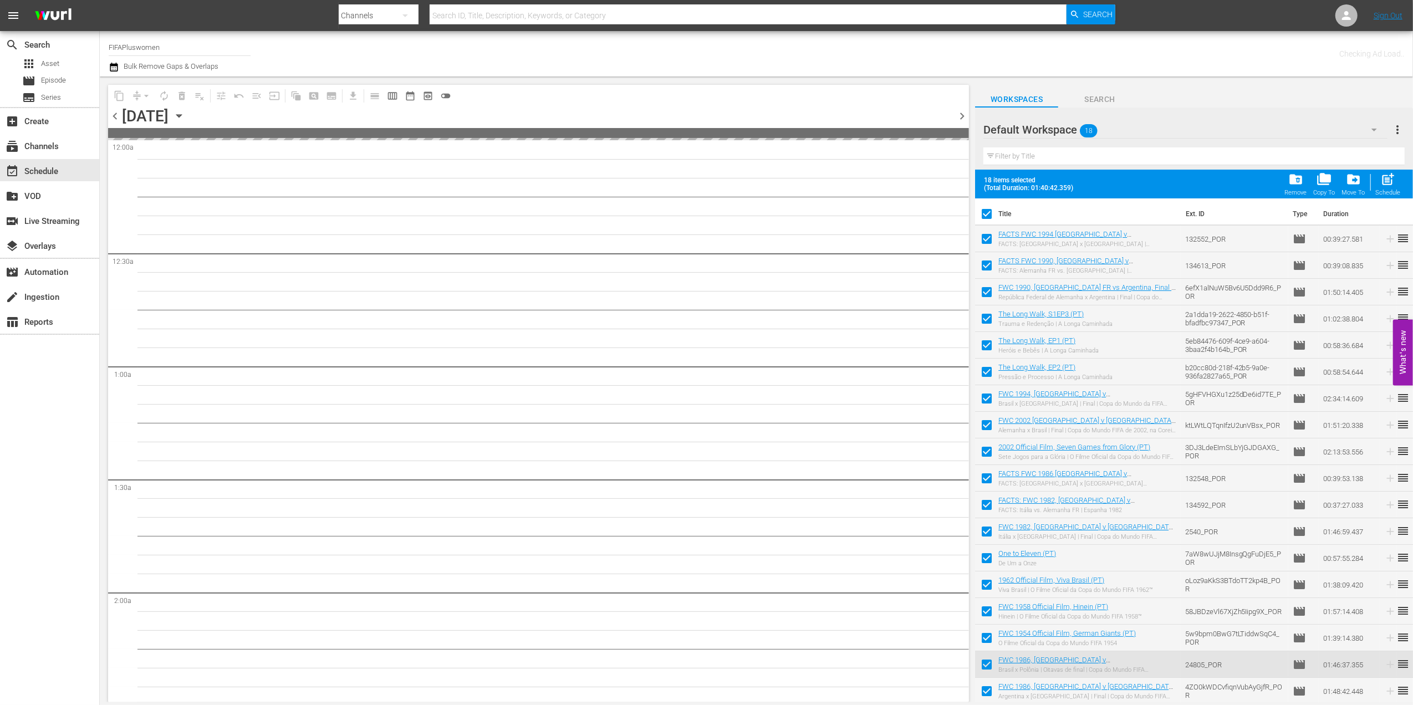
click at [116, 114] on span "chevron_left" at bounding box center [115, 116] width 14 height 14
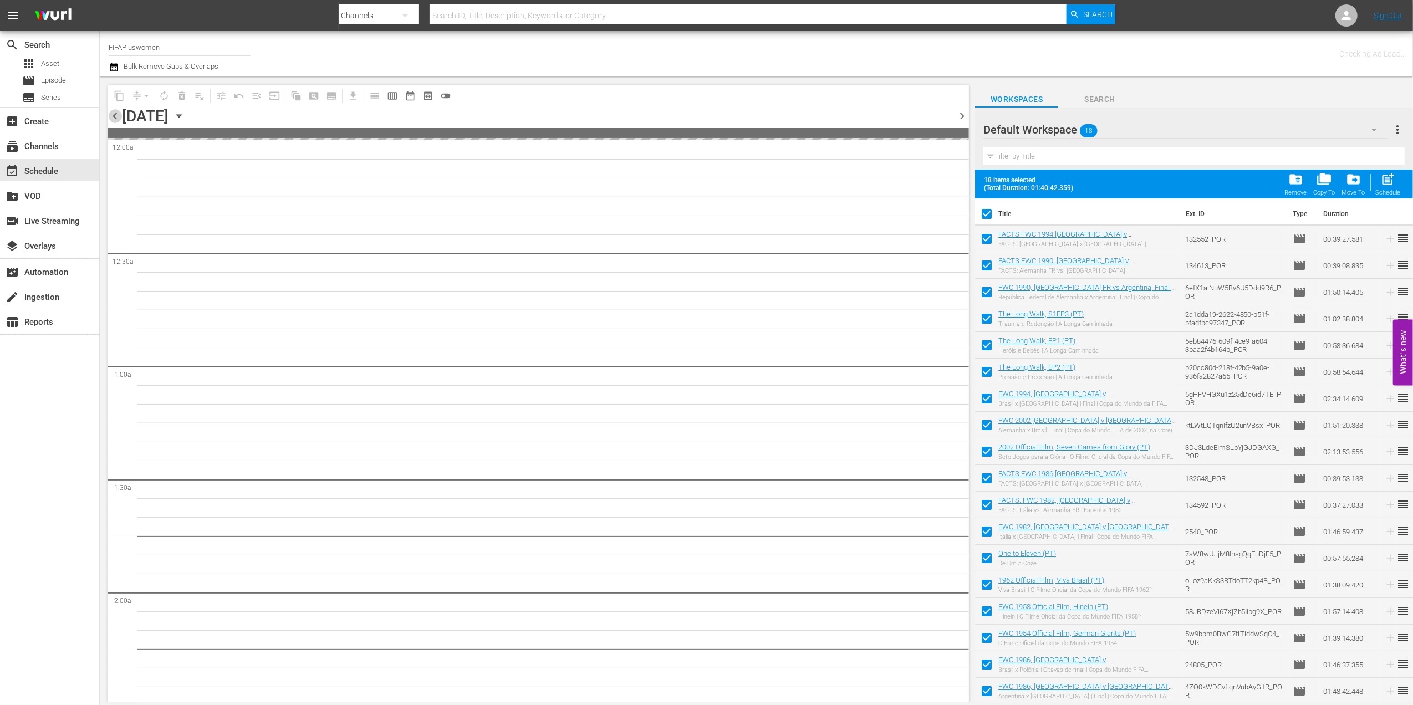
click at [116, 114] on span "chevron_left" at bounding box center [115, 116] width 14 height 14
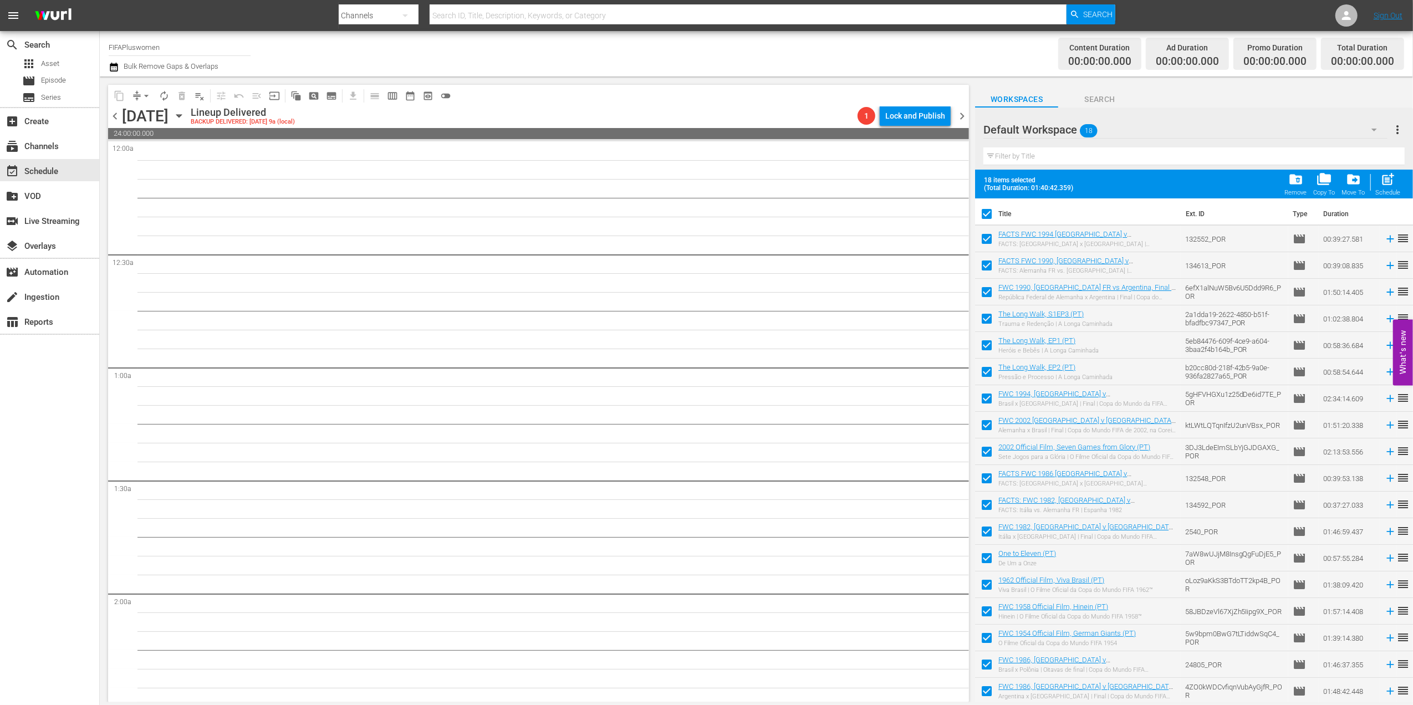
click at [961, 112] on span "chevron_right" at bounding box center [962, 116] width 14 height 14
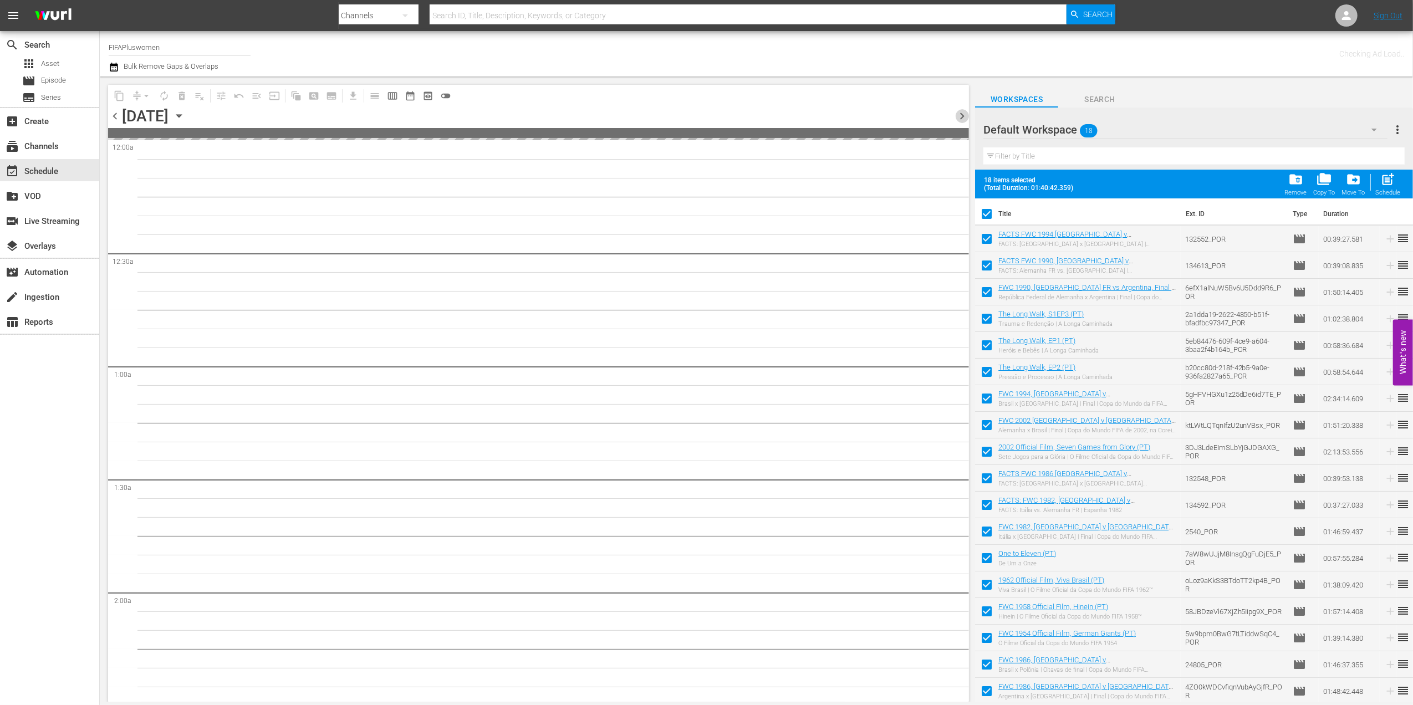
click at [961, 112] on span "chevron_right" at bounding box center [962, 116] width 14 height 14
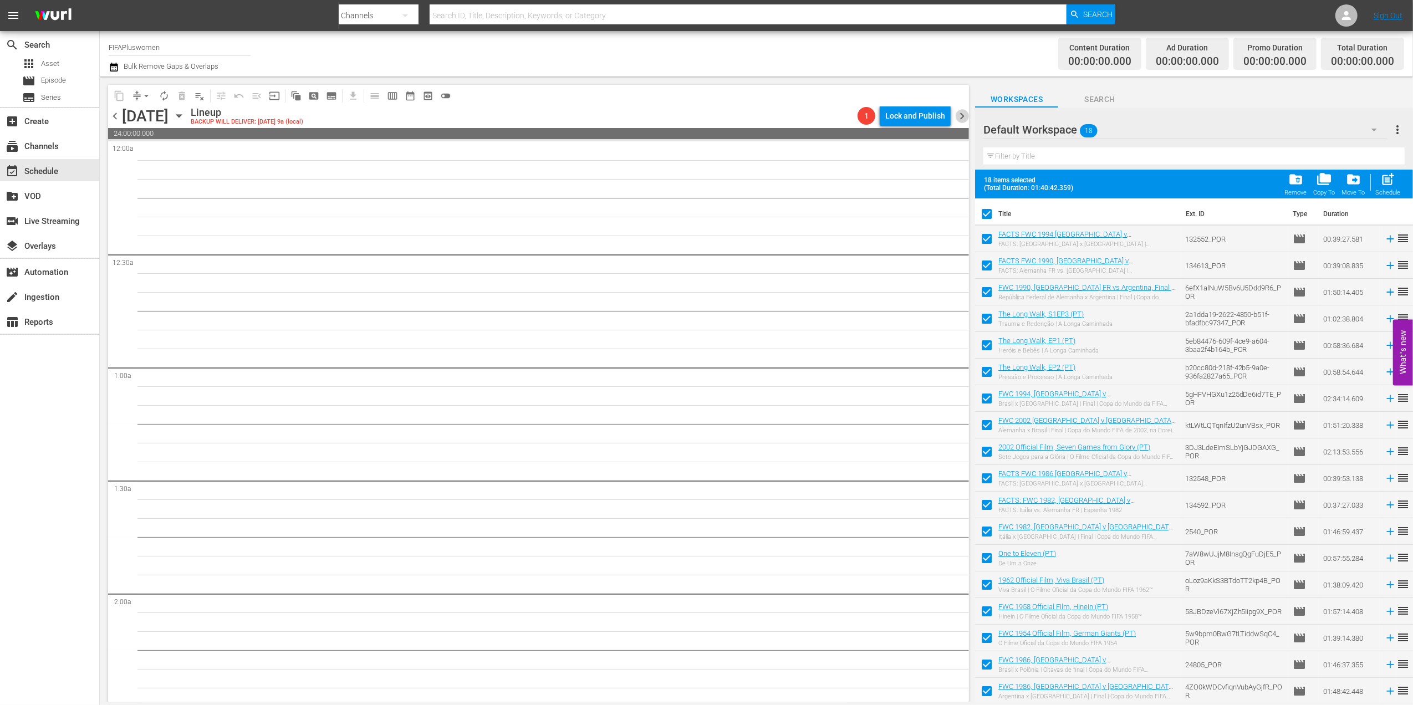
click at [961, 112] on span "chevron_right" at bounding box center [962, 116] width 14 height 14
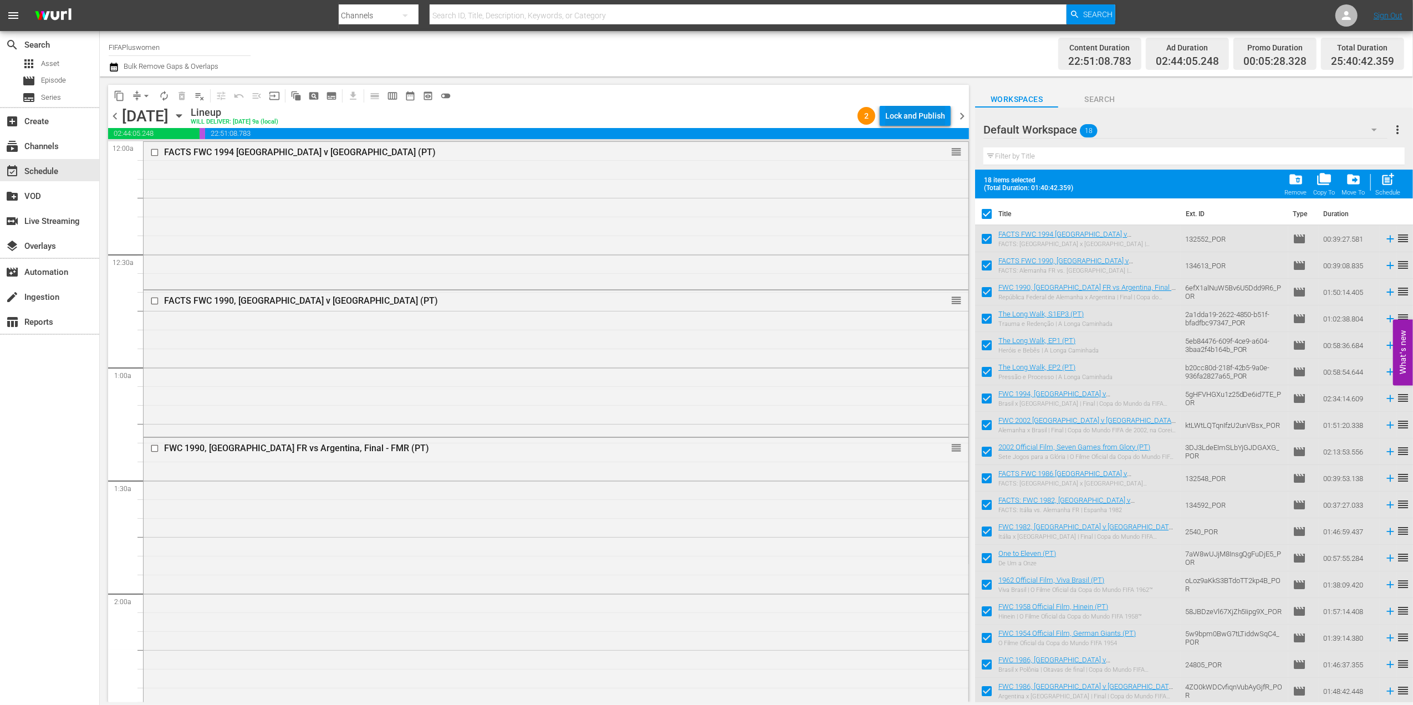
click at [930, 116] on div "Lock and Publish" at bounding box center [915, 116] width 60 height 20
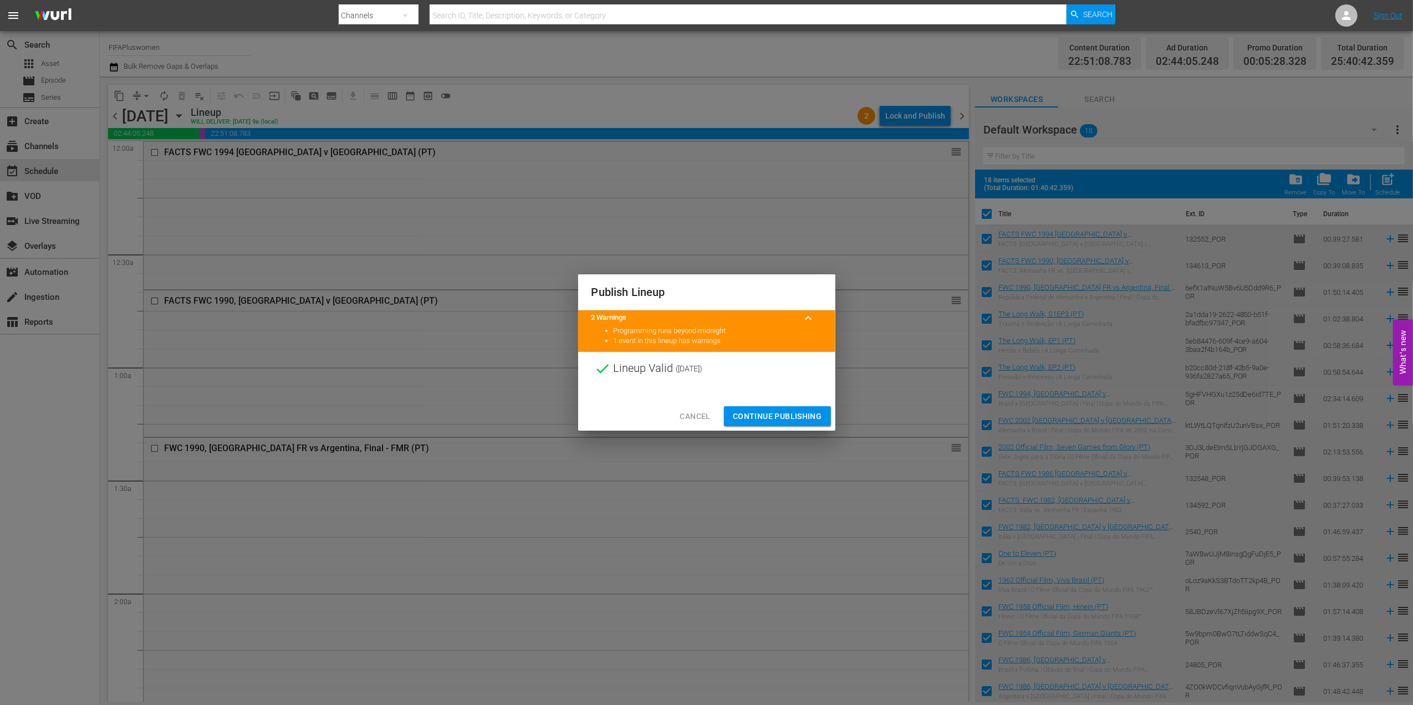
click at [782, 409] on button "Continue Publishing" at bounding box center [777, 416] width 107 height 21
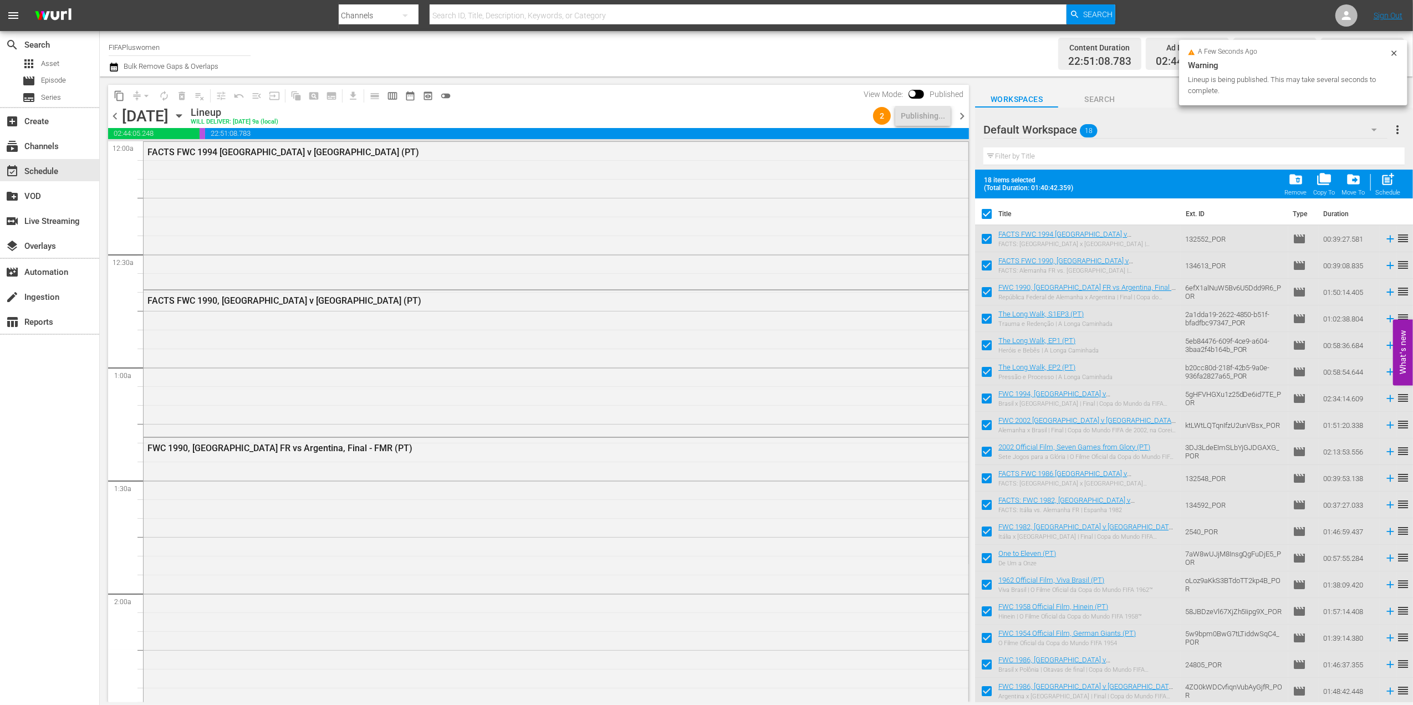
click at [961, 116] on span "chevron_right" at bounding box center [962, 116] width 14 height 14
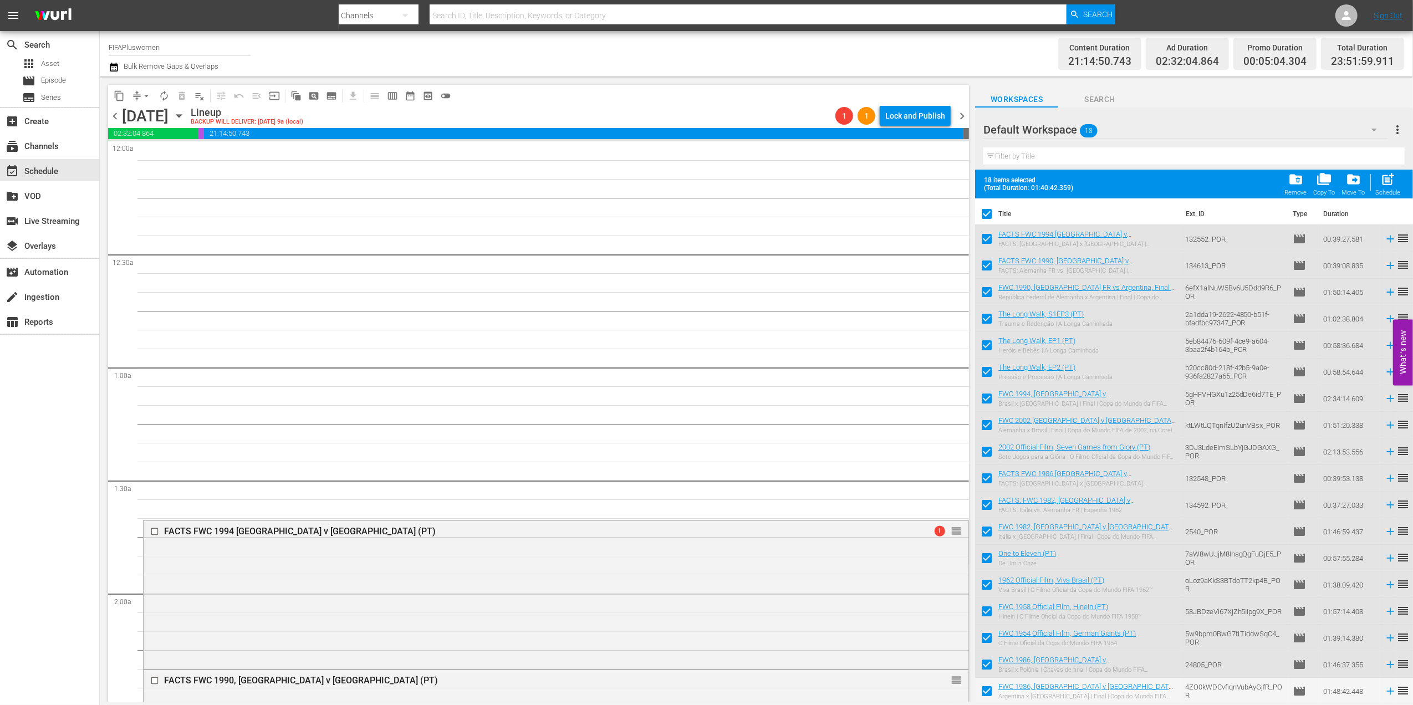
click at [110, 111] on span "chevron_left" at bounding box center [115, 116] width 14 height 14
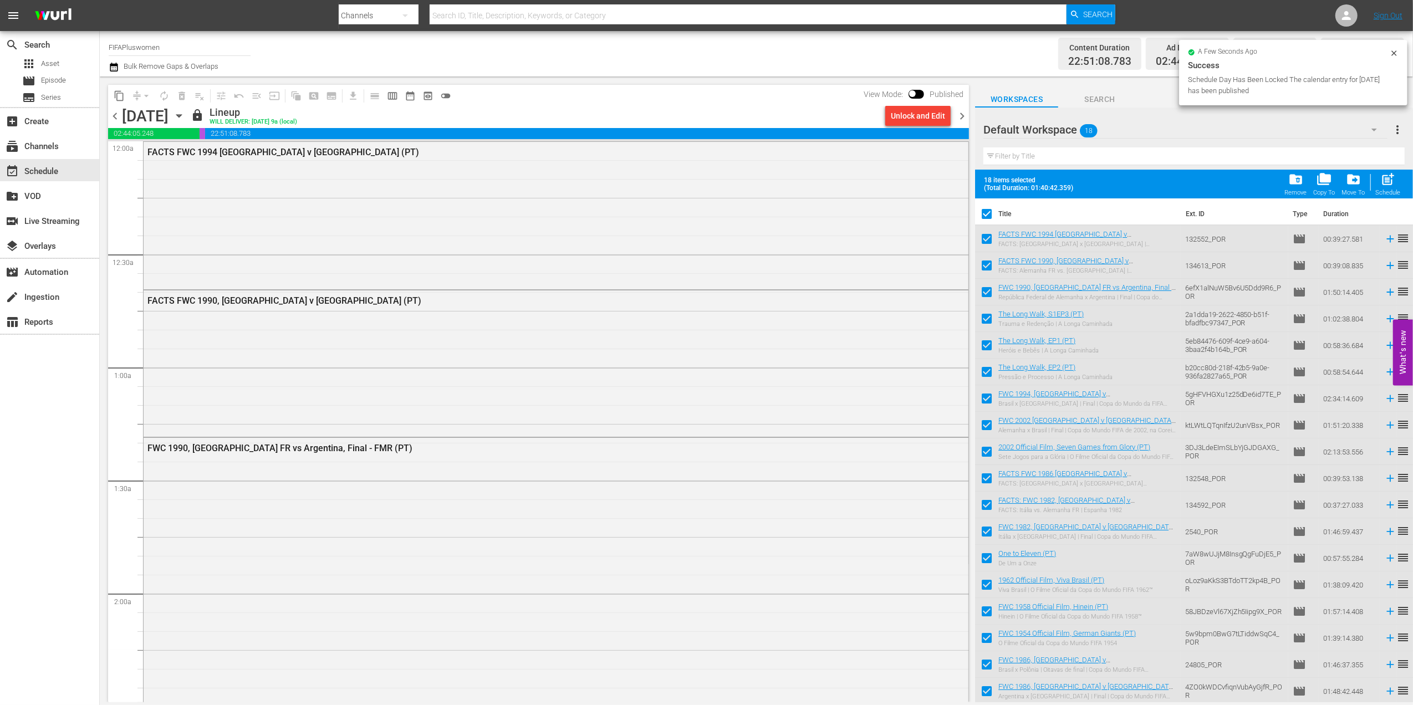
click at [965, 112] on span "chevron_right" at bounding box center [962, 116] width 14 height 14
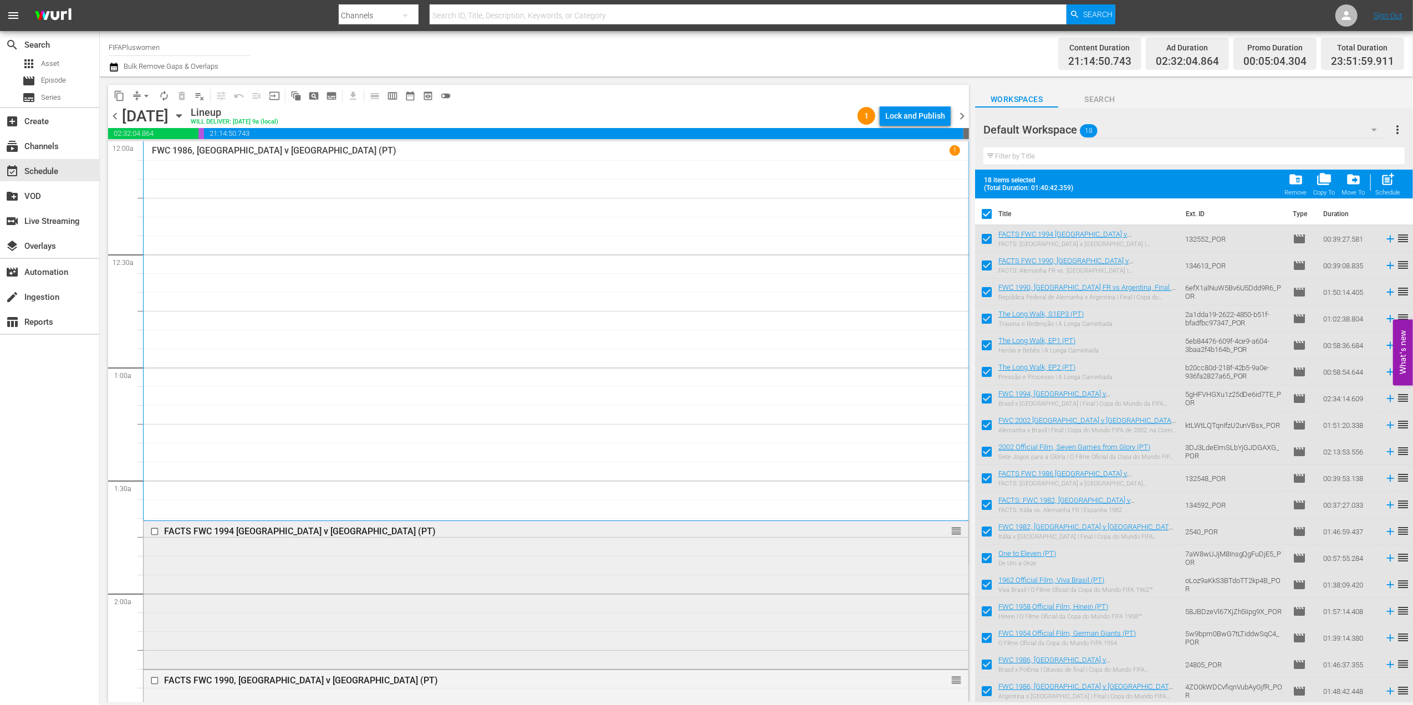
click at [259, 524] on div "FACTS FWC 1994 Brazil v Italy (PT) reorder" at bounding box center [556, 531] width 825 height 21
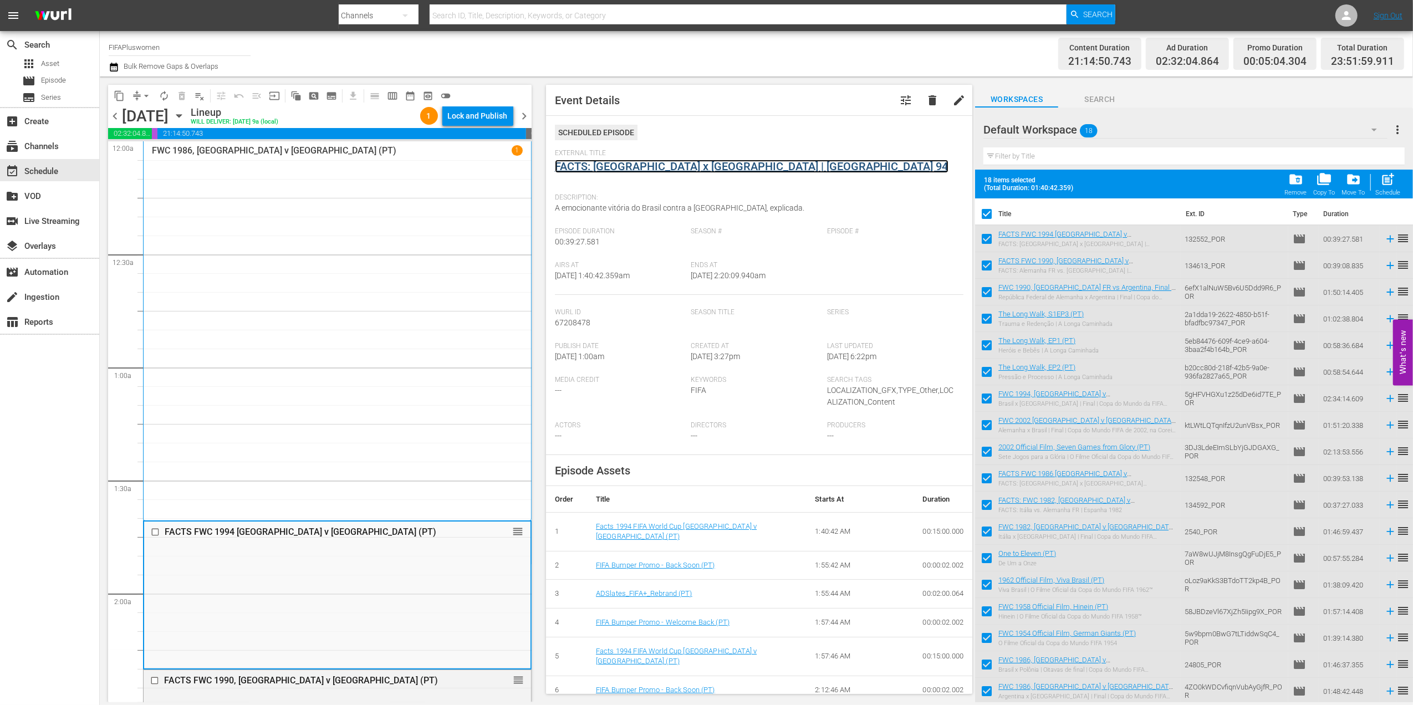
click at [603, 169] on link "FACTS: [GEOGRAPHIC_DATA] x [GEOGRAPHIC_DATA] | [GEOGRAPHIC_DATA] 94" at bounding box center [752, 166] width 394 height 13
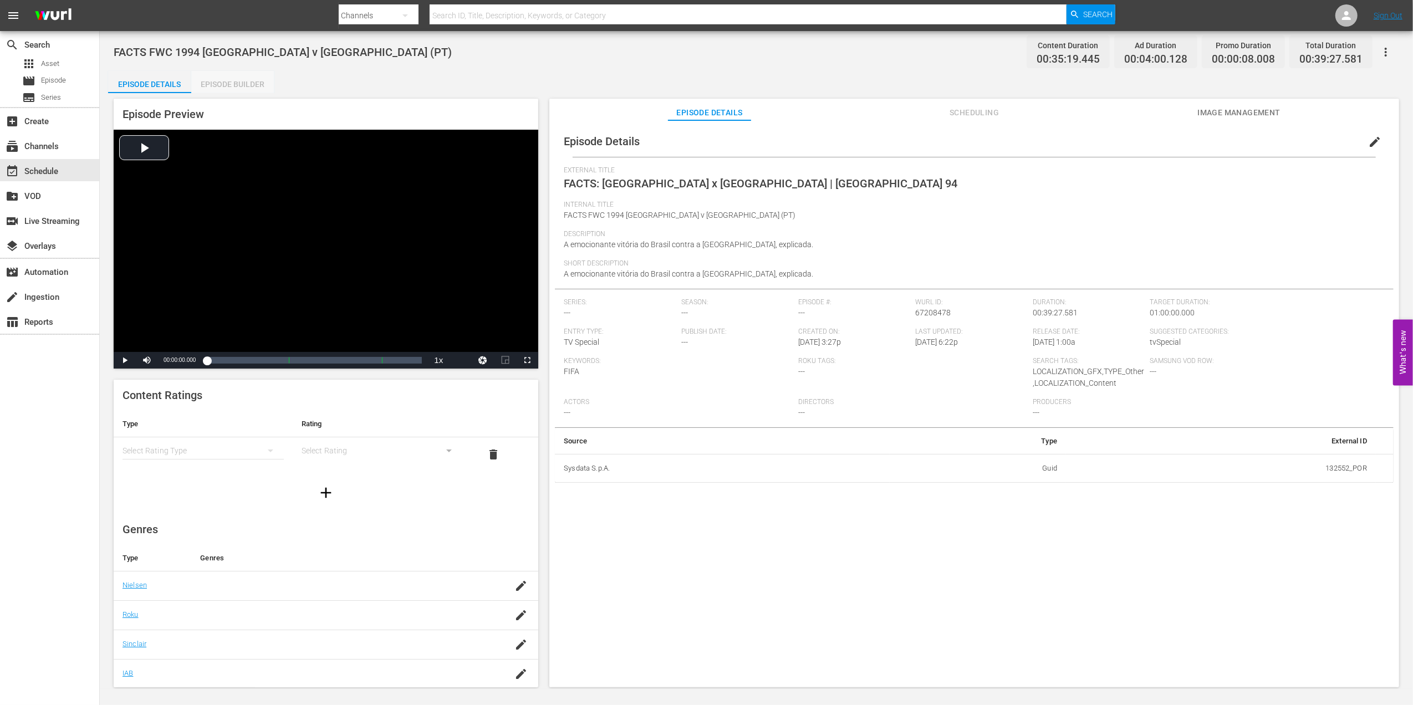
click at [225, 84] on div "Episode Builder" at bounding box center [232, 84] width 83 height 27
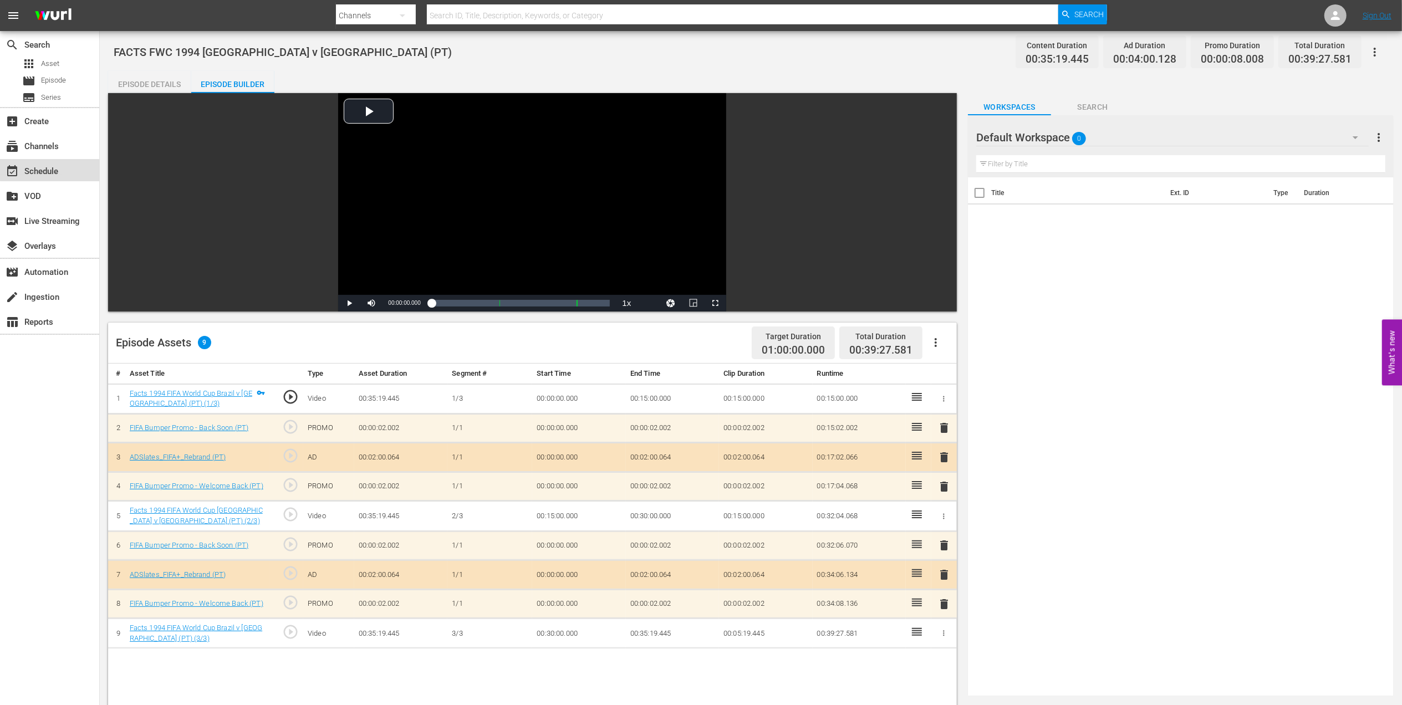
click at [54, 167] on div "event_available Schedule" at bounding box center [31, 170] width 62 height 10
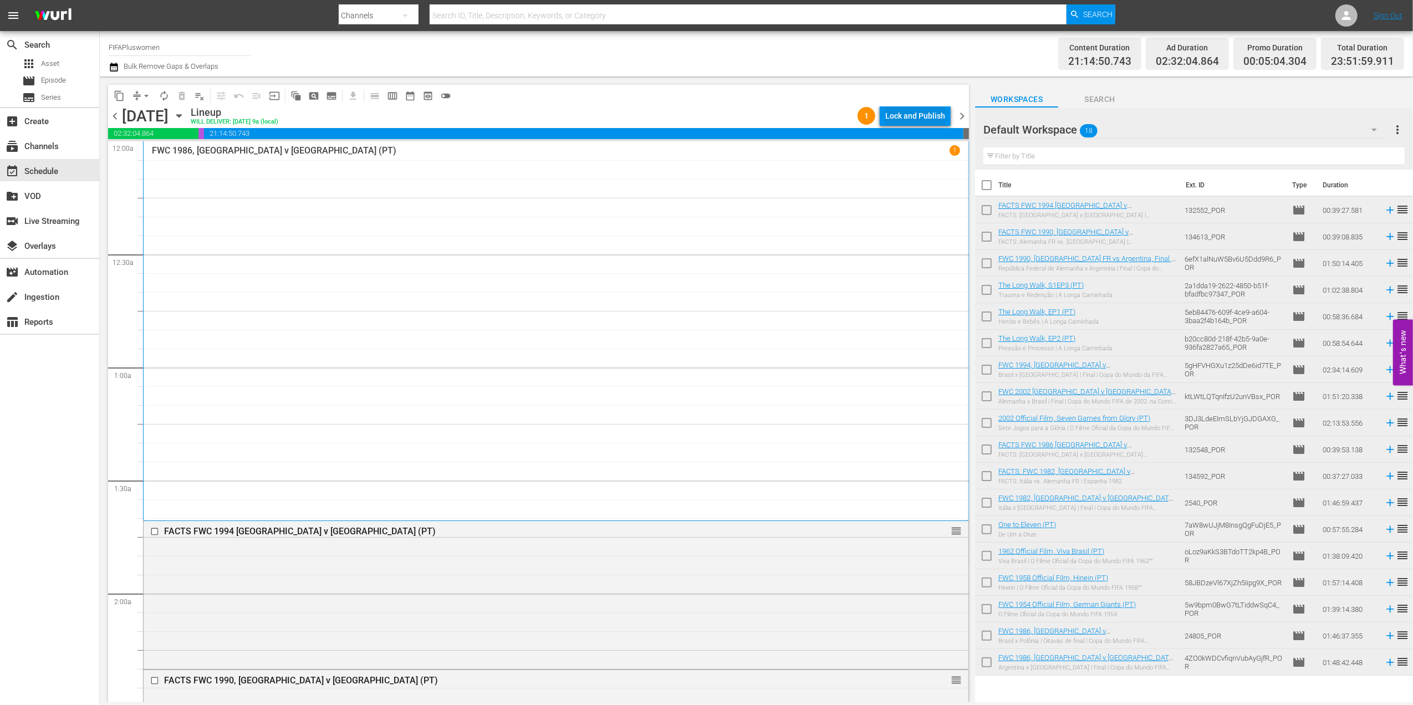
click at [907, 114] on div "Lock and Publish" at bounding box center [915, 116] width 60 height 20
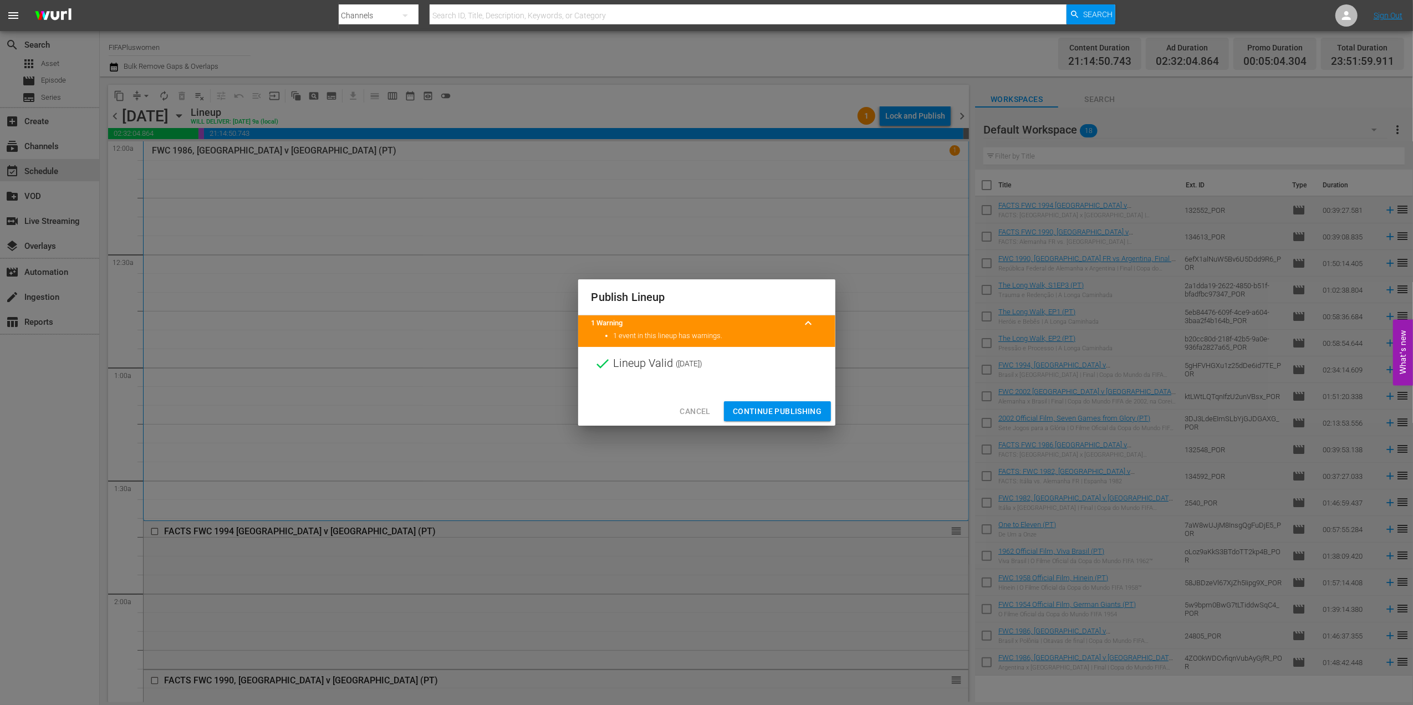
click at [774, 413] on span "Continue Publishing" at bounding box center [777, 412] width 89 height 14
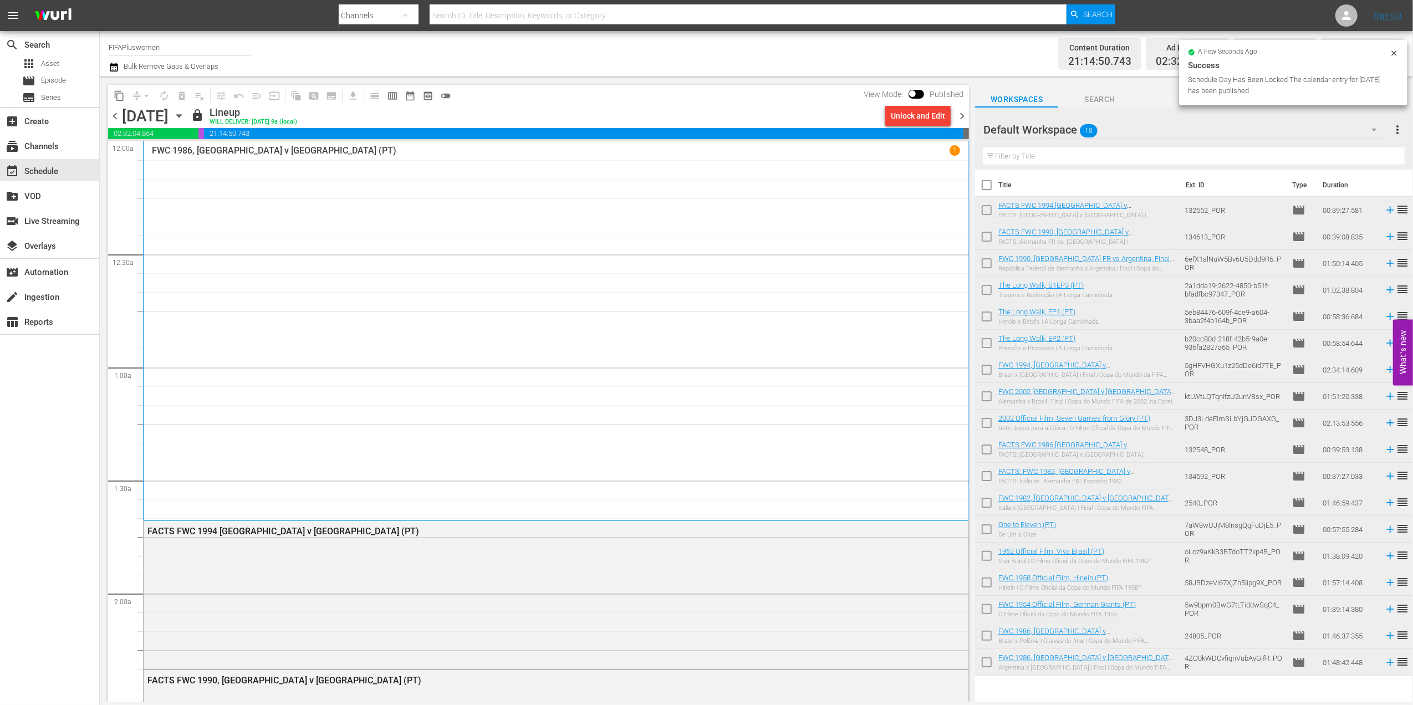
click at [962, 115] on span "chevron_right" at bounding box center [962, 116] width 14 height 14
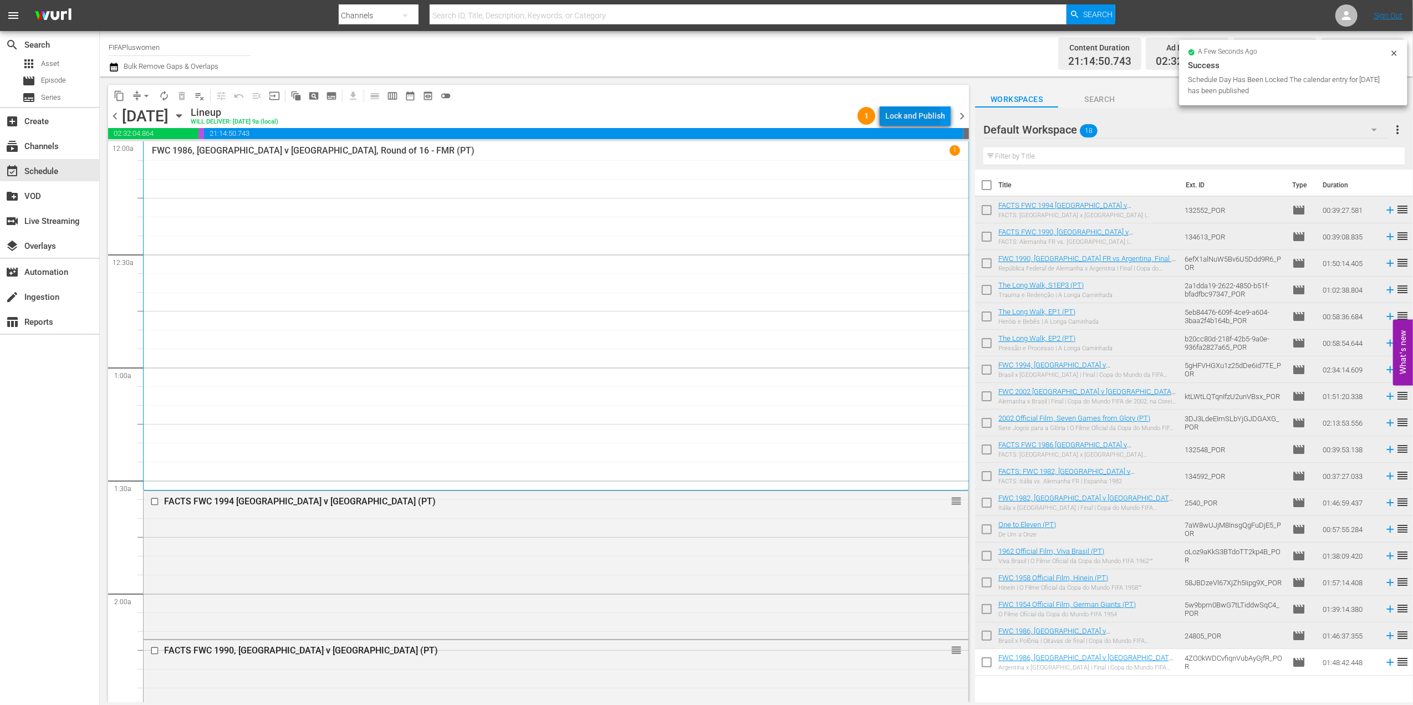
click at [914, 116] on div "Lock and Publish" at bounding box center [915, 116] width 60 height 20
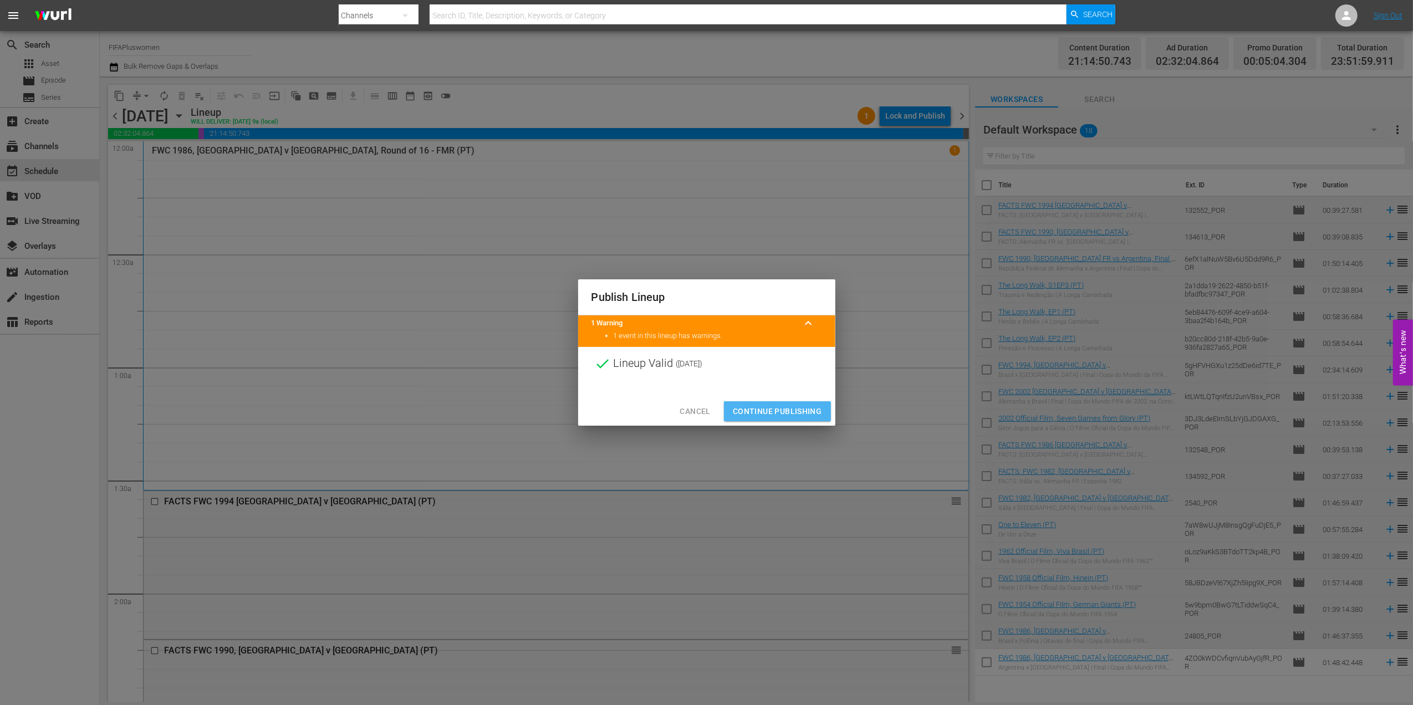
click at [778, 415] on span "Continue Publishing" at bounding box center [777, 412] width 89 height 14
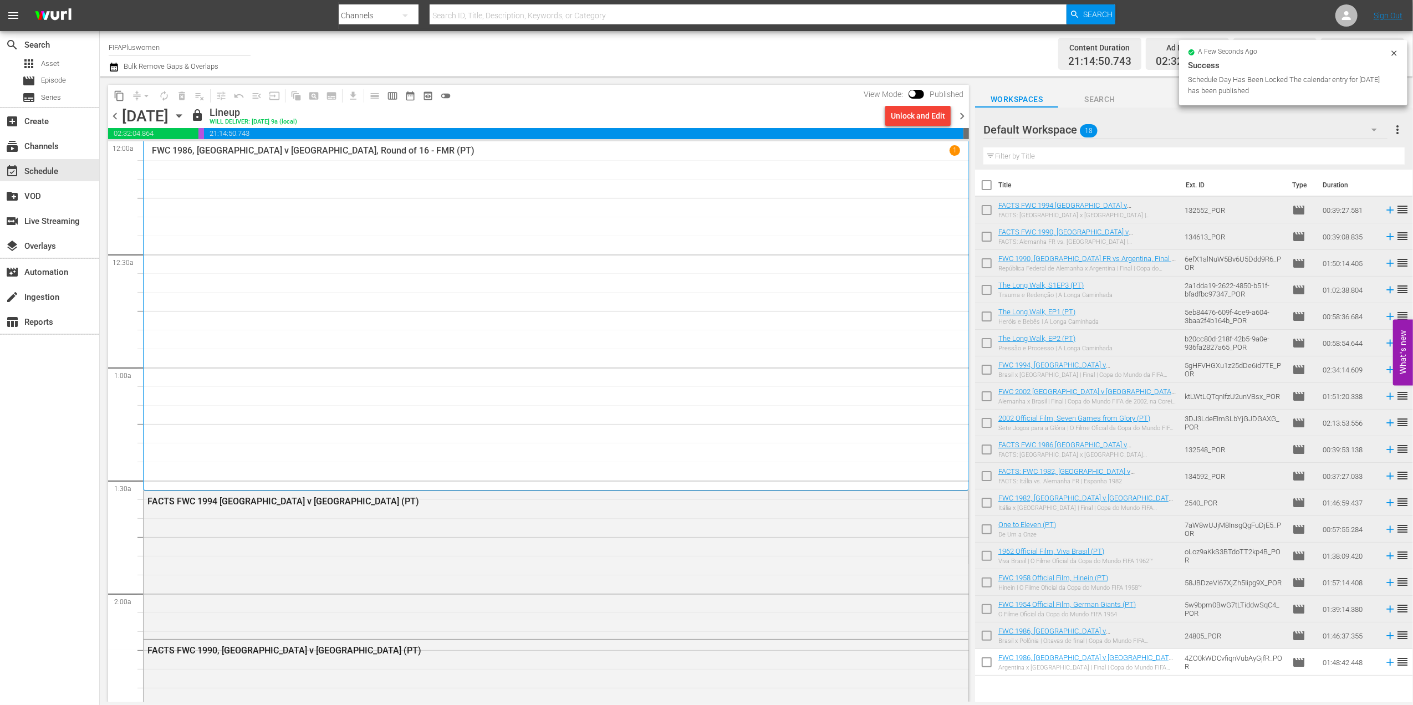
click at [961, 118] on span "chevron_right" at bounding box center [962, 116] width 14 height 14
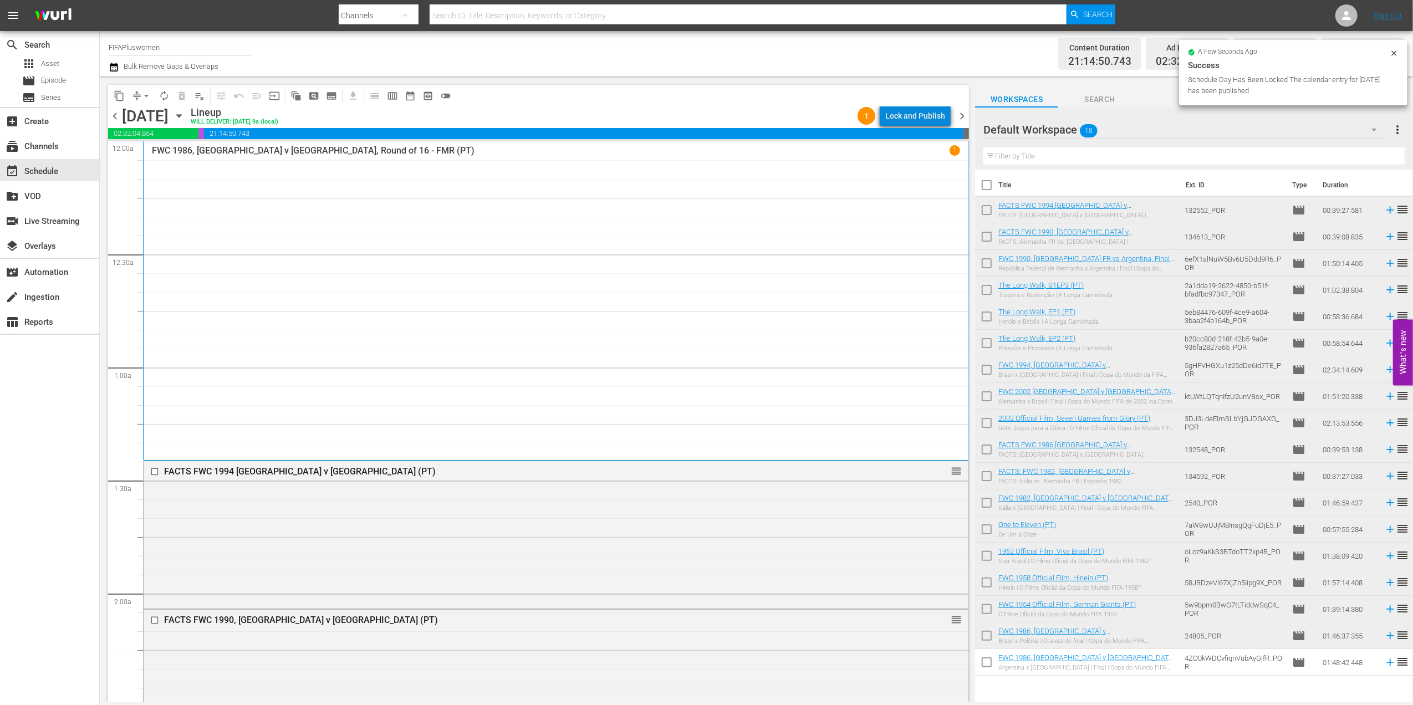
click at [927, 122] on div "Lock and Publish" at bounding box center [915, 116] width 60 height 20
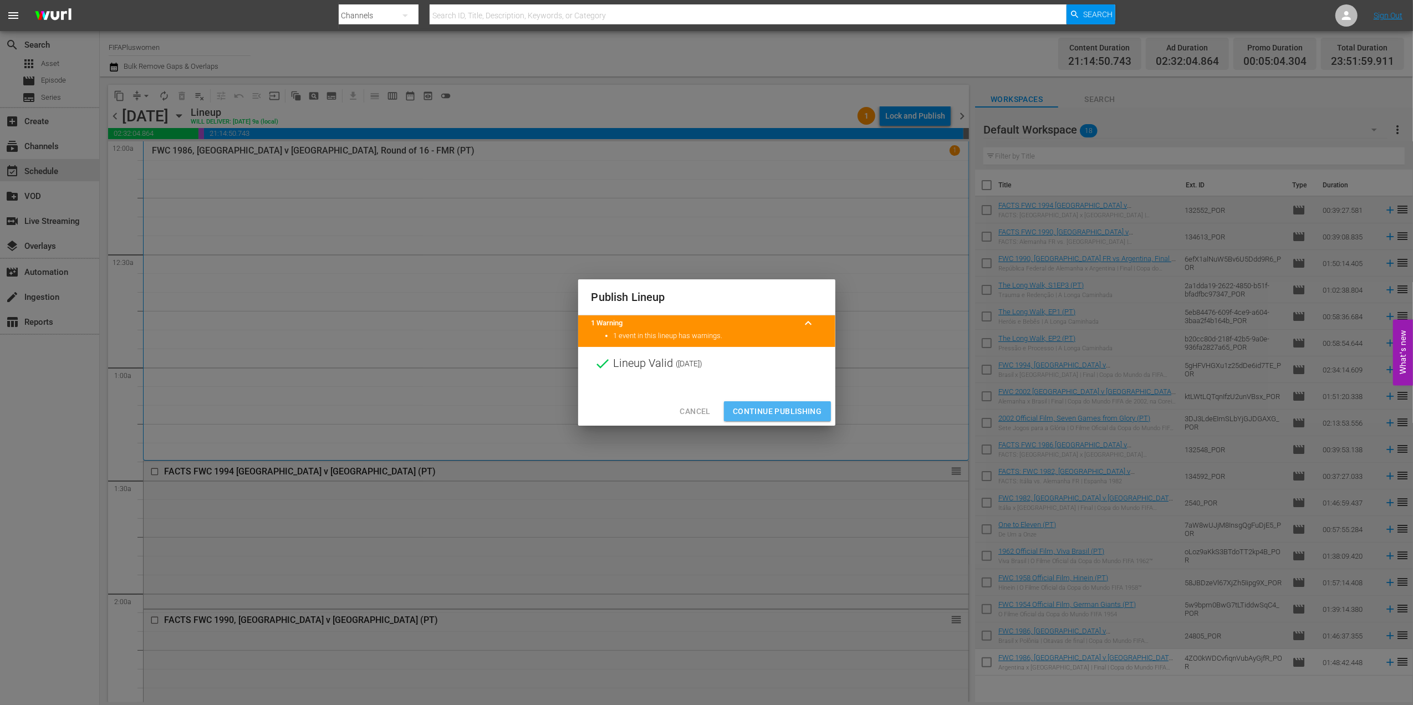
click at [799, 411] on span "Continue Publishing" at bounding box center [777, 412] width 89 height 14
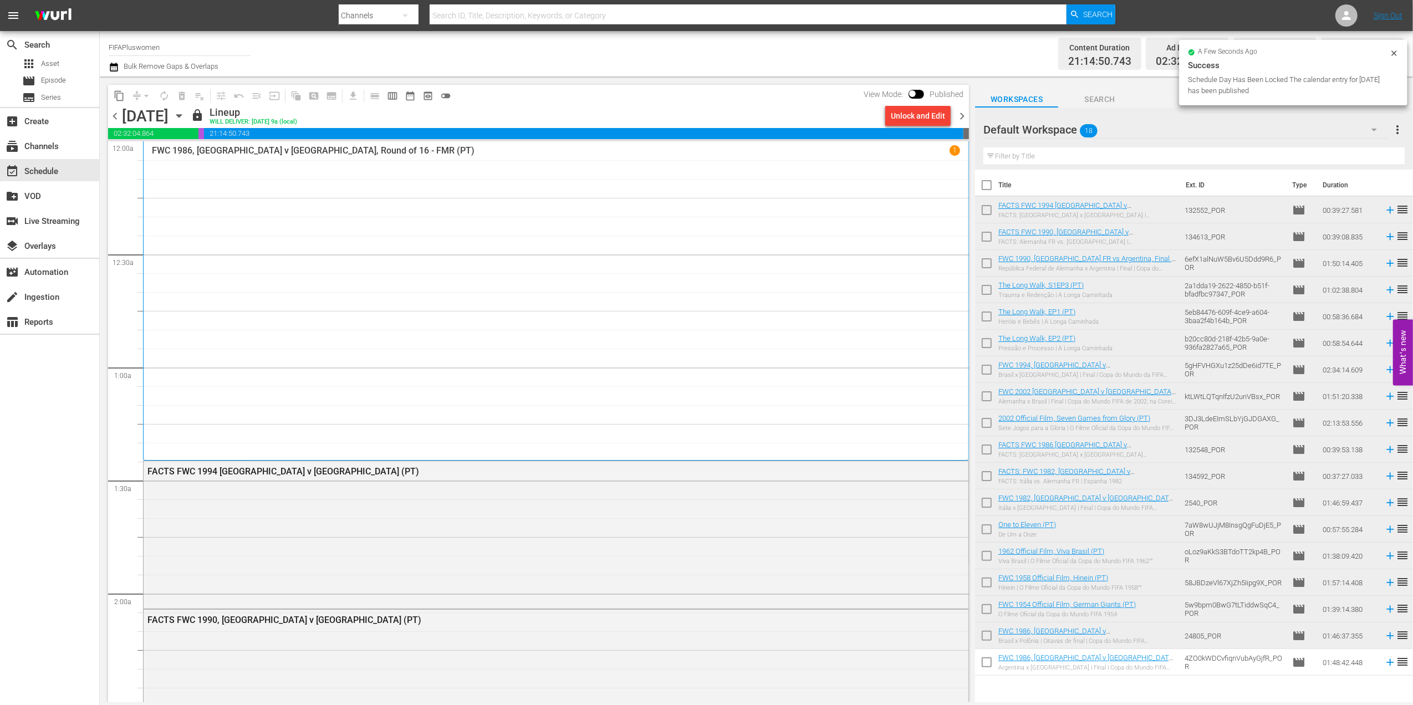
click at [967, 114] on span "chevron_right" at bounding box center [962, 116] width 14 height 14
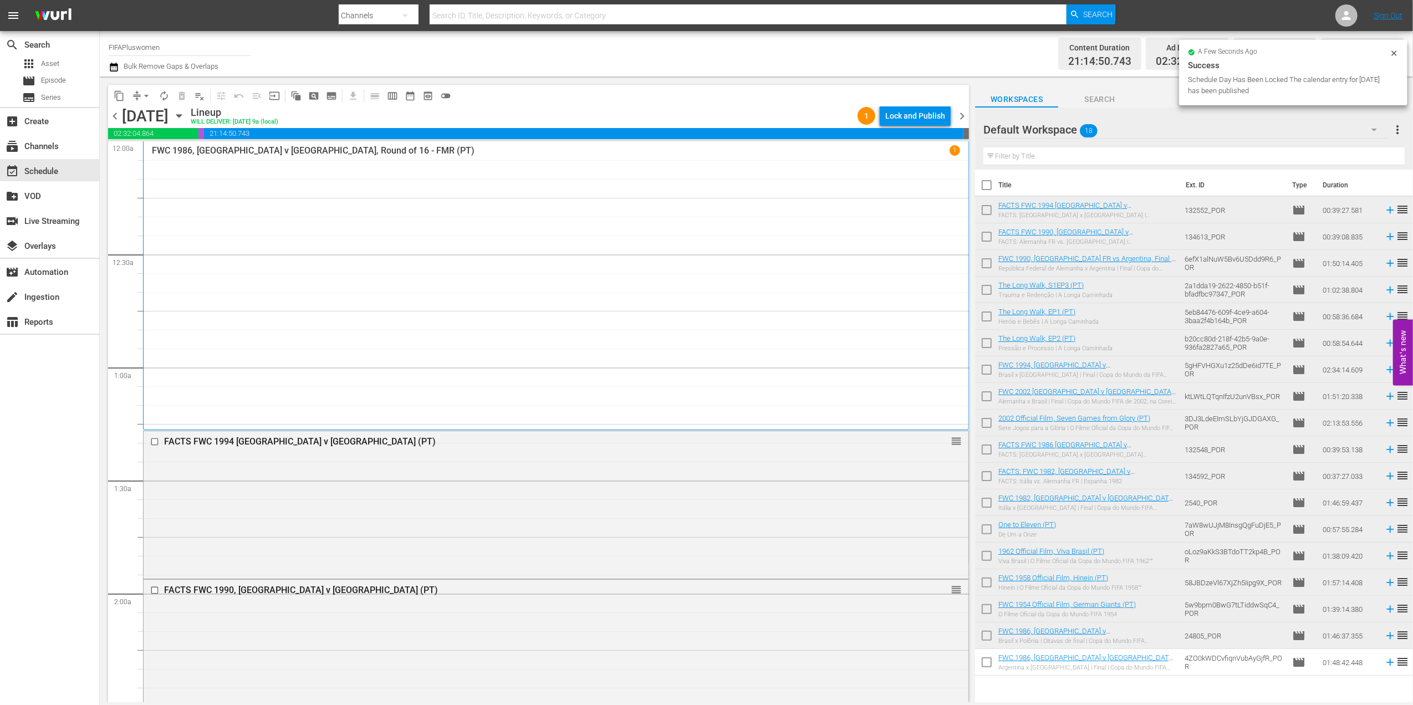
click at [925, 118] on div "Lock and Publish" at bounding box center [915, 116] width 60 height 20
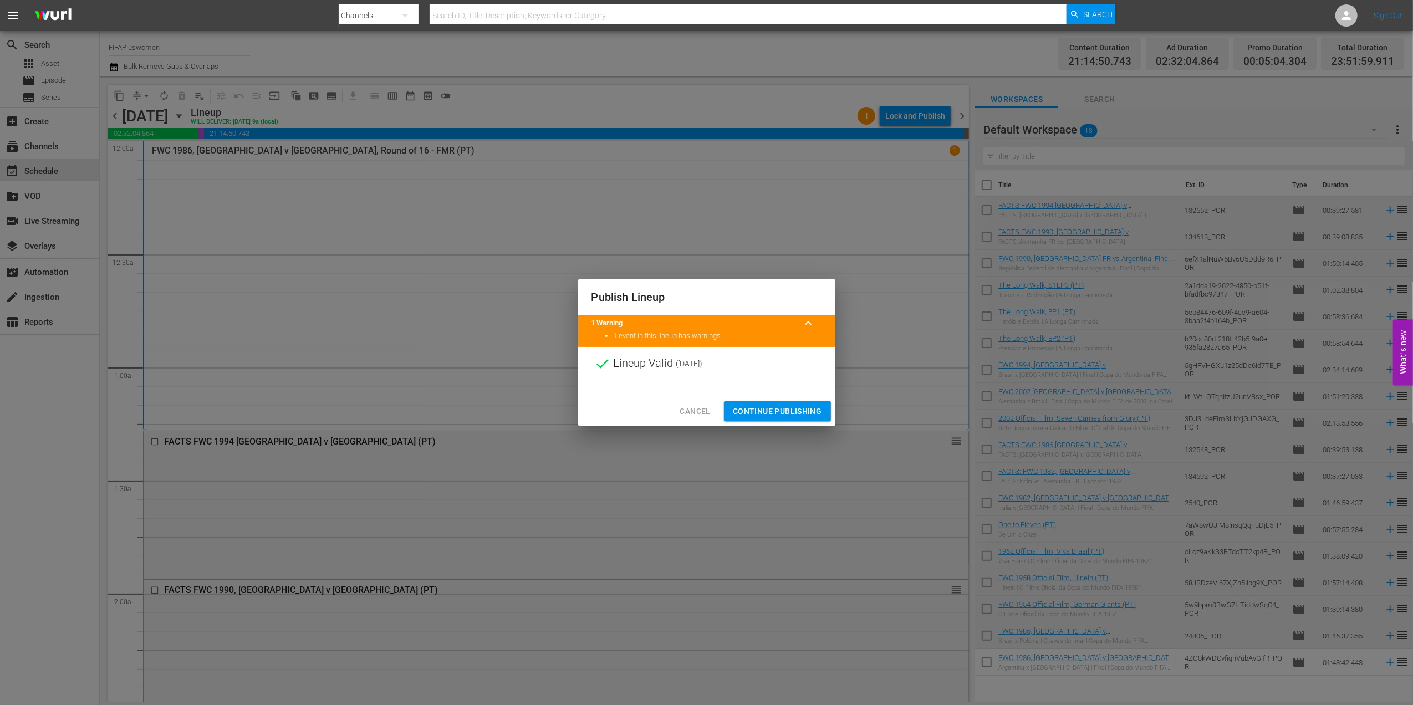
click at [779, 411] on span "Continue Publishing" at bounding box center [777, 412] width 89 height 14
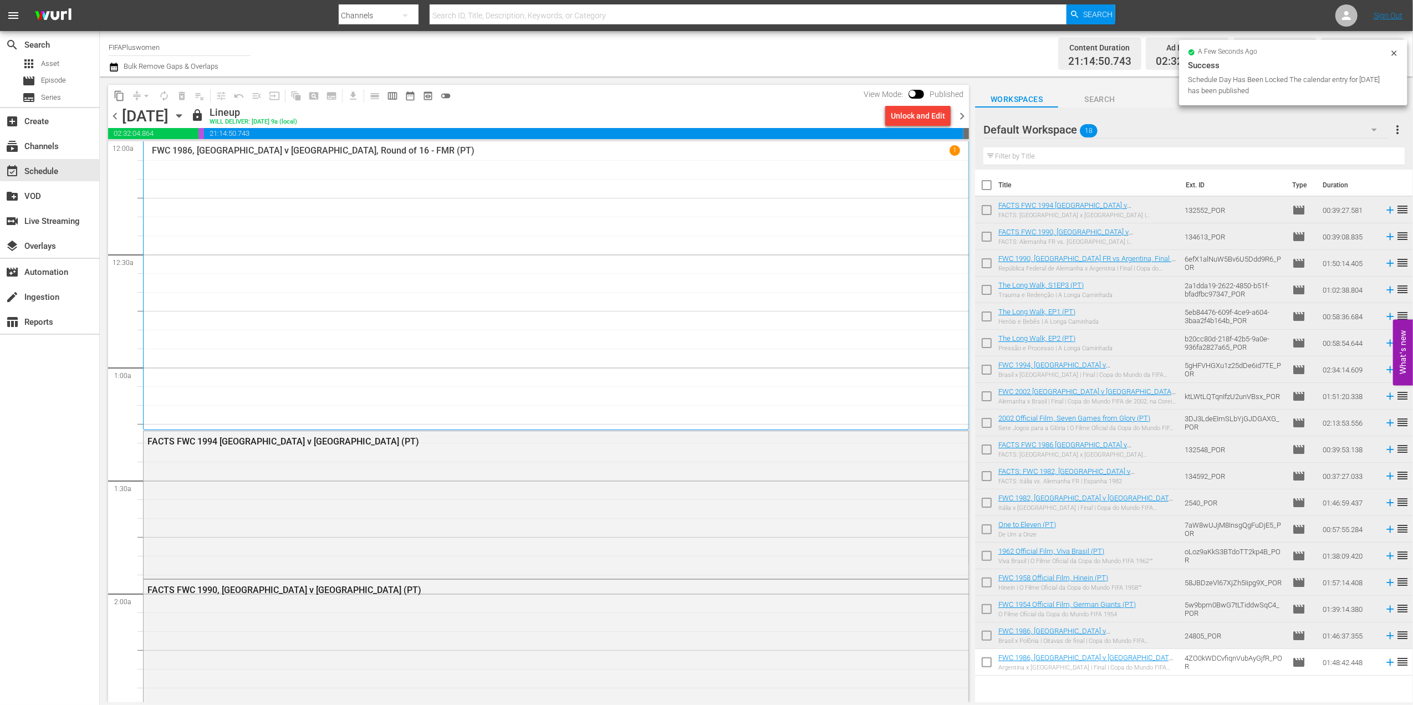
click at [966, 113] on span "chevron_right" at bounding box center [962, 116] width 14 height 14
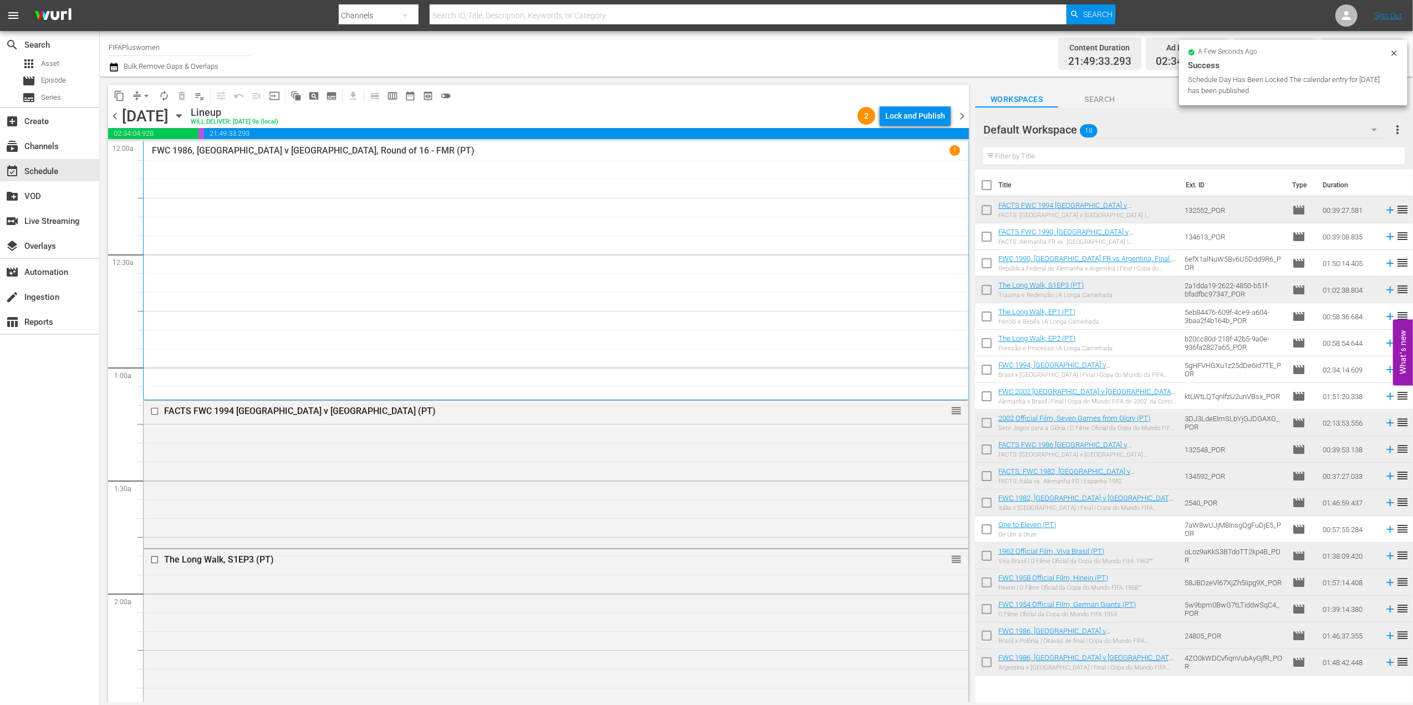
click at [926, 118] on div "Lock and Publish" at bounding box center [915, 116] width 60 height 20
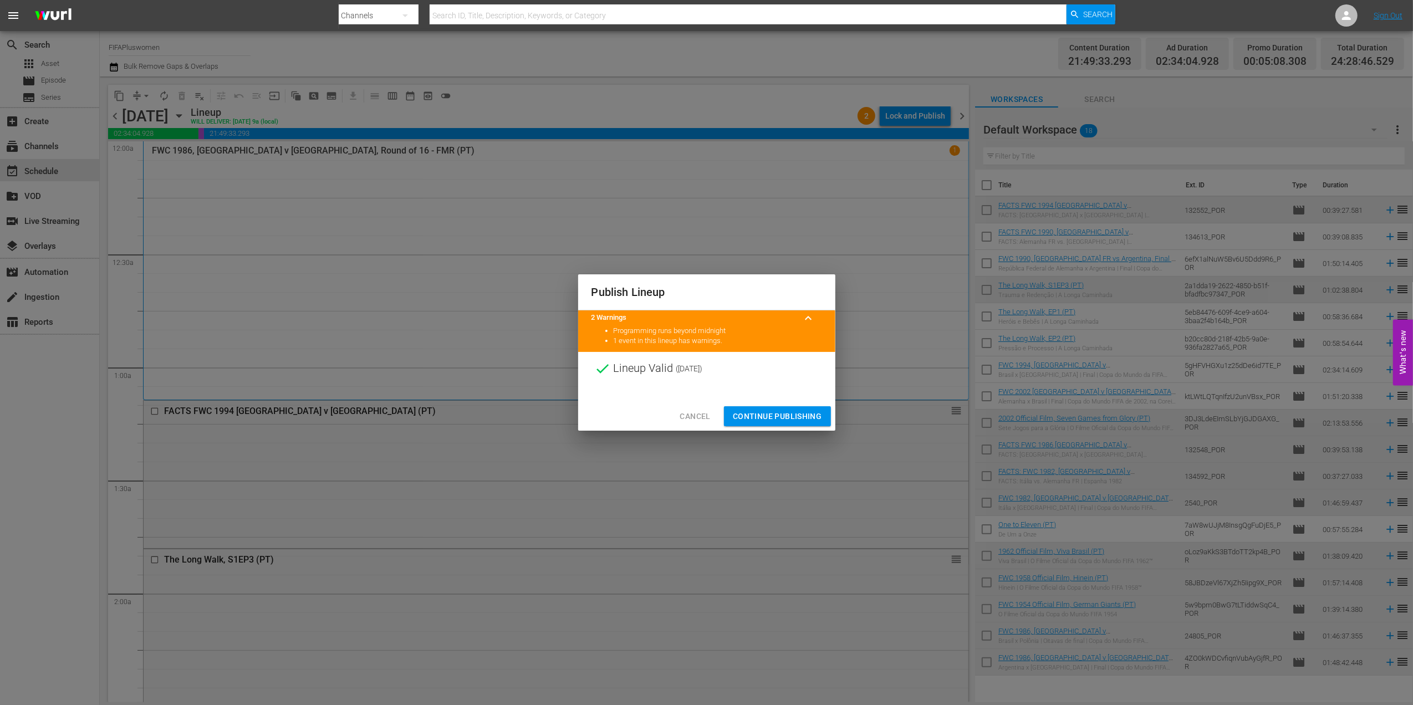
click at [772, 410] on button "Continue Publishing" at bounding box center [777, 416] width 107 height 21
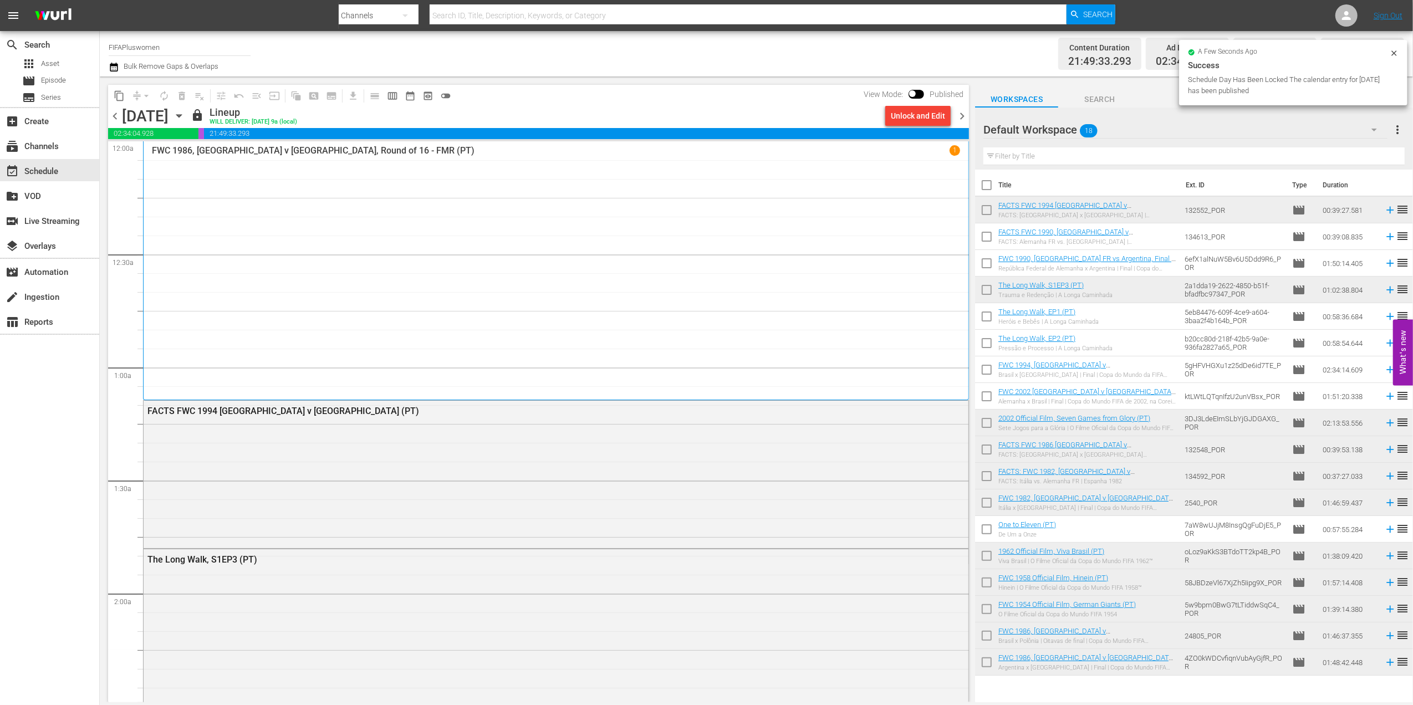
click at [961, 118] on span "chevron_right" at bounding box center [962, 116] width 14 height 14
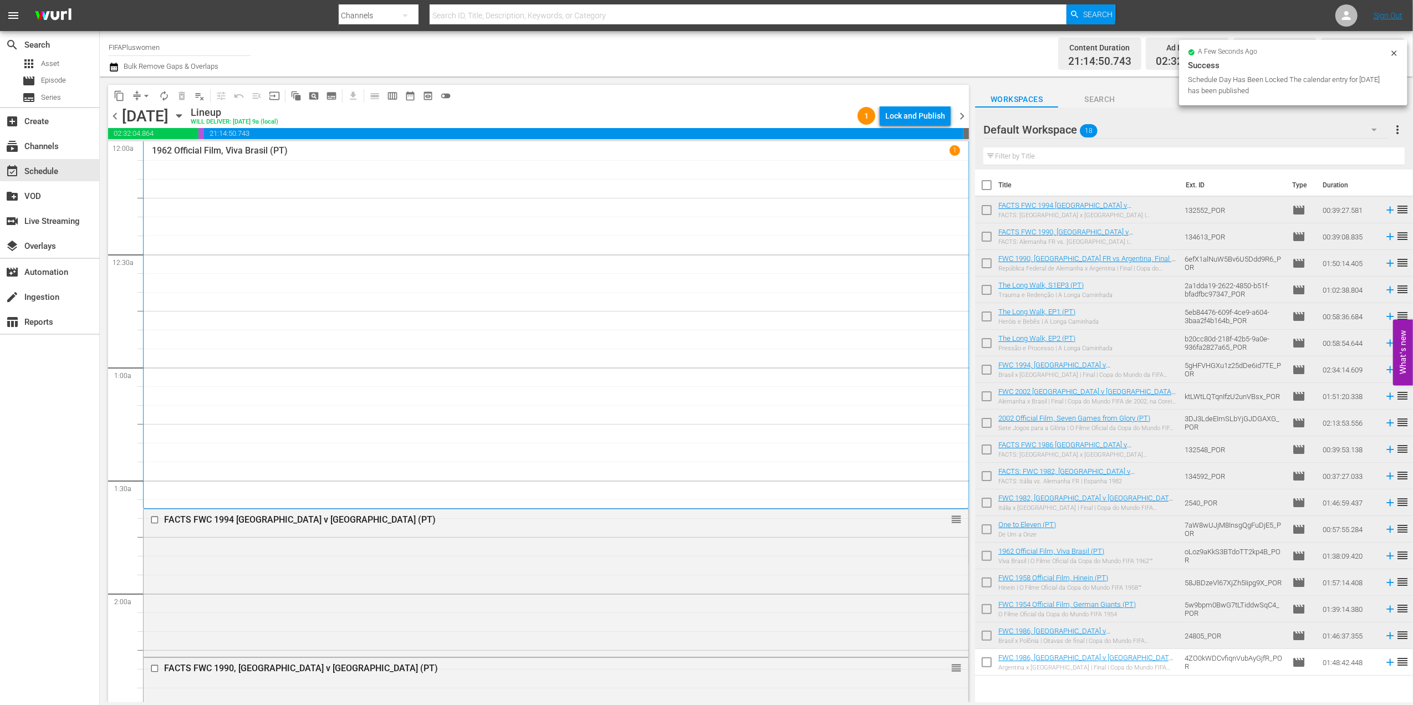
click at [923, 118] on div "Lock and Publish" at bounding box center [915, 116] width 60 height 20
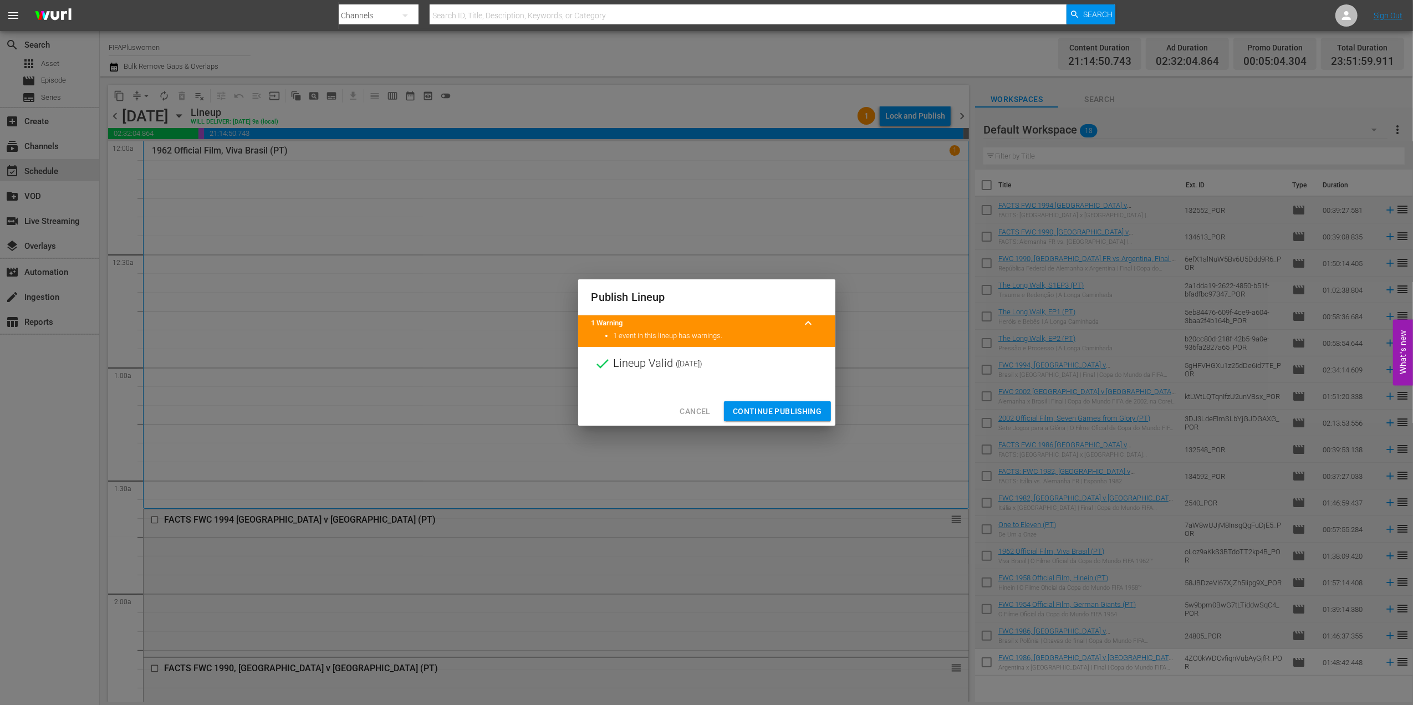
click at [782, 407] on span "Continue Publishing" at bounding box center [777, 412] width 89 height 14
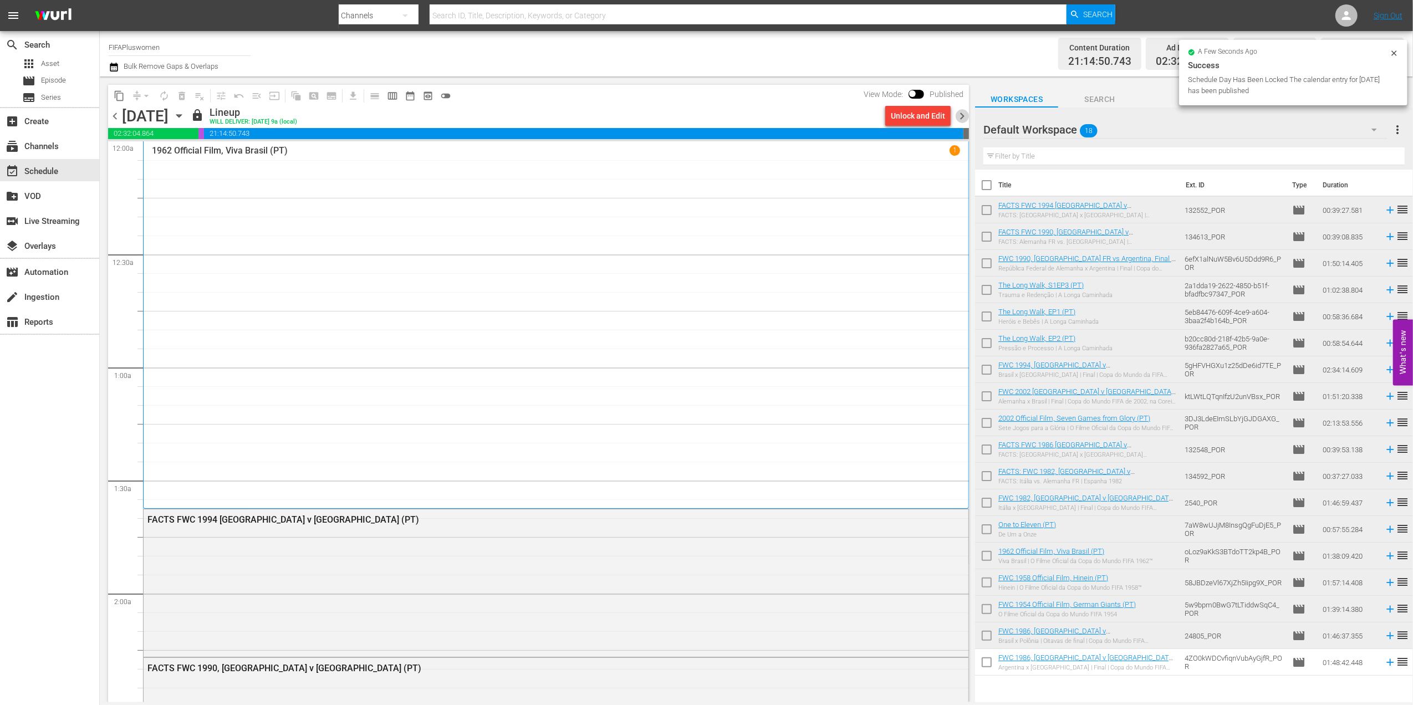
click at [959, 114] on span "chevron_right" at bounding box center [962, 116] width 14 height 14
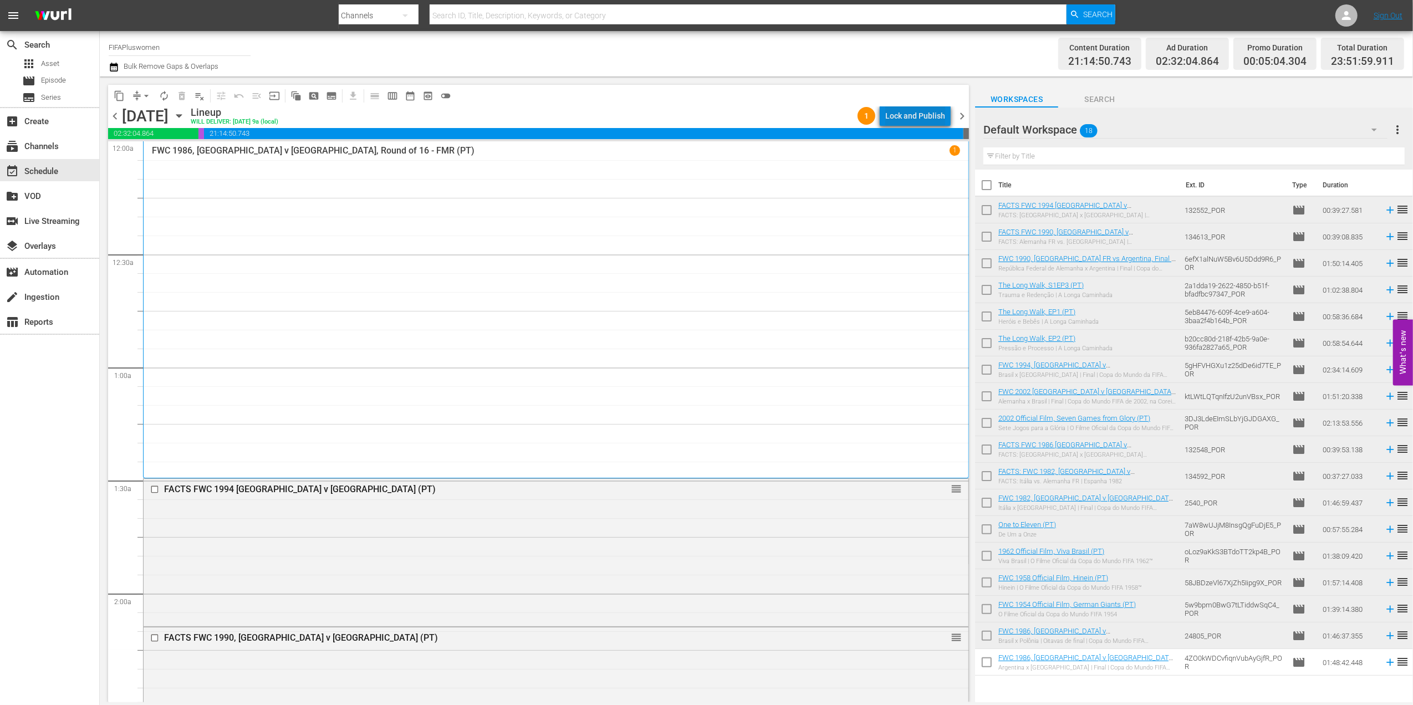
click at [921, 113] on div "Lock and Publish" at bounding box center [915, 116] width 60 height 20
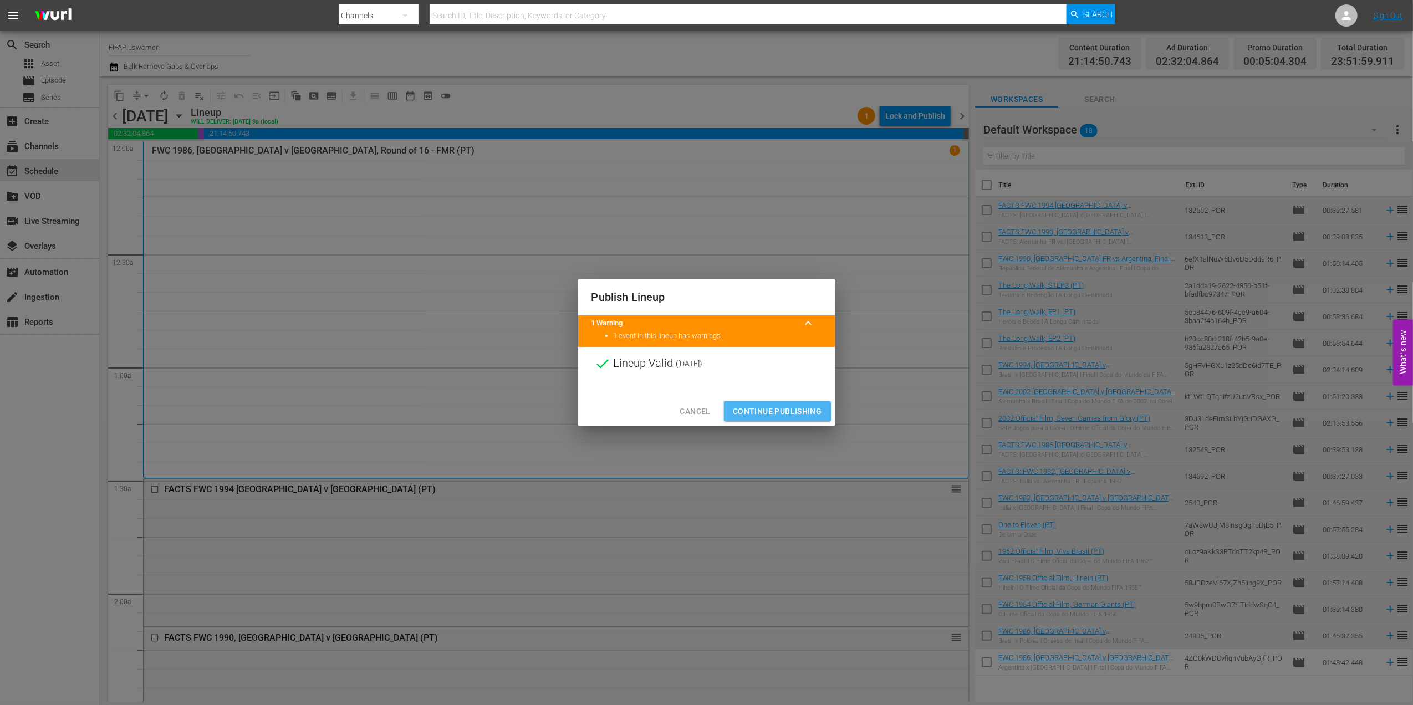
click at [766, 406] on span "Continue Publishing" at bounding box center [777, 412] width 89 height 14
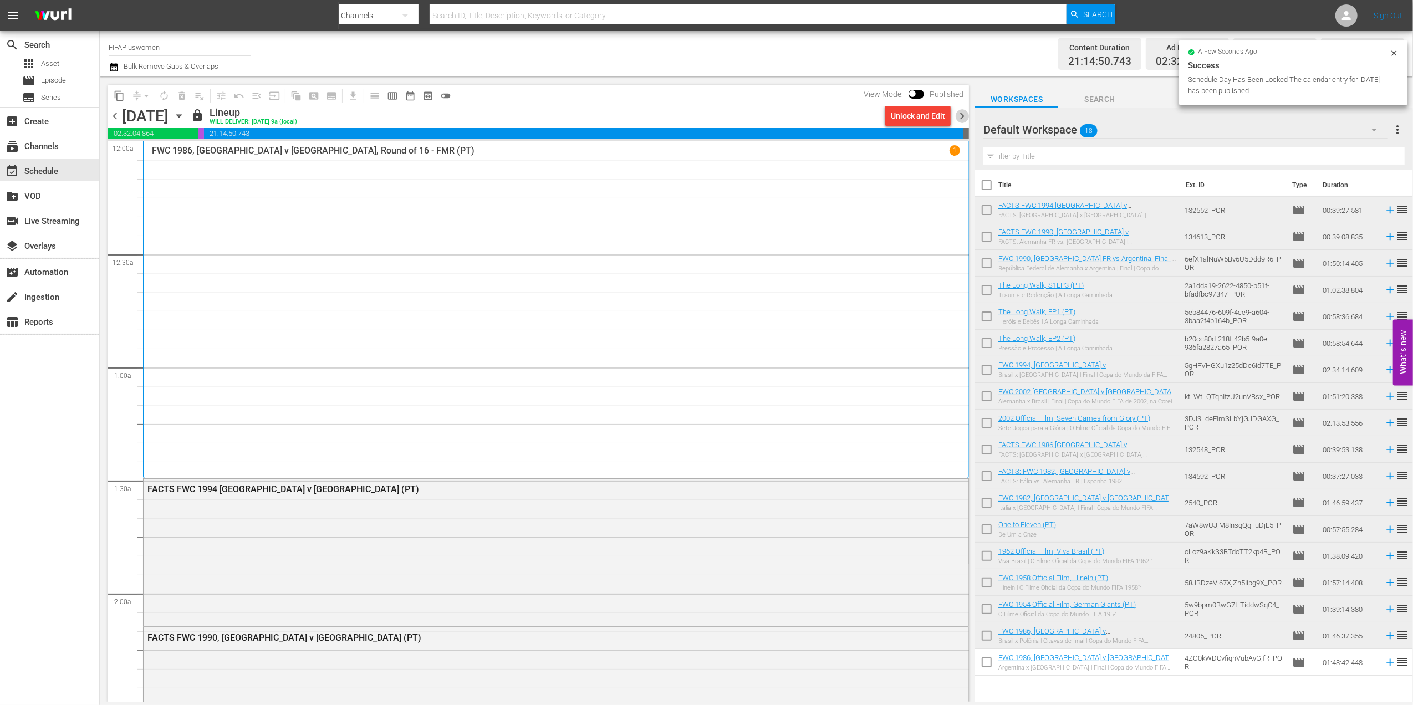
click at [959, 116] on span "chevron_right" at bounding box center [962, 116] width 14 height 14
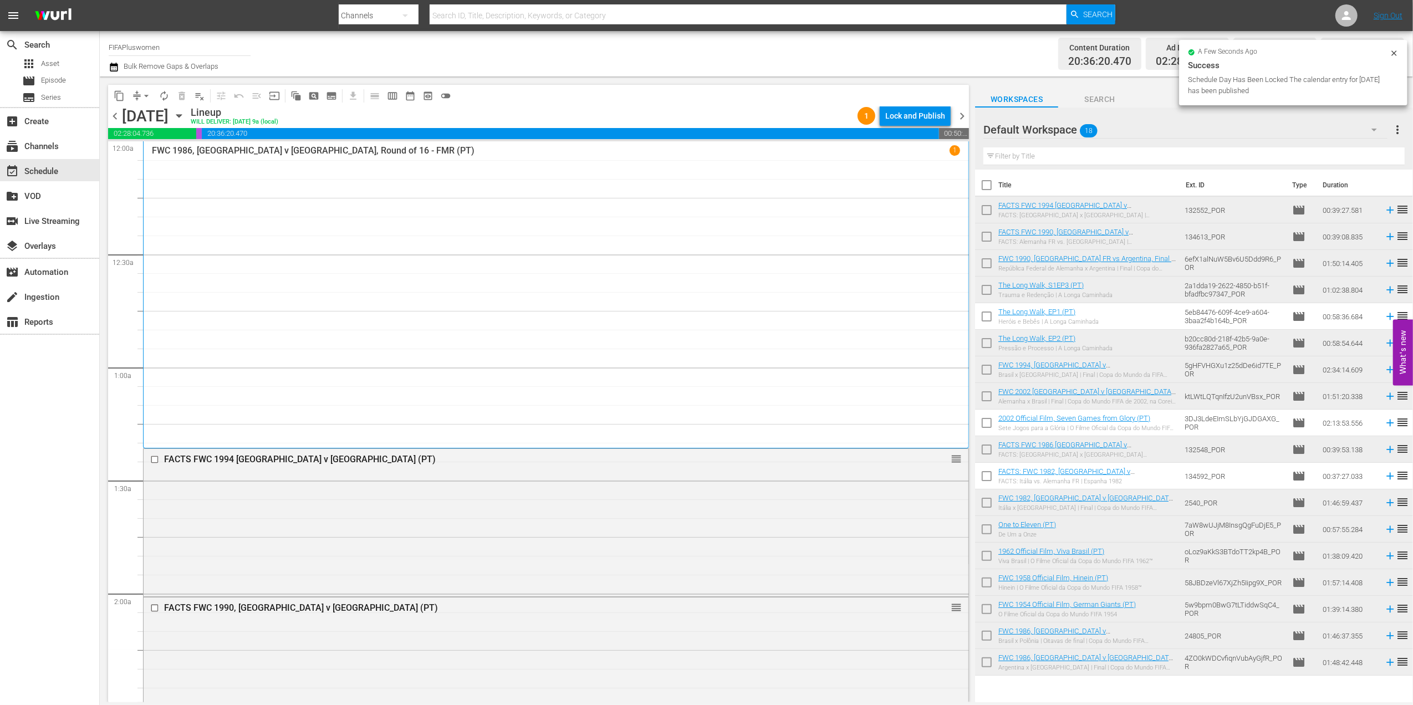
click at [914, 118] on div "Lock and Publish" at bounding box center [915, 116] width 60 height 20
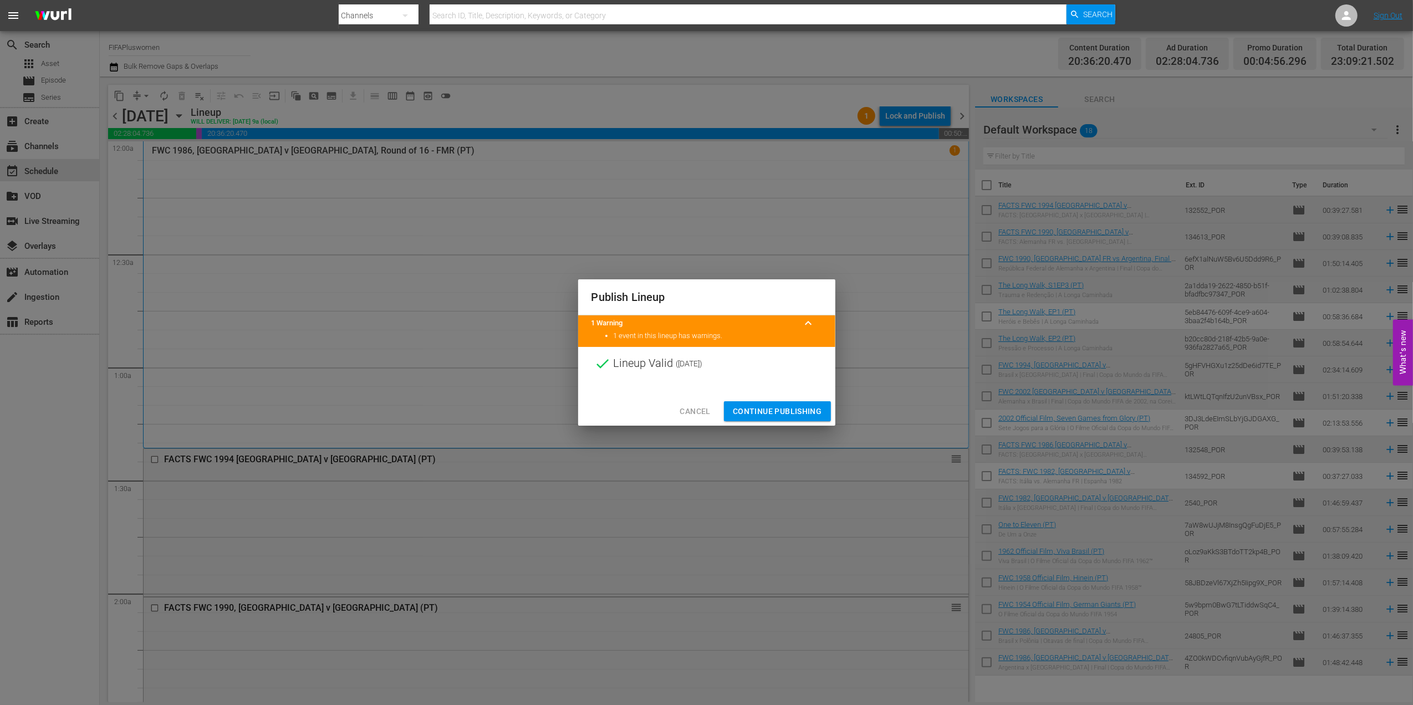
click at [788, 405] on span "Continue Publishing" at bounding box center [777, 412] width 89 height 14
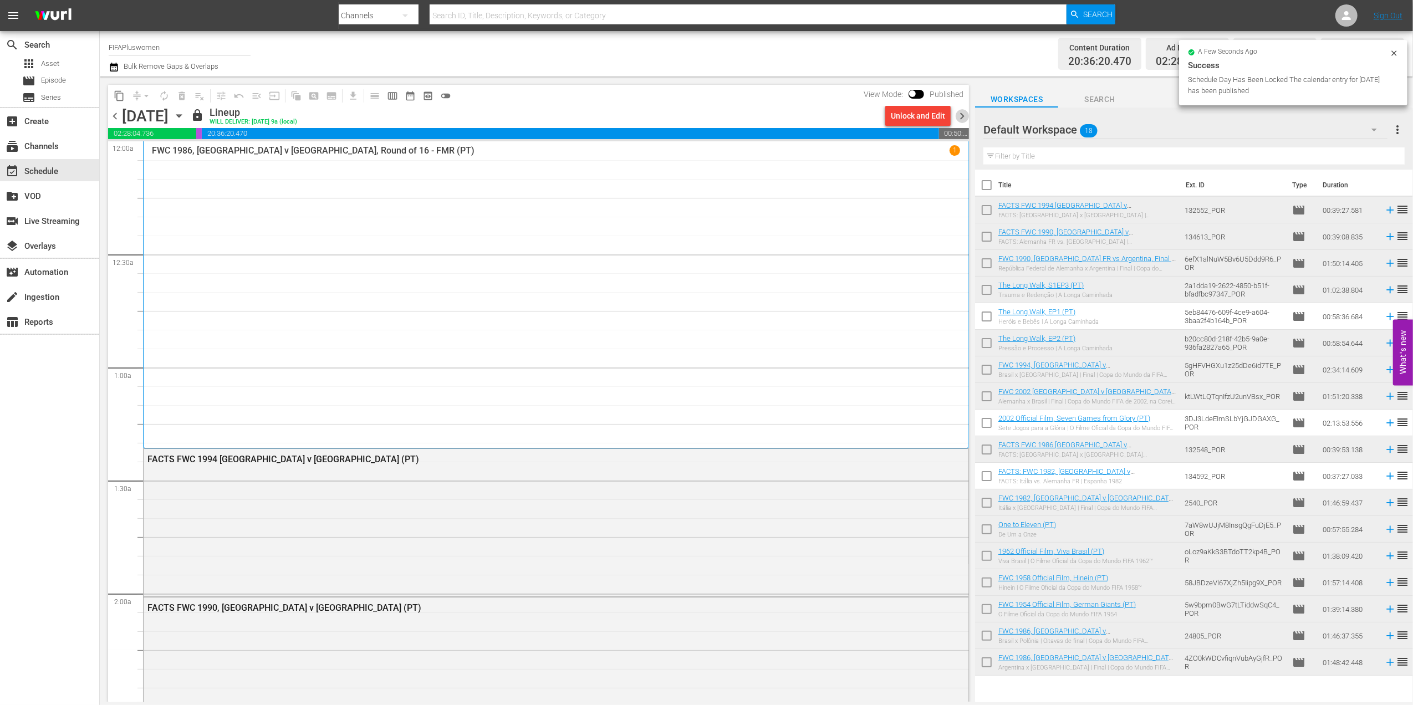
click at [958, 113] on span "chevron_right" at bounding box center [962, 116] width 14 height 14
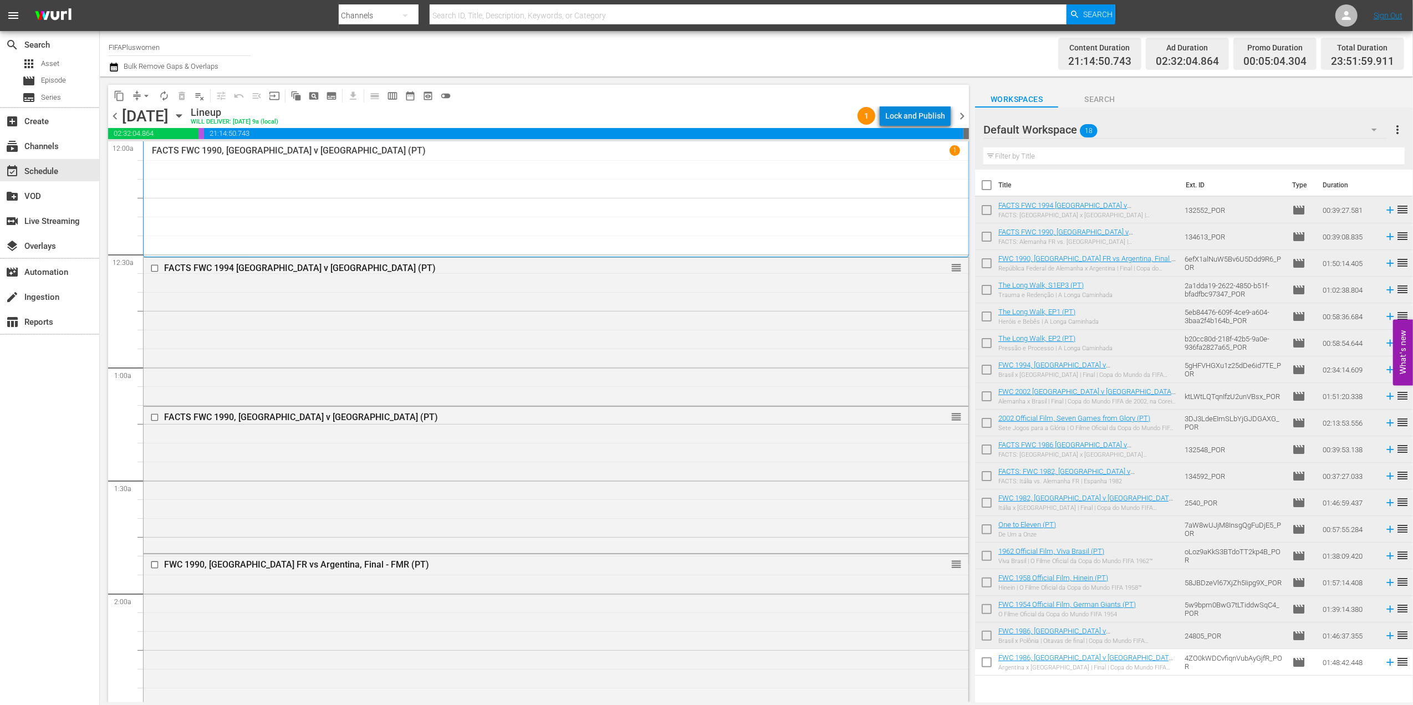
click at [921, 114] on div "Lock and Publish" at bounding box center [915, 116] width 60 height 20
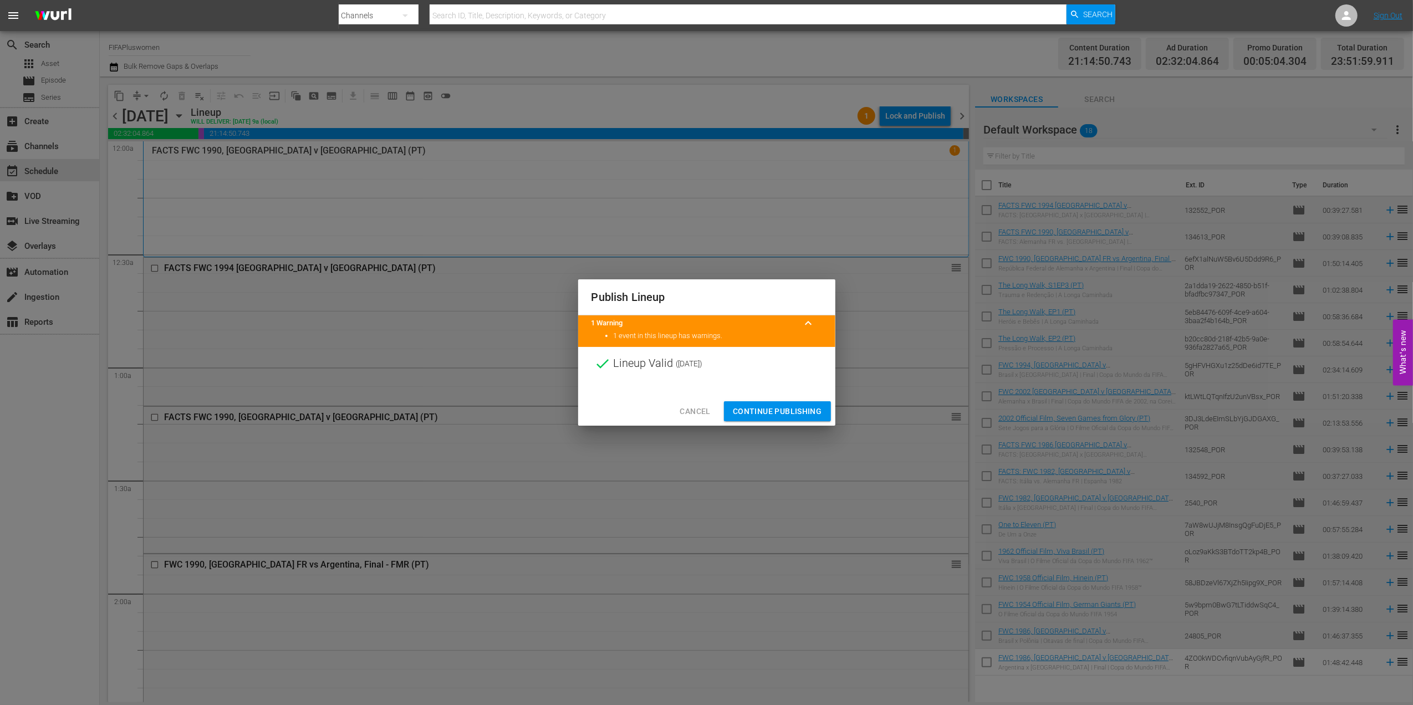
click at [776, 409] on span "Continue Publishing" at bounding box center [777, 412] width 89 height 14
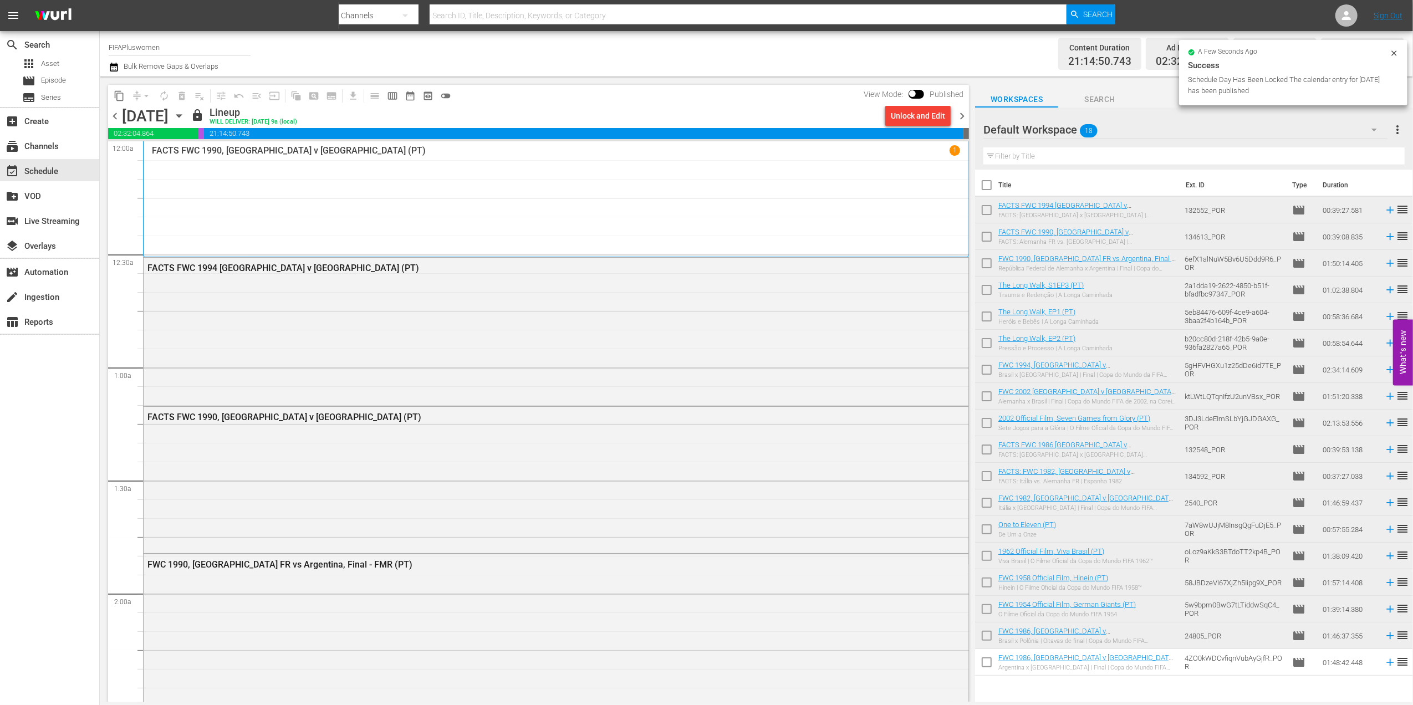
click at [962, 116] on span "chevron_right" at bounding box center [962, 116] width 14 height 14
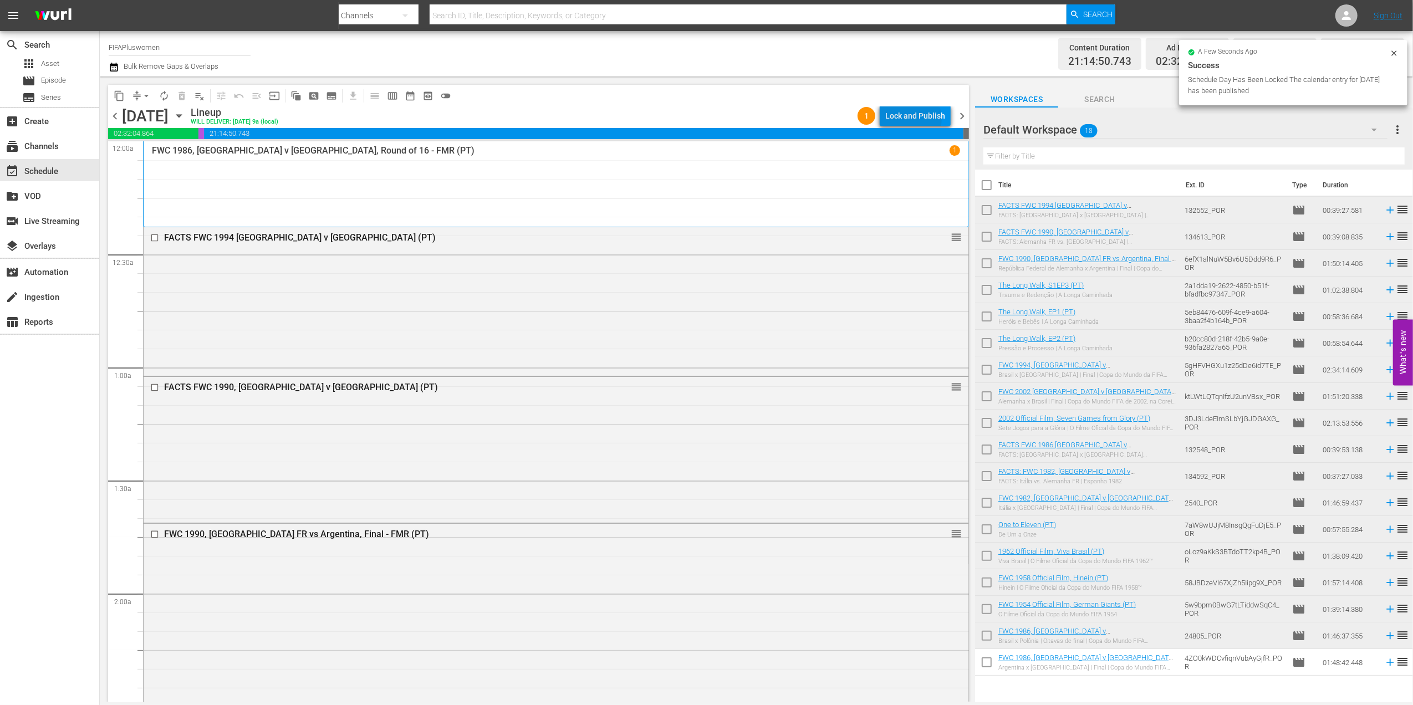
click at [915, 119] on div "Lock and Publish" at bounding box center [915, 116] width 60 height 20
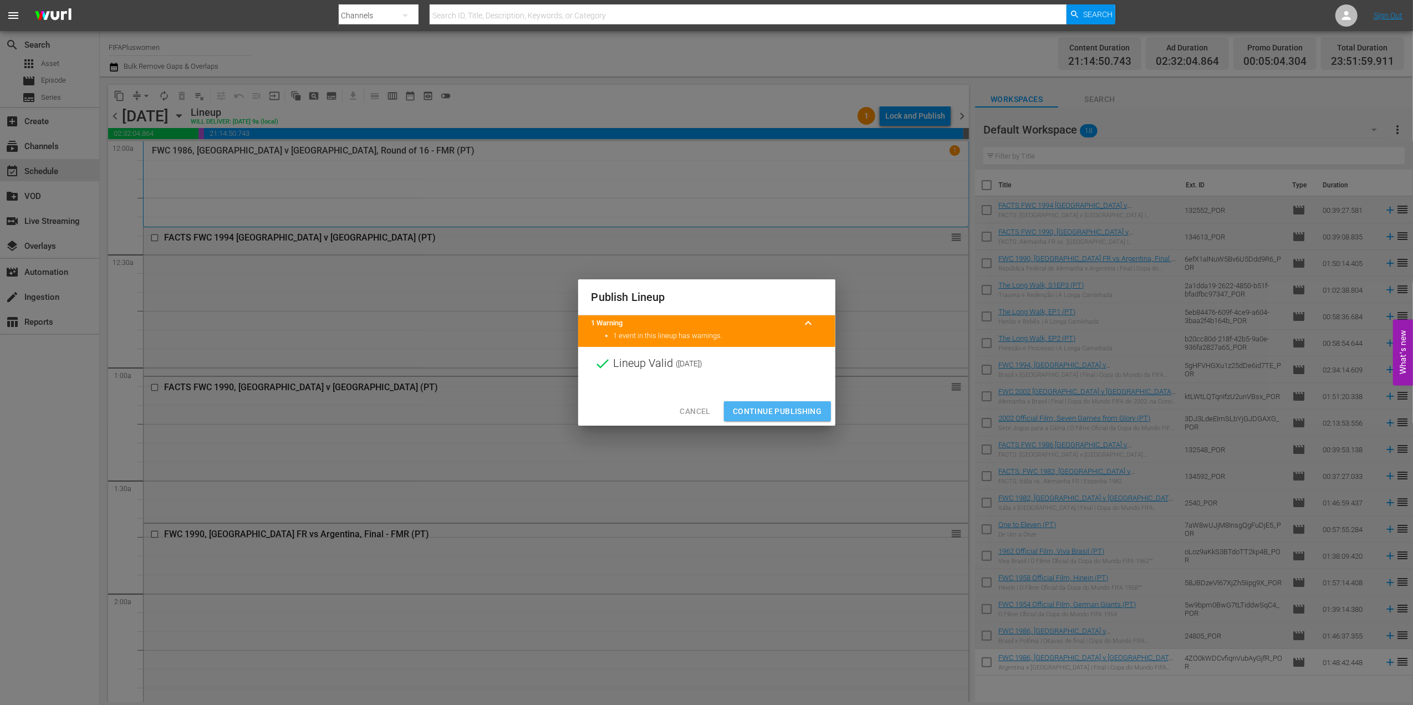
click at [783, 411] on span "Continue Publishing" at bounding box center [777, 412] width 89 height 14
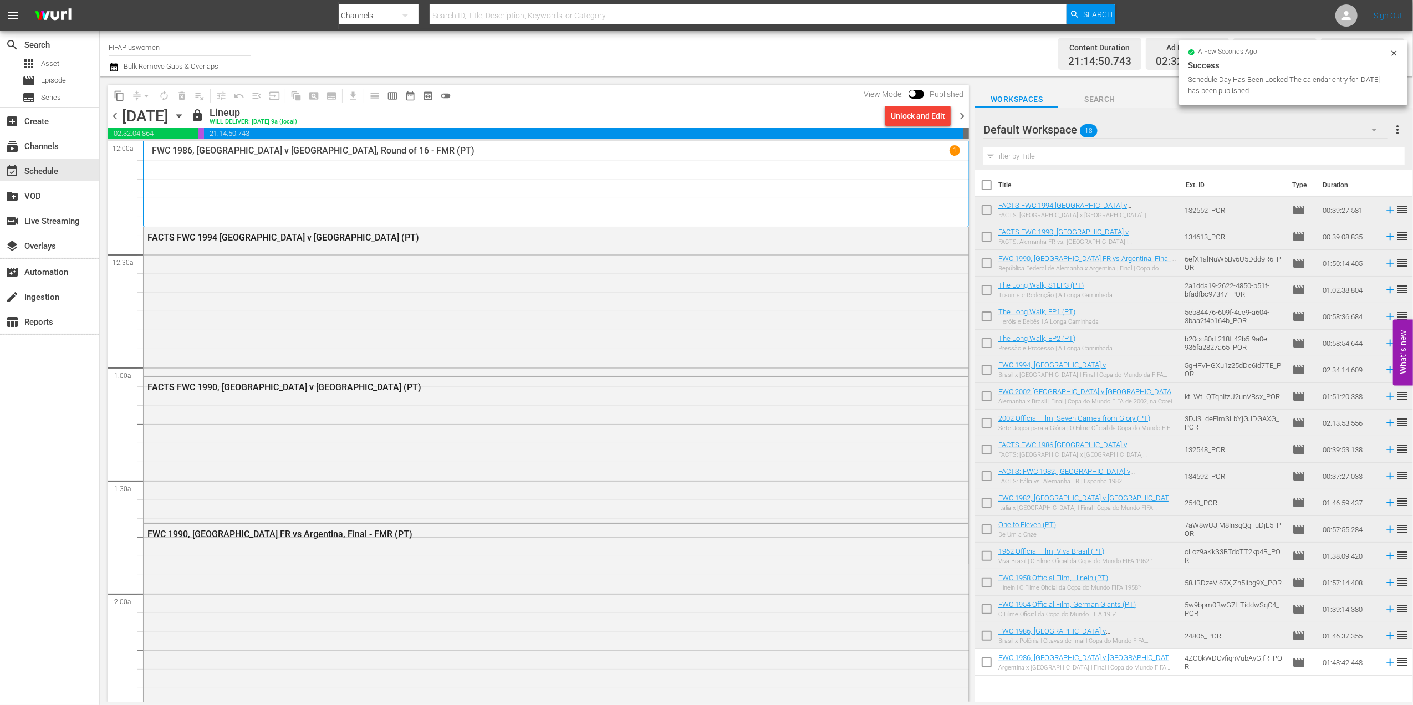
click at [961, 113] on span "chevron_right" at bounding box center [962, 116] width 14 height 14
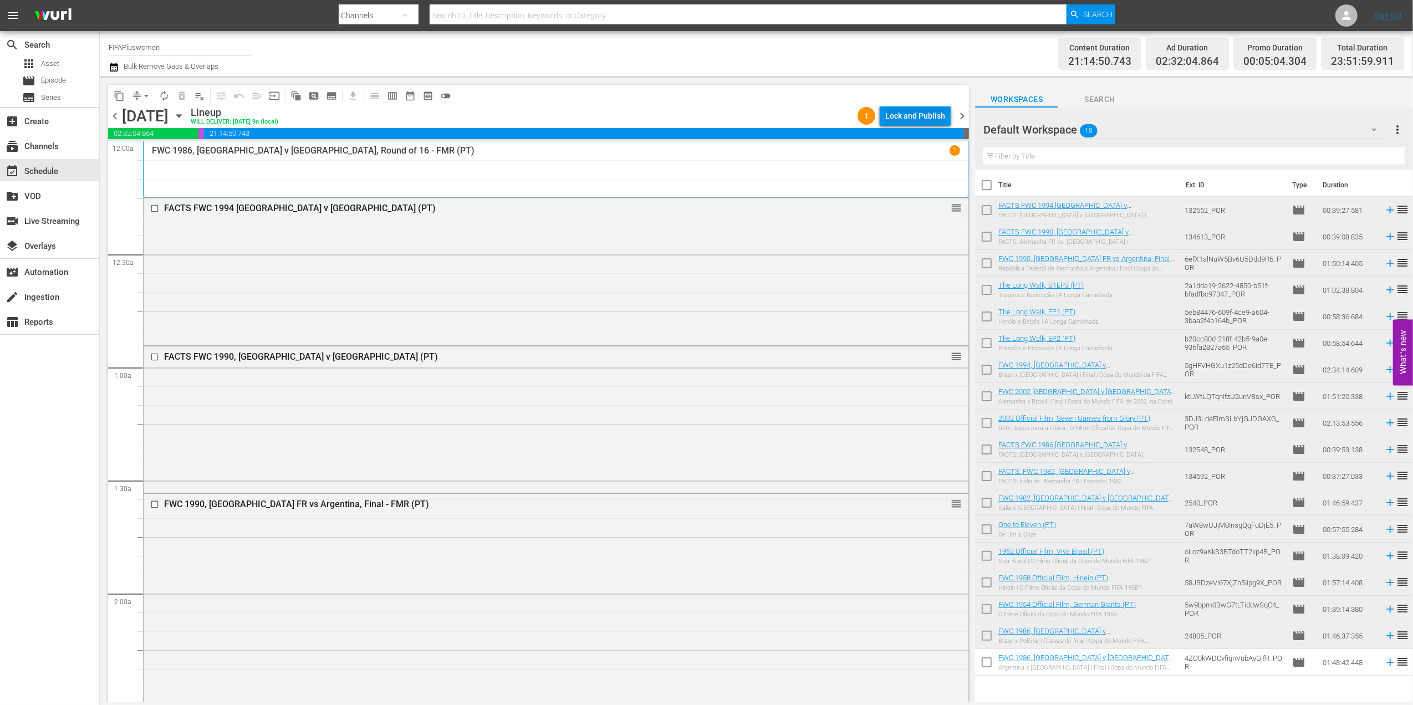
click at [927, 118] on div "Lock and Publish" at bounding box center [915, 116] width 60 height 20
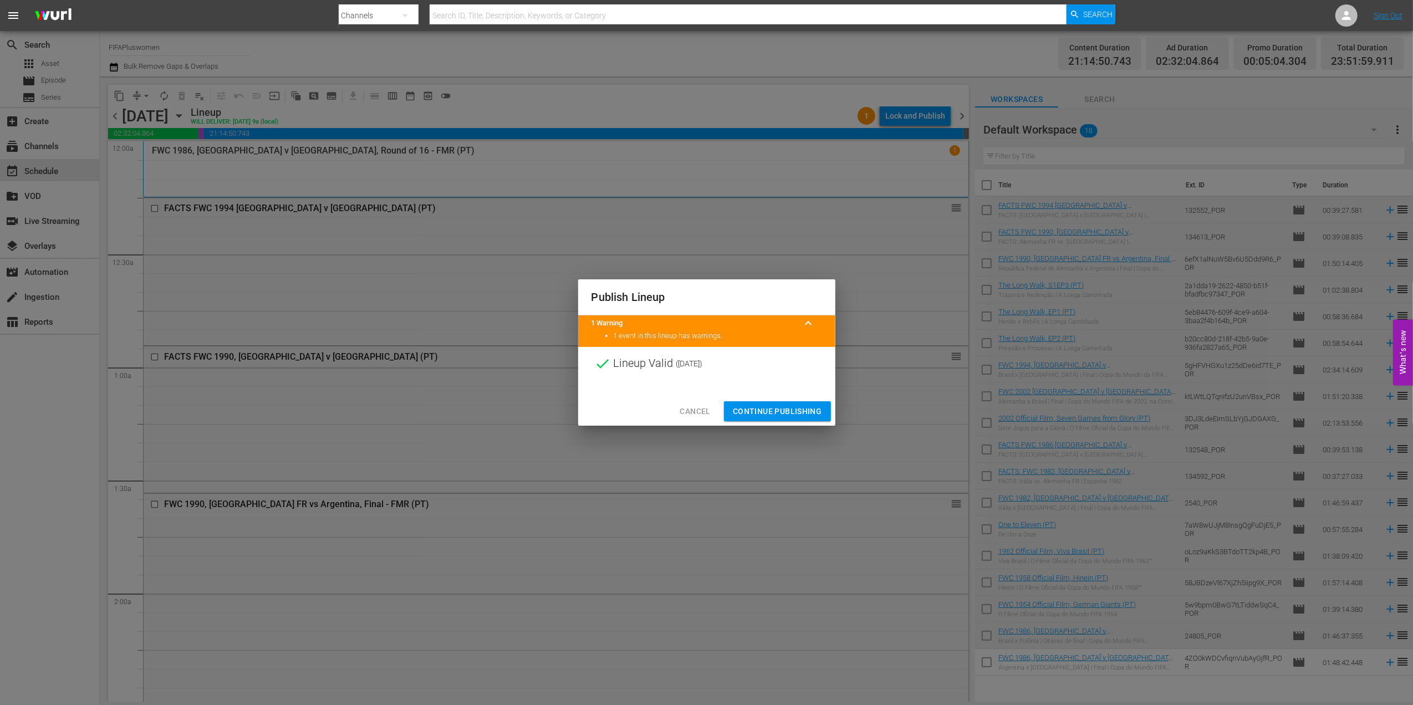
click at [783, 404] on button "Continue Publishing" at bounding box center [777, 411] width 107 height 21
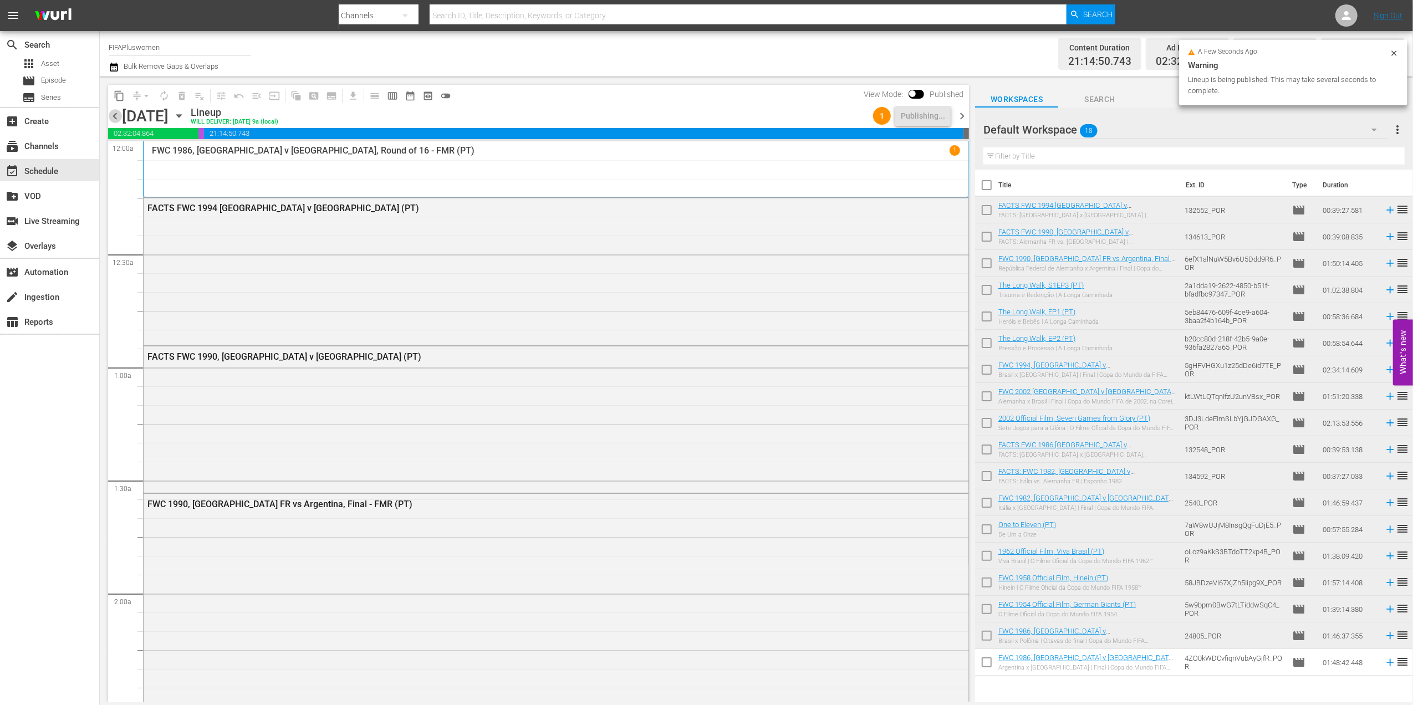
click at [116, 114] on span "chevron_left" at bounding box center [115, 116] width 14 height 14
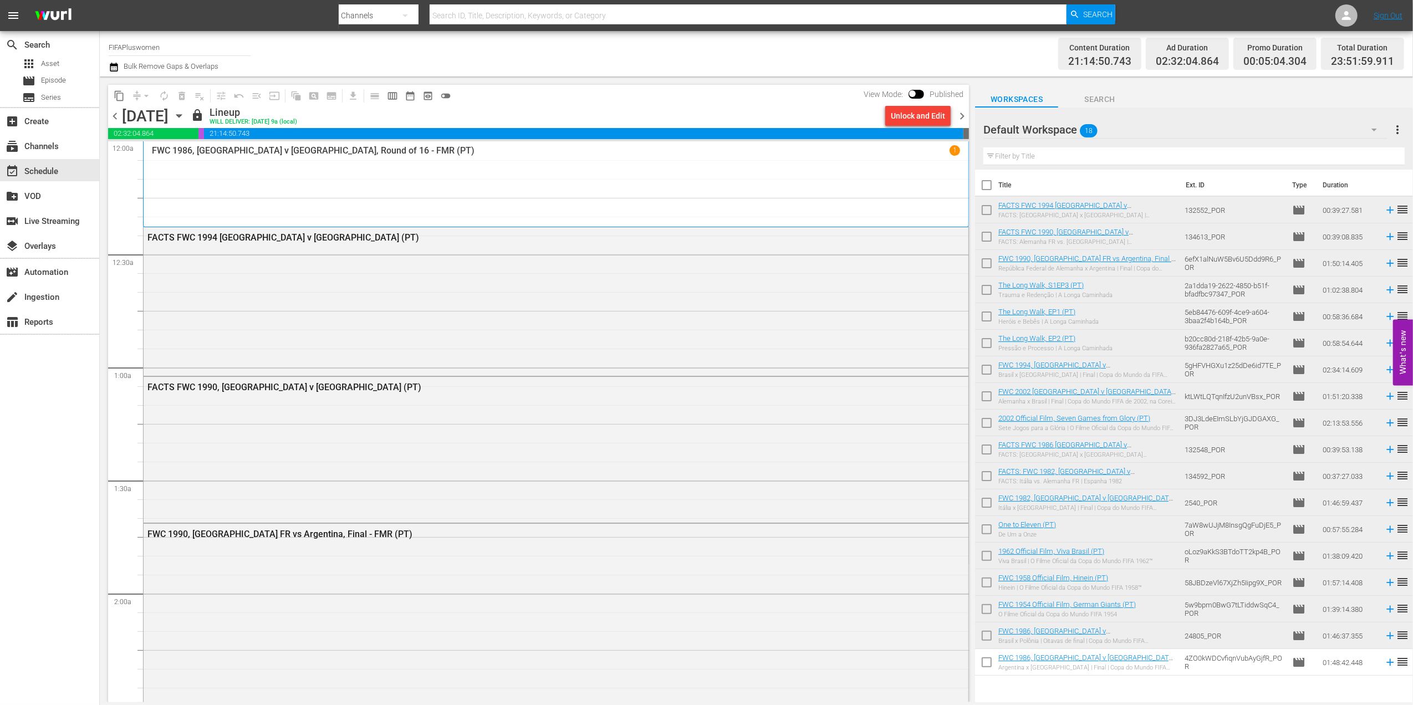
click at [961, 112] on span "chevron_right" at bounding box center [962, 116] width 14 height 14
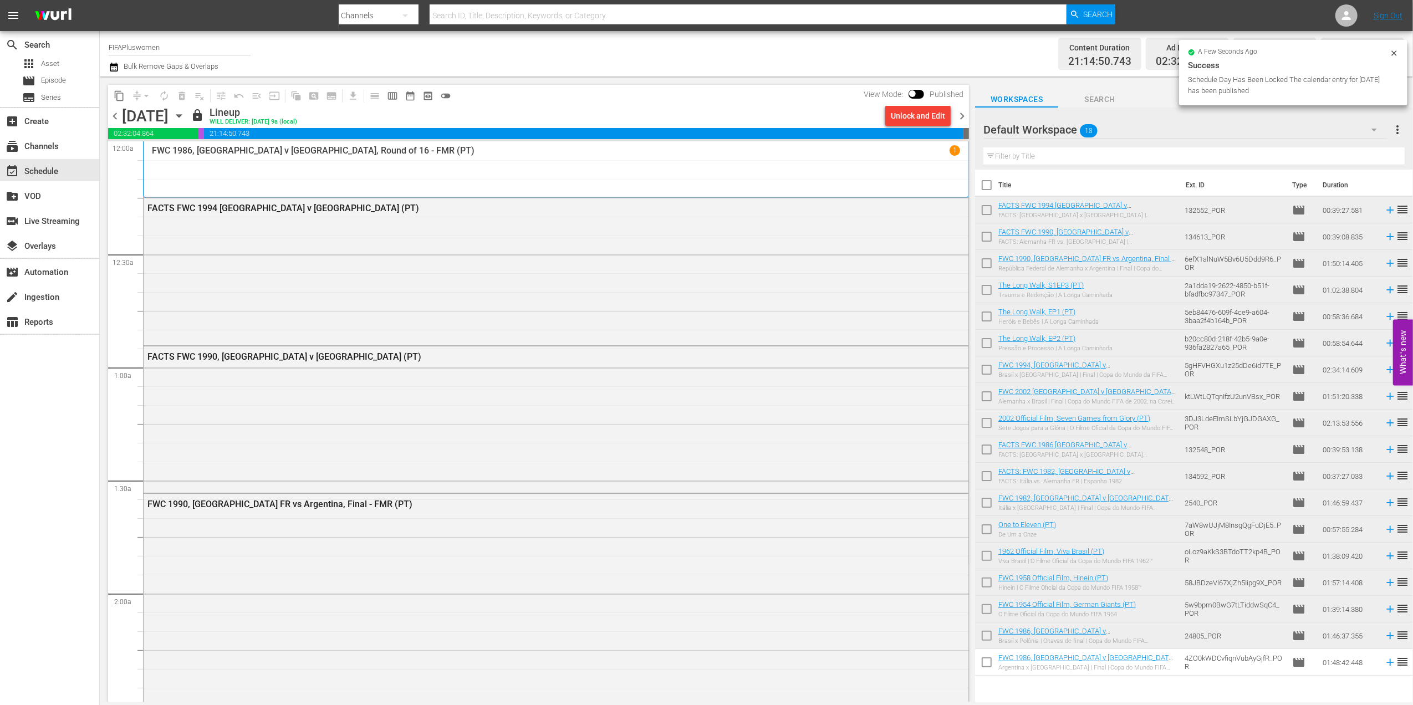
click at [963, 118] on span "chevron_right" at bounding box center [962, 116] width 14 height 14
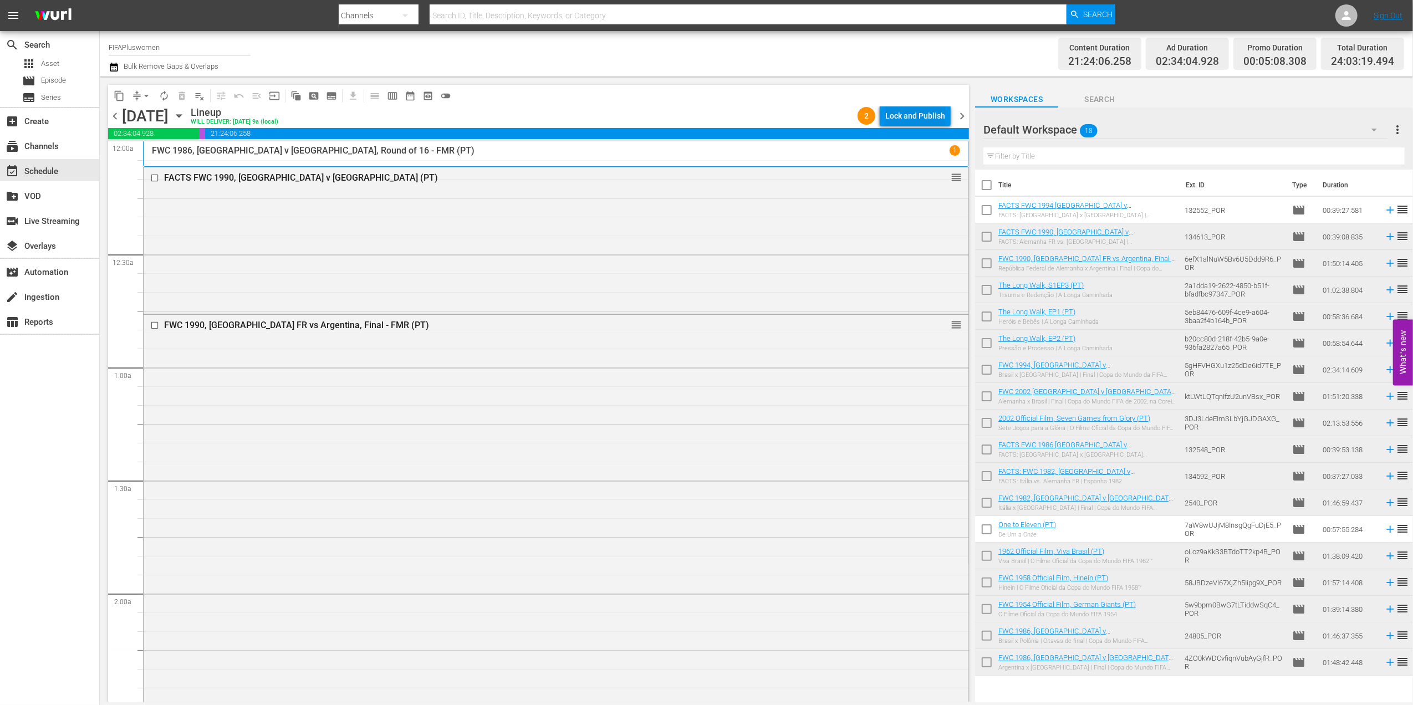
click at [926, 115] on div "Lock and Publish" at bounding box center [915, 116] width 60 height 20
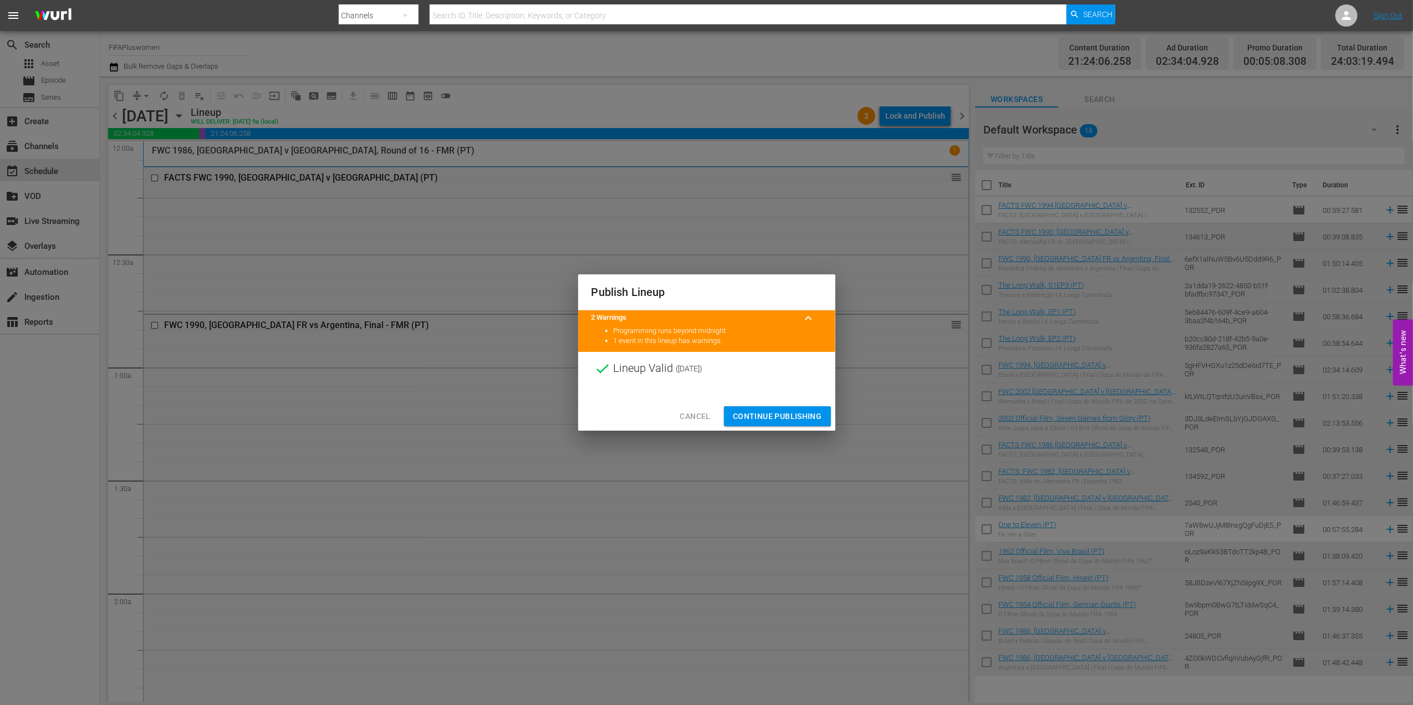
click at [779, 407] on button "Continue Publishing" at bounding box center [777, 416] width 107 height 21
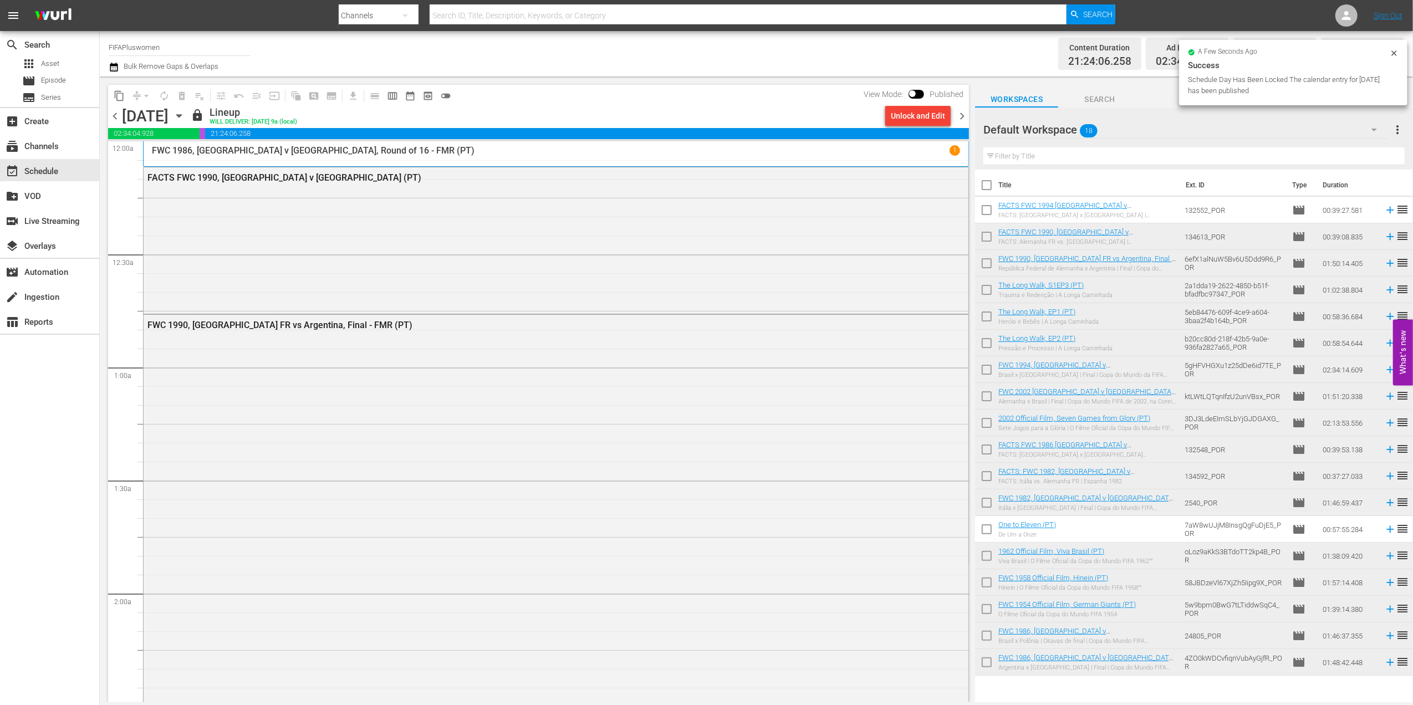
click at [961, 116] on span "chevron_right" at bounding box center [962, 116] width 14 height 14
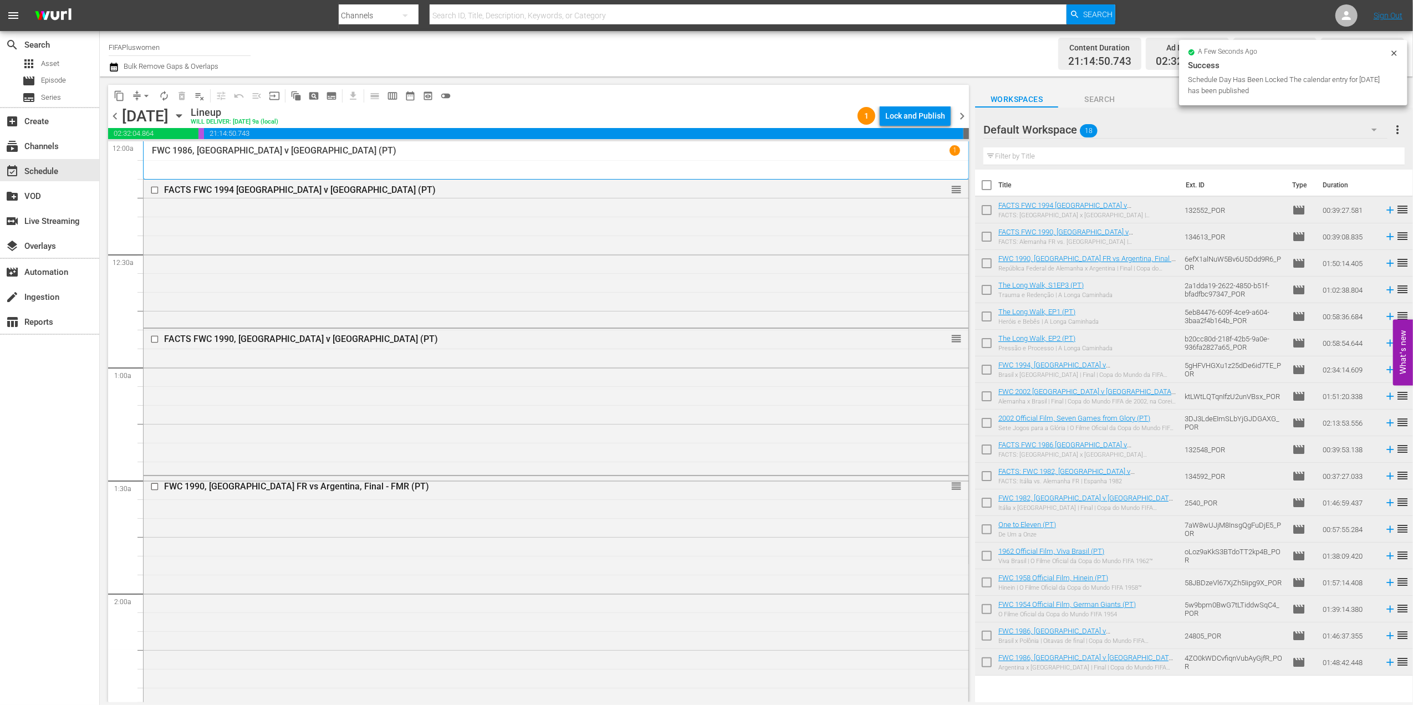
click at [918, 116] on div "Lock and Publish" at bounding box center [915, 116] width 60 height 20
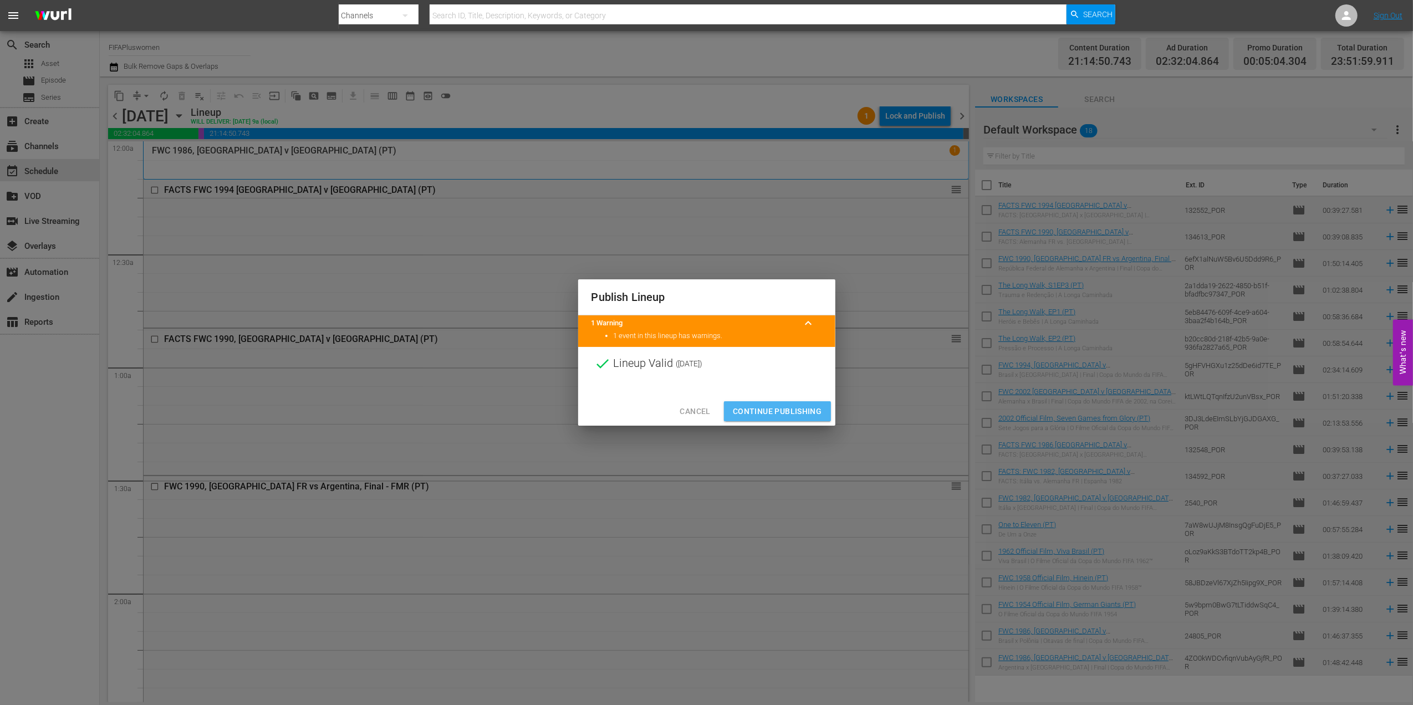
click at [770, 406] on span "Continue Publishing" at bounding box center [777, 412] width 89 height 14
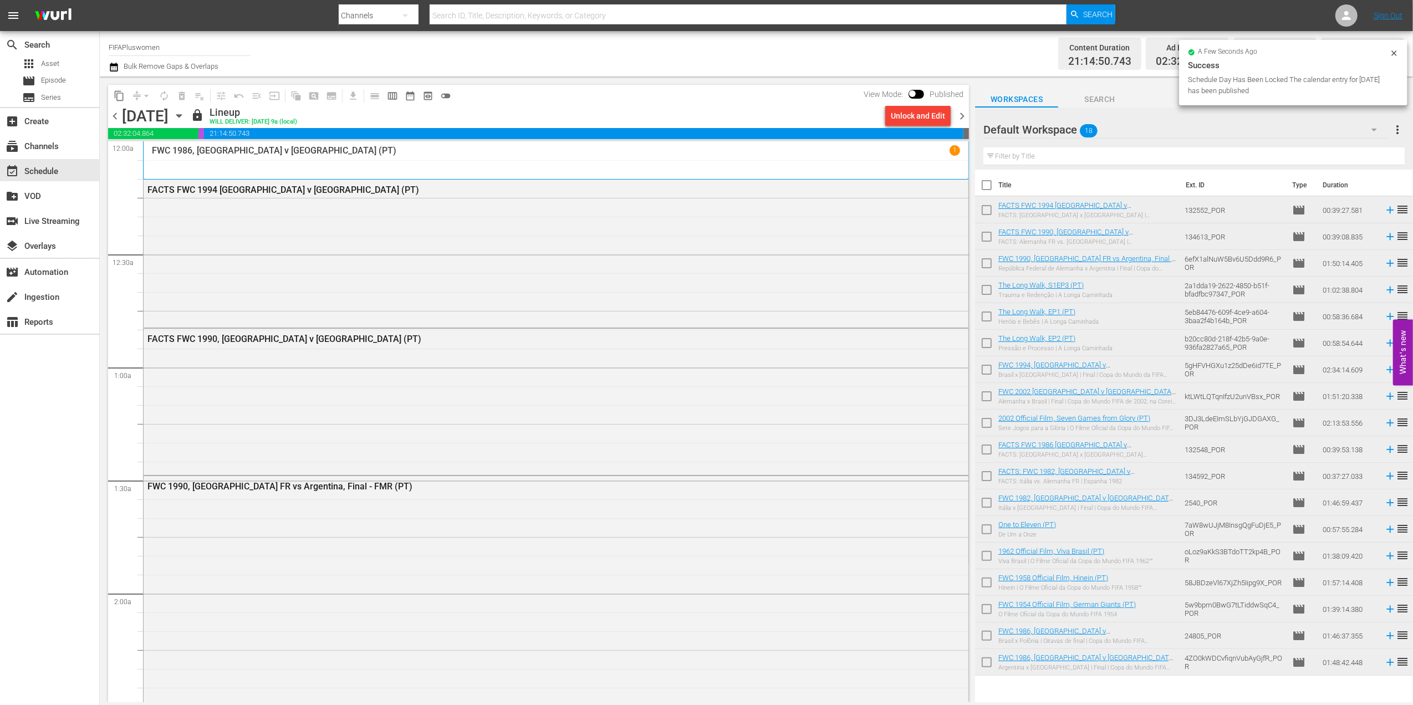
click at [957, 116] on span "chevron_right" at bounding box center [962, 116] width 14 height 14
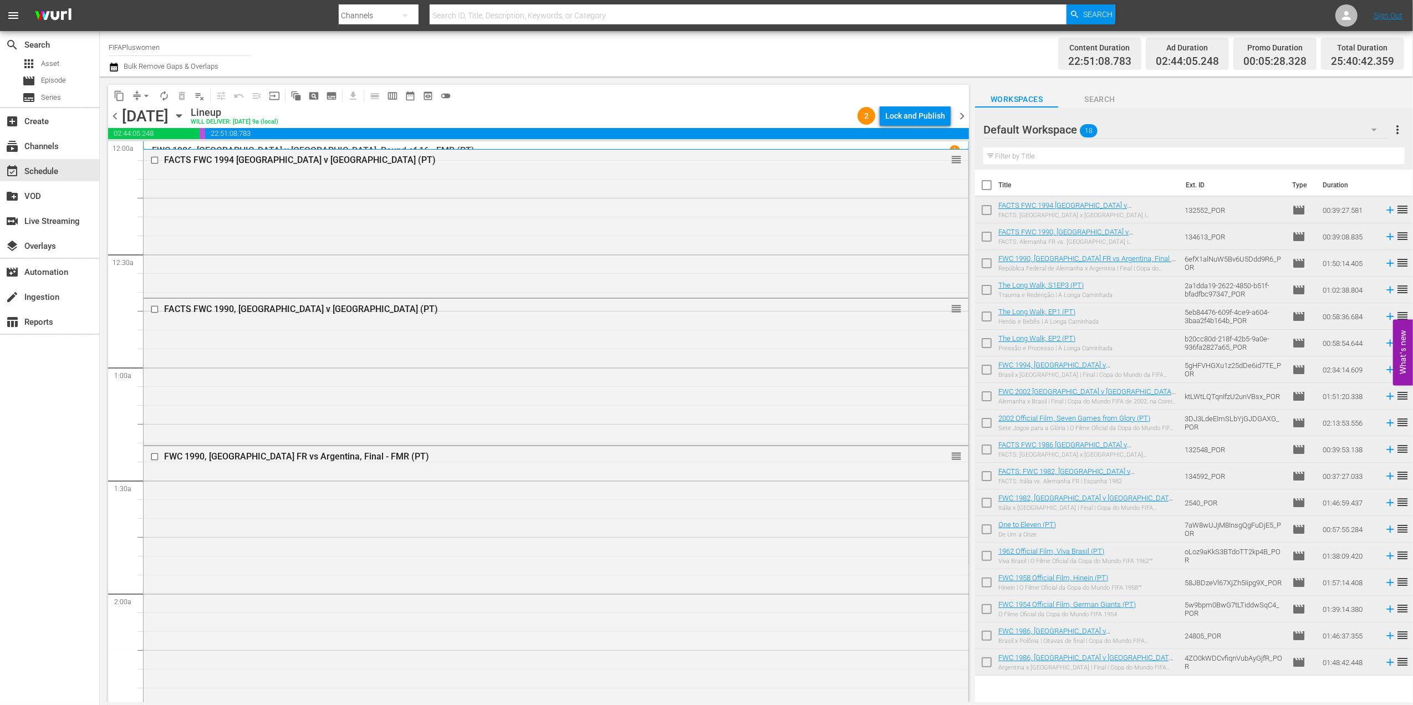
click at [921, 116] on div "Lock and Publish" at bounding box center [915, 116] width 60 height 20
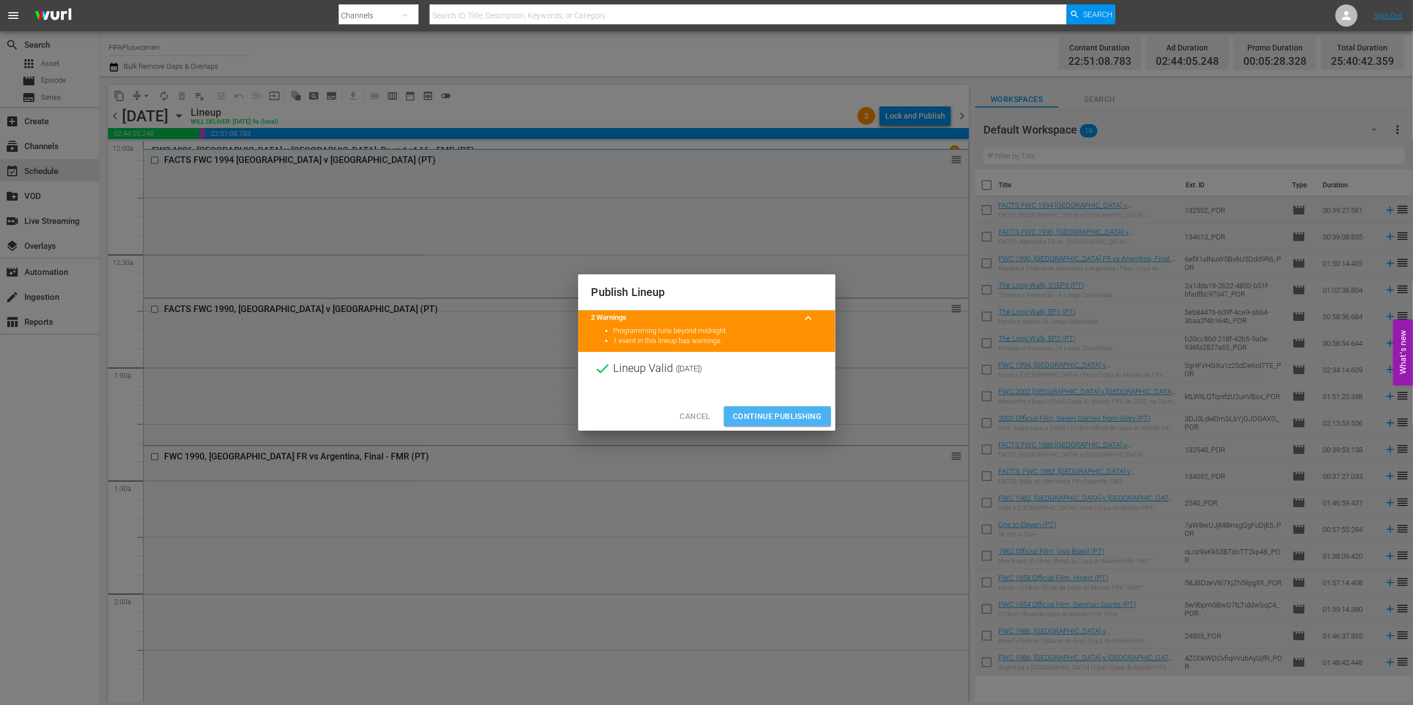
click at [783, 416] on span "Continue Publishing" at bounding box center [777, 417] width 89 height 14
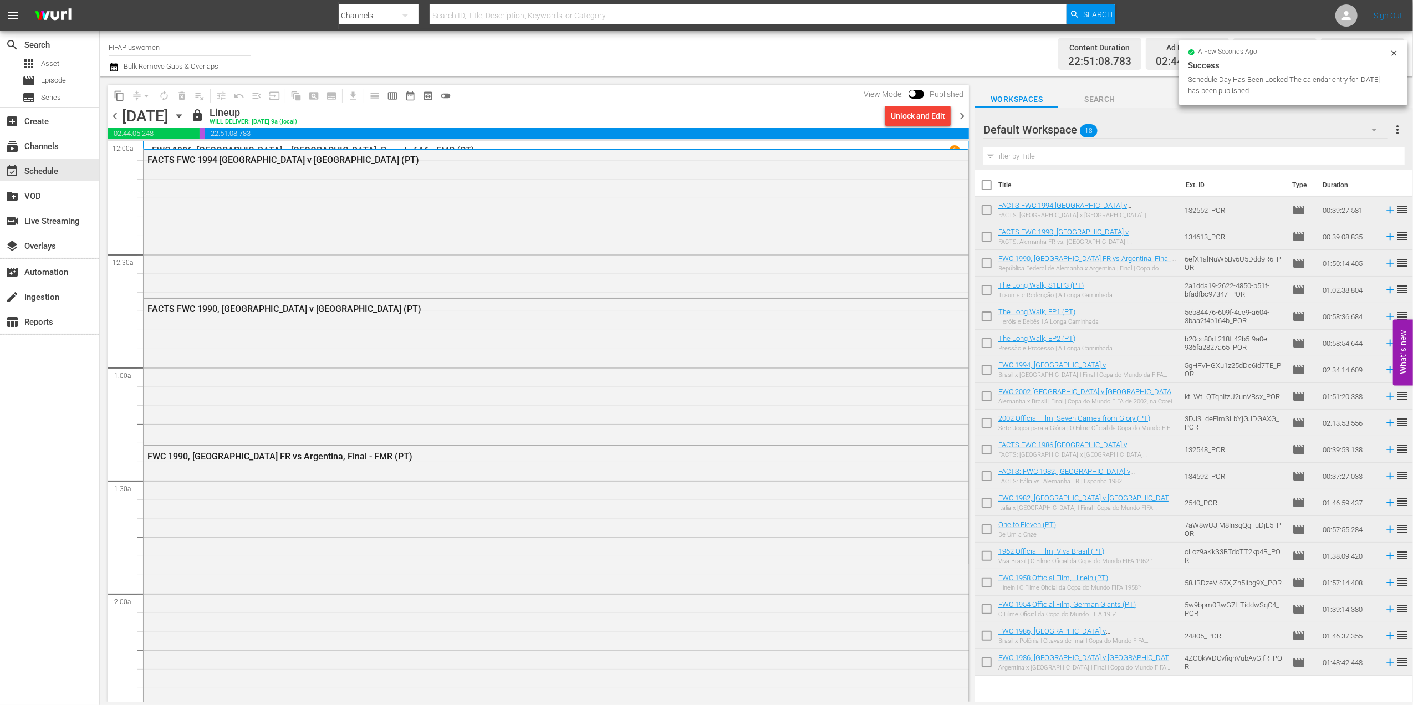
click at [961, 116] on span "chevron_right" at bounding box center [962, 116] width 14 height 14
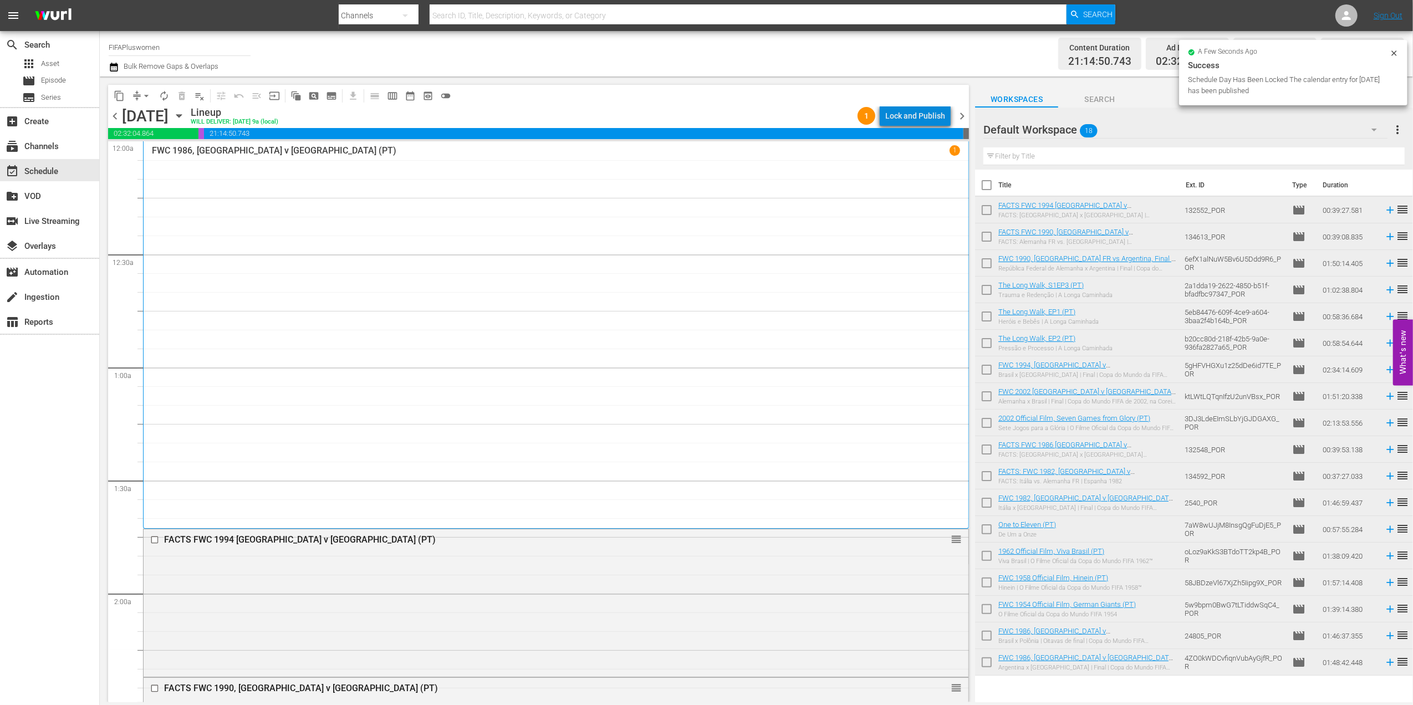
click at [930, 119] on div "Lock and Publish" at bounding box center [915, 116] width 60 height 20
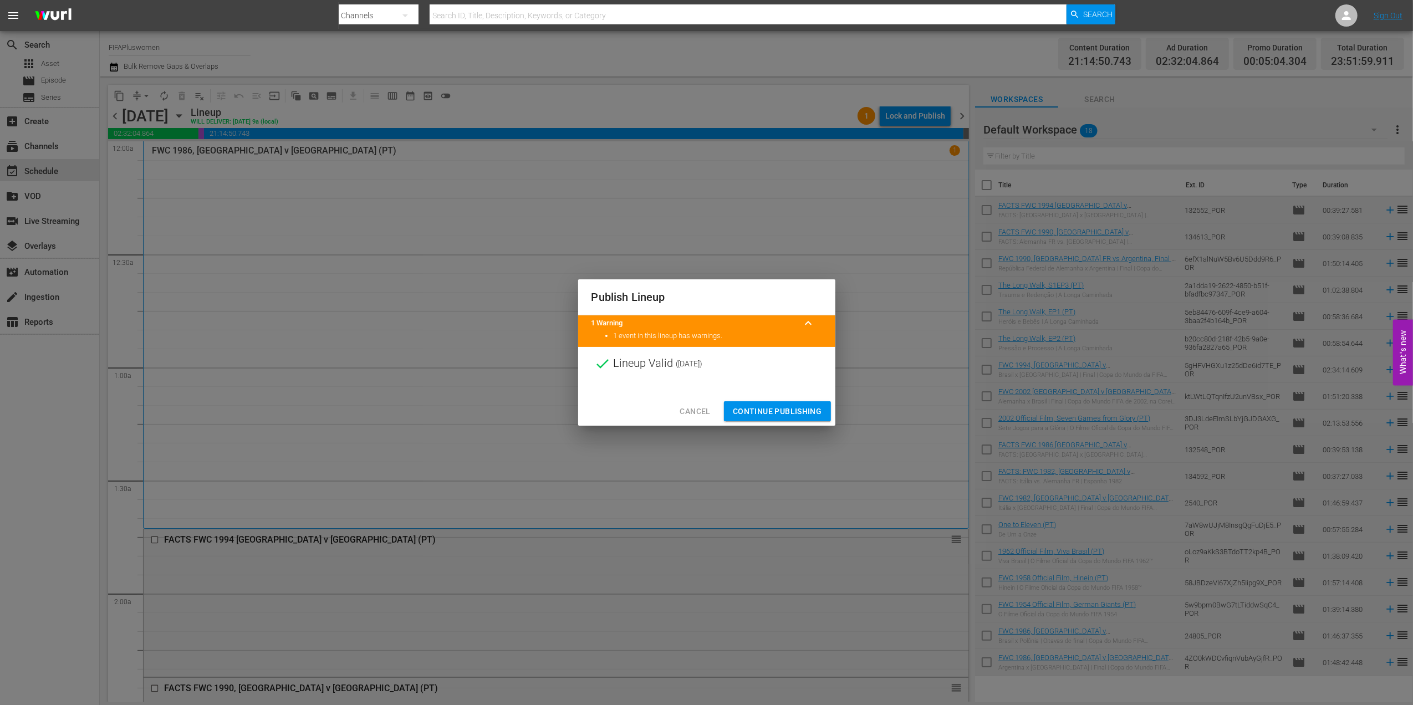
click at [779, 415] on span "Continue Publishing" at bounding box center [777, 412] width 89 height 14
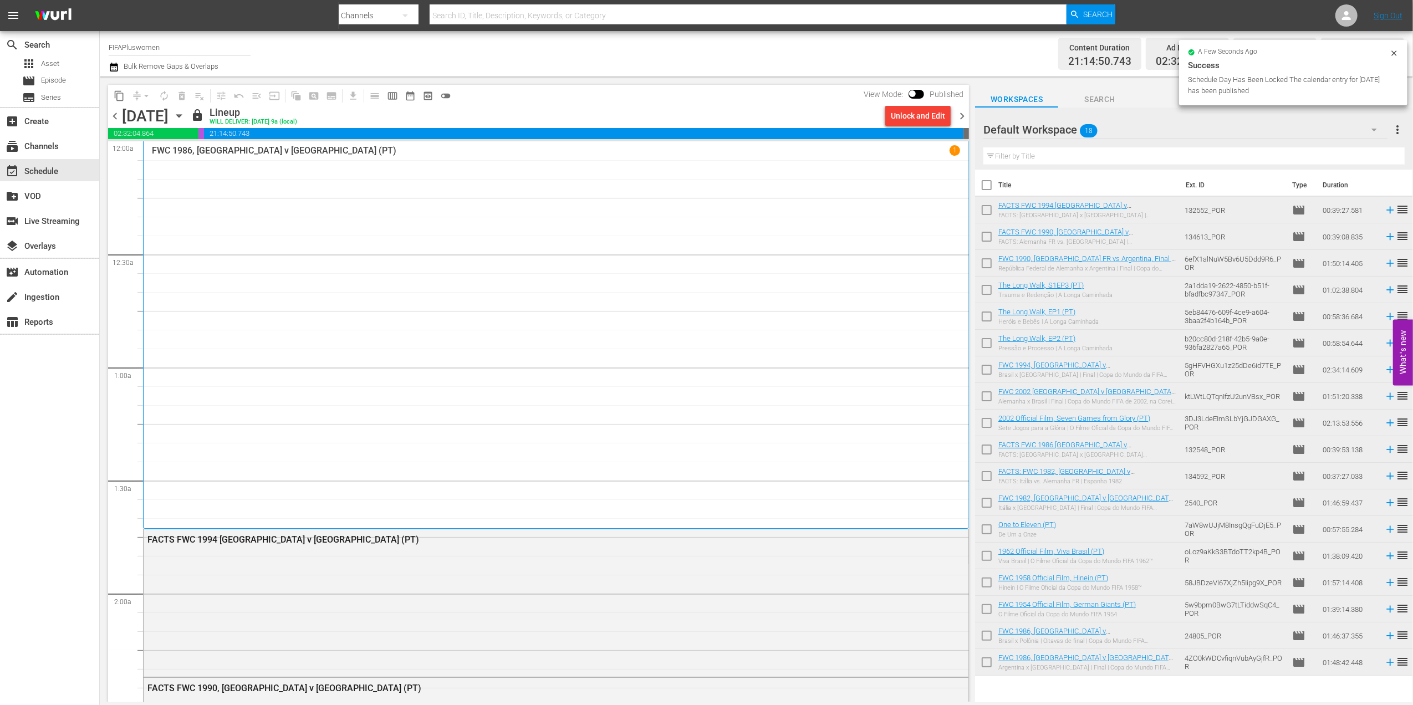
click at [959, 112] on span "chevron_right" at bounding box center [962, 116] width 14 height 14
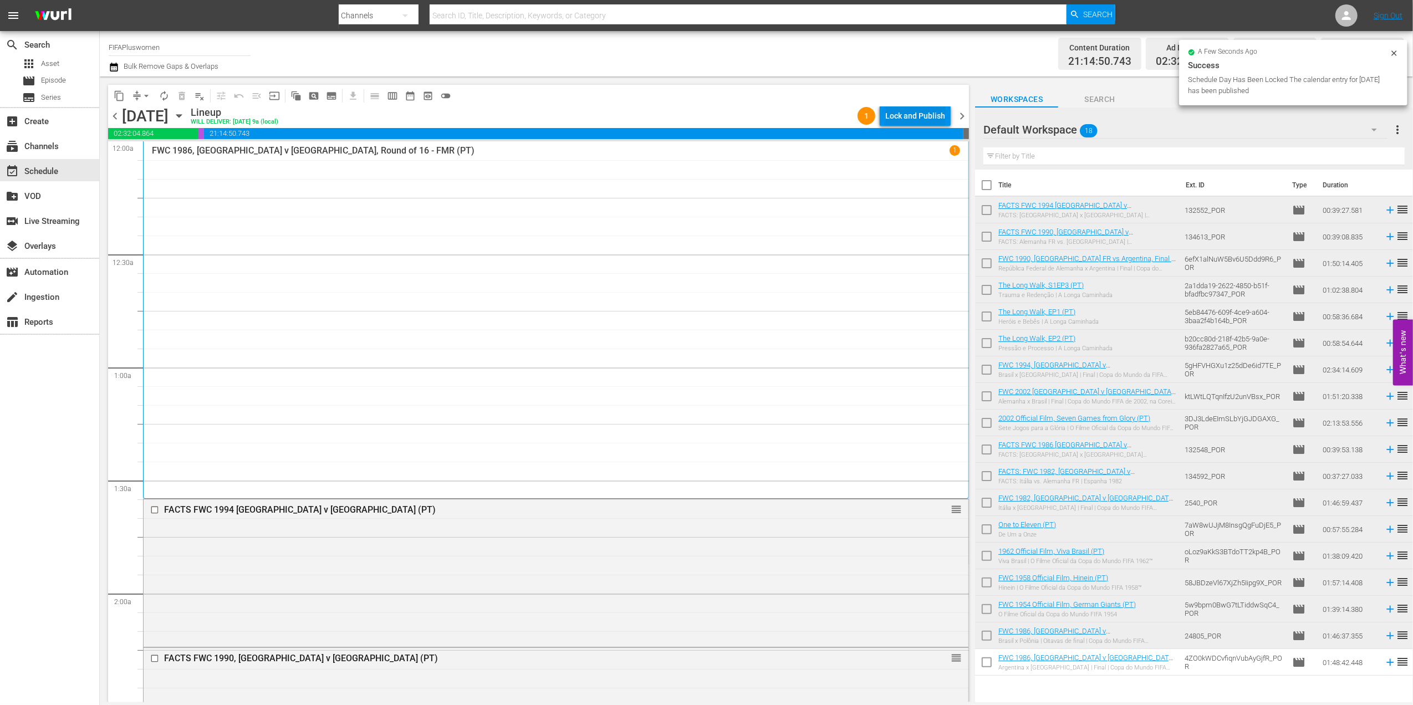
click at [918, 119] on div "Lock and Publish" at bounding box center [915, 116] width 60 height 20
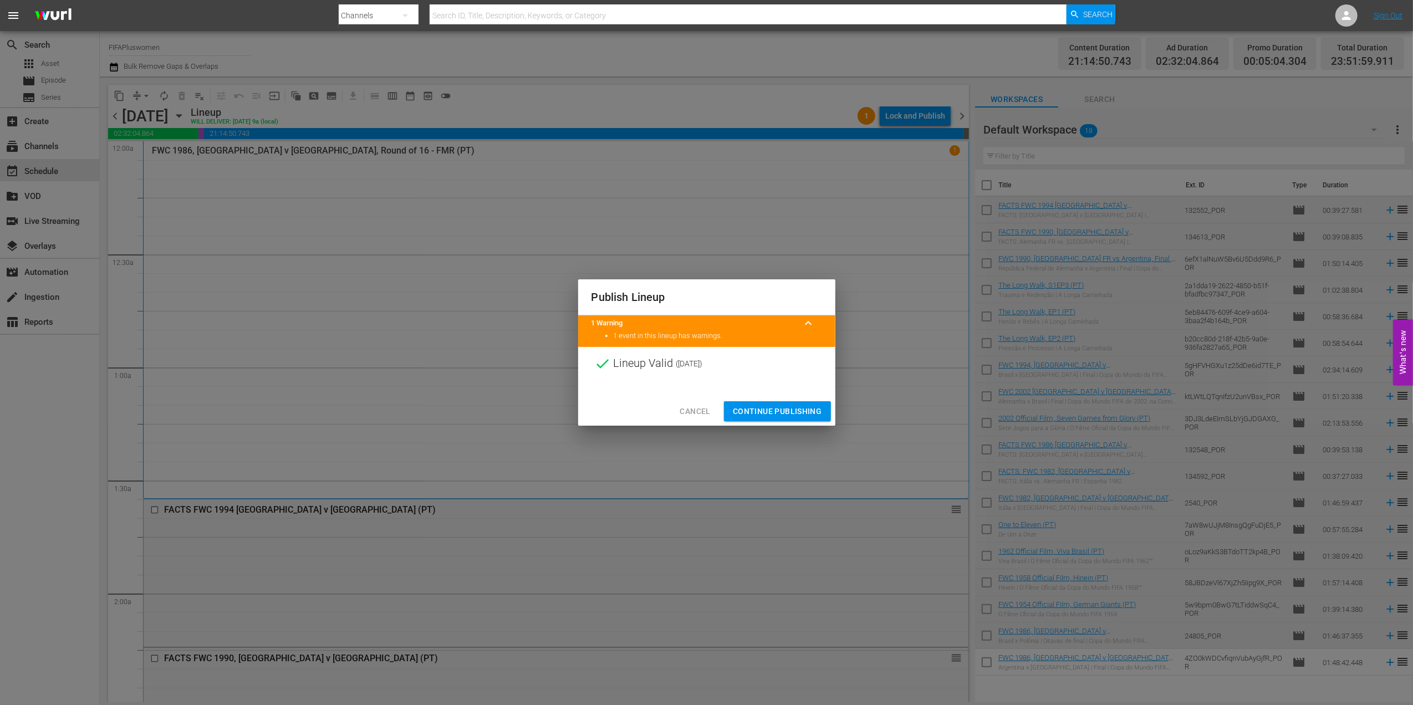
click at [783, 406] on span "Continue Publishing" at bounding box center [777, 412] width 89 height 14
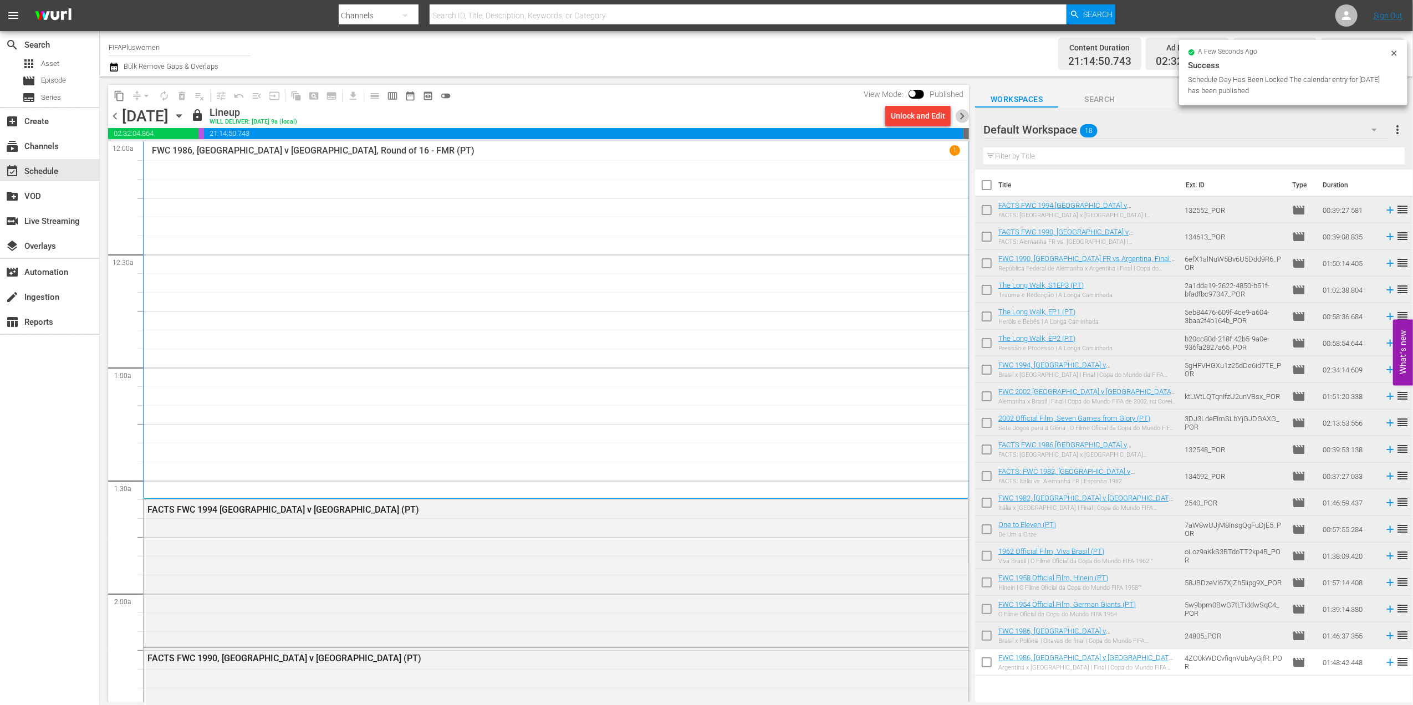
click at [962, 114] on span "chevron_right" at bounding box center [962, 116] width 14 height 14
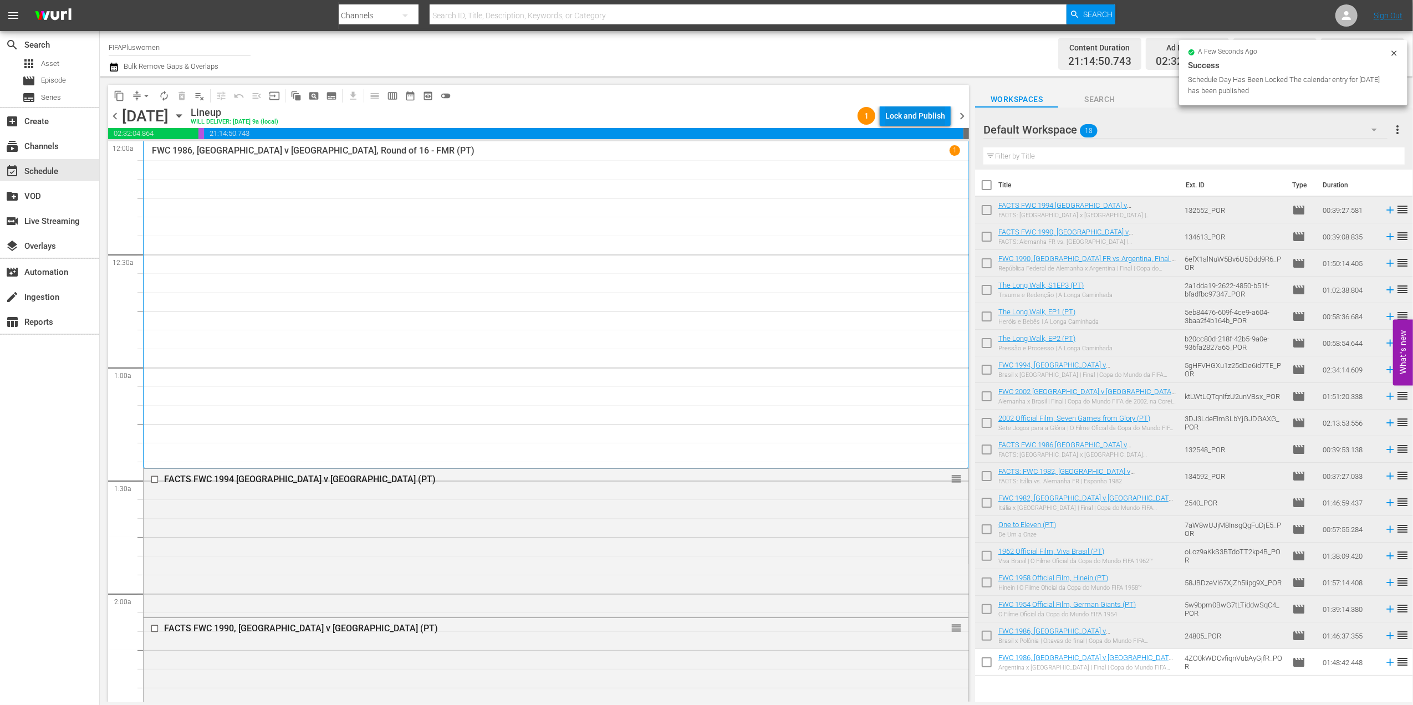
click at [914, 112] on div "Lock and Publish" at bounding box center [915, 116] width 60 height 20
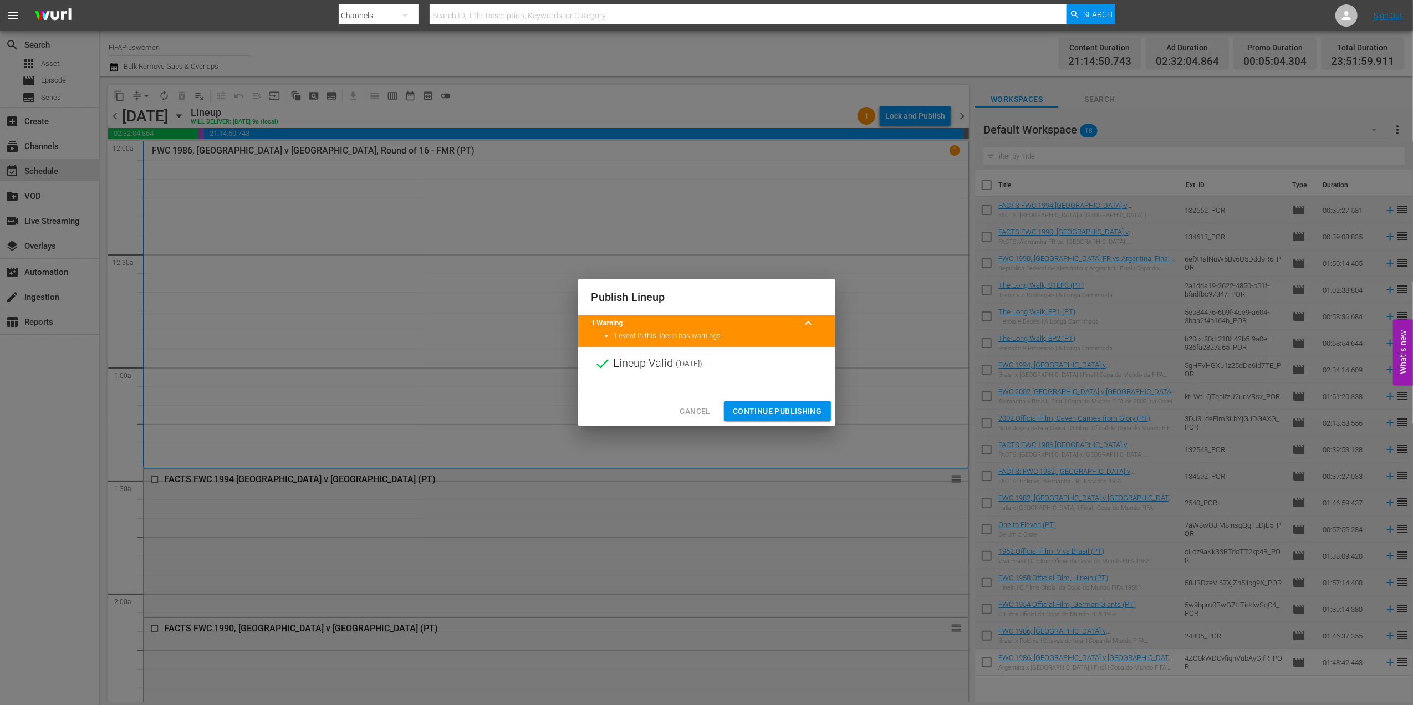
click at [777, 416] on span "Continue Publishing" at bounding box center [777, 412] width 89 height 14
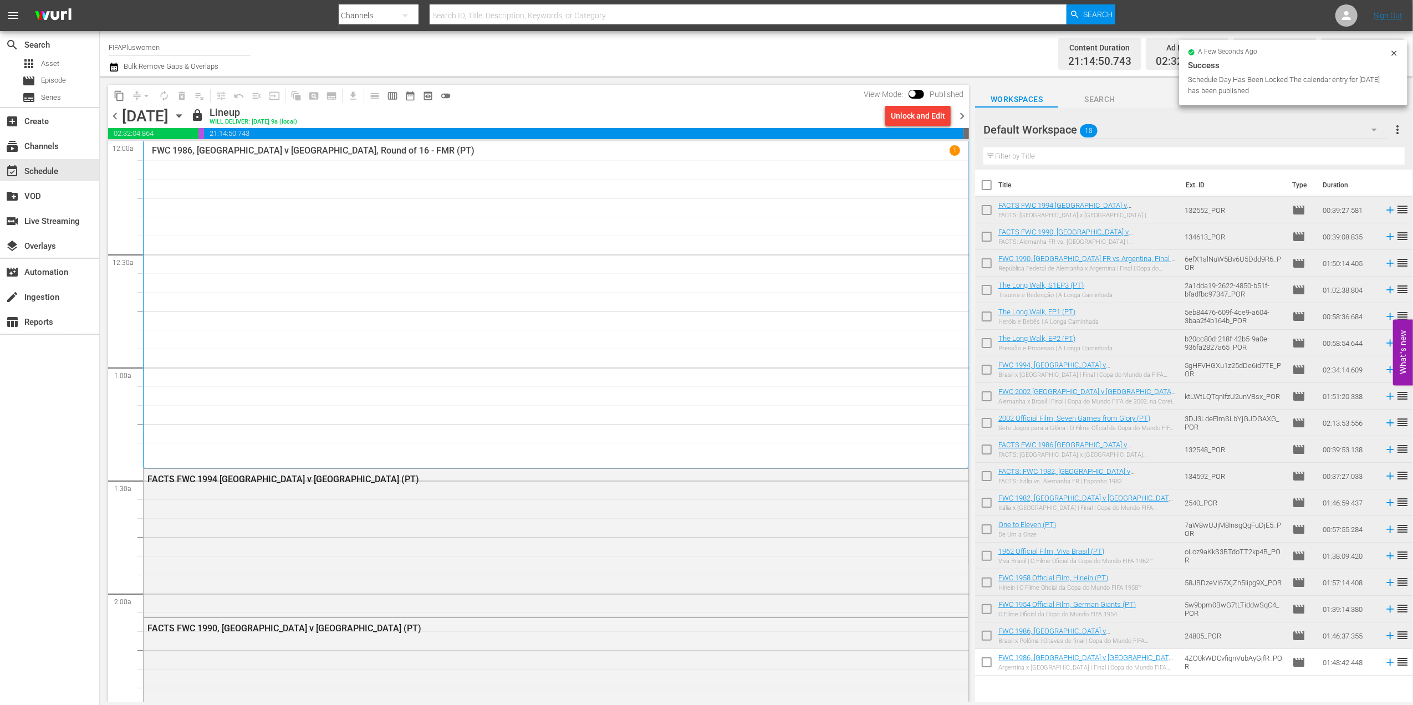
click at [965, 115] on span "chevron_right" at bounding box center [962, 116] width 14 height 14
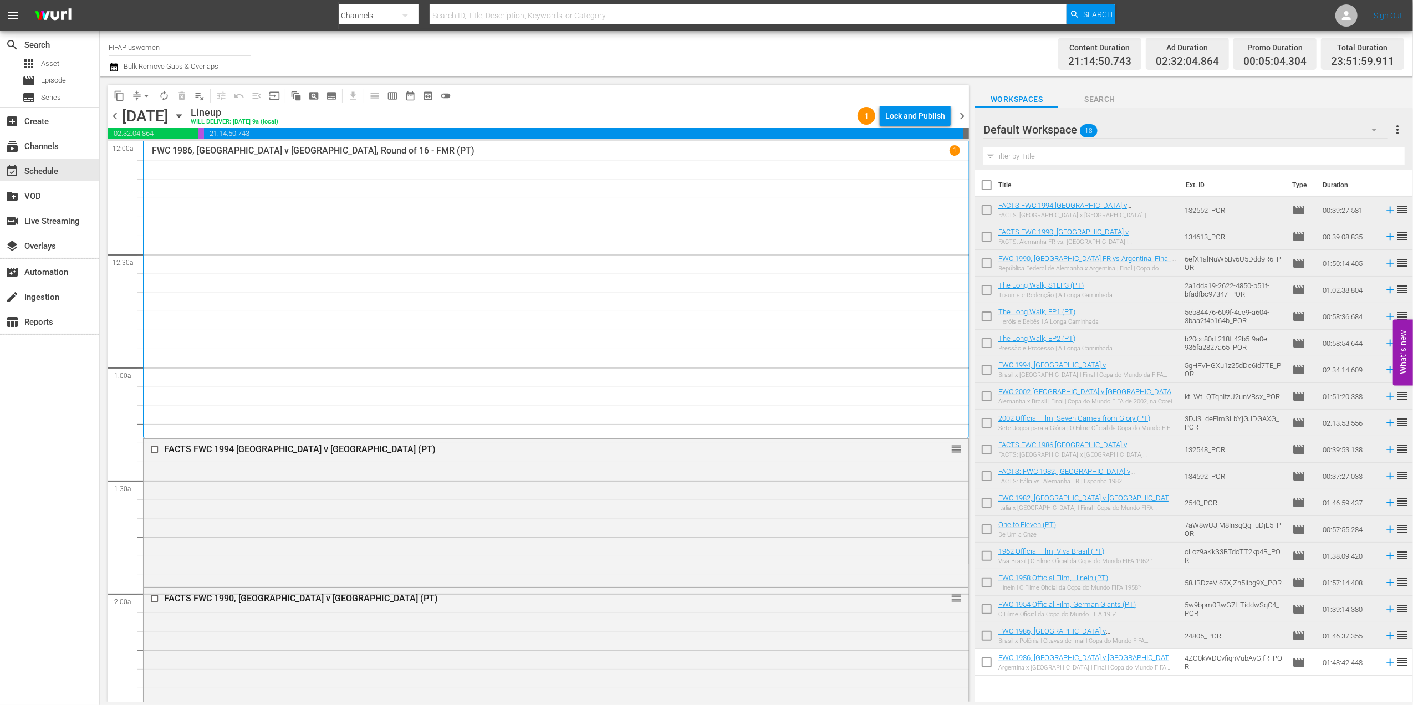
click at [921, 118] on div "Lock and Publish" at bounding box center [915, 116] width 60 height 20
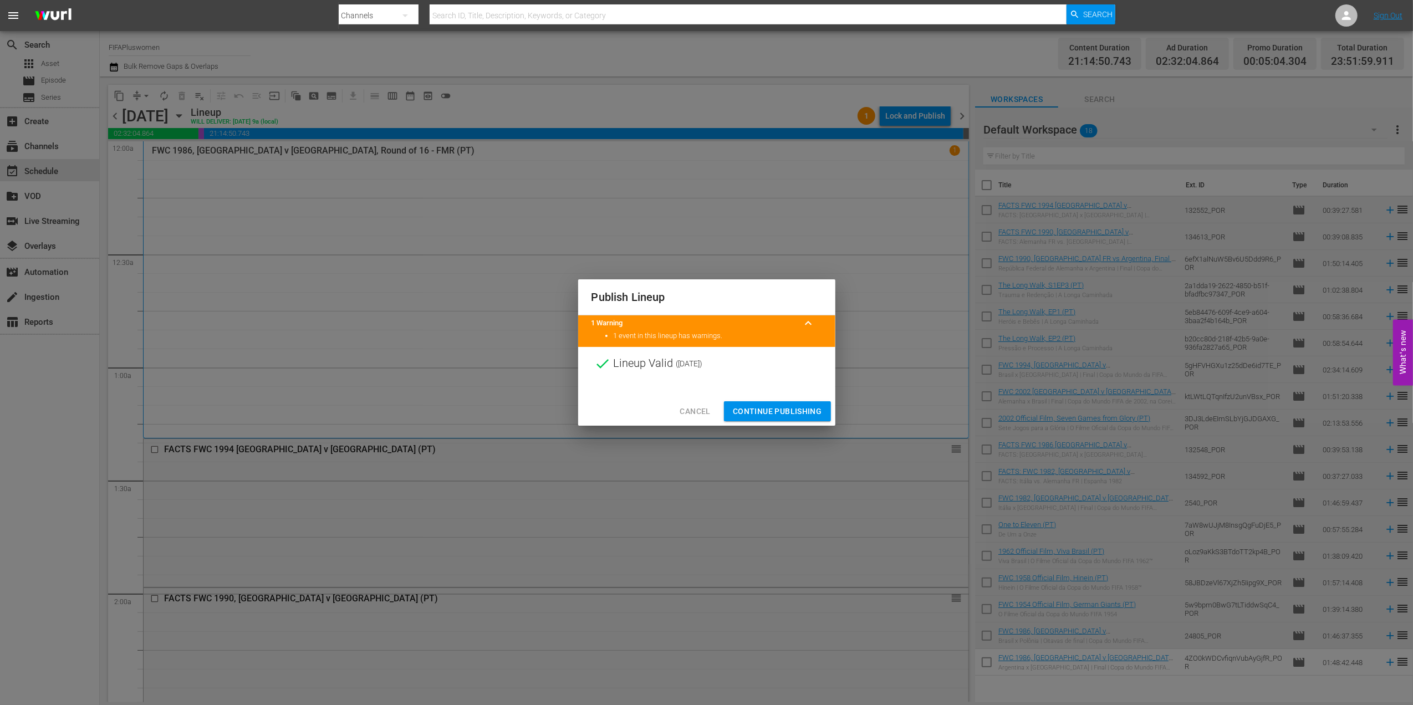
click at [762, 397] on div "Cancel Continue Publishing" at bounding box center [706, 411] width 257 height 29
click at [763, 405] on span "Continue Publishing" at bounding box center [777, 412] width 89 height 14
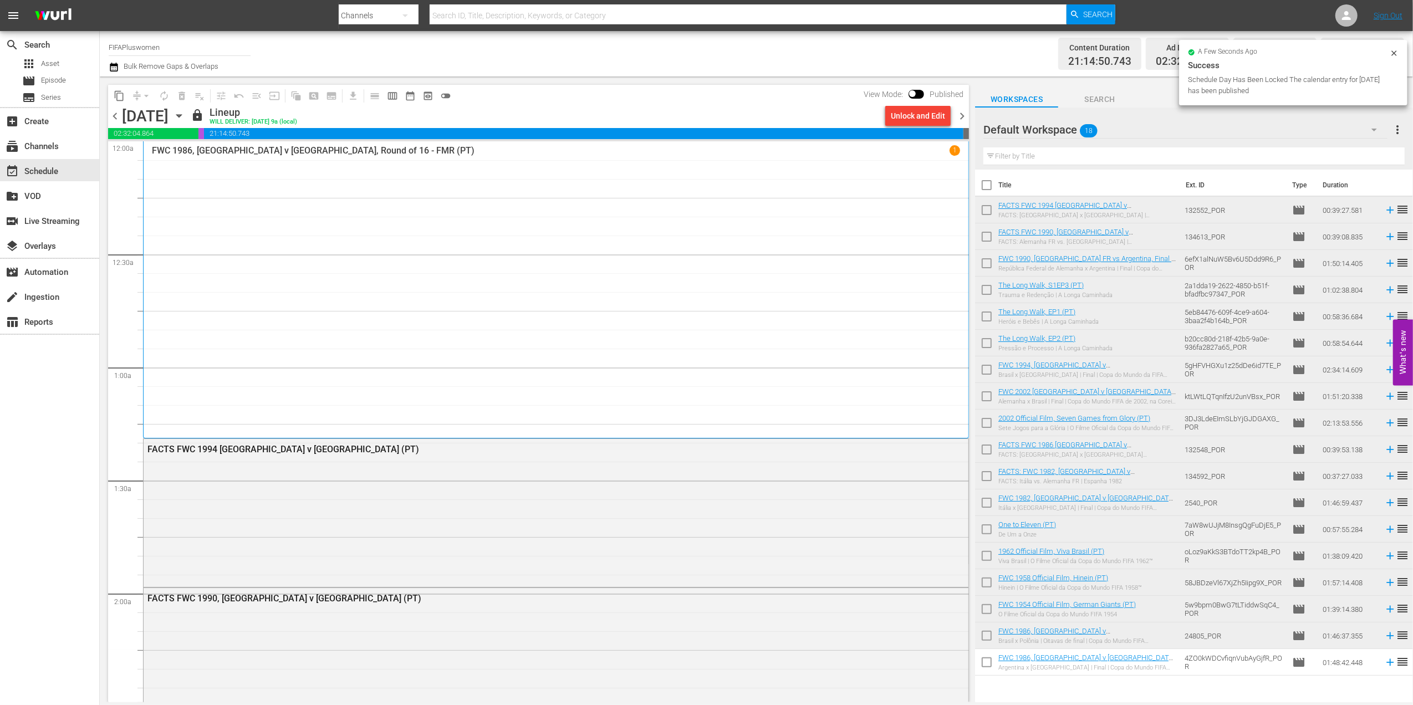
click at [959, 114] on span "chevron_right" at bounding box center [962, 116] width 14 height 14
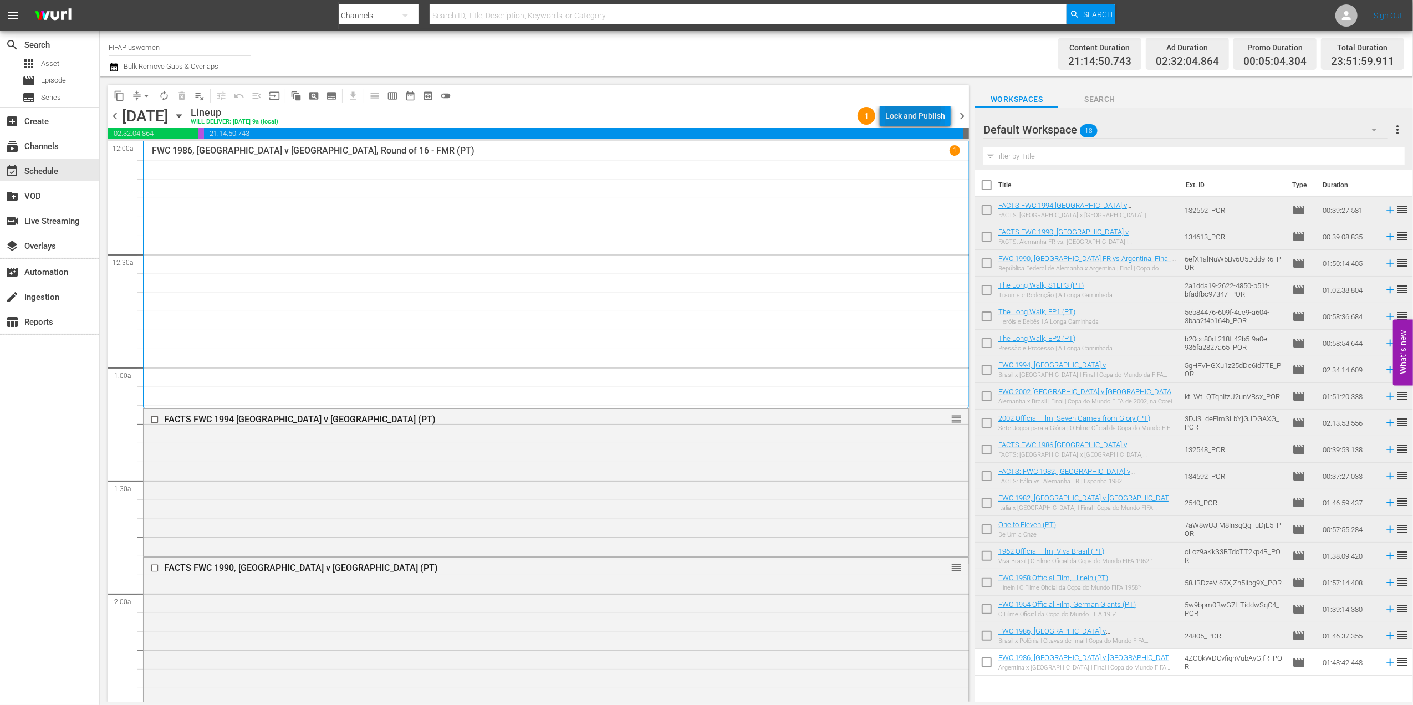
click at [907, 114] on div "Lock and Publish" at bounding box center [915, 116] width 60 height 20
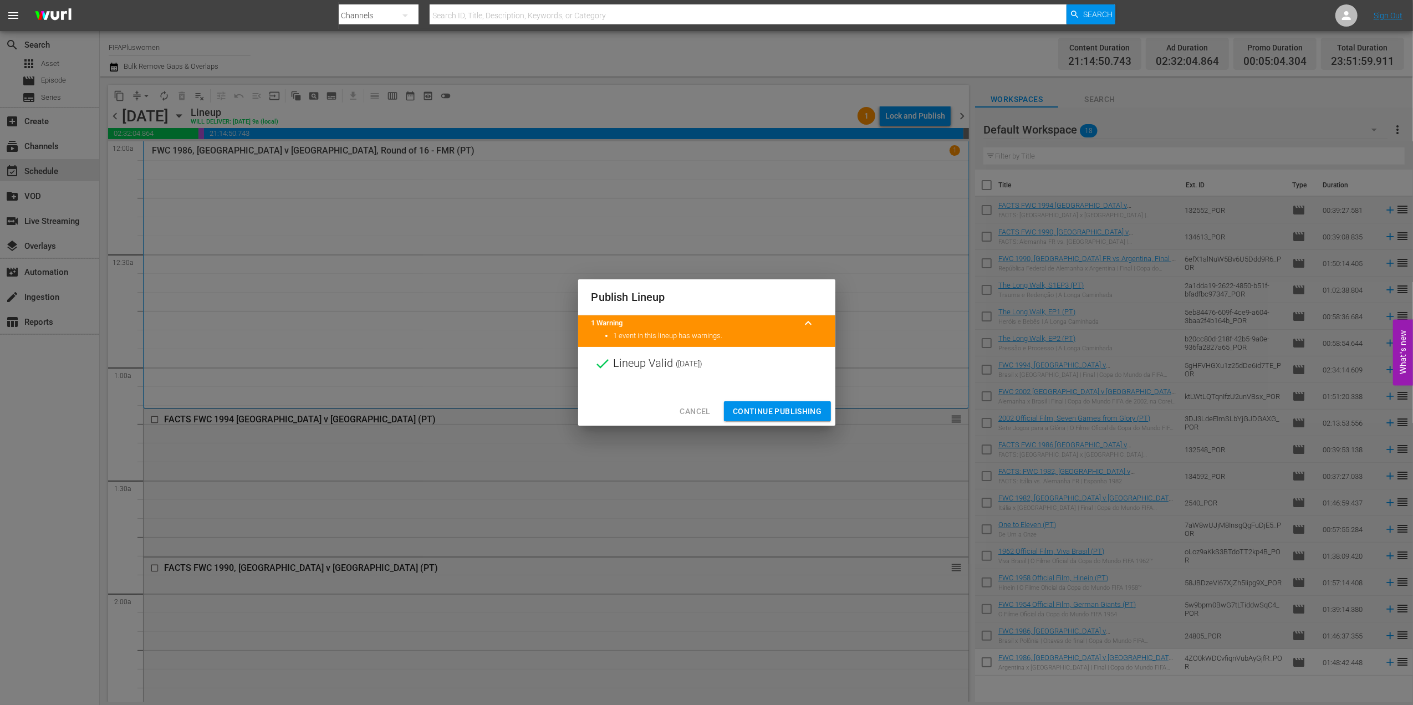
click at [794, 414] on span "Continue Publishing" at bounding box center [777, 412] width 89 height 14
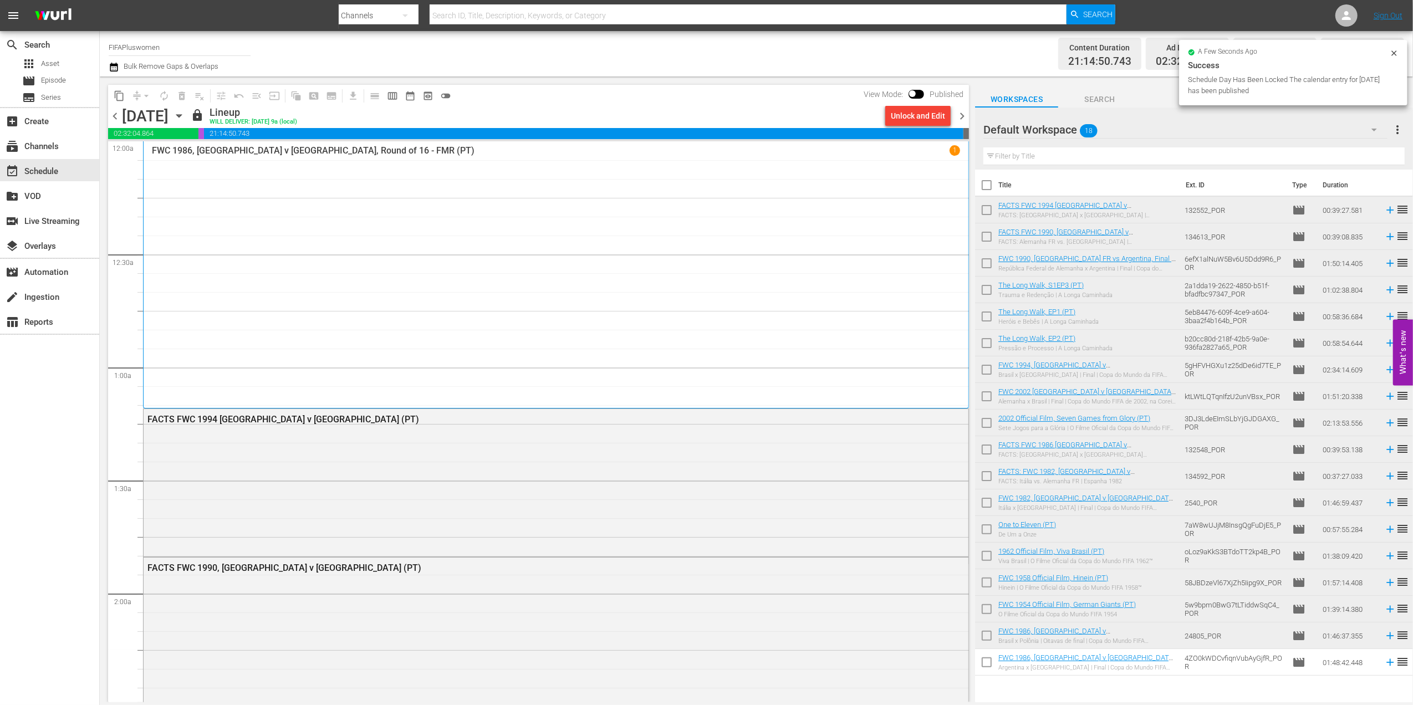
click at [959, 116] on span "chevron_right" at bounding box center [962, 116] width 14 height 14
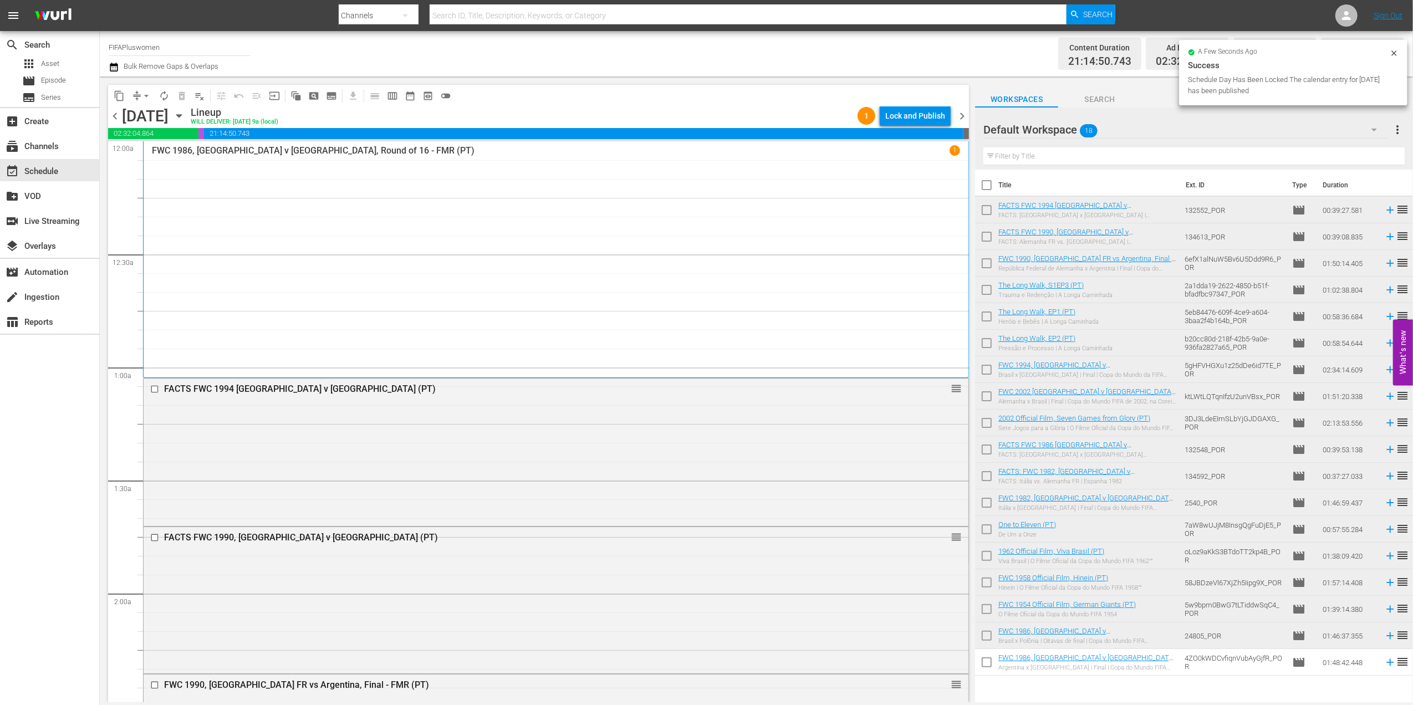
click at [936, 118] on div "Lock and Publish" at bounding box center [915, 116] width 60 height 20
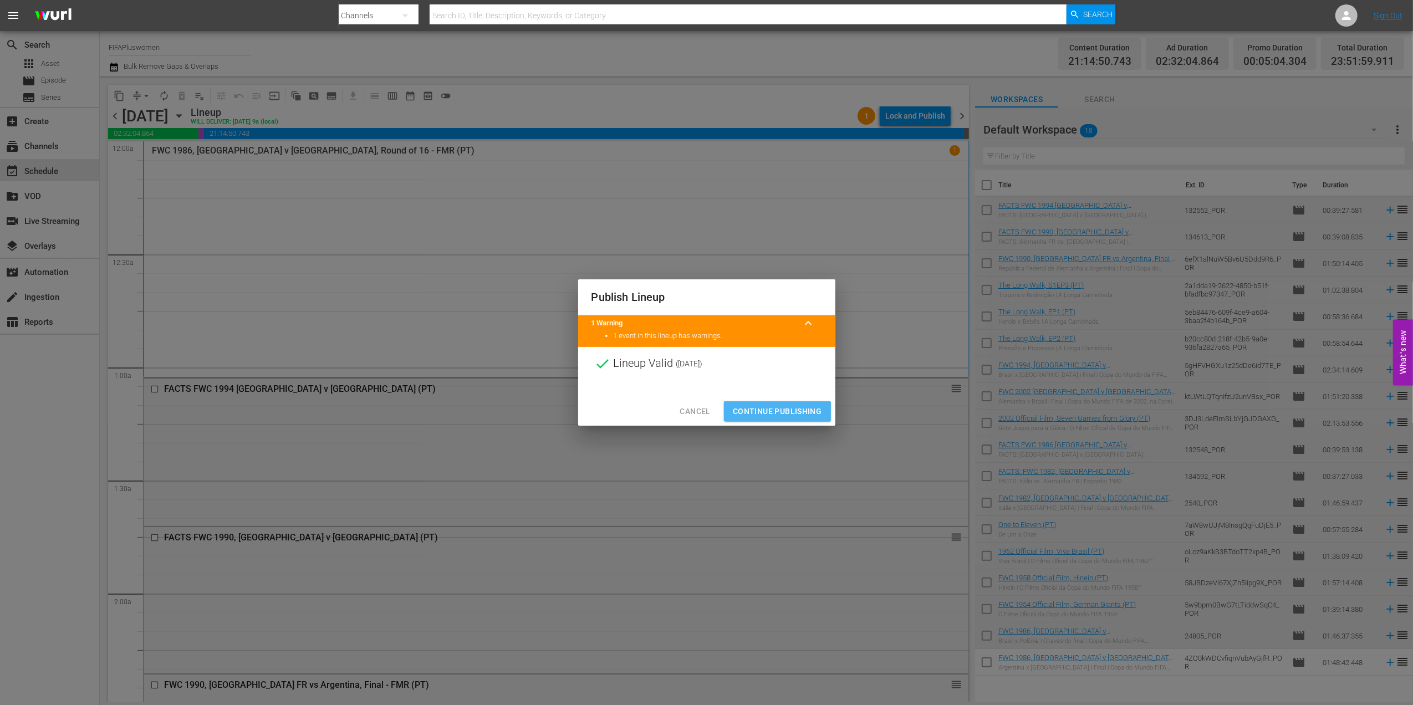
click at [764, 411] on span "Continue Publishing" at bounding box center [777, 412] width 89 height 14
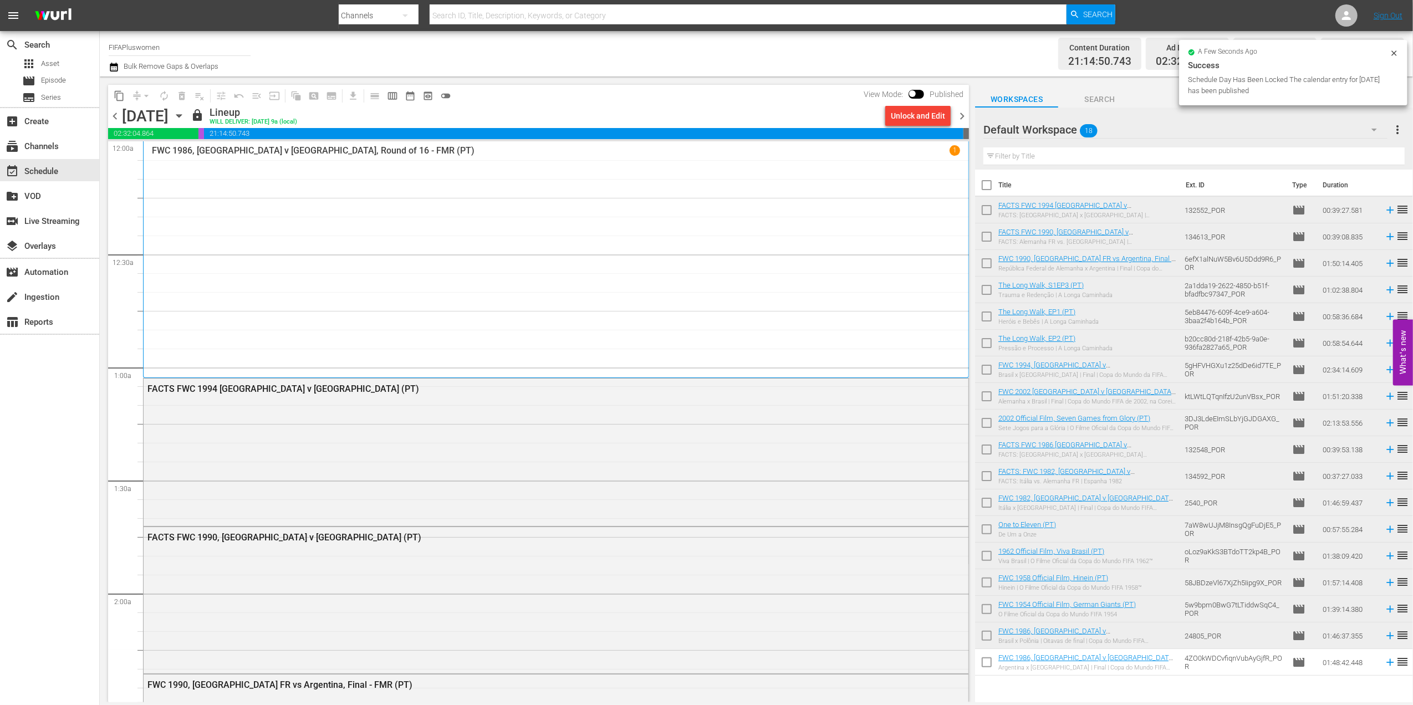
click at [960, 113] on span "chevron_right" at bounding box center [962, 116] width 14 height 14
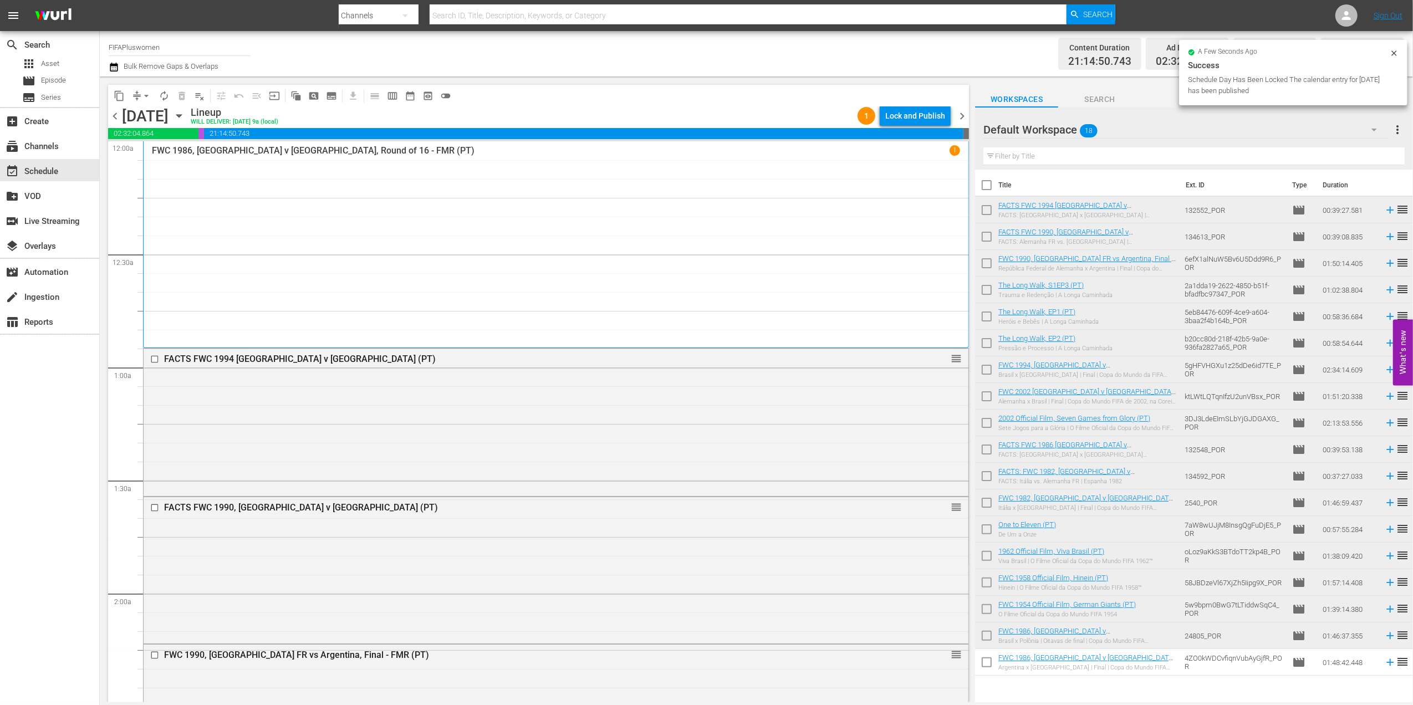
click at [910, 118] on div "Lock and Publish" at bounding box center [915, 116] width 60 height 20
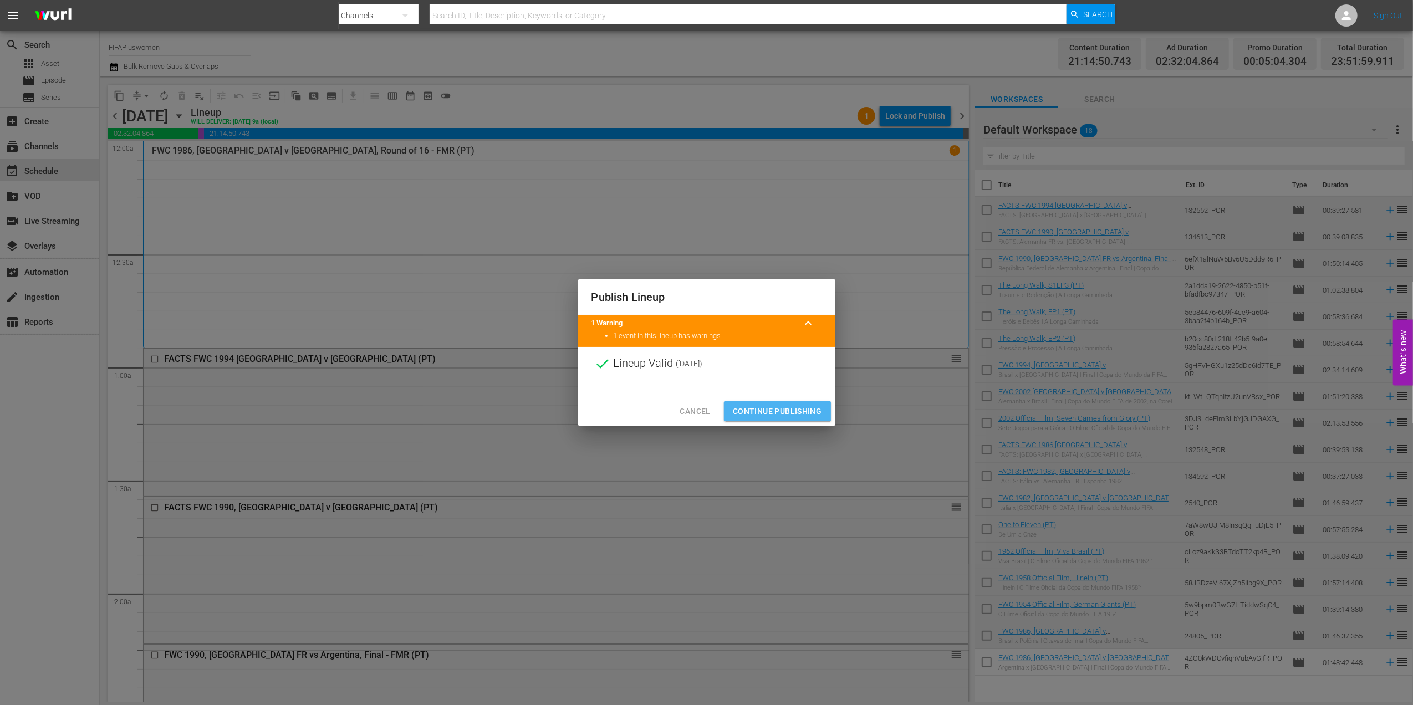
click at [767, 406] on span "Continue Publishing" at bounding box center [777, 412] width 89 height 14
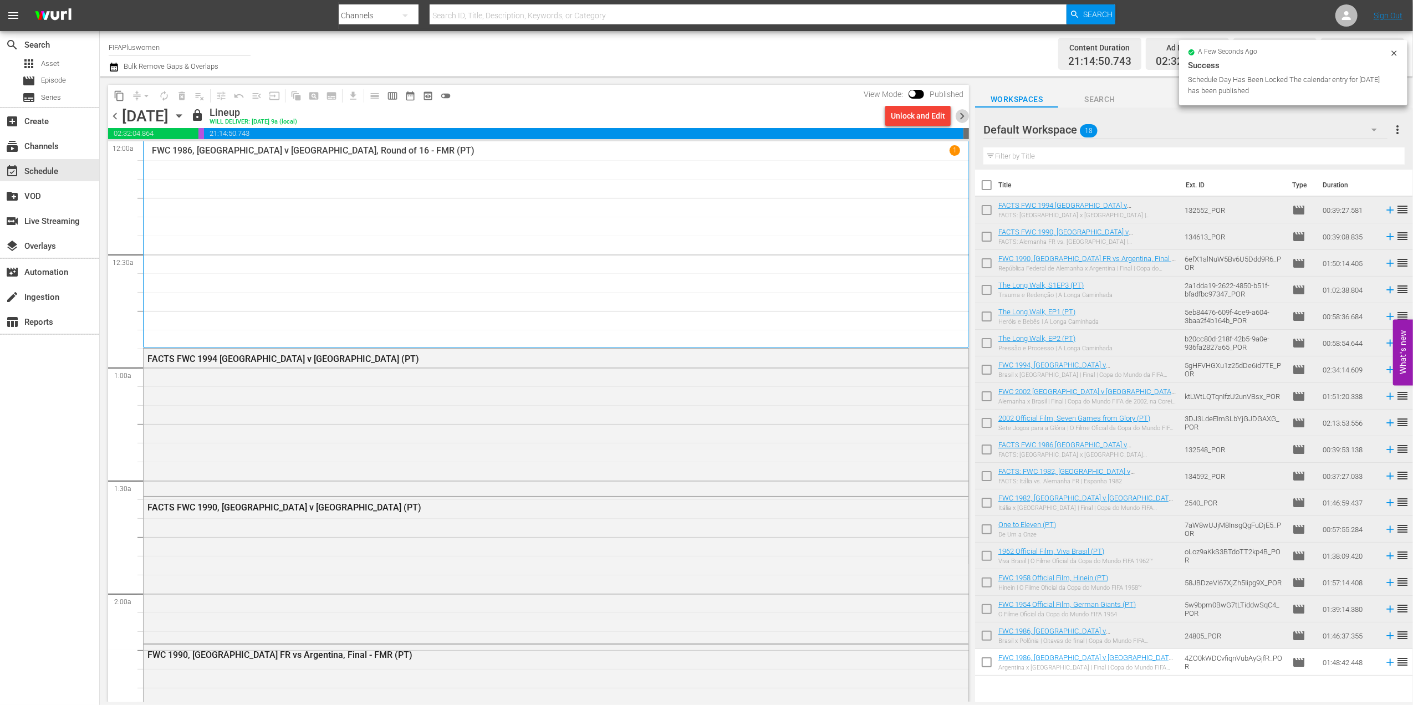
click at [963, 116] on span "chevron_right" at bounding box center [962, 116] width 14 height 14
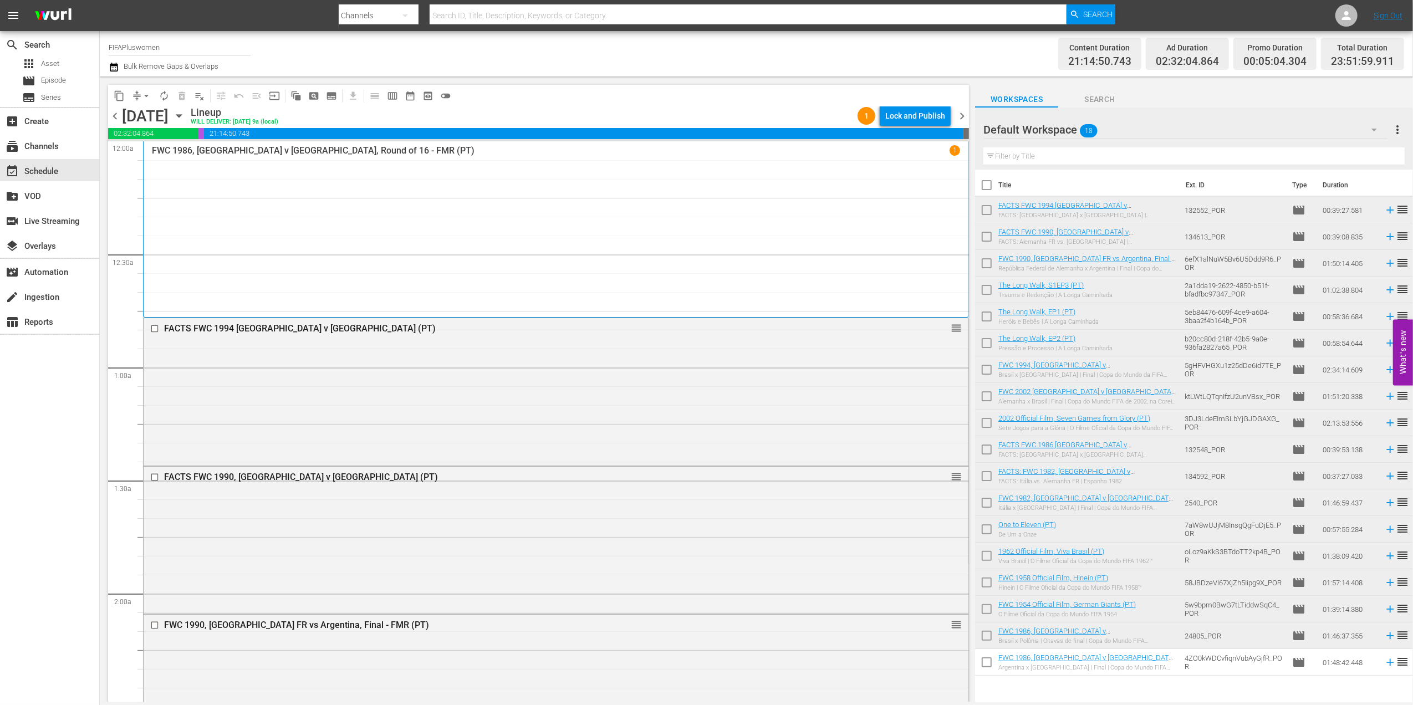
click at [915, 116] on div "Lock and Publish" at bounding box center [915, 116] width 60 height 20
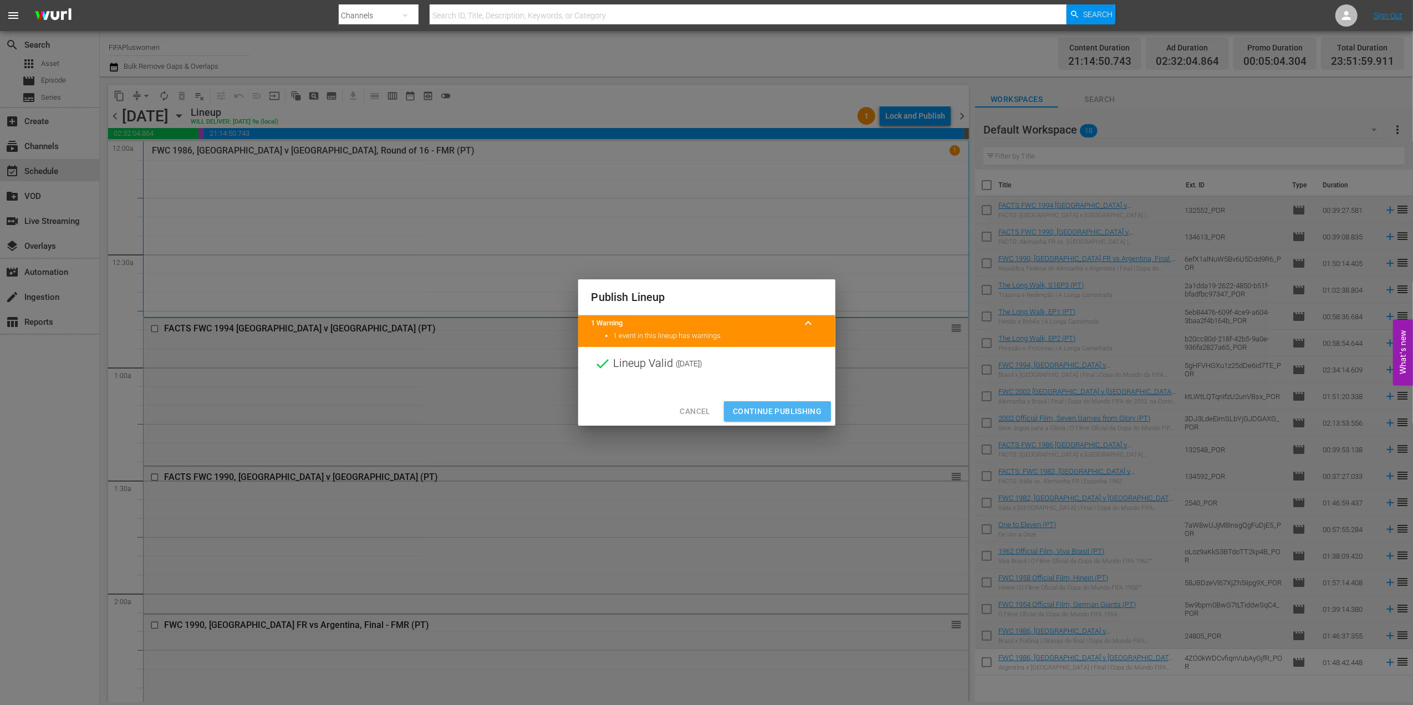
click at [772, 411] on span "Continue Publishing" at bounding box center [777, 412] width 89 height 14
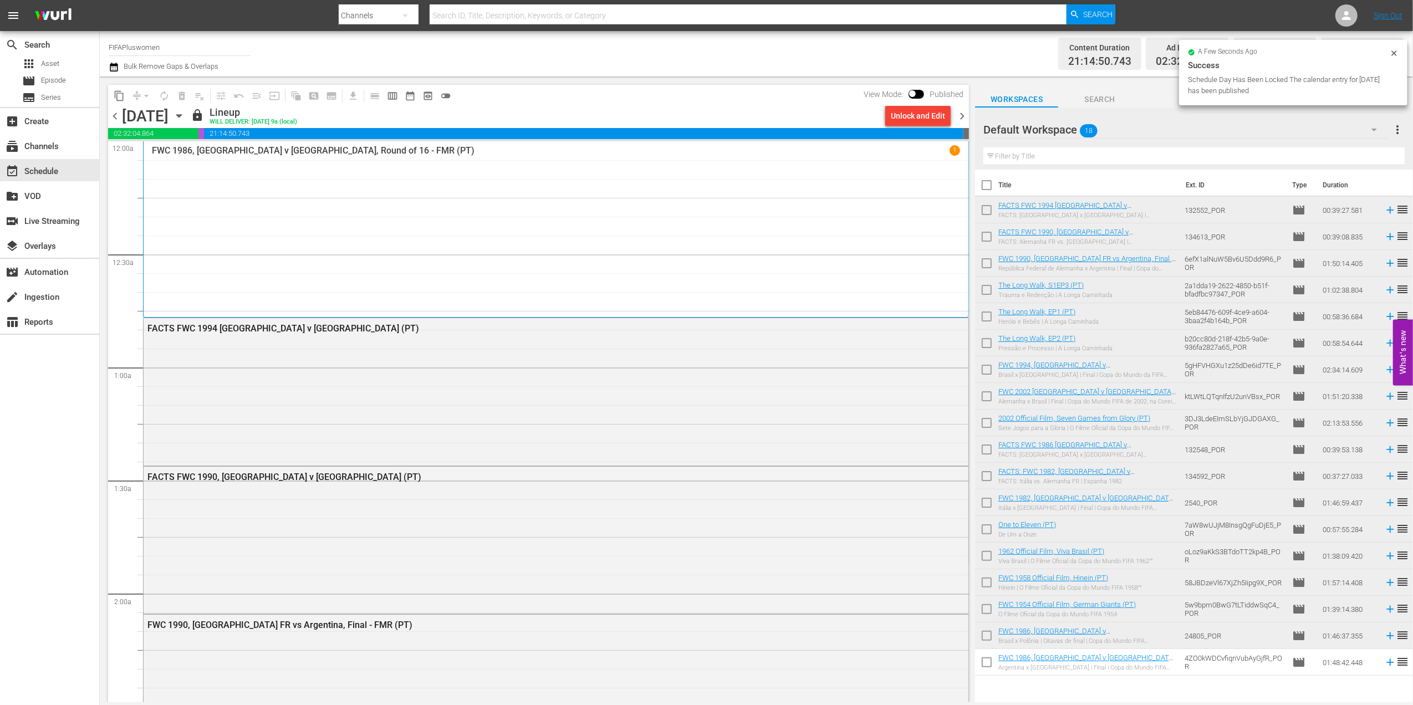
click at [961, 116] on span "chevron_right" at bounding box center [962, 116] width 14 height 14
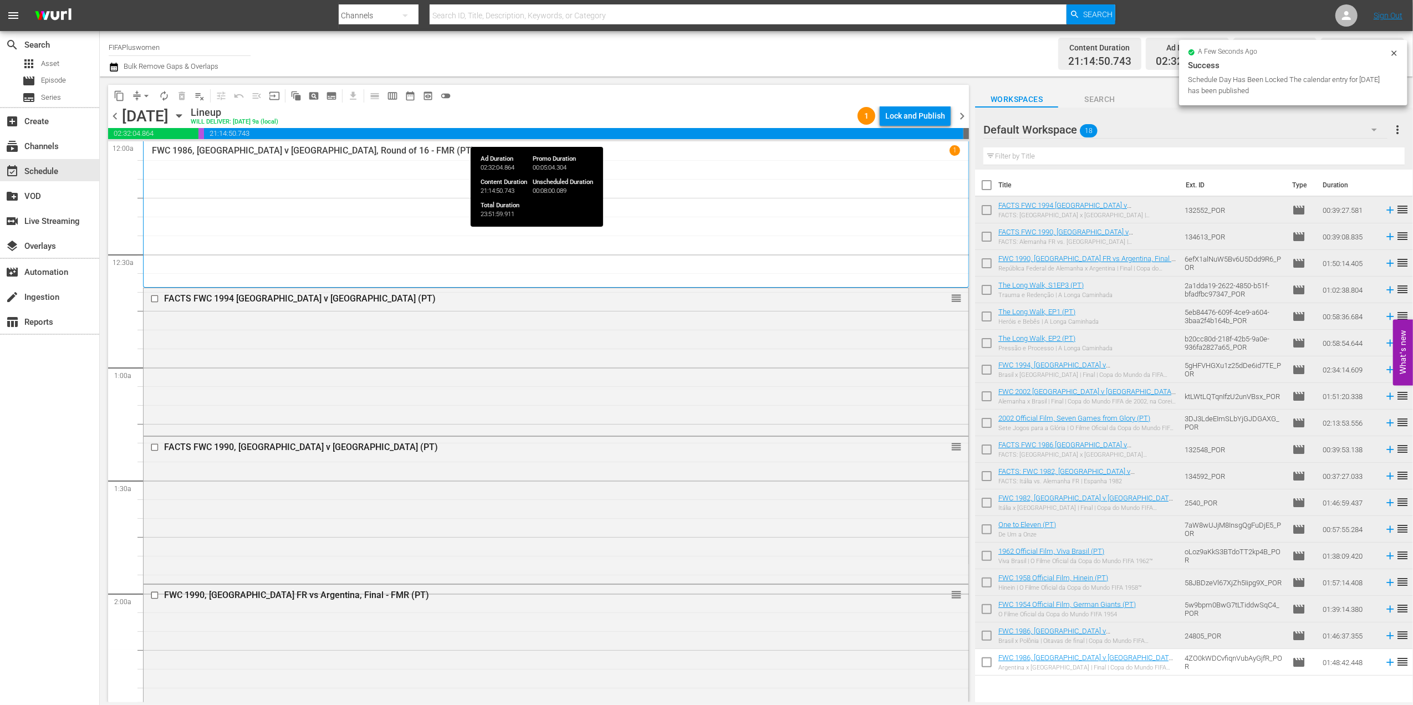
click at [908, 118] on div "Lock and Publish" at bounding box center [915, 116] width 60 height 20
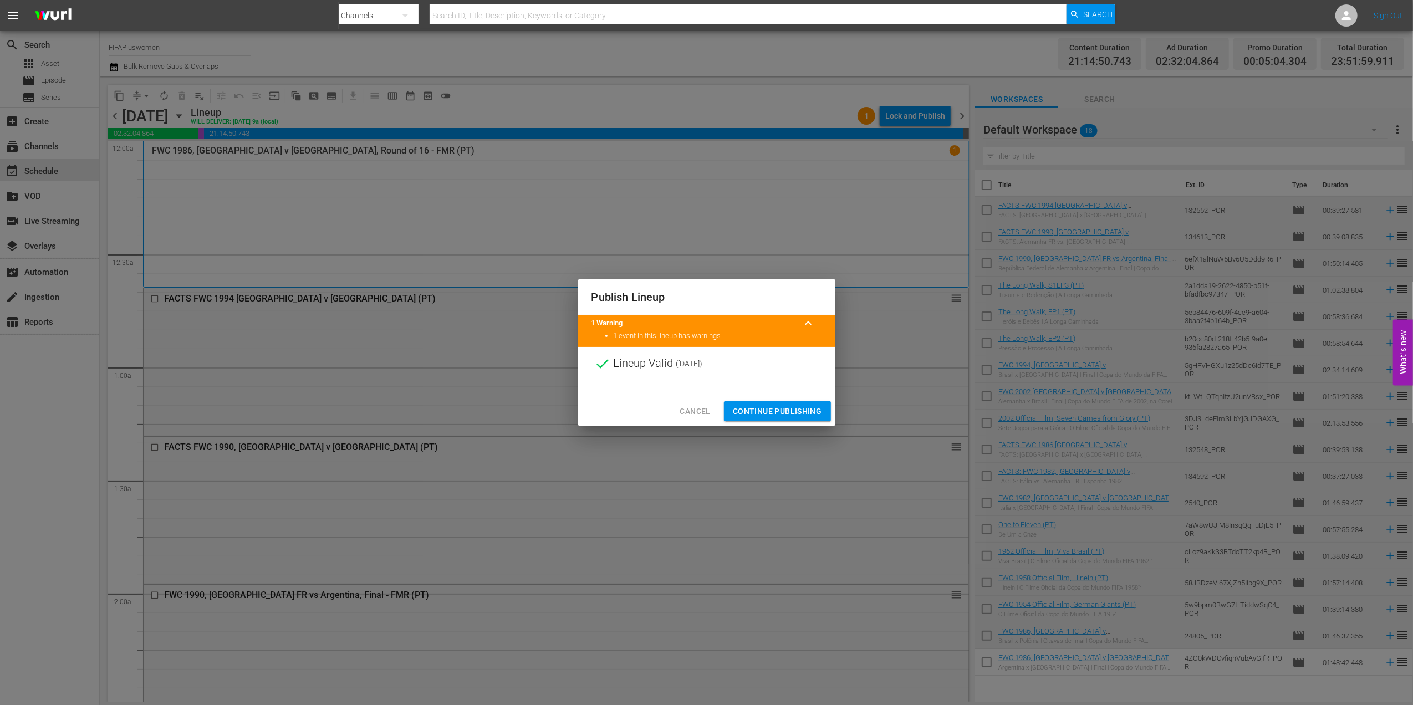
click at [788, 402] on button "Continue Publishing" at bounding box center [777, 411] width 107 height 21
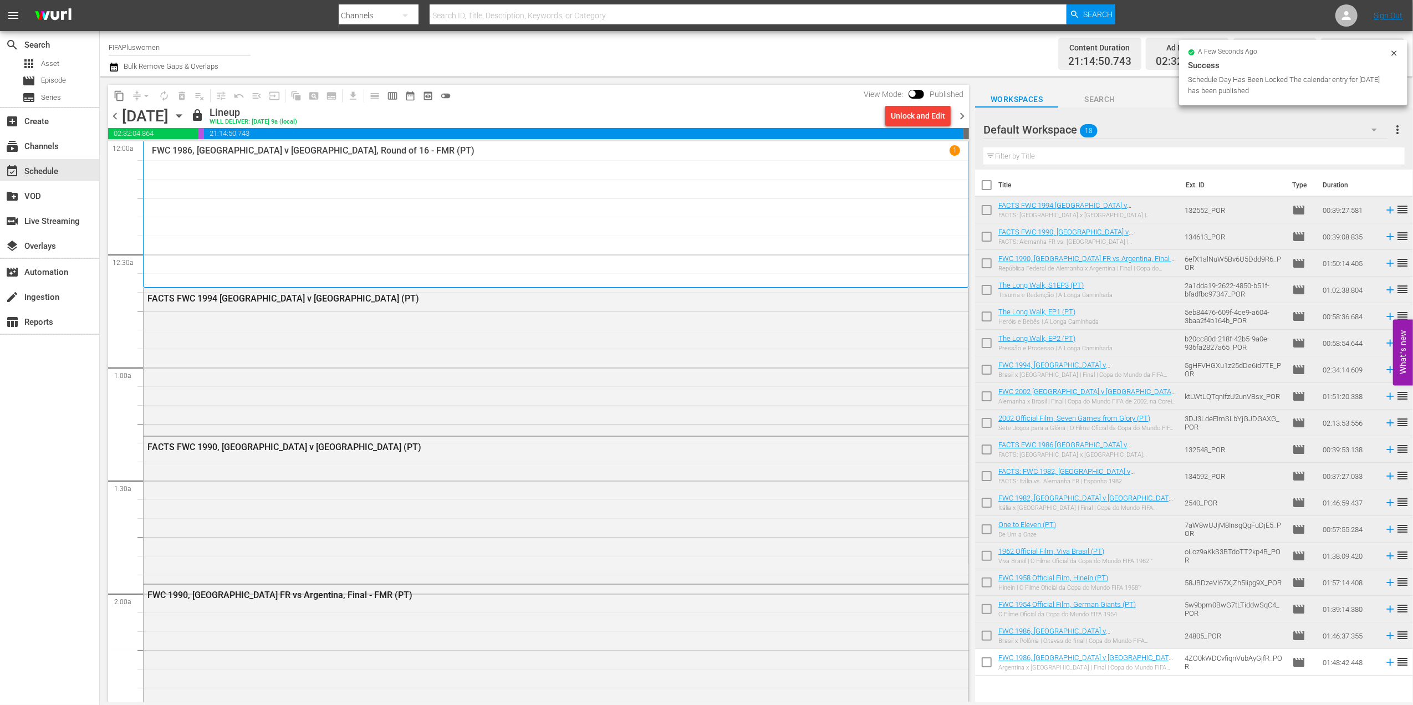
click at [958, 116] on span "chevron_right" at bounding box center [962, 116] width 14 height 14
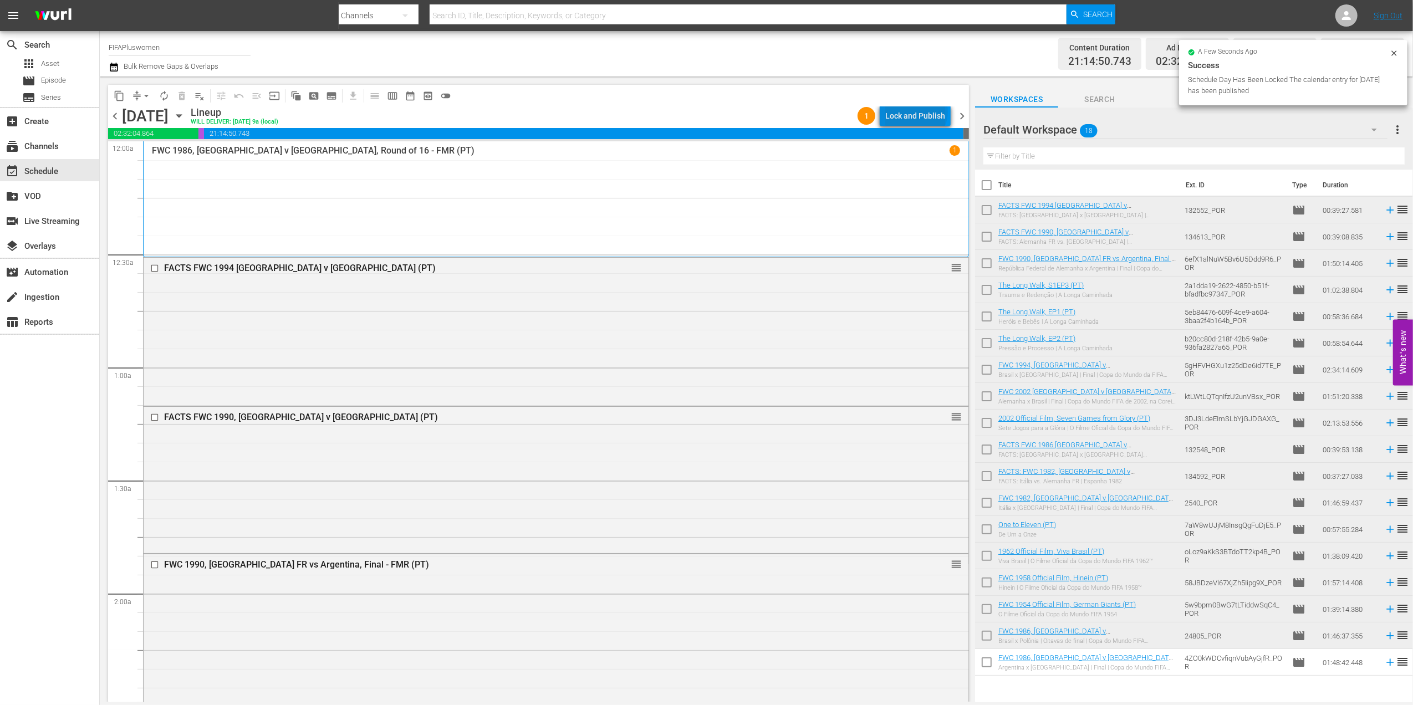
click at [918, 112] on div "Lock and Publish" at bounding box center [915, 116] width 60 height 20
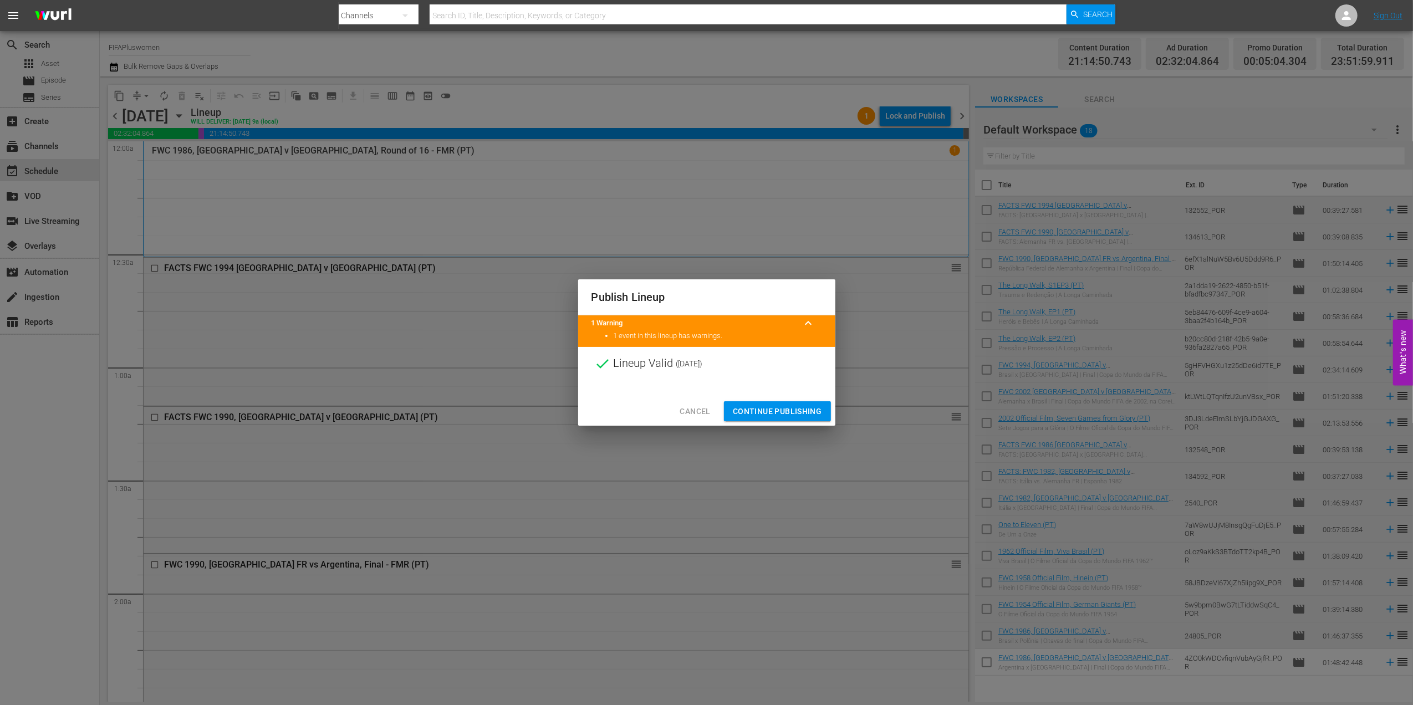
click at [748, 417] on span "Continue Publishing" at bounding box center [777, 412] width 89 height 14
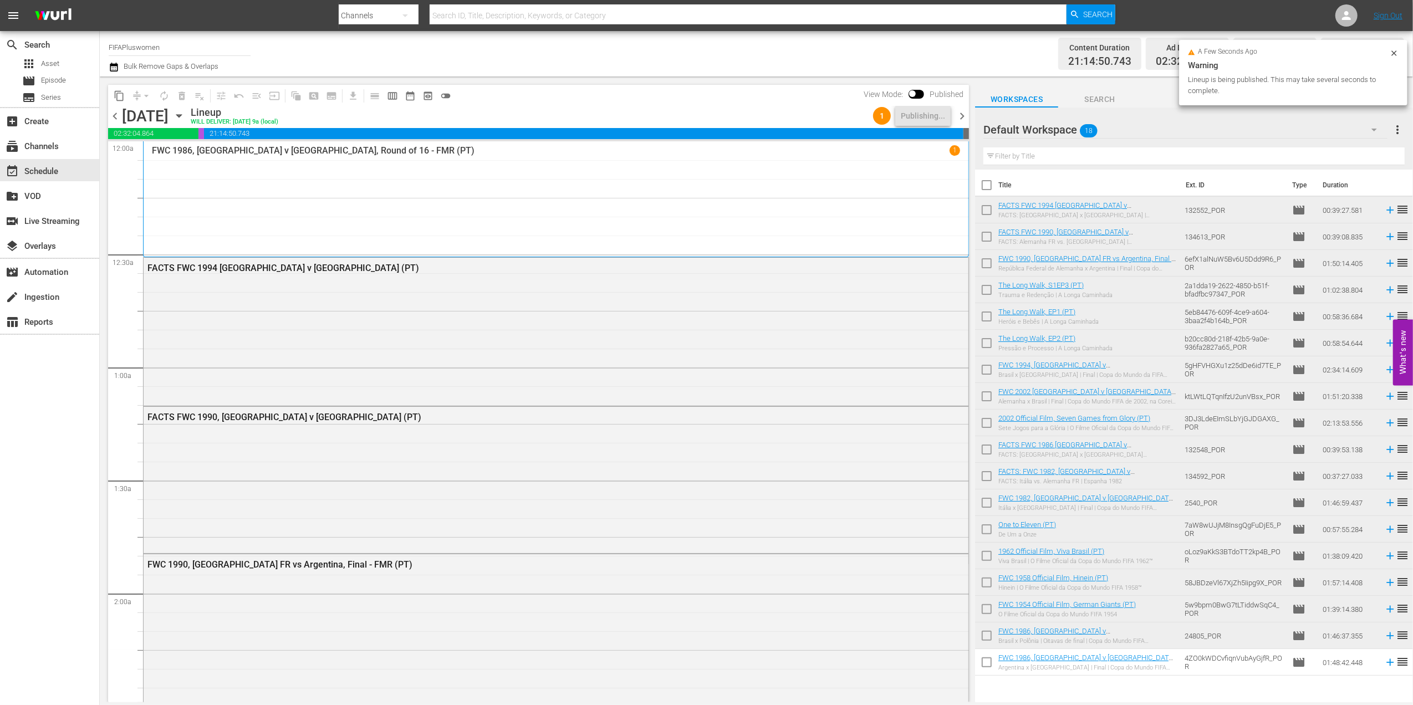
click at [958, 119] on span "chevron_right" at bounding box center [962, 116] width 14 height 14
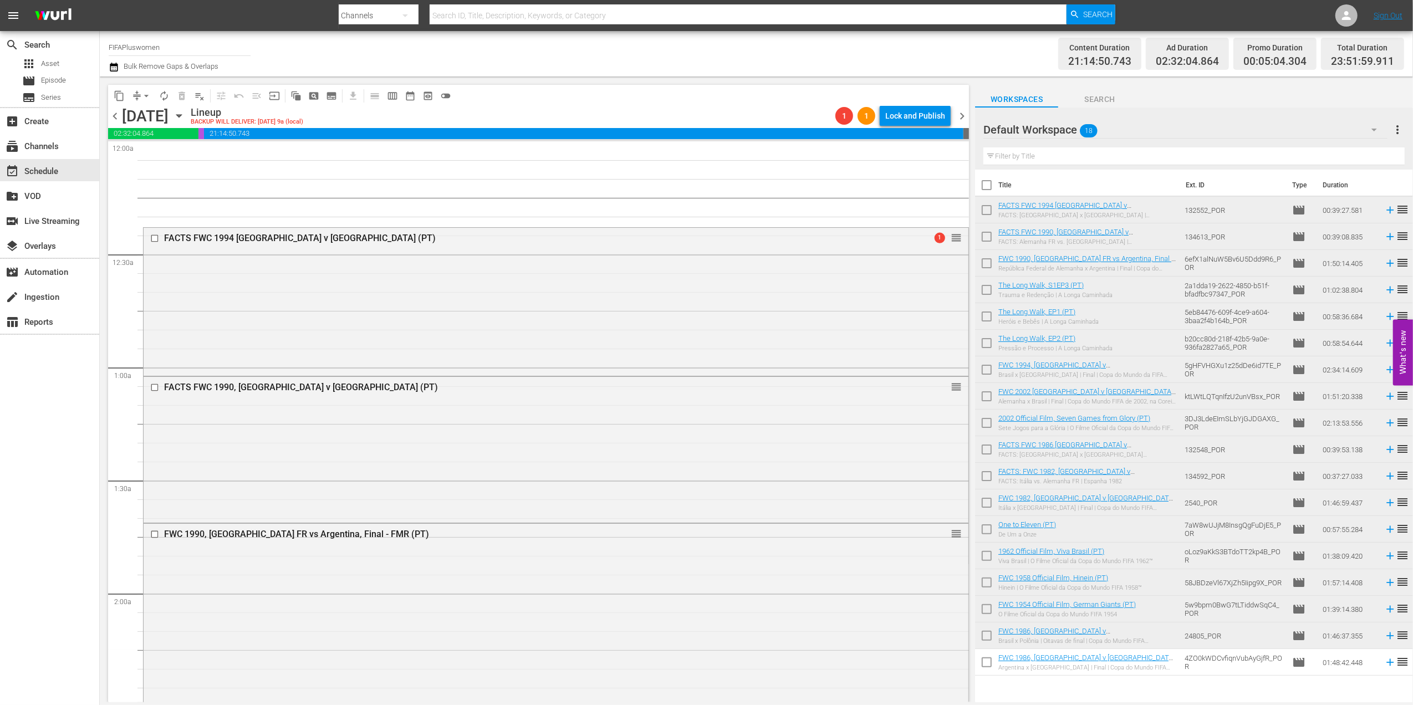
click at [114, 111] on span "chevron_left" at bounding box center [115, 116] width 14 height 14
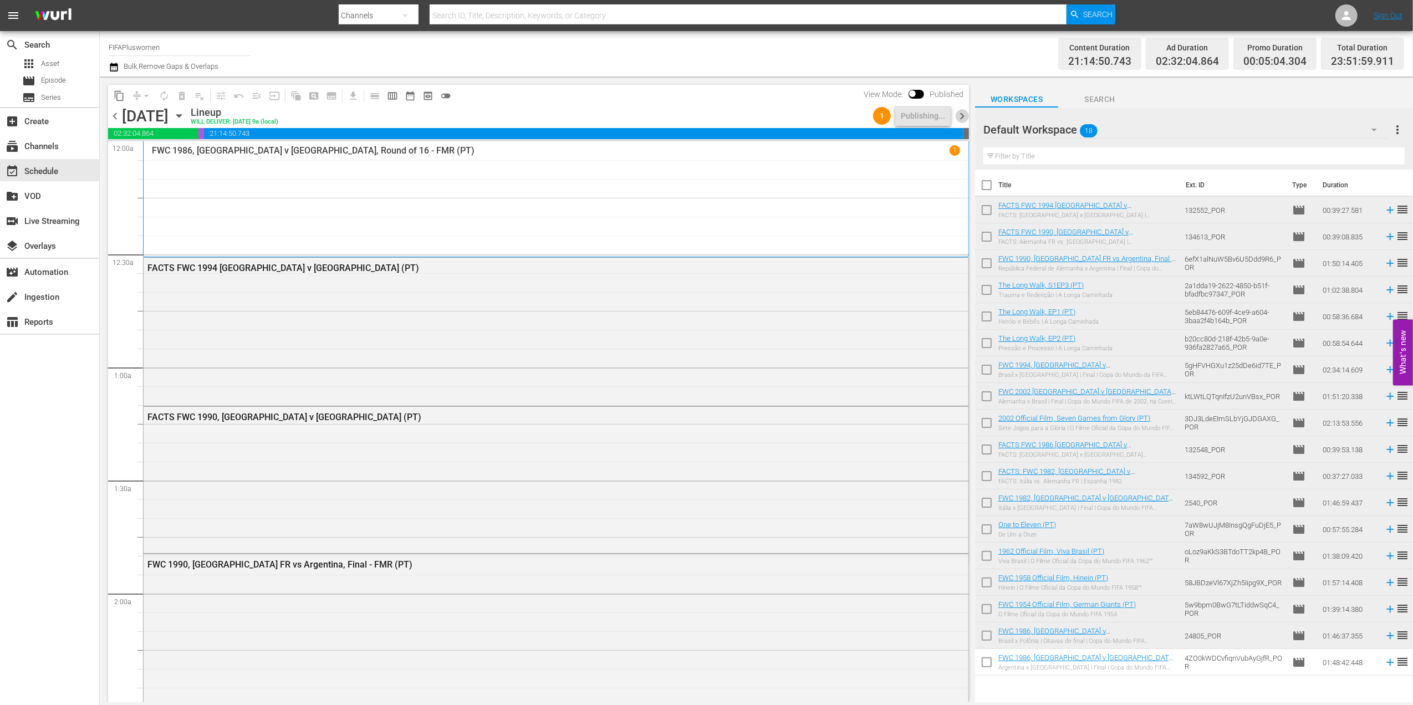
click at [965, 116] on span "chevron_right" at bounding box center [962, 116] width 14 height 14
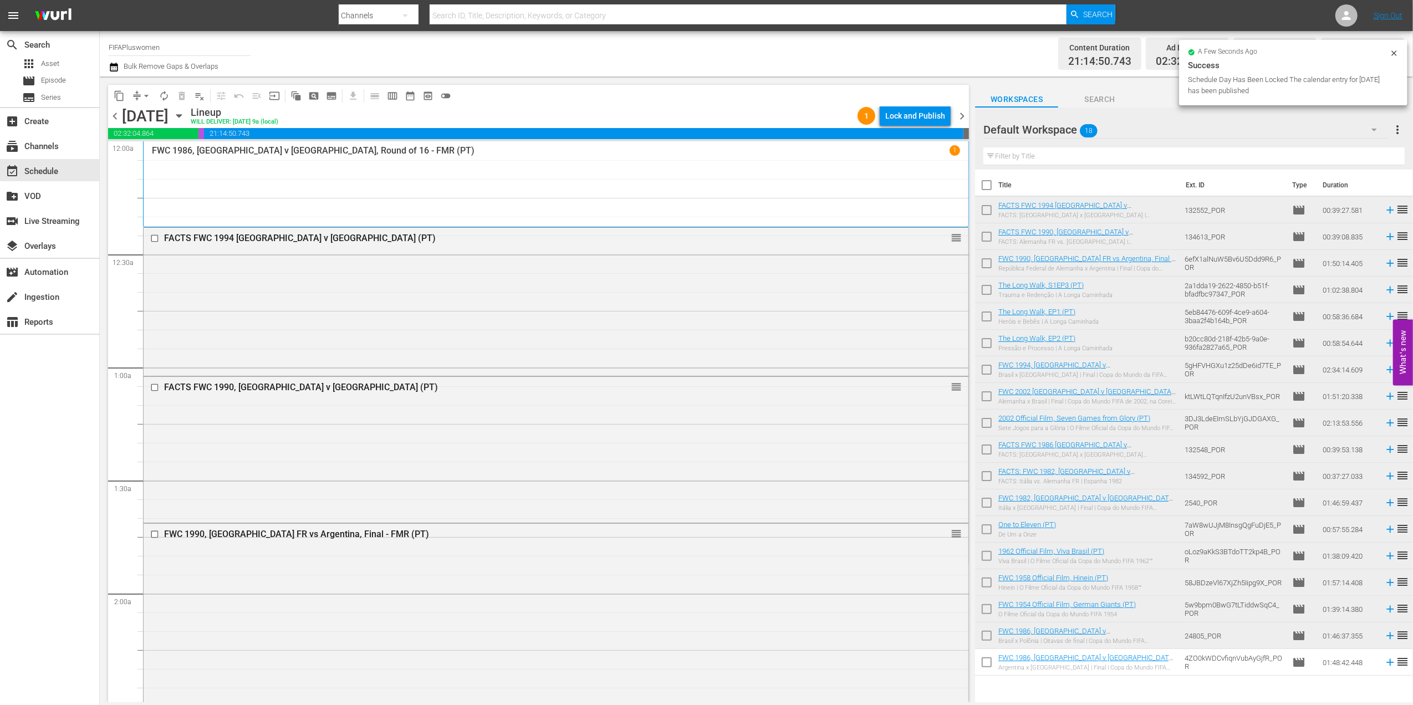
click at [916, 111] on div "Lock and Publish" at bounding box center [915, 116] width 60 height 20
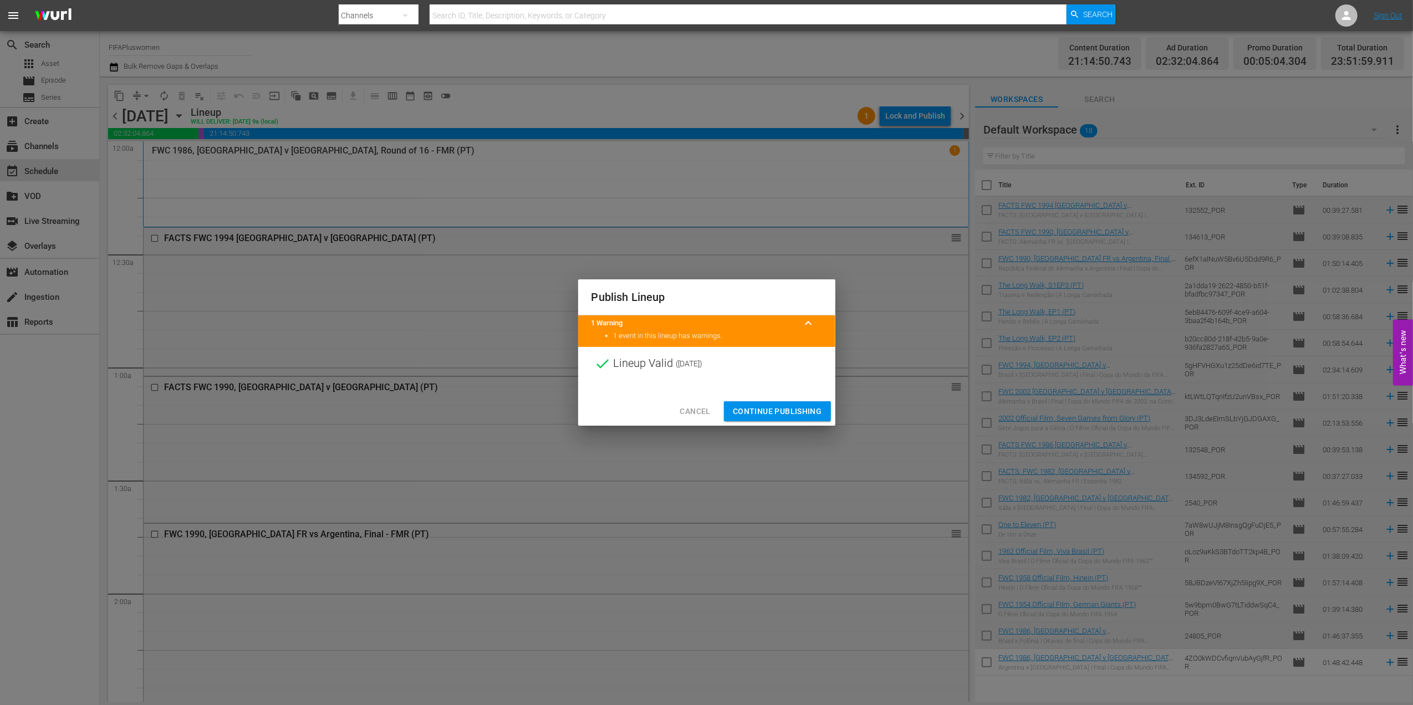
click at [774, 402] on button "Continue Publishing" at bounding box center [777, 411] width 107 height 21
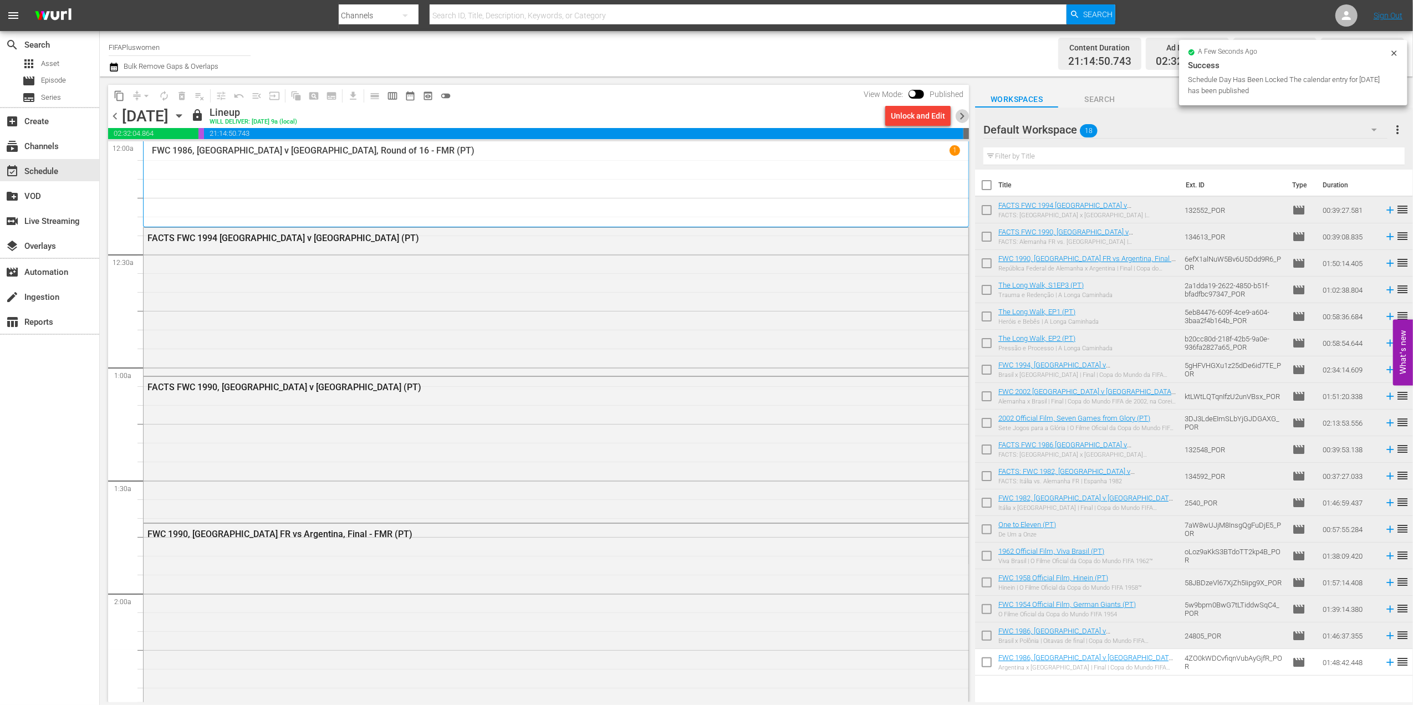
click at [958, 116] on span "chevron_right" at bounding box center [962, 116] width 14 height 14
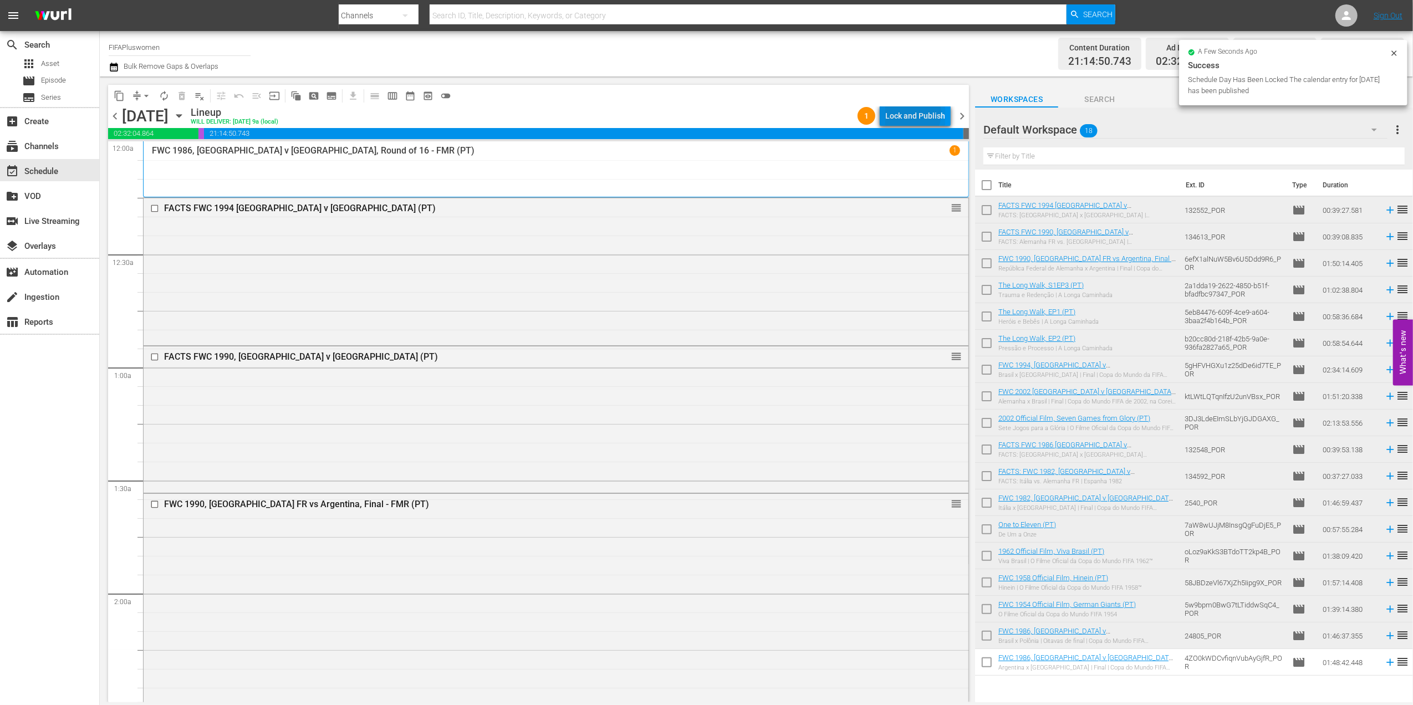
click at [911, 114] on div "Lock and Publish" at bounding box center [915, 116] width 60 height 20
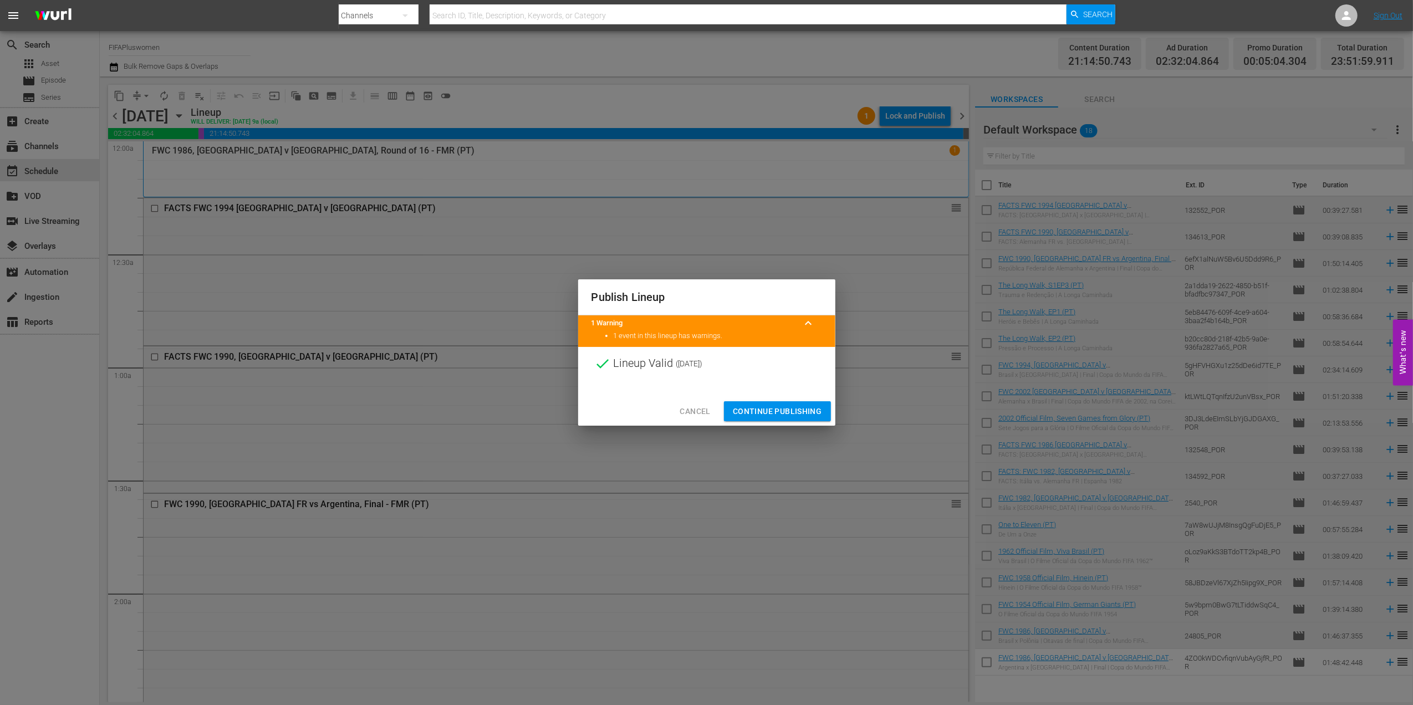
click at [770, 406] on span "Continue Publishing" at bounding box center [777, 412] width 89 height 14
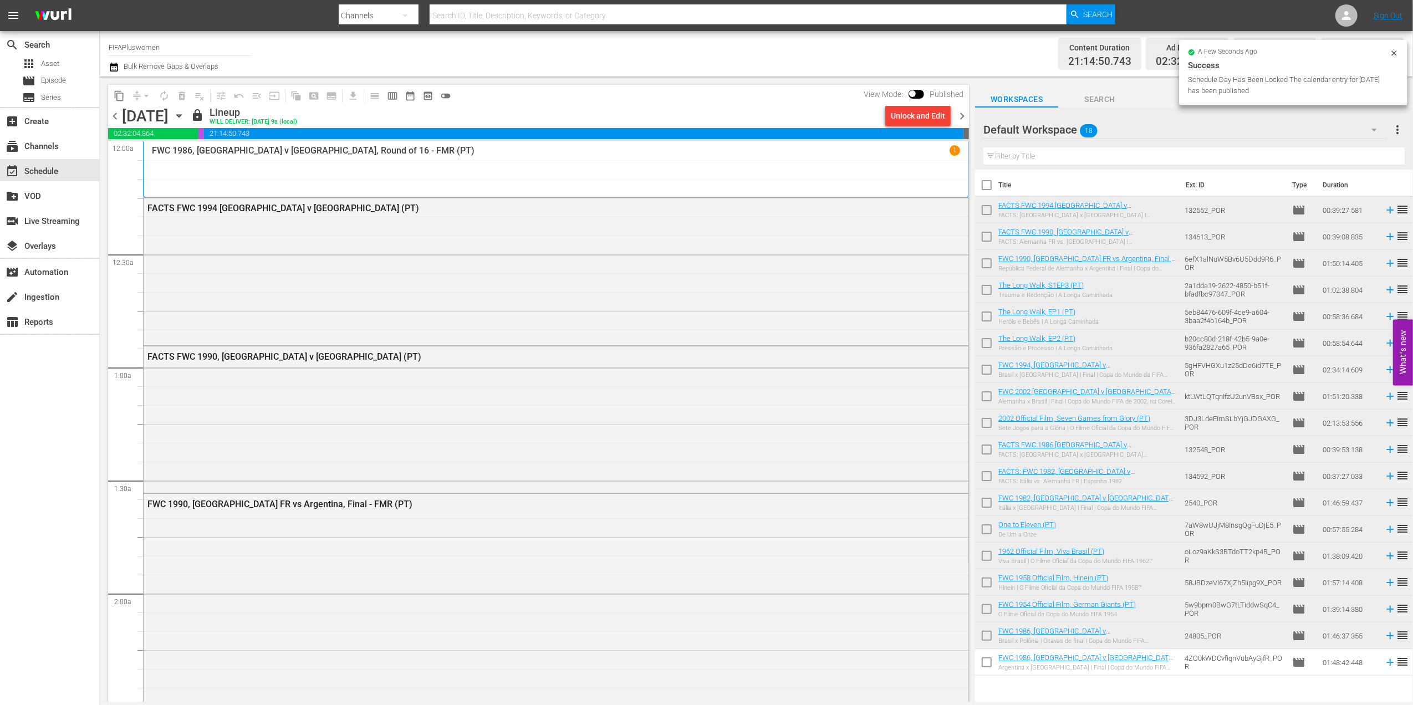
click at [961, 118] on span "chevron_right" at bounding box center [962, 116] width 14 height 14
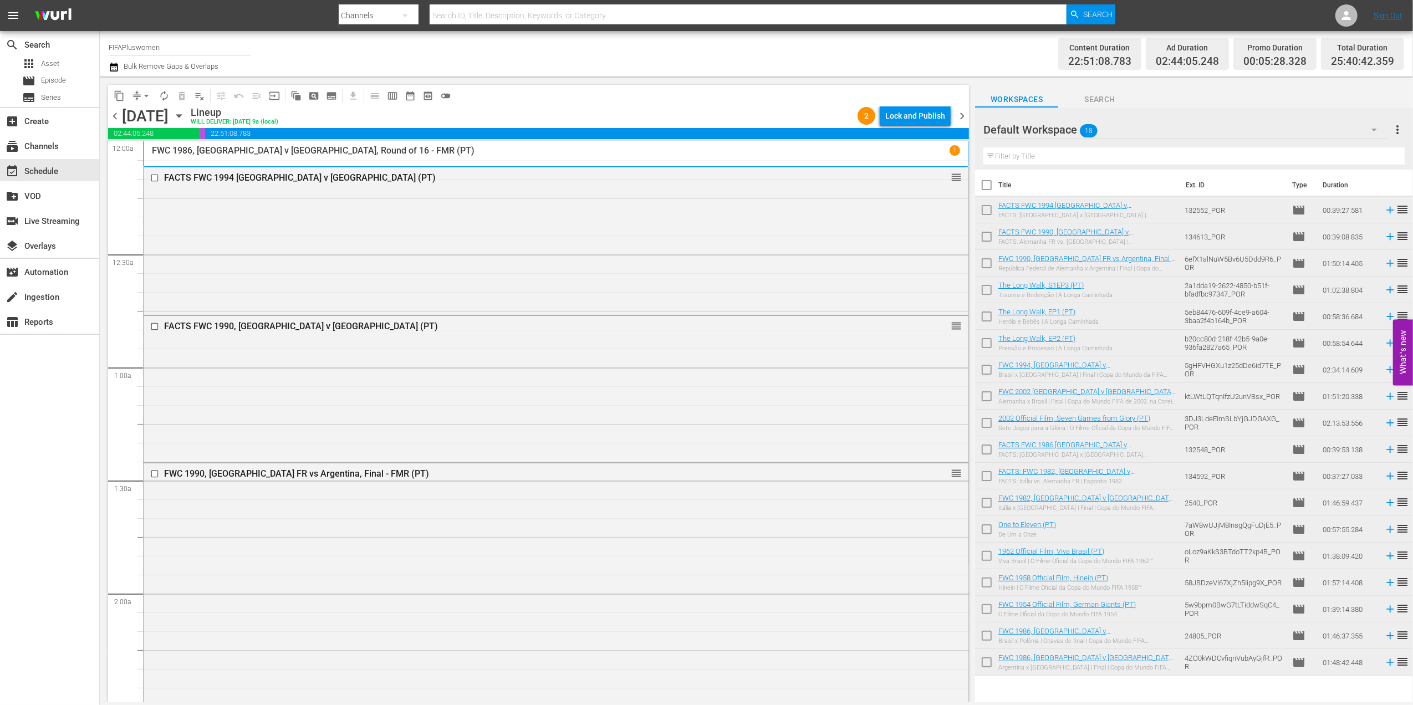
click at [923, 111] on div "Lock and Publish" at bounding box center [915, 116] width 60 height 20
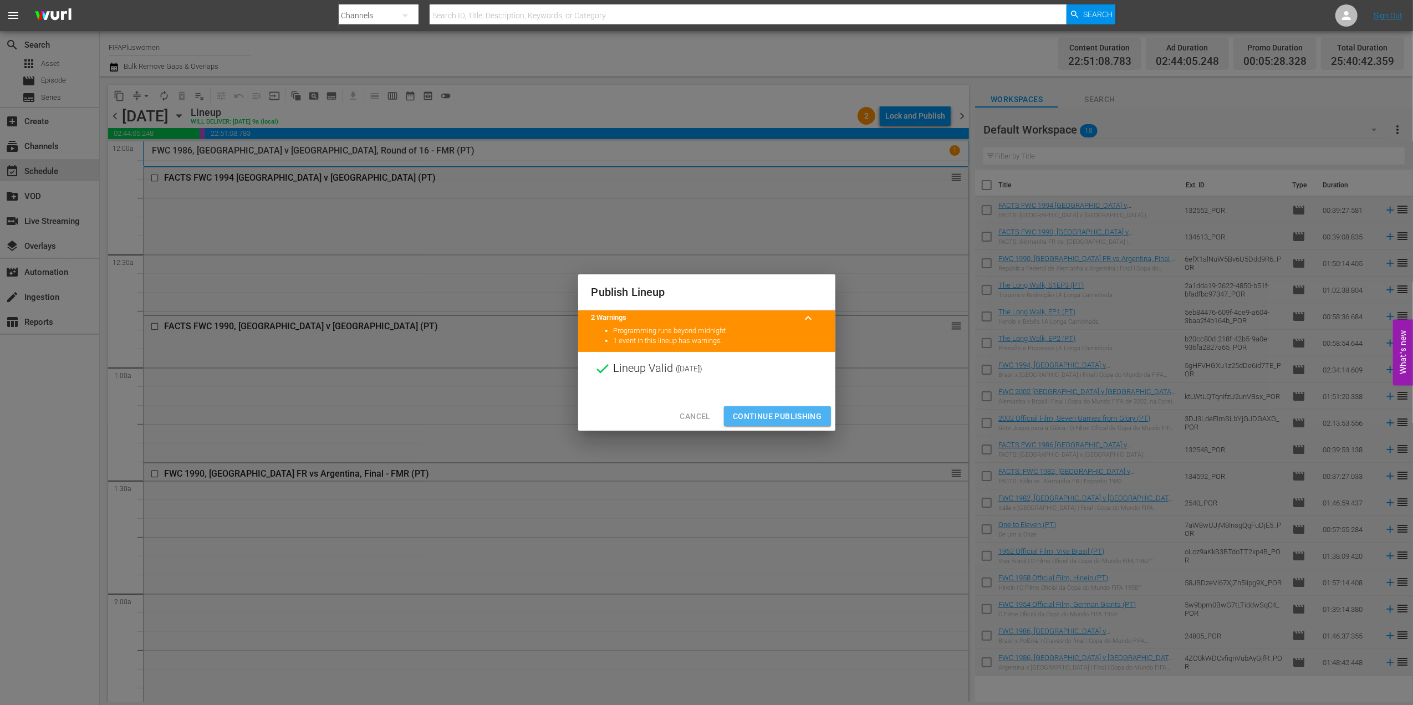
click at [783, 419] on span "Continue Publishing" at bounding box center [777, 417] width 89 height 14
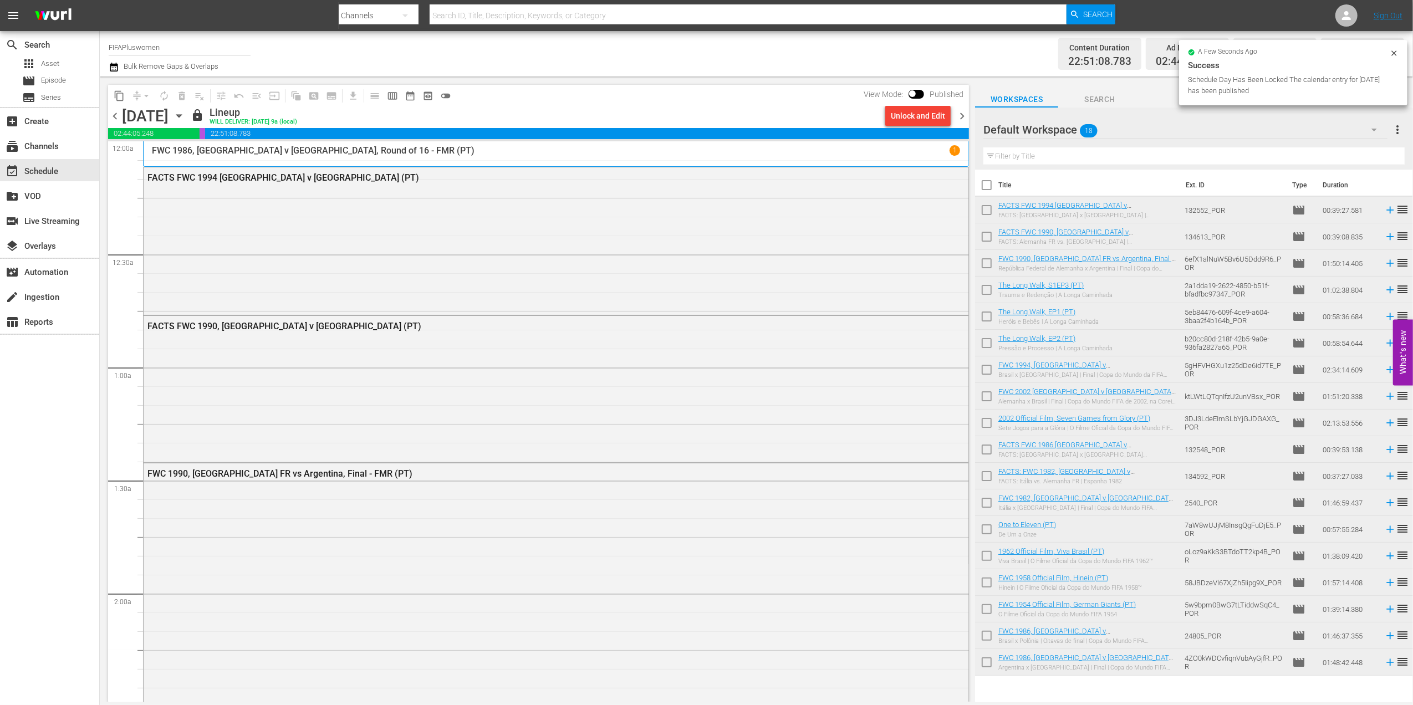
click at [961, 116] on span "chevron_right" at bounding box center [962, 116] width 14 height 14
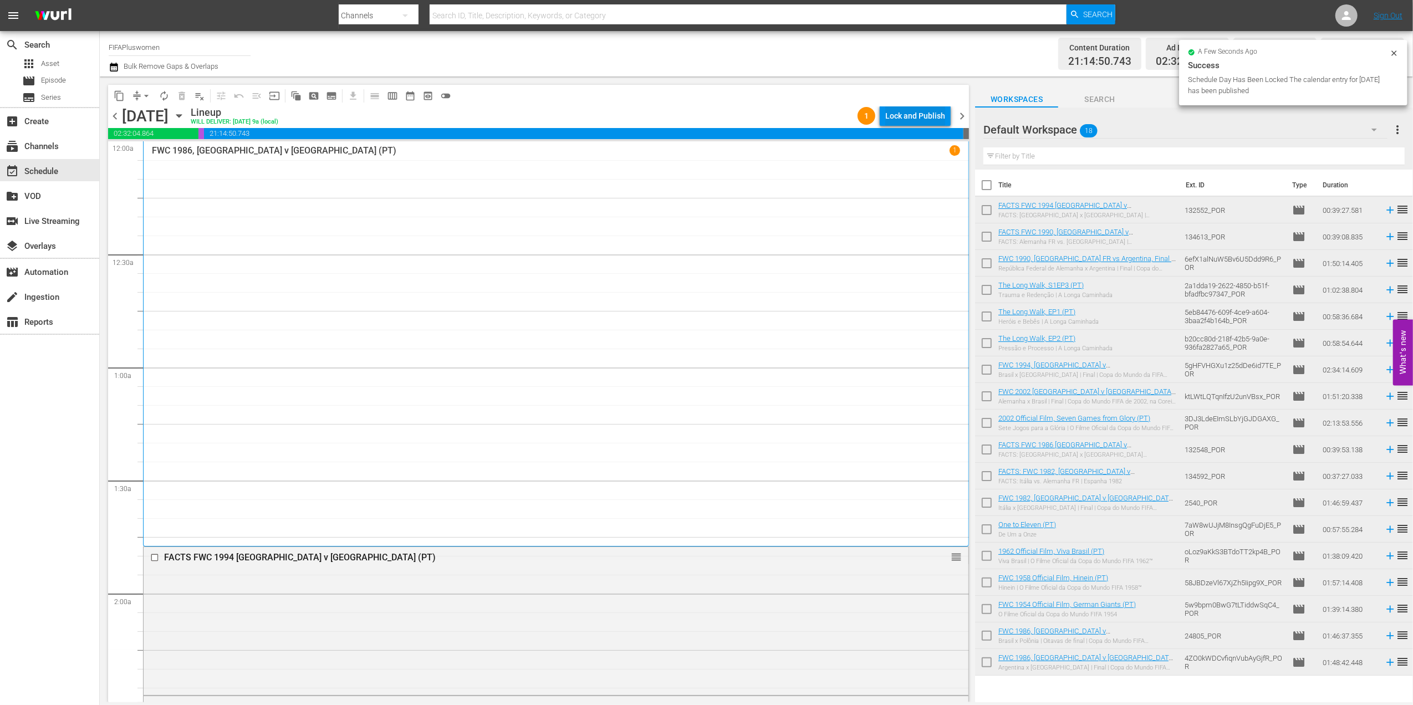
click at [918, 114] on div "Lock and Publish" at bounding box center [915, 116] width 60 height 20
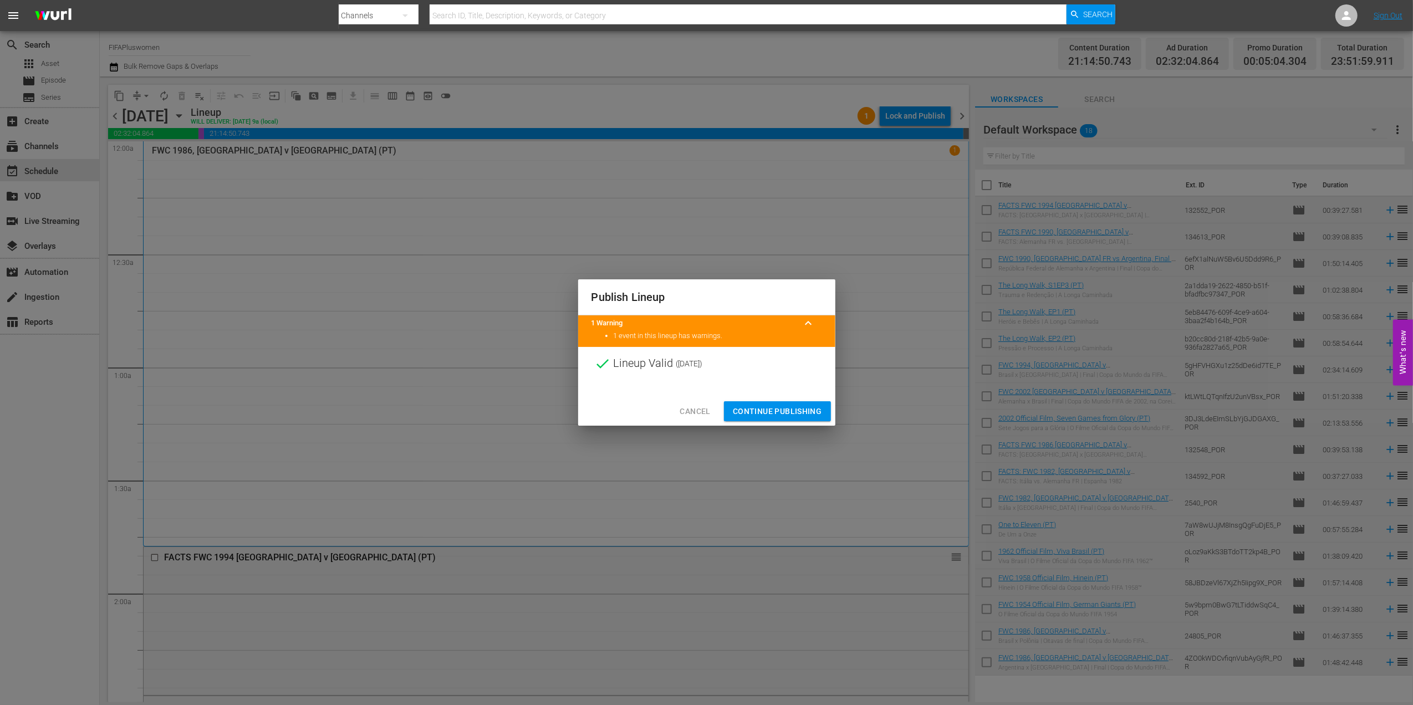
click at [779, 408] on span "Continue Publishing" at bounding box center [777, 412] width 89 height 14
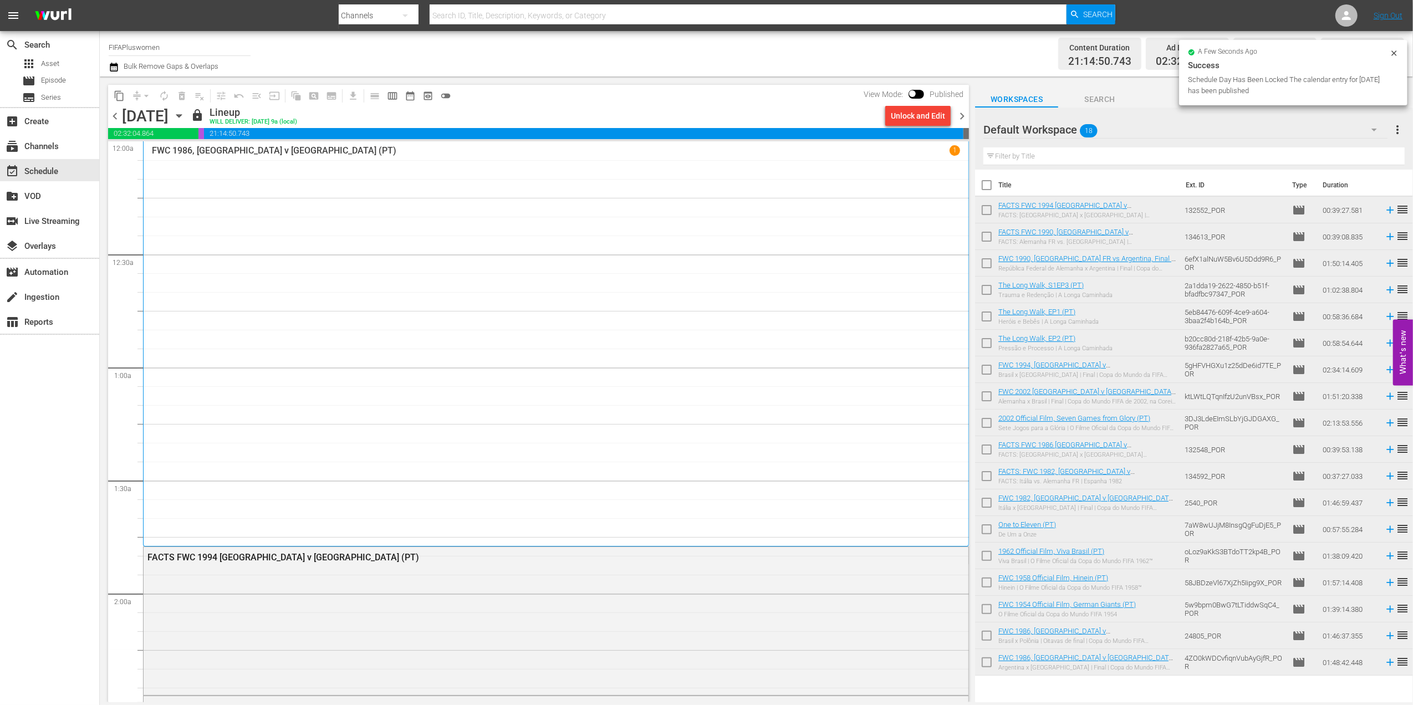
click at [962, 114] on span "chevron_right" at bounding box center [962, 116] width 14 height 14
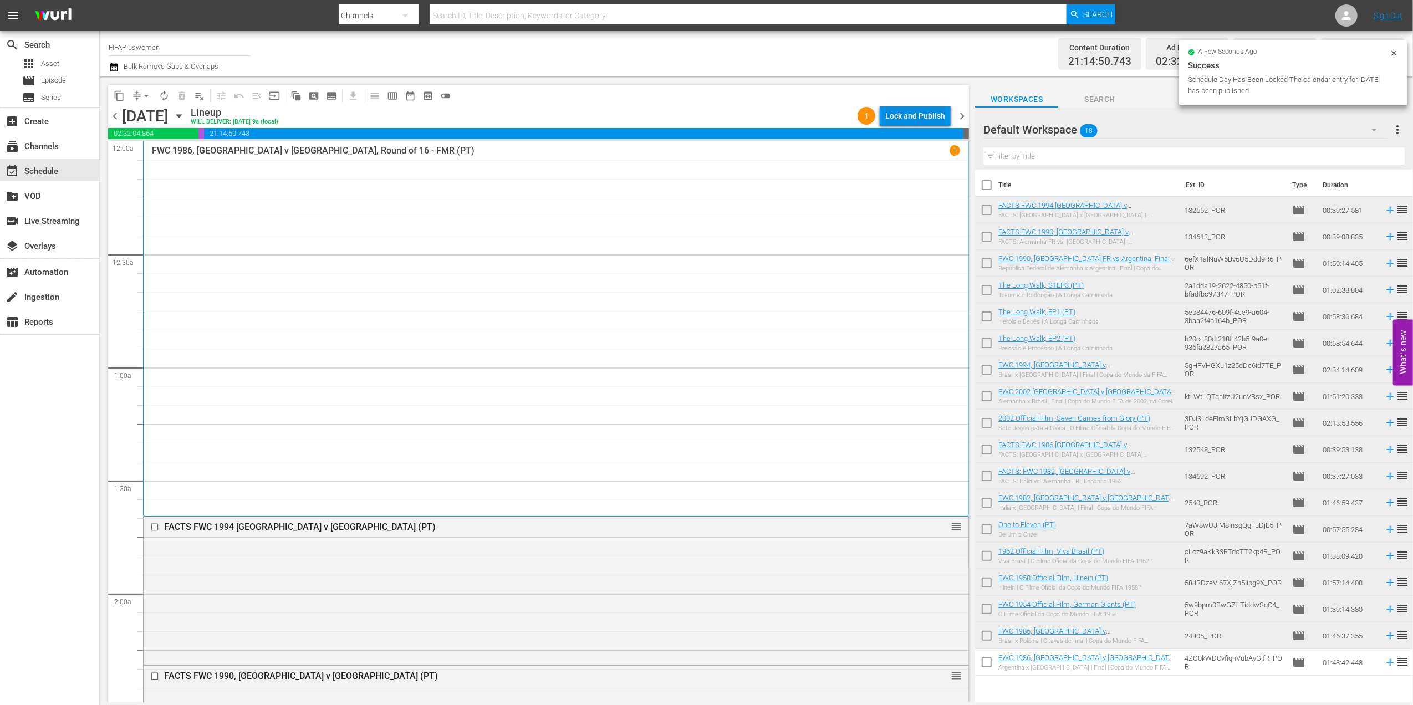
click at [925, 115] on div "Lock and Publish" at bounding box center [915, 116] width 60 height 20
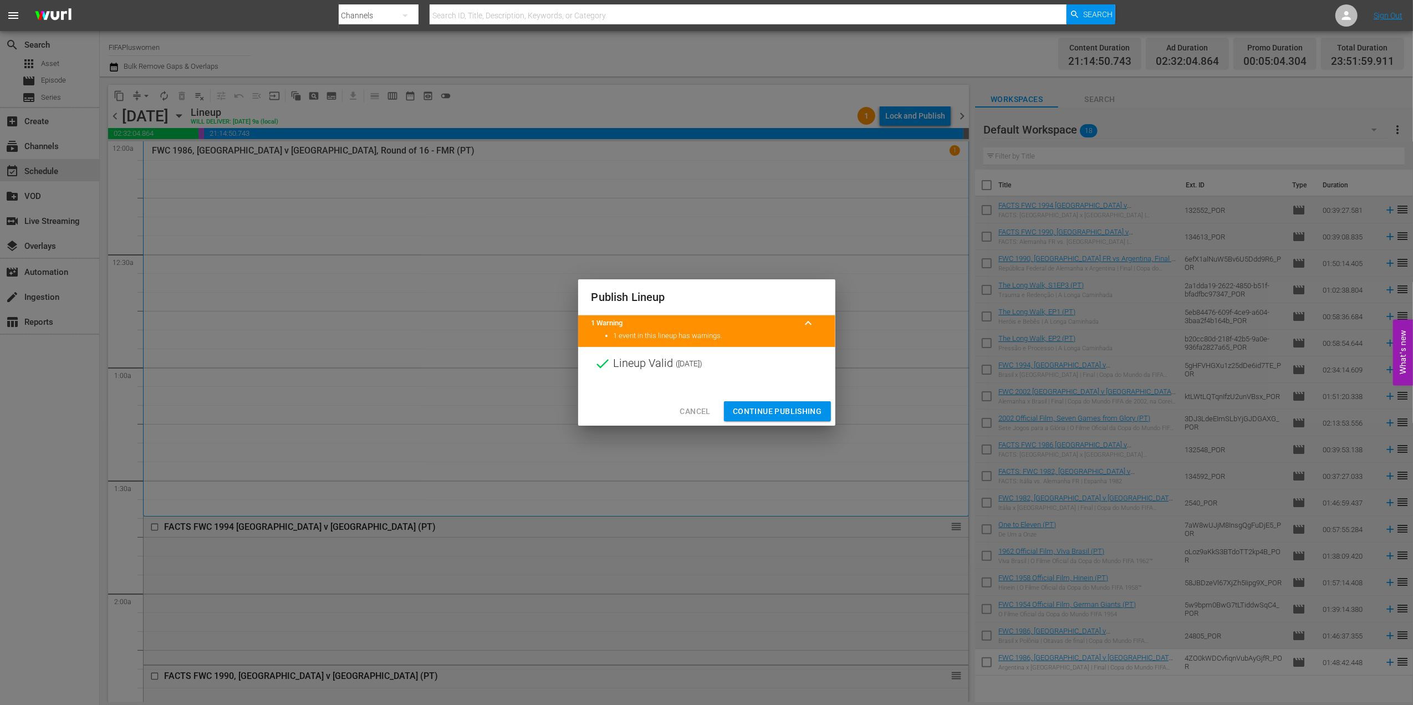
click at [779, 400] on div "Cancel Continue Publishing" at bounding box center [706, 411] width 257 height 29
click at [779, 402] on button "Continue Publishing" at bounding box center [777, 411] width 107 height 21
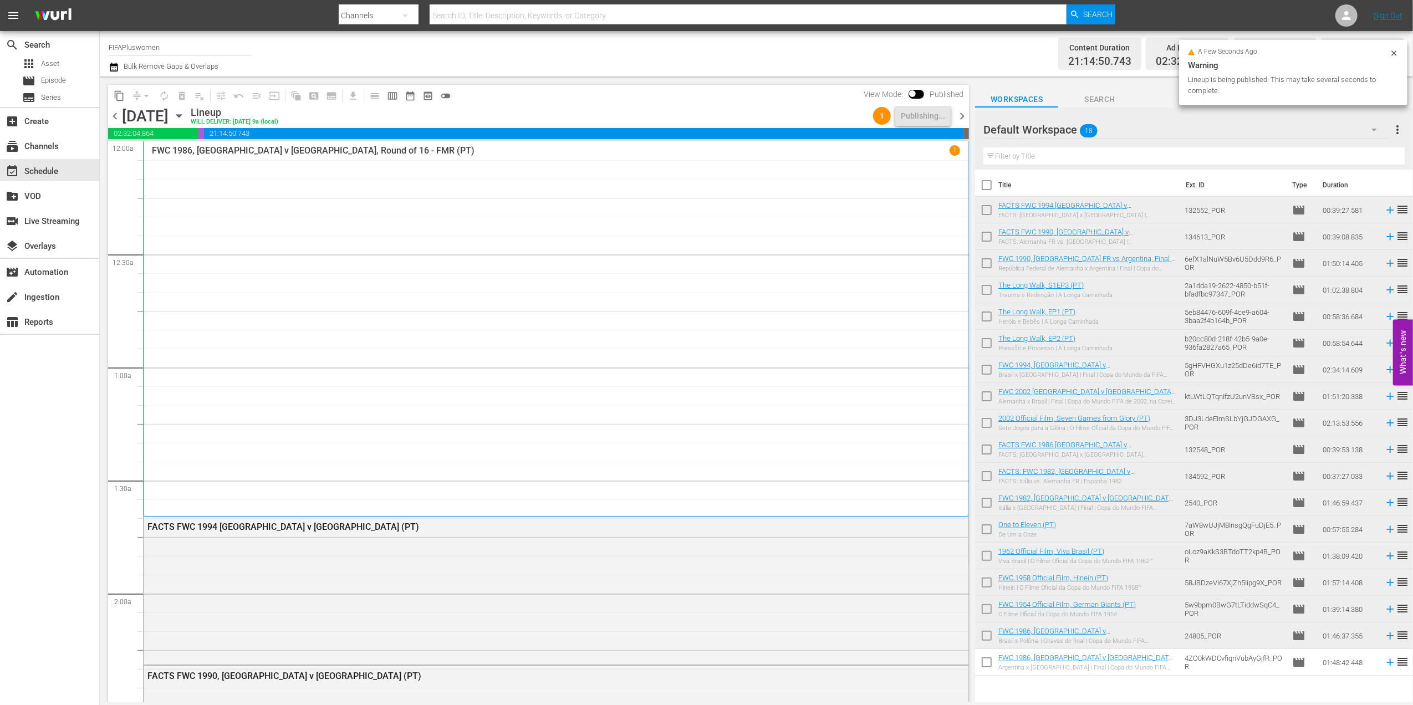
click at [960, 113] on span "chevron_right" at bounding box center [962, 116] width 14 height 14
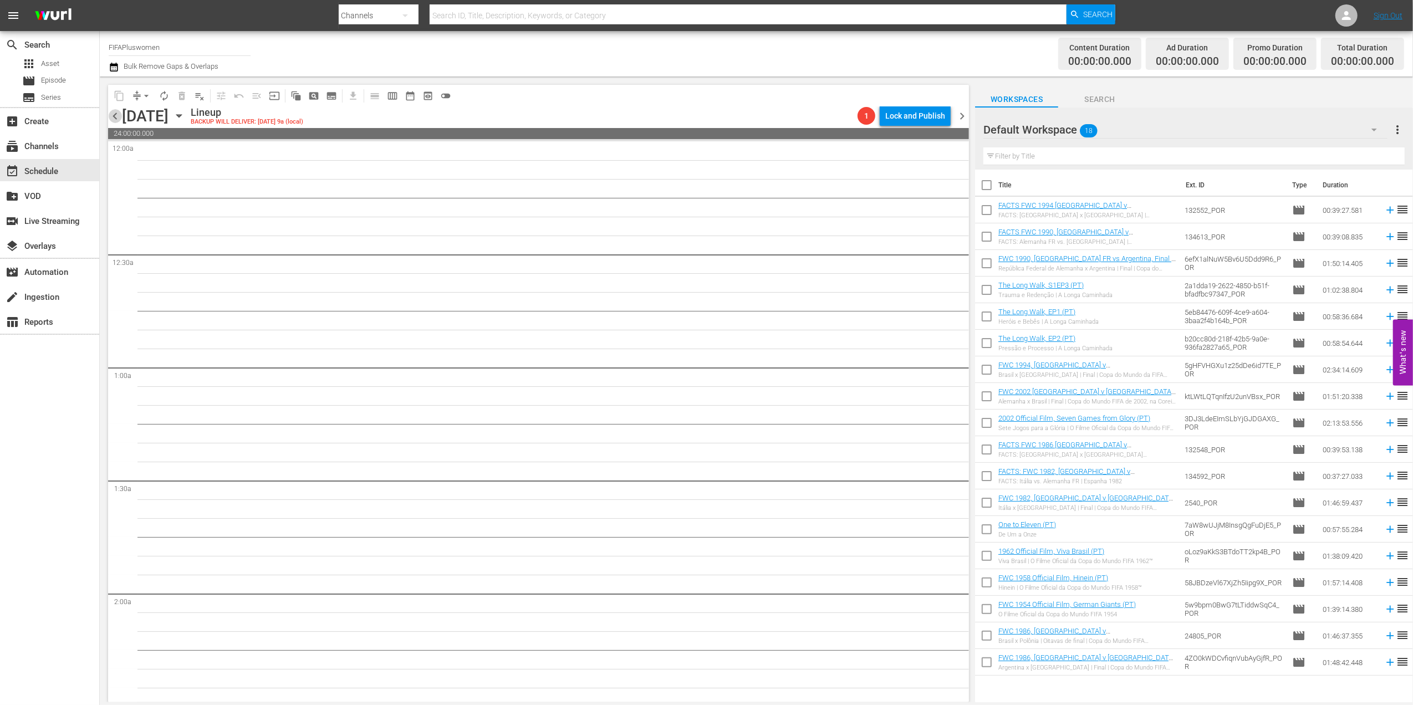
click at [115, 115] on span "chevron_left" at bounding box center [115, 116] width 14 height 14
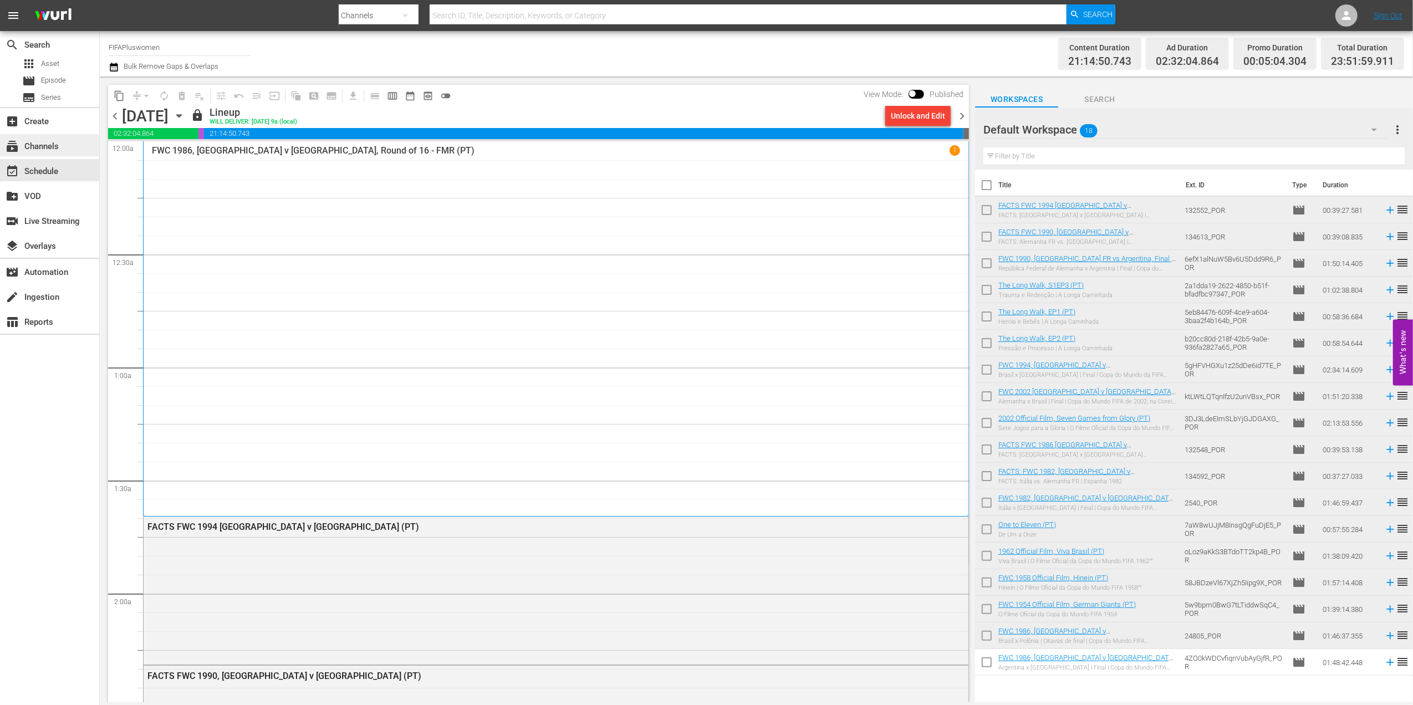
click at [43, 149] on div "subscriptions Channels" at bounding box center [31, 145] width 62 height 10
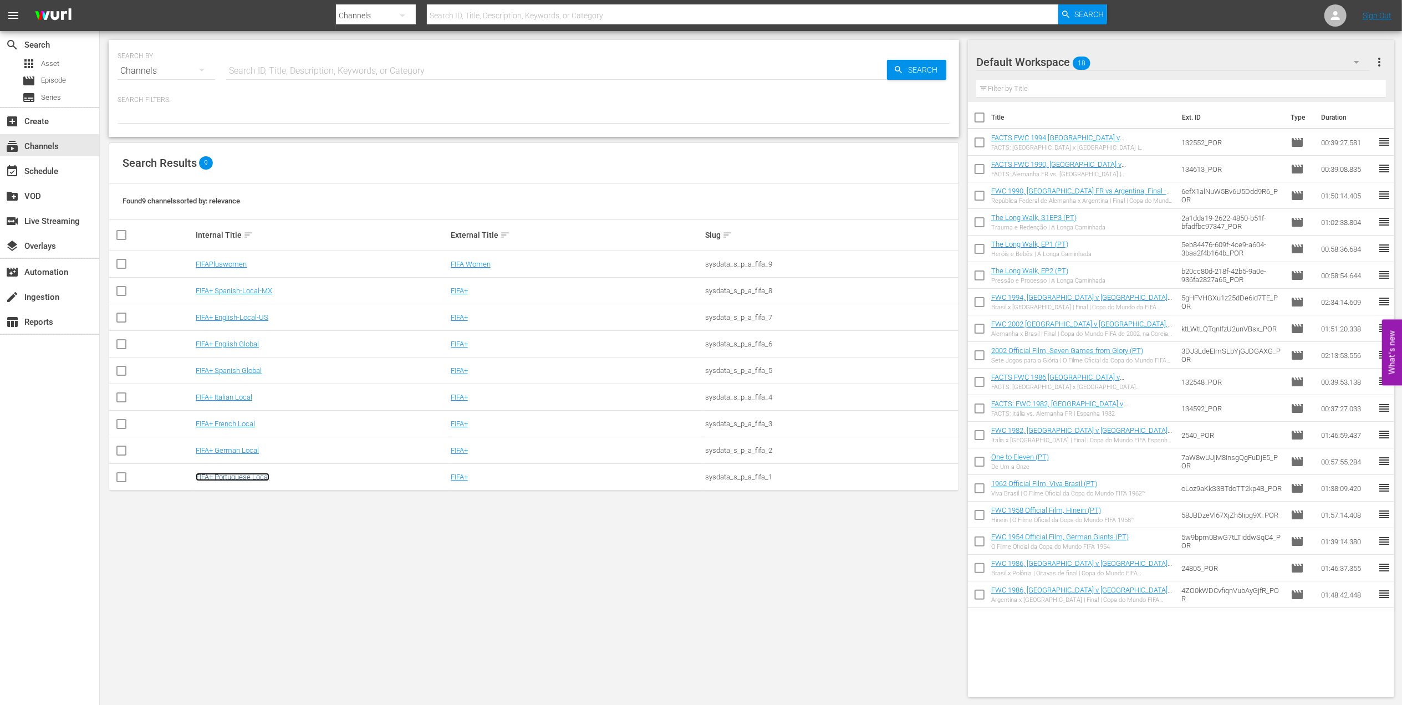
click at [253, 479] on link "FIFA+ Portuguese Local" at bounding box center [233, 477] width 74 height 8
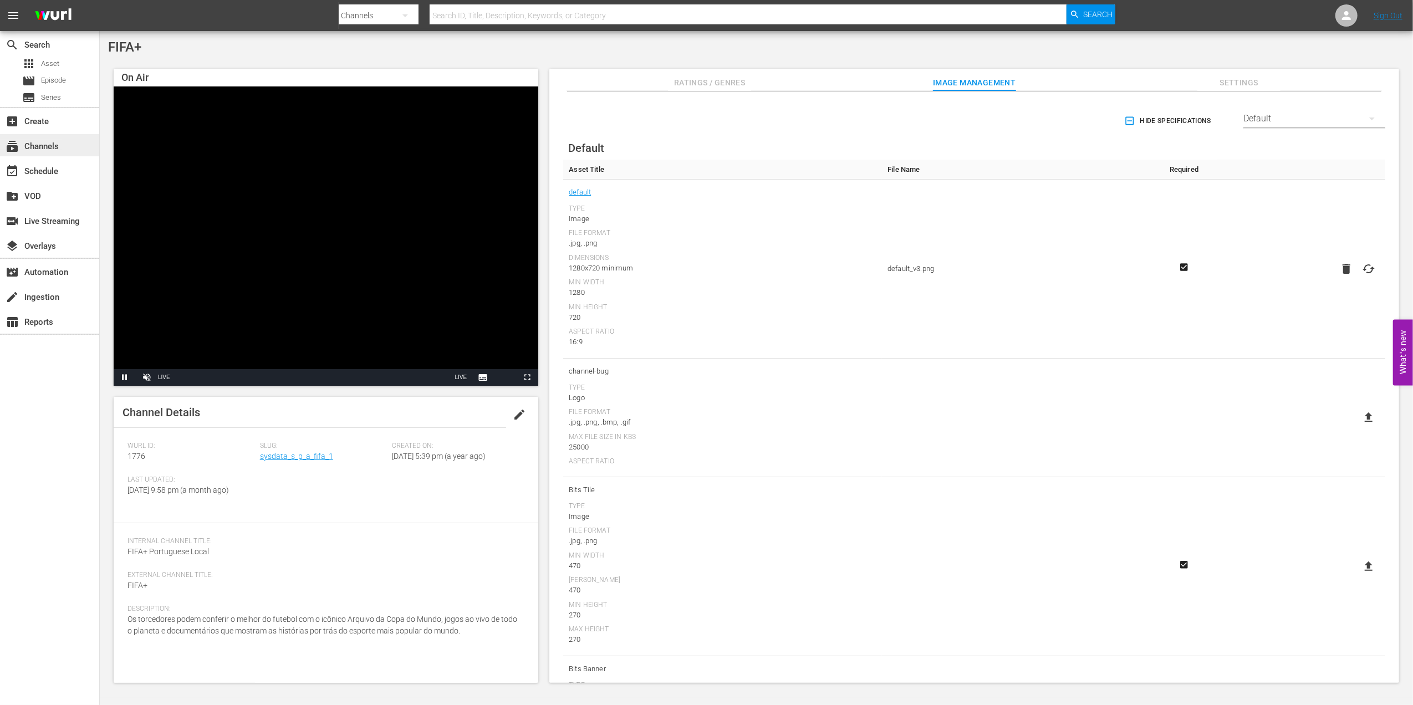
click at [55, 146] on div "subscriptions Channels" at bounding box center [31, 145] width 62 height 10
